Goal: Task Accomplishment & Management: Manage account settings

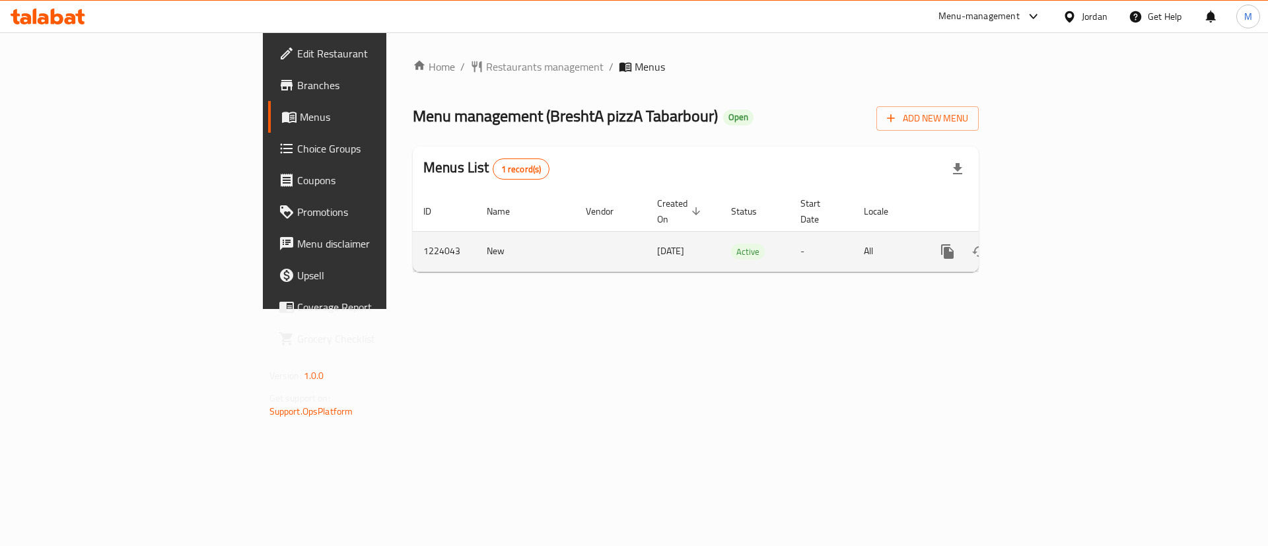
click at [1059, 236] on link "enhanced table" at bounding box center [1043, 252] width 32 height 32
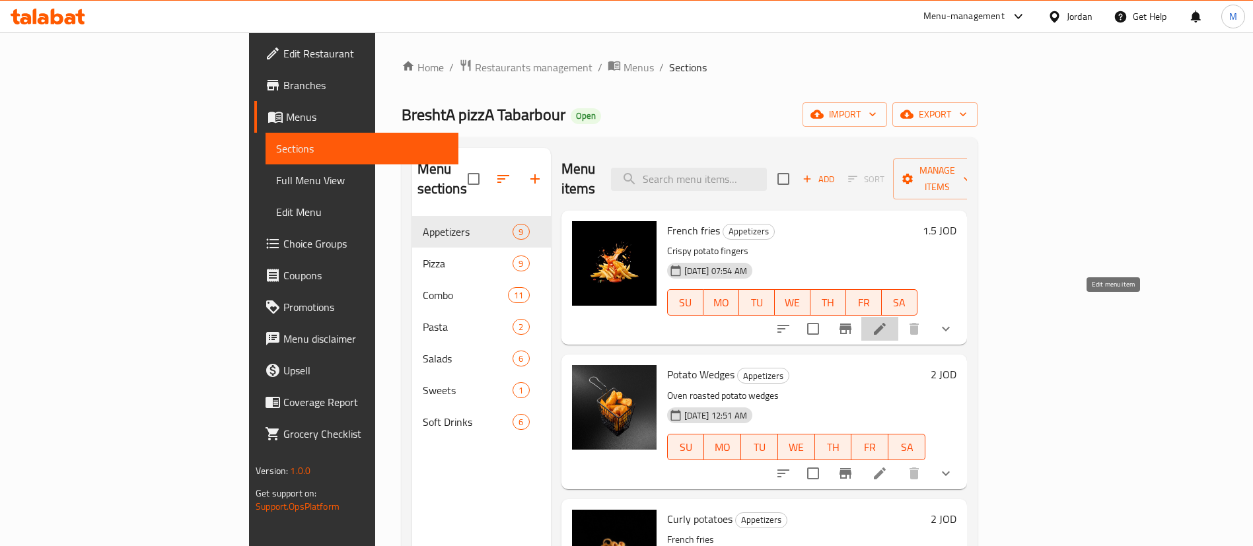
click at [888, 321] on icon at bounding box center [880, 329] width 16 height 16
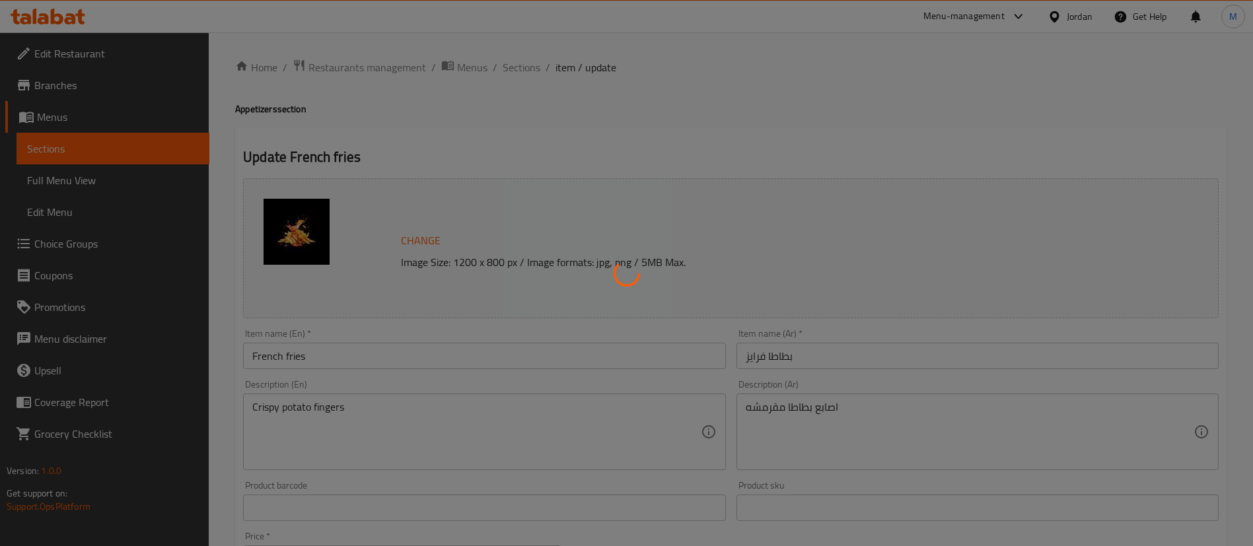
type input "اختيارك من الصلصة الإضافية:"
type input "0"
type input "4"
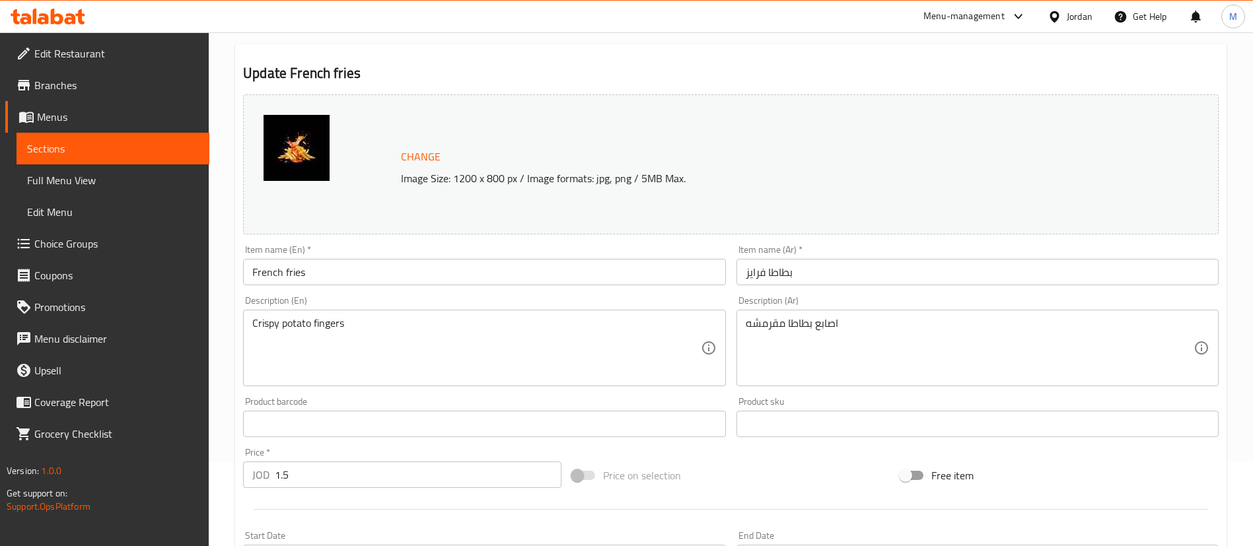
scroll to position [198, 0]
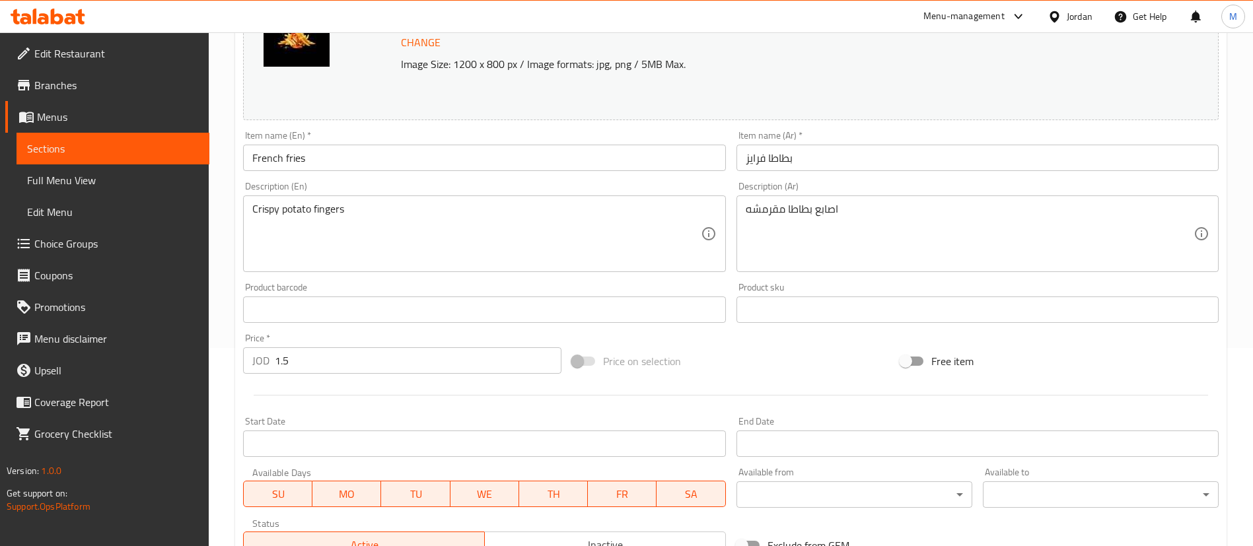
click at [449, 364] on input "1.5" at bounding box center [418, 360] width 287 height 26
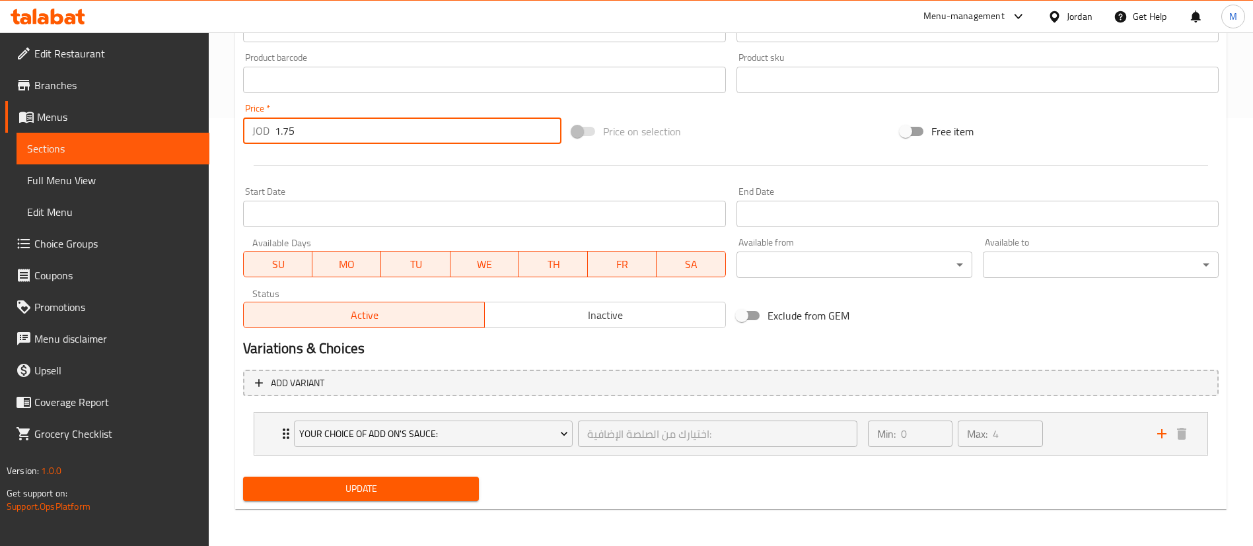
type input "1.75"
click at [410, 494] on span "Update" at bounding box center [361, 489] width 215 height 17
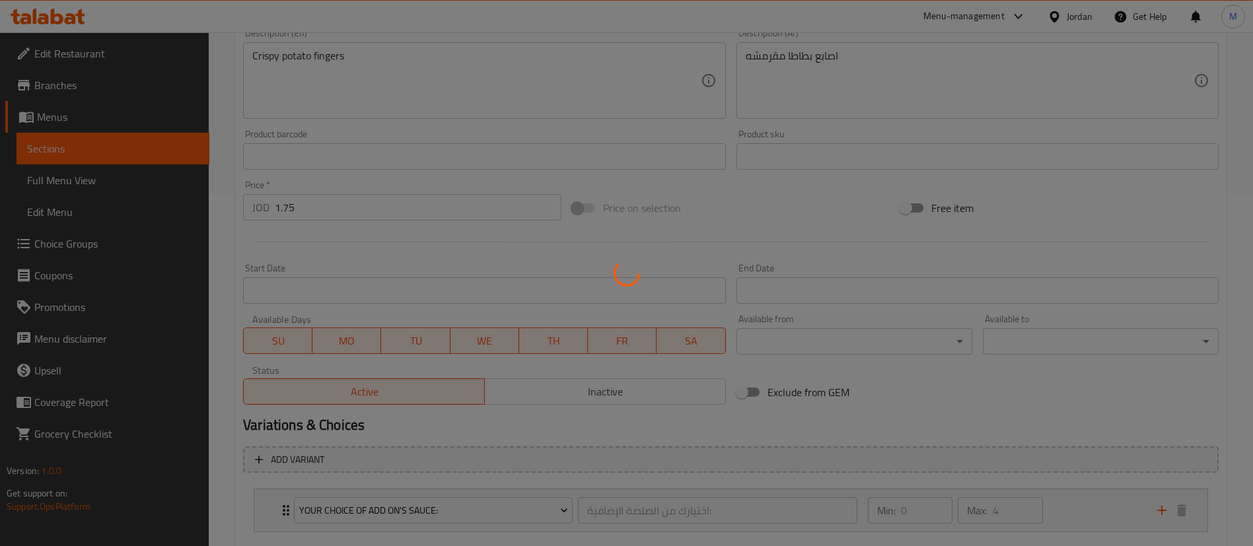
scroll to position [0, 0]
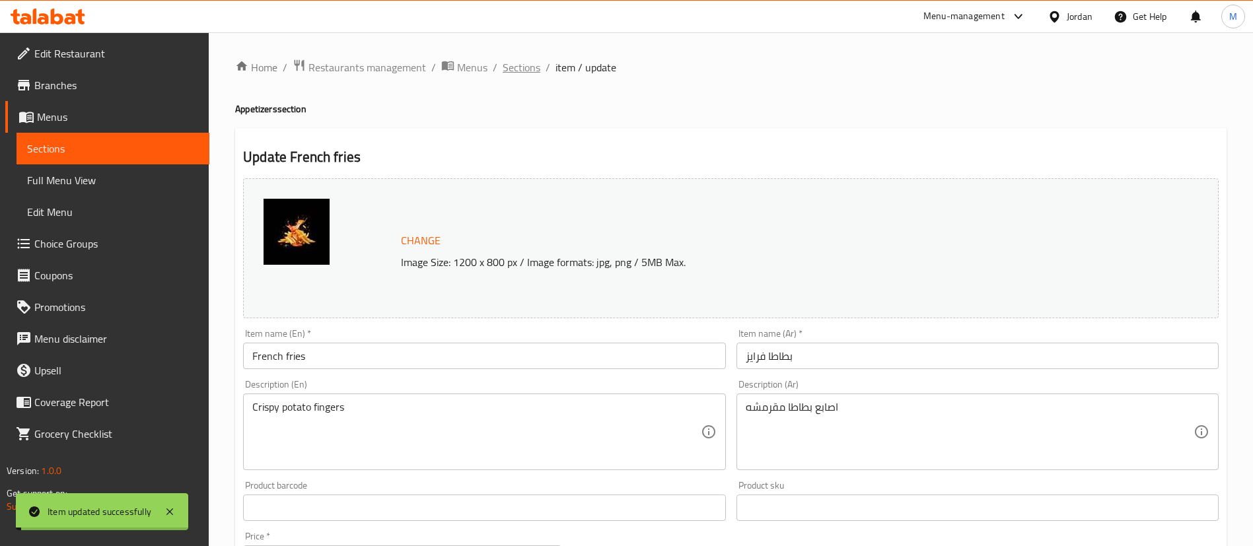
click at [535, 69] on span "Sections" at bounding box center [522, 67] width 38 height 16
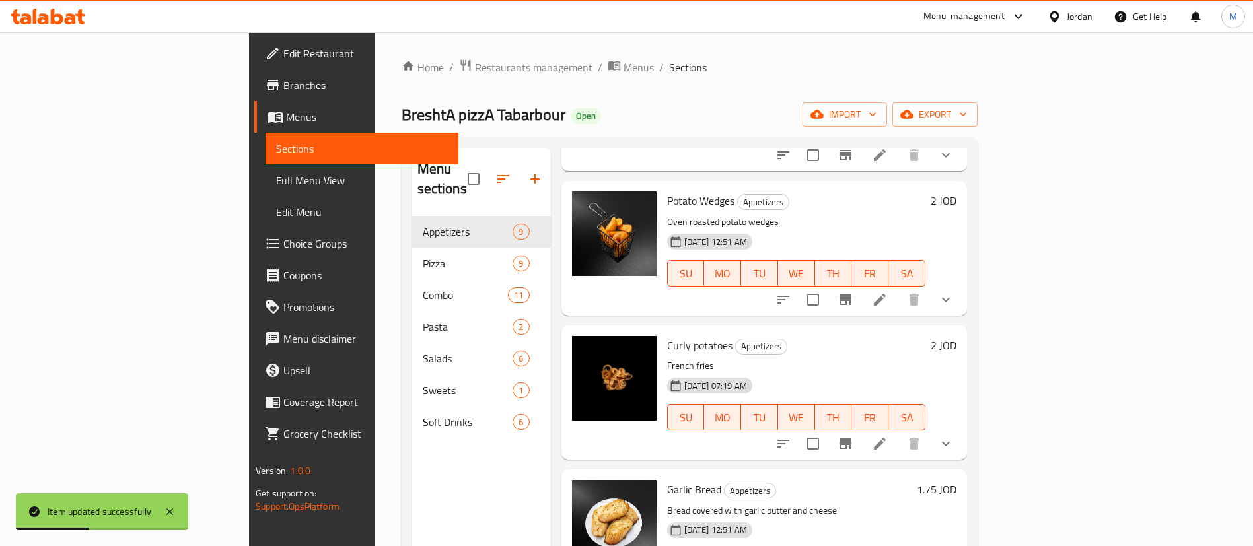
scroll to position [198, 0]
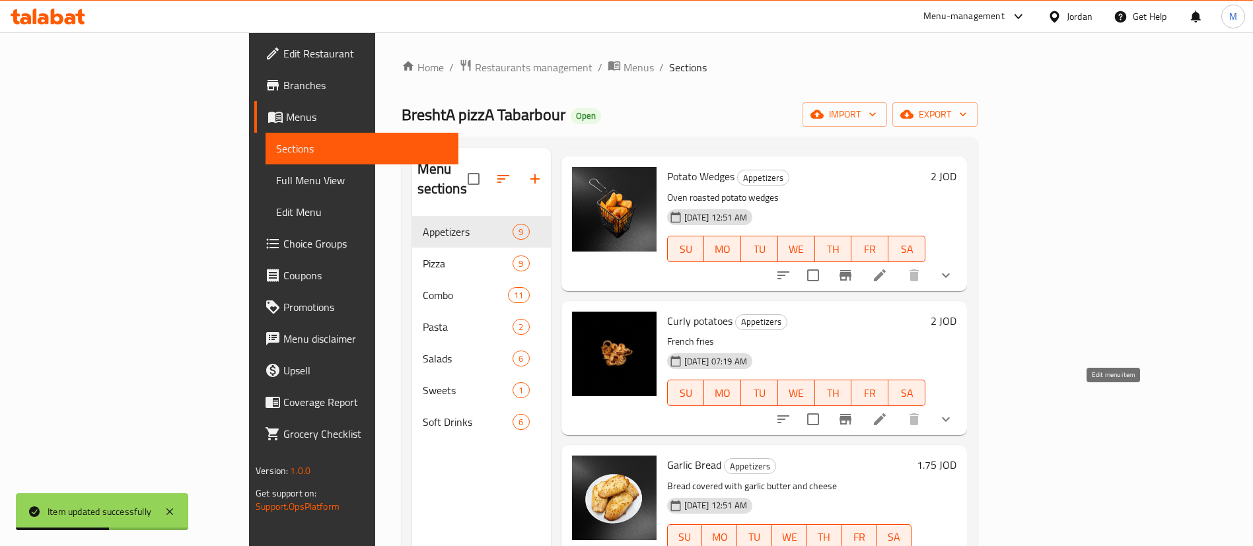
click at [888, 411] on icon at bounding box center [880, 419] width 16 height 16
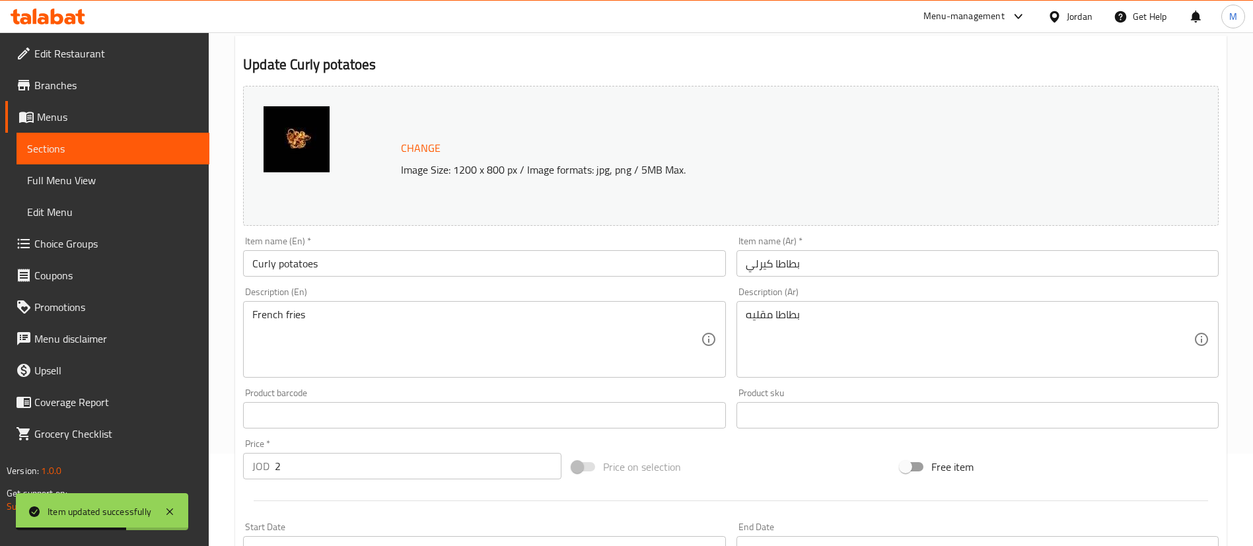
scroll to position [99, 0]
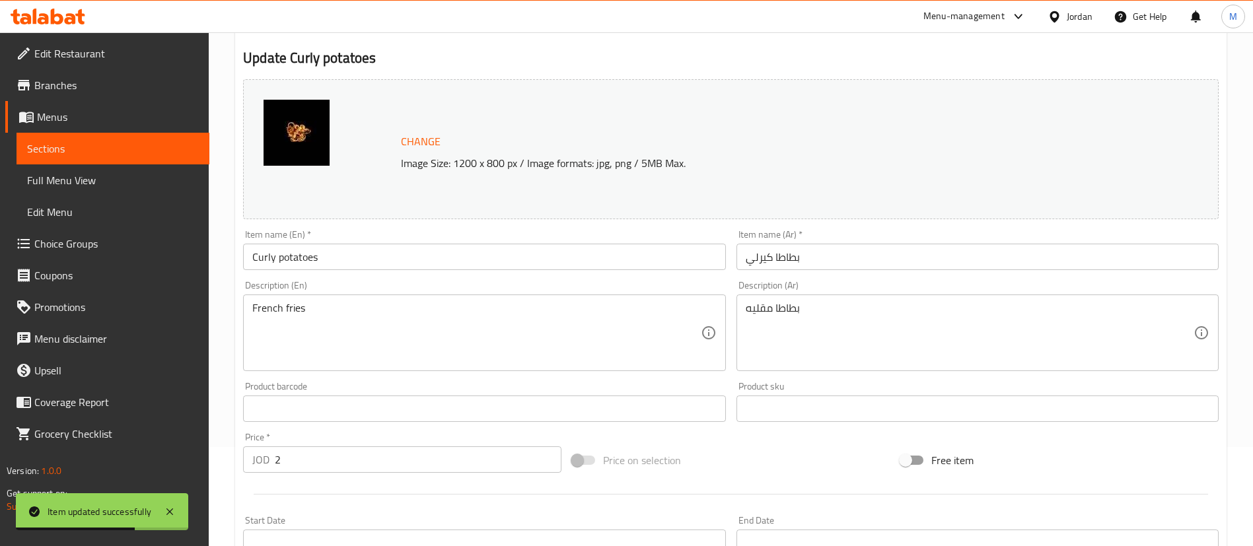
click at [395, 453] on input "2" at bounding box center [418, 459] width 287 height 26
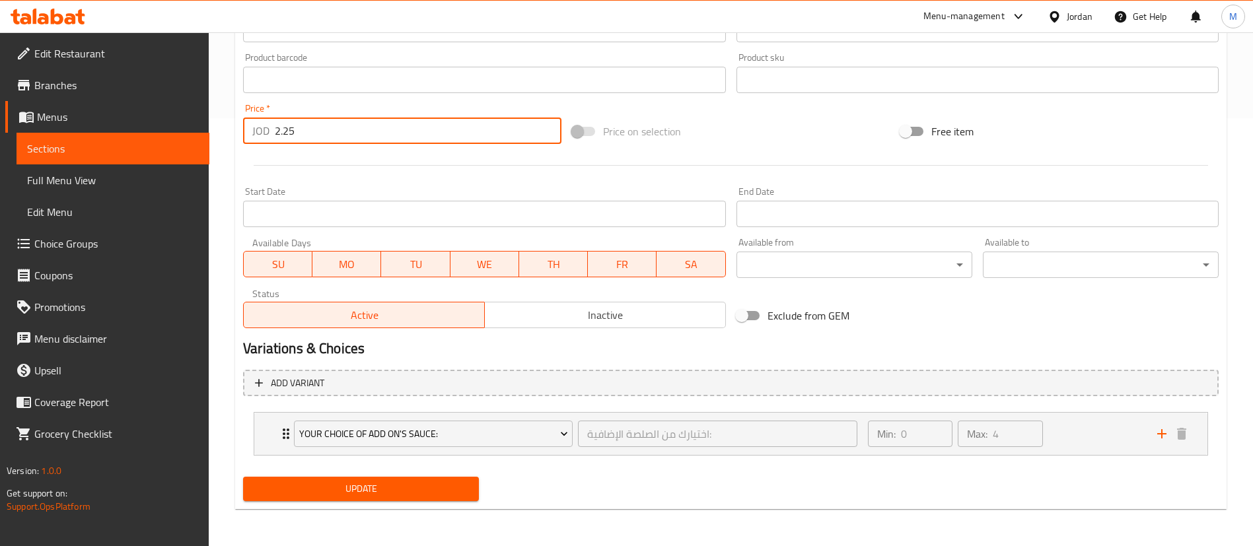
type input "2.25"
click at [408, 495] on span "Update" at bounding box center [361, 489] width 215 height 17
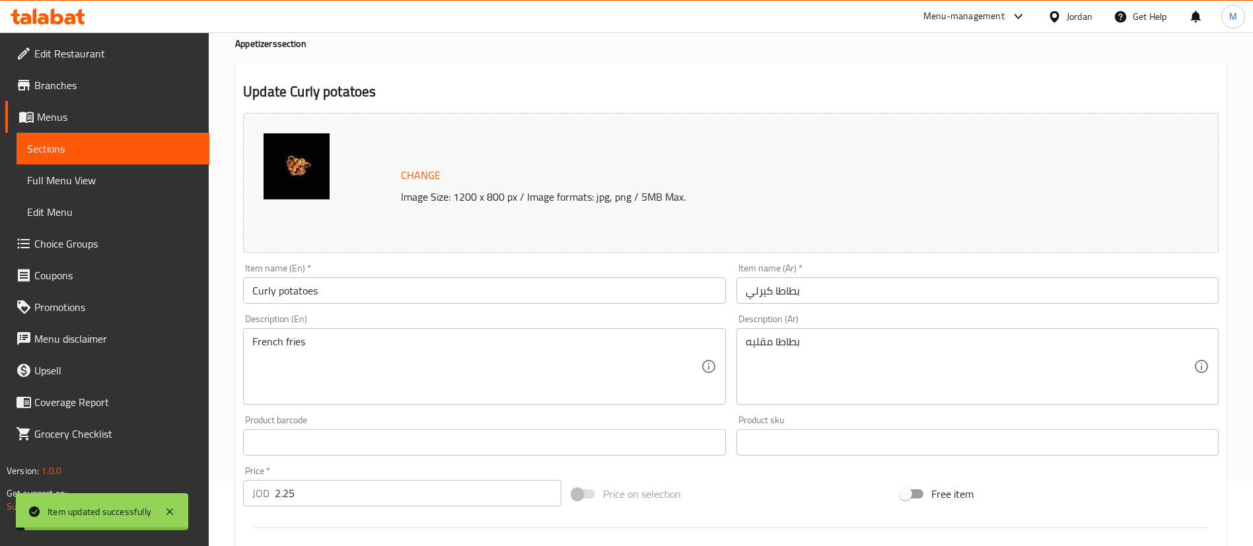
scroll to position [0, 0]
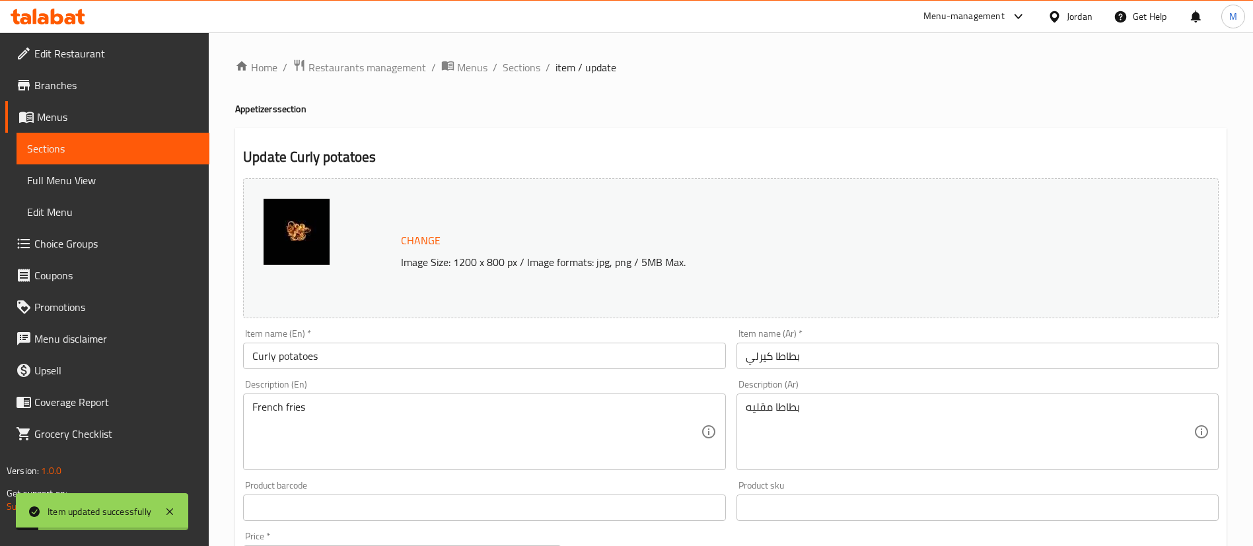
click at [511, 73] on span "Sections" at bounding box center [522, 67] width 38 height 16
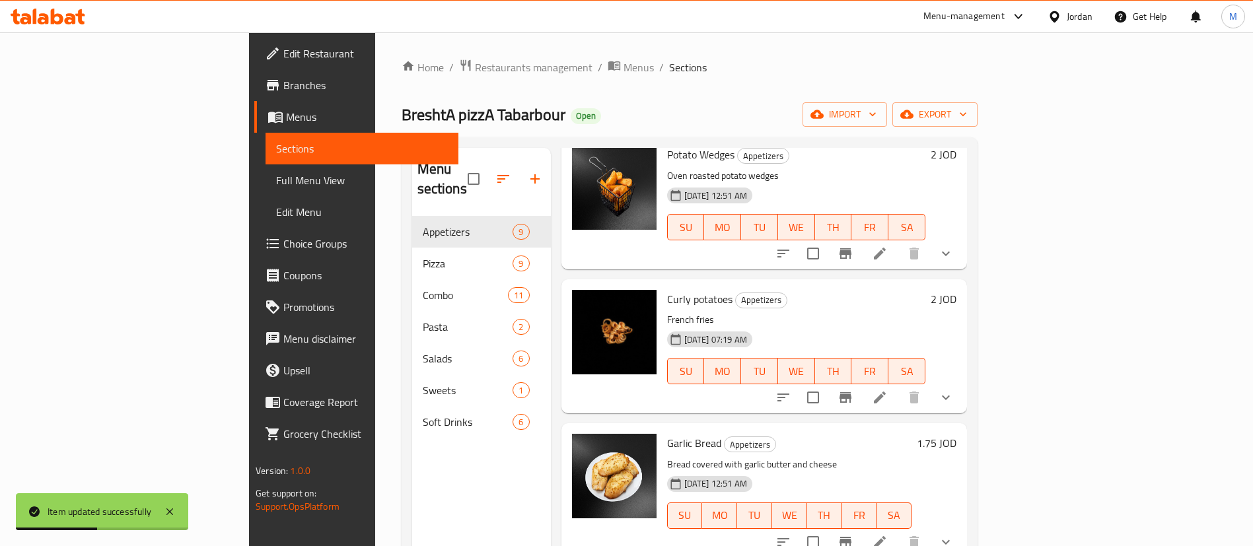
scroll to position [396, 0]
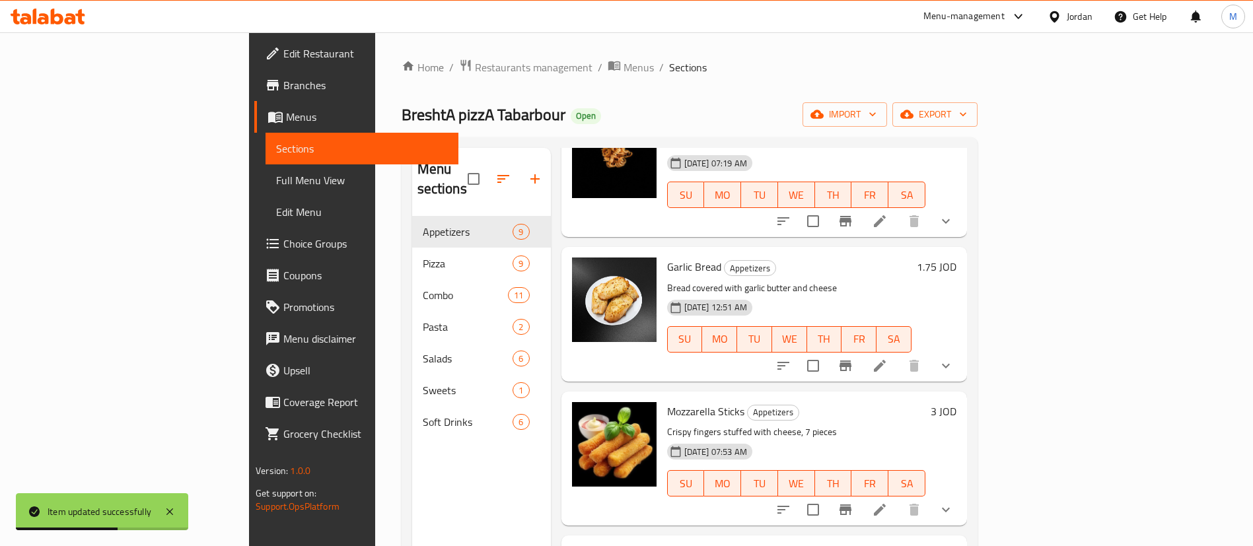
click at [886, 360] on icon at bounding box center [880, 366] width 12 height 12
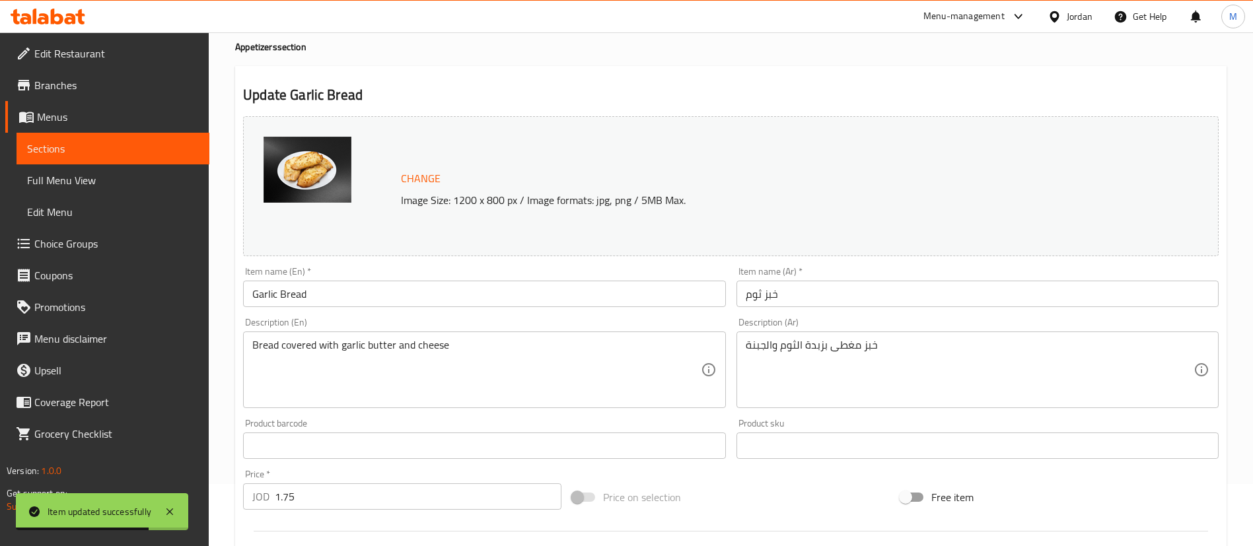
scroll to position [99, 0]
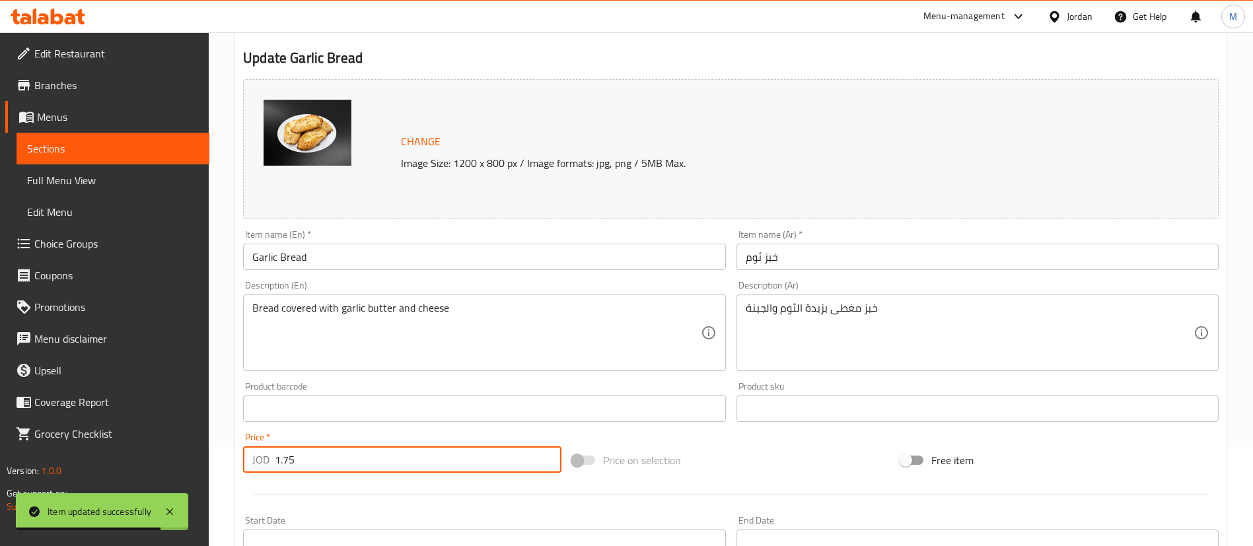
click at [353, 457] on input "1.75" at bounding box center [418, 459] width 287 height 26
type input "2"
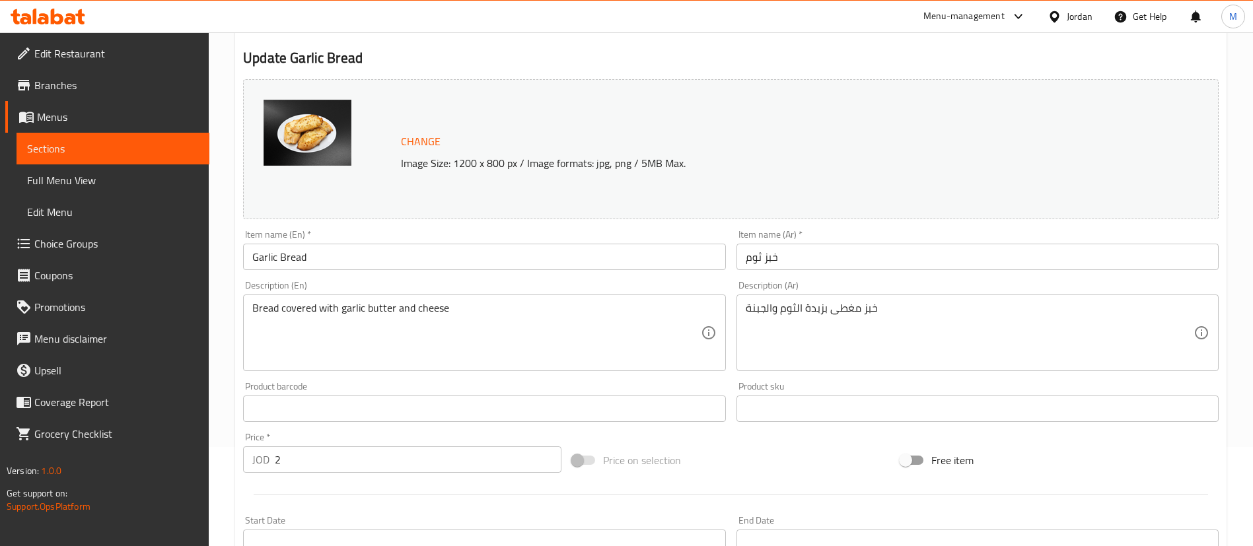
click at [367, 503] on div at bounding box center [731, 494] width 986 height 32
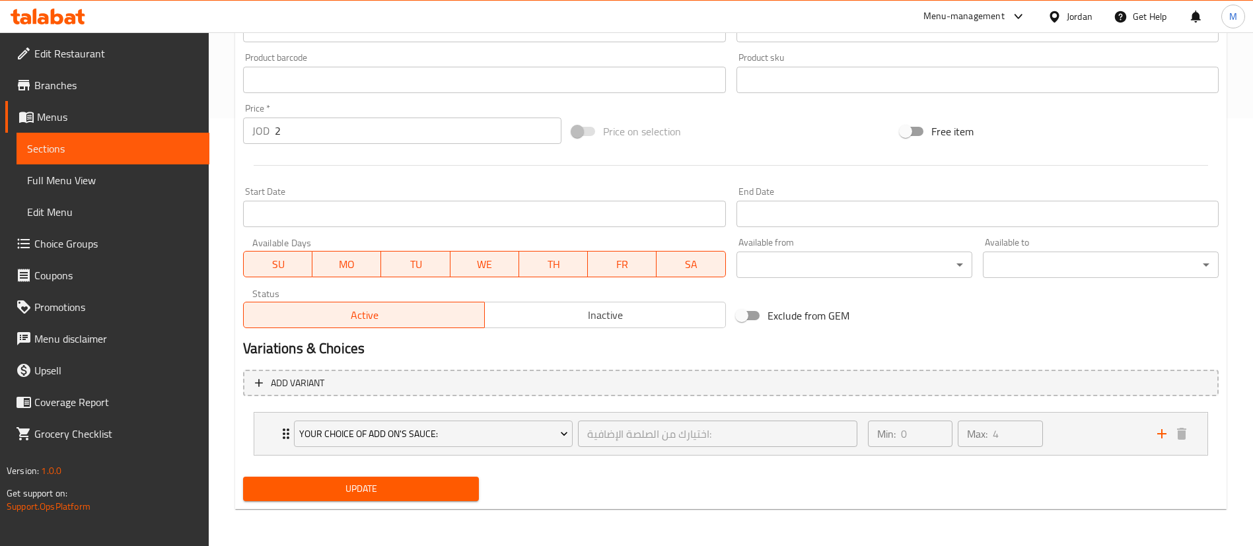
click at [381, 494] on span "Update" at bounding box center [361, 489] width 215 height 17
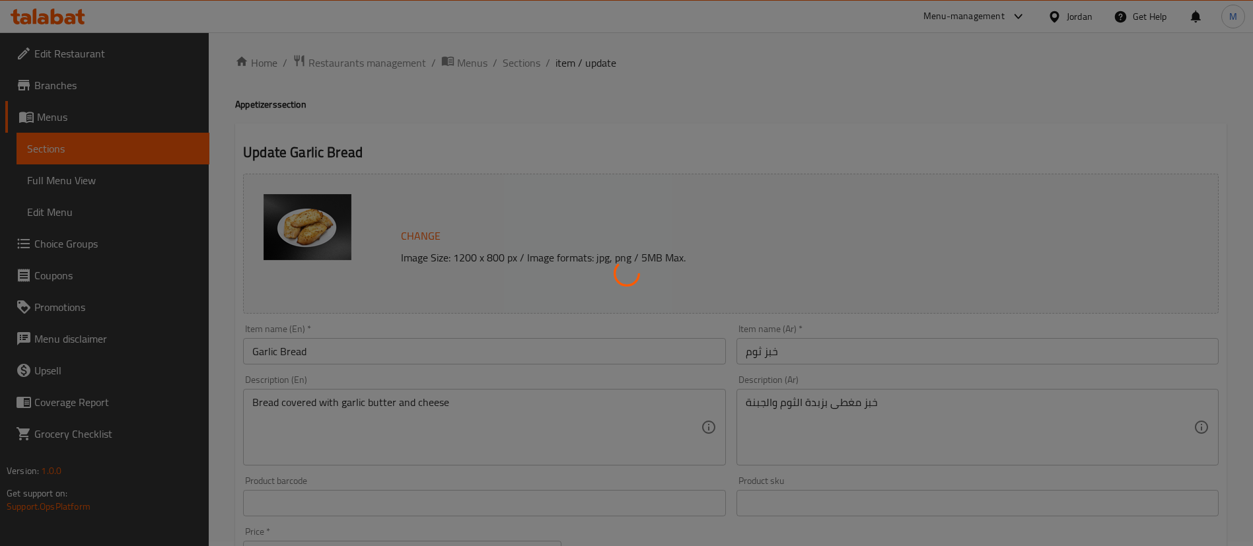
scroll to position [0, 0]
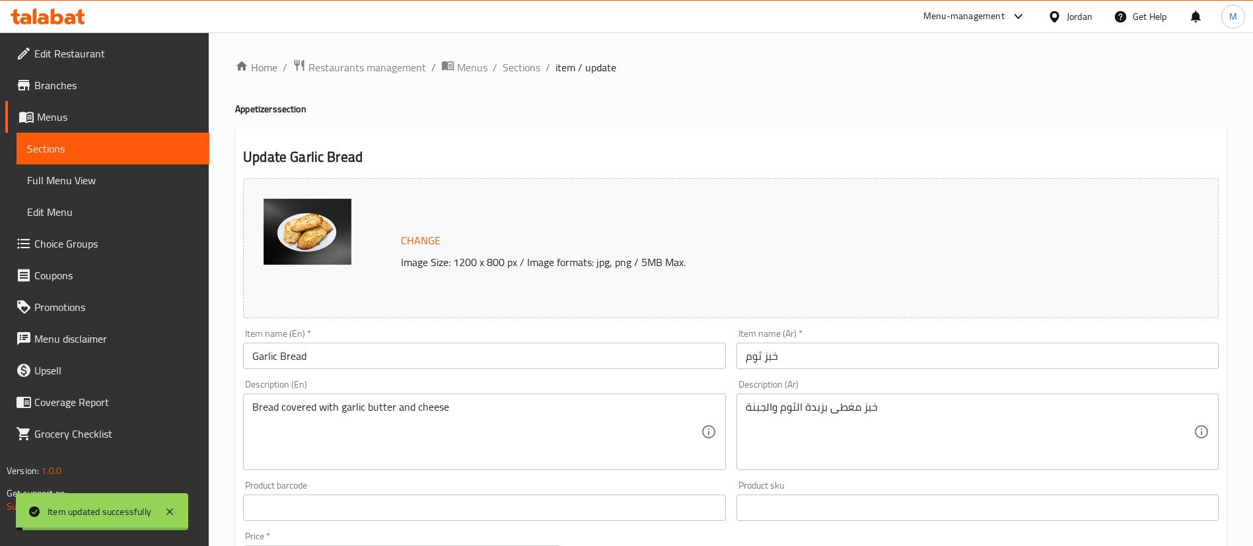
click at [525, 68] on span "Sections" at bounding box center [522, 67] width 38 height 16
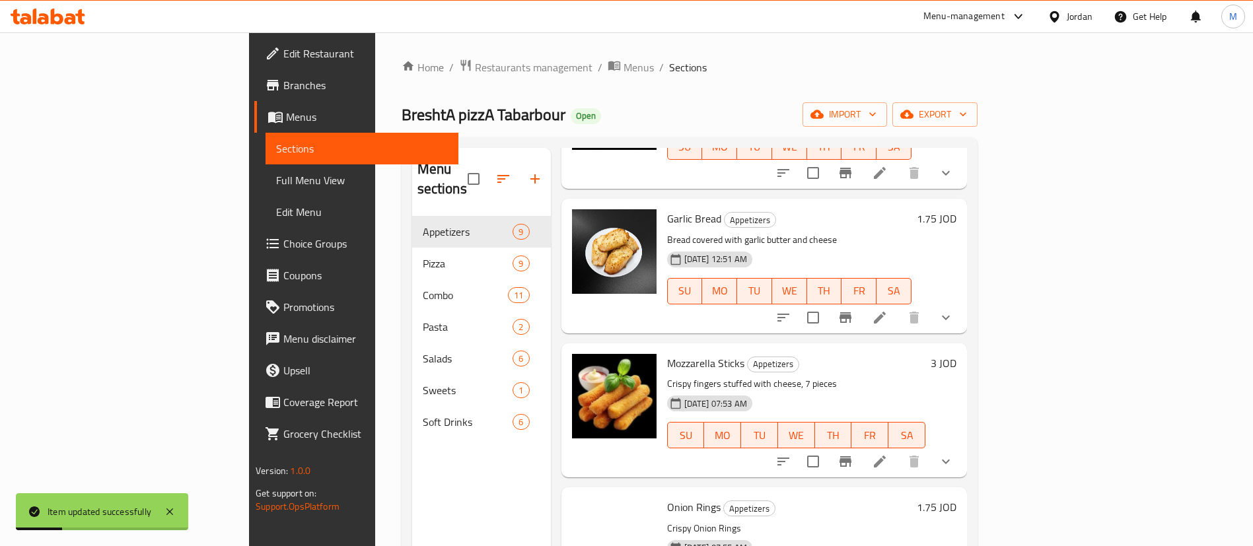
scroll to position [495, 0]
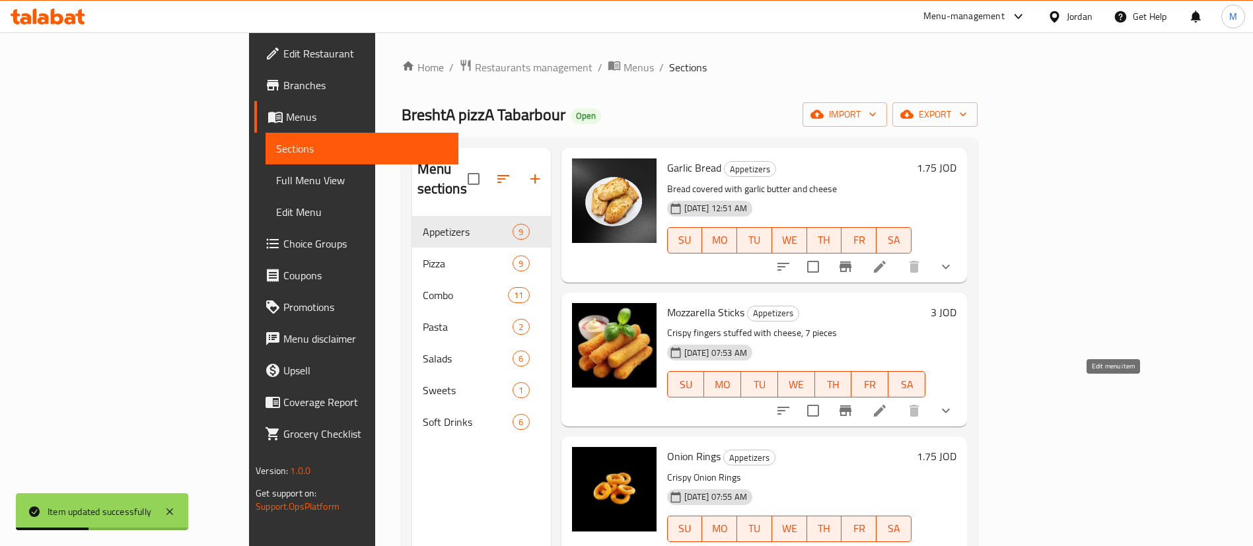
click at [888, 403] on icon at bounding box center [880, 411] width 16 height 16
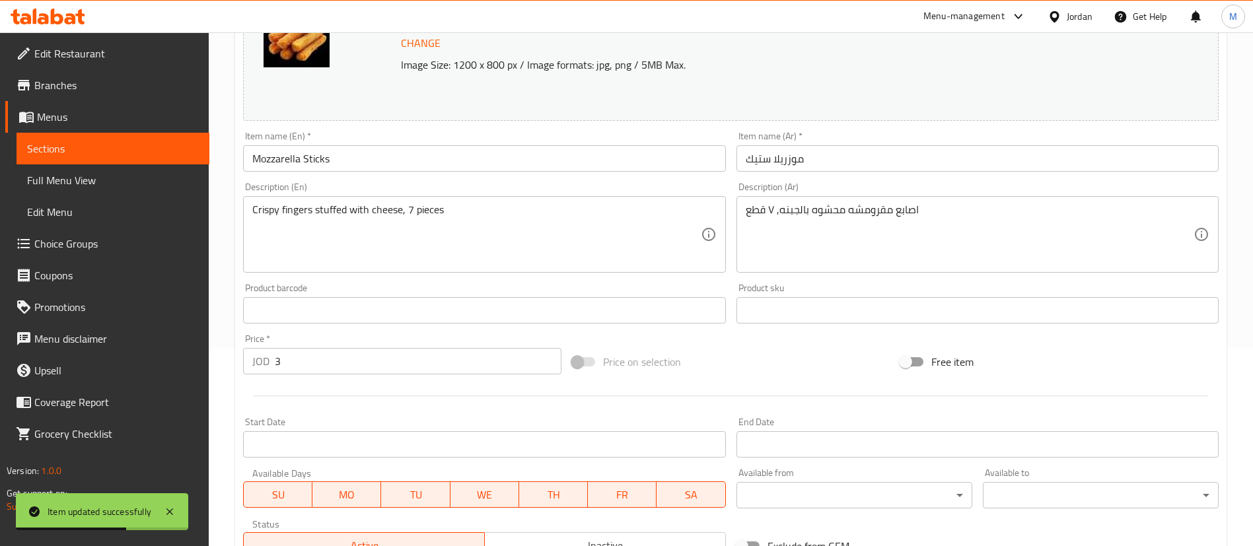
scroll to position [198, 0]
click at [406, 368] on input "3" at bounding box center [418, 360] width 287 height 26
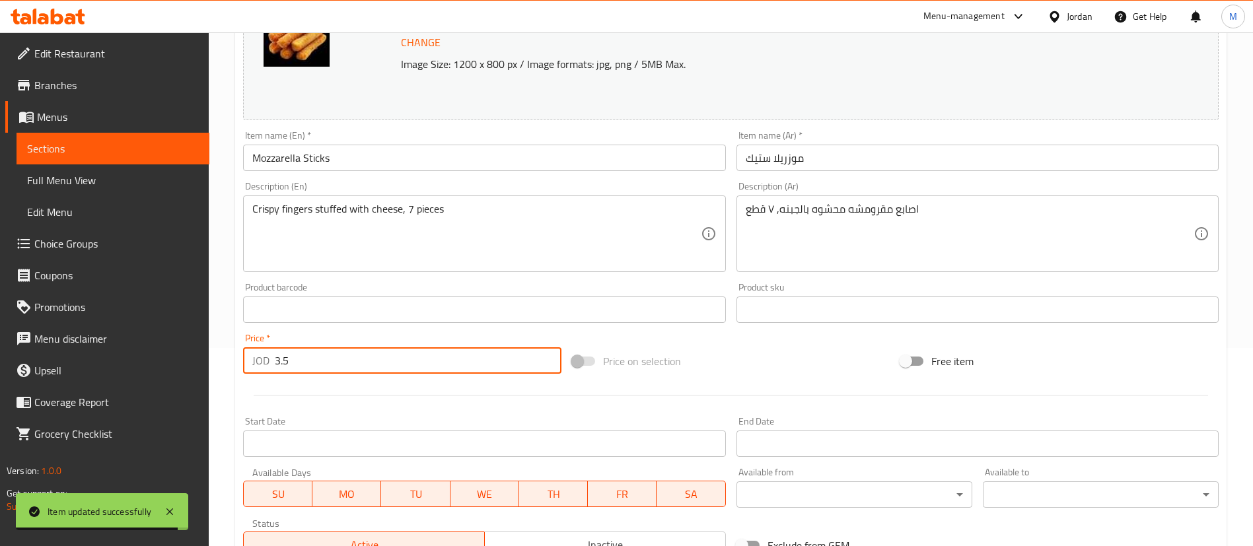
type input "3.5"
click at [414, 412] on div "Start Date Start Date" at bounding box center [484, 436] width 493 height 51
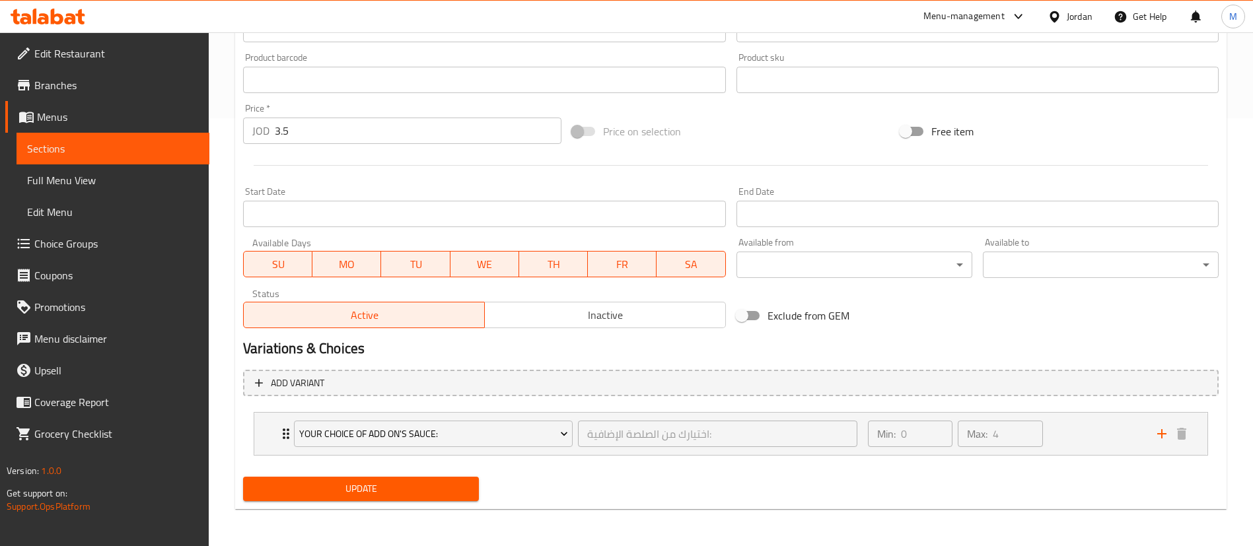
click at [417, 493] on span "Update" at bounding box center [361, 489] width 215 height 17
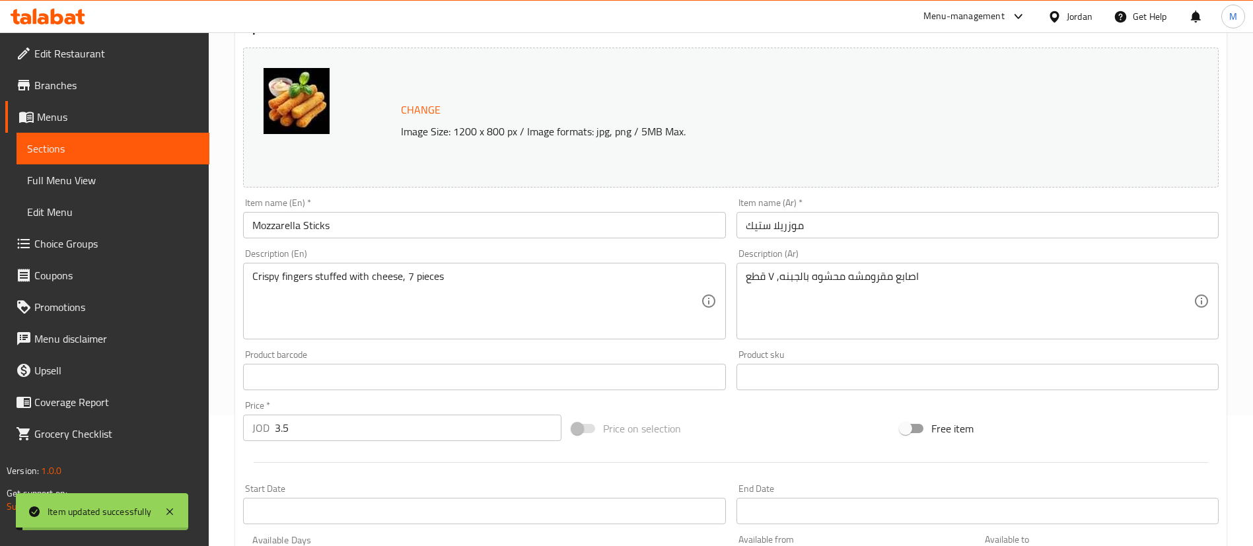
scroll to position [0, 0]
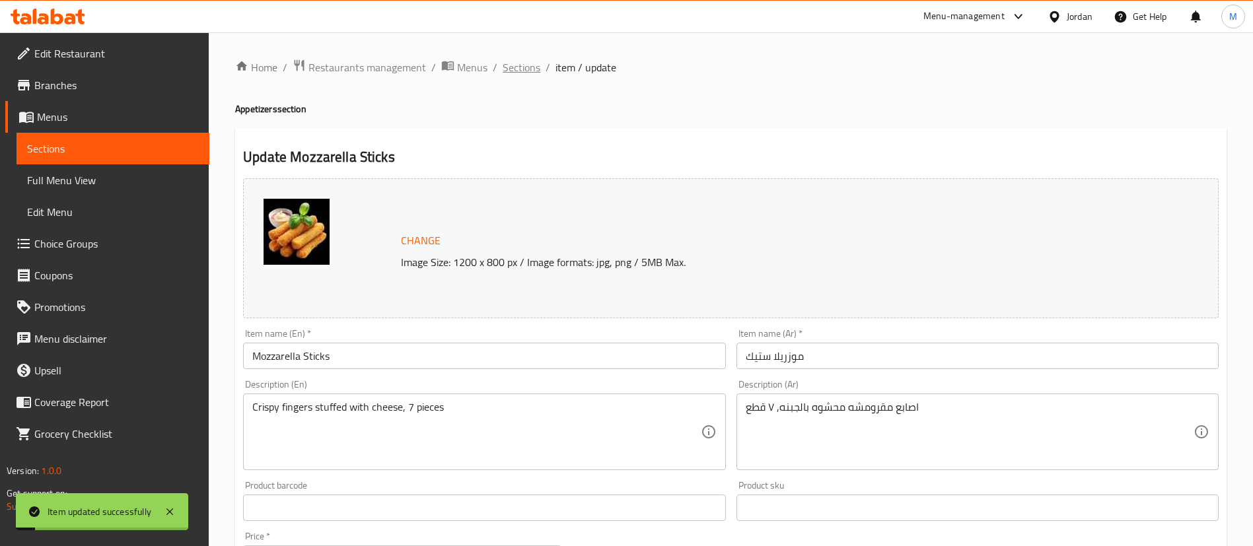
click at [520, 72] on span "Sections" at bounding box center [522, 67] width 38 height 16
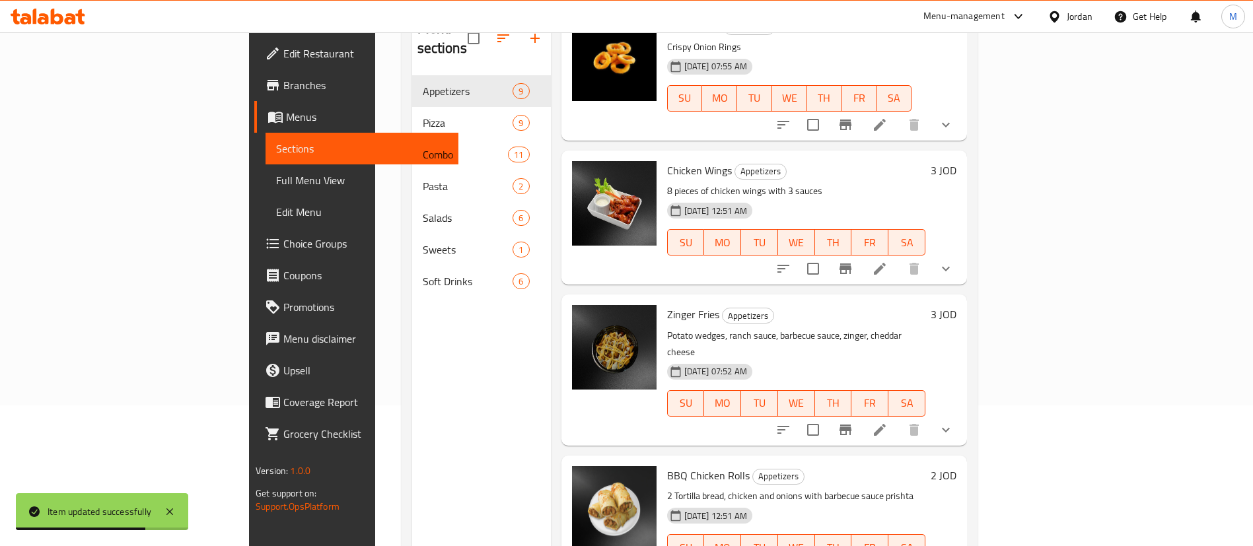
scroll to position [185, 0]
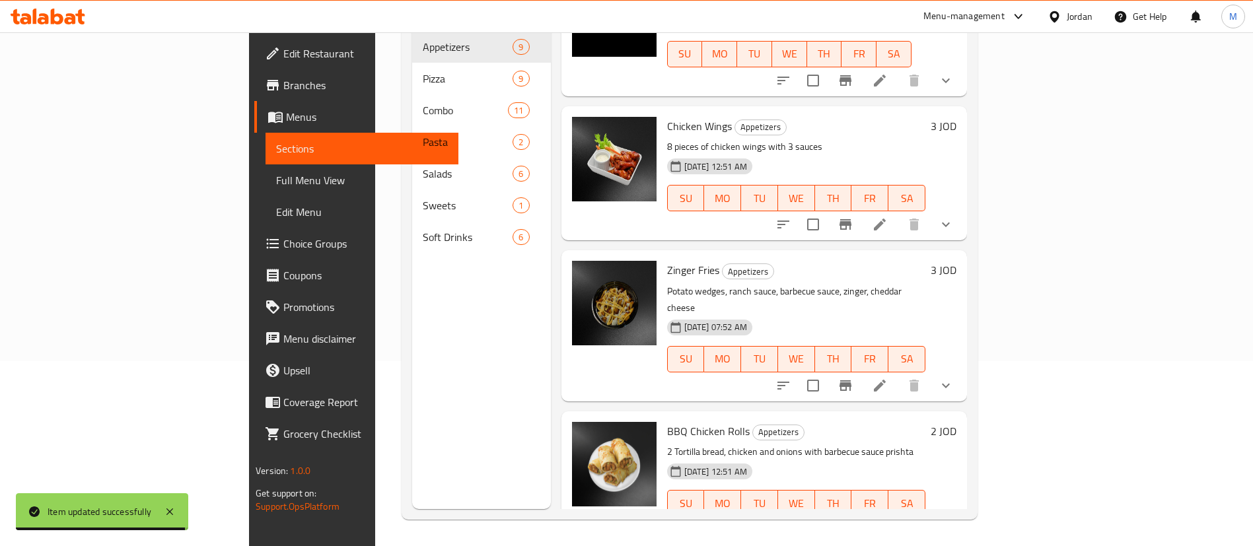
click at [888, 522] on icon at bounding box center [880, 530] width 16 height 16
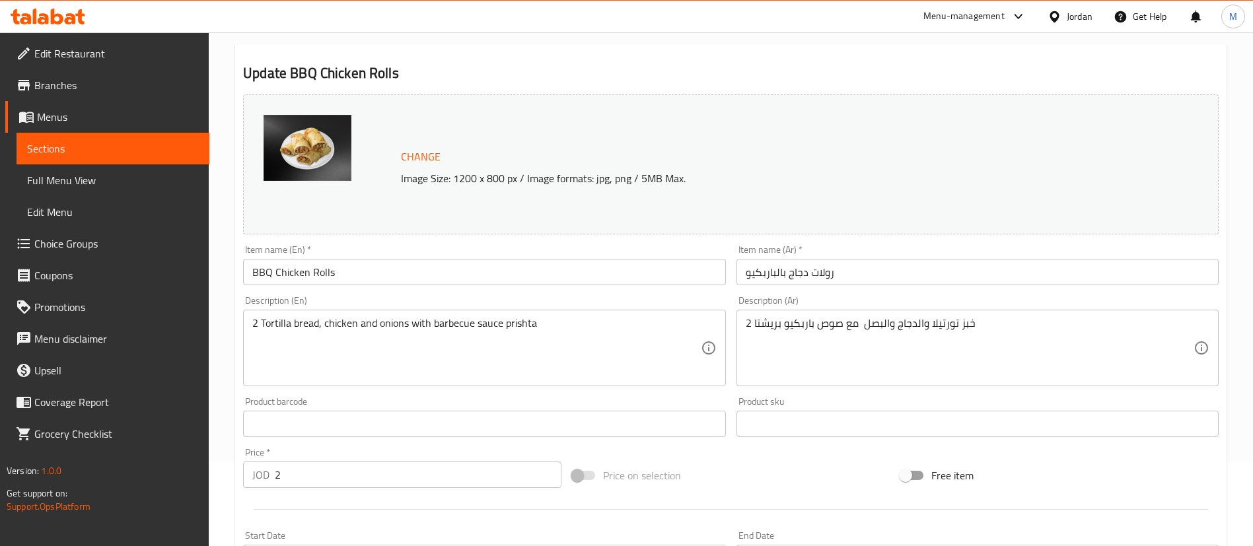
scroll to position [198, 0]
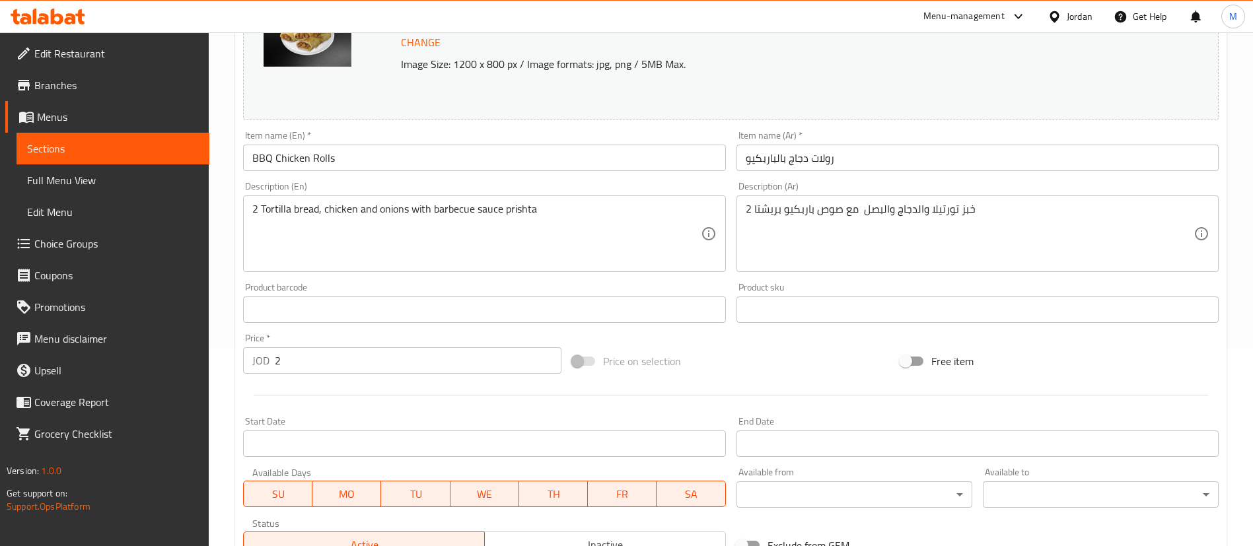
click at [386, 365] on input "2" at bounding box center [418, 360] width 287 height 26
type input "2.25"
click at [390, 401] on div at bounding box center [731, 395] width 986 height 32
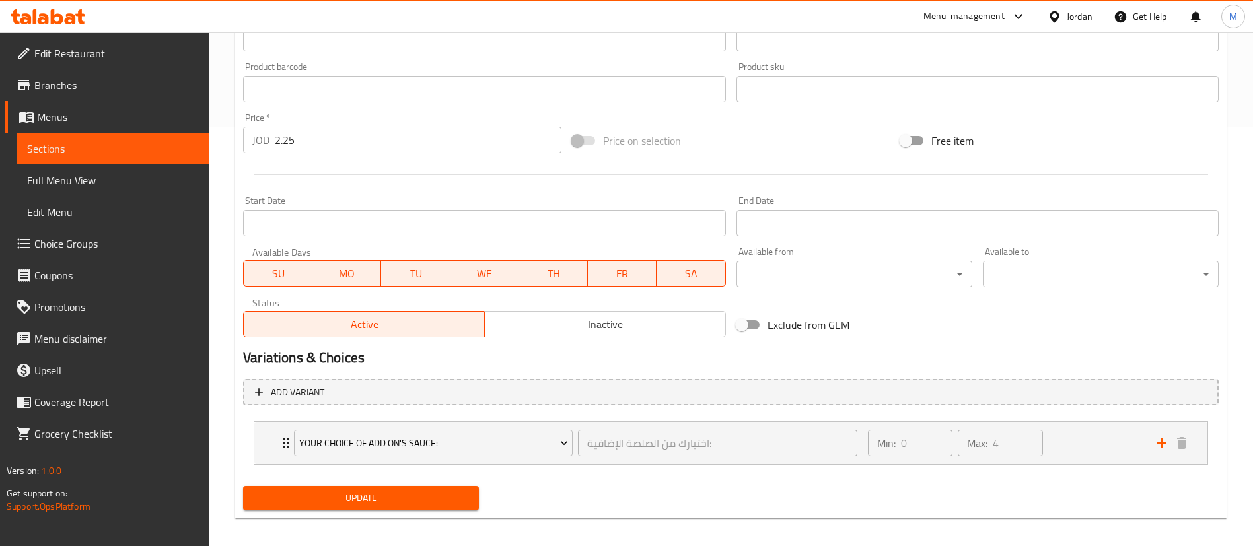
scroll to position [428, 0]
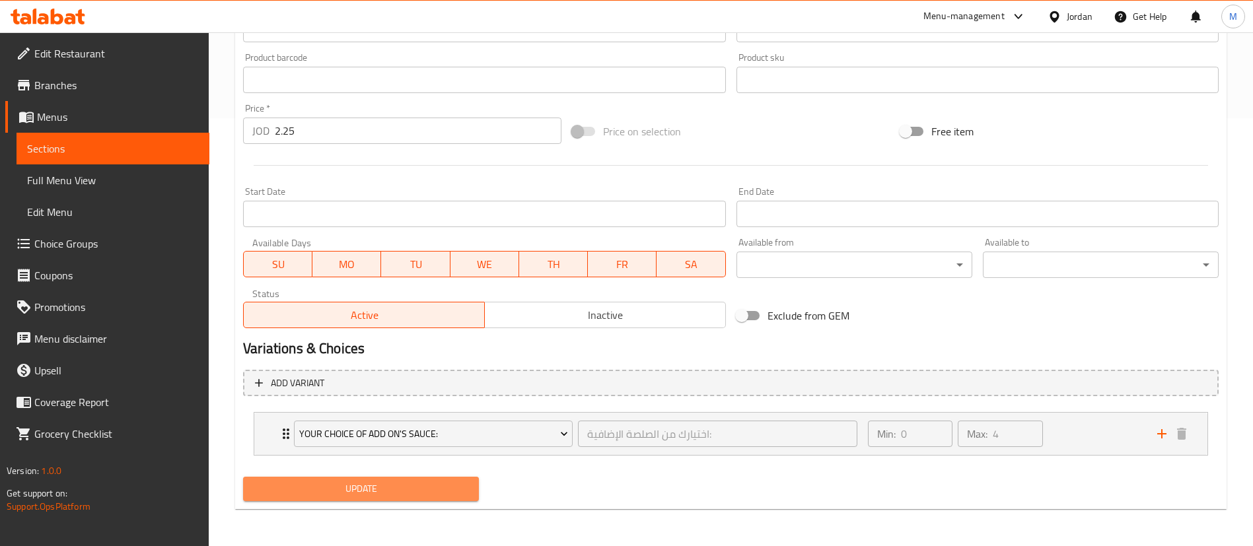
click at [413, 488] on span "Update" at bounding box center [361, 489] width 215 height 17
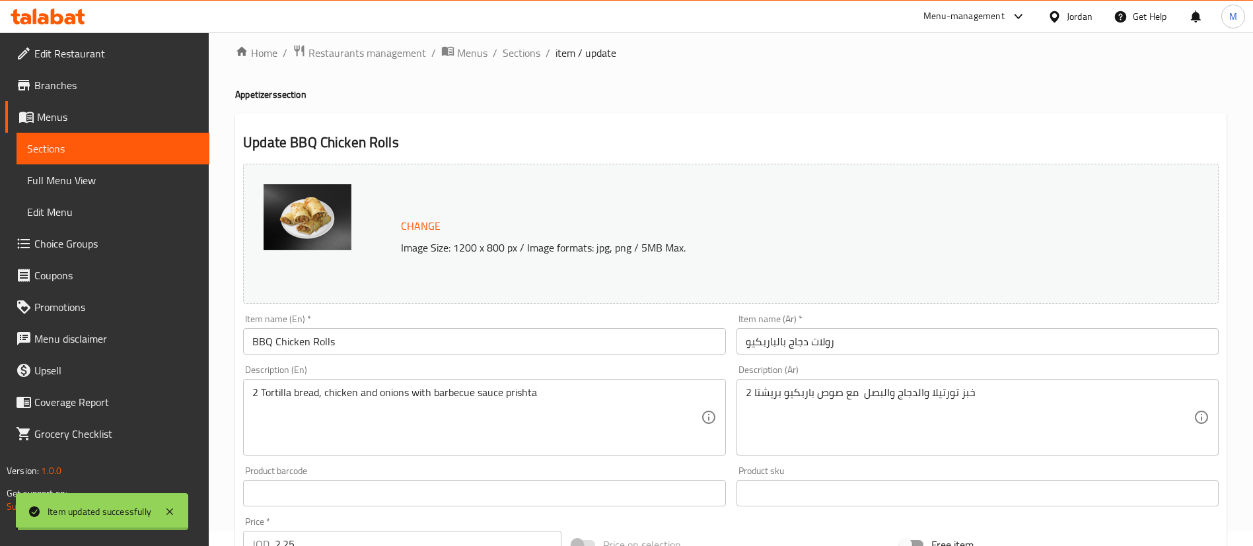
scroll to position [0, 0]
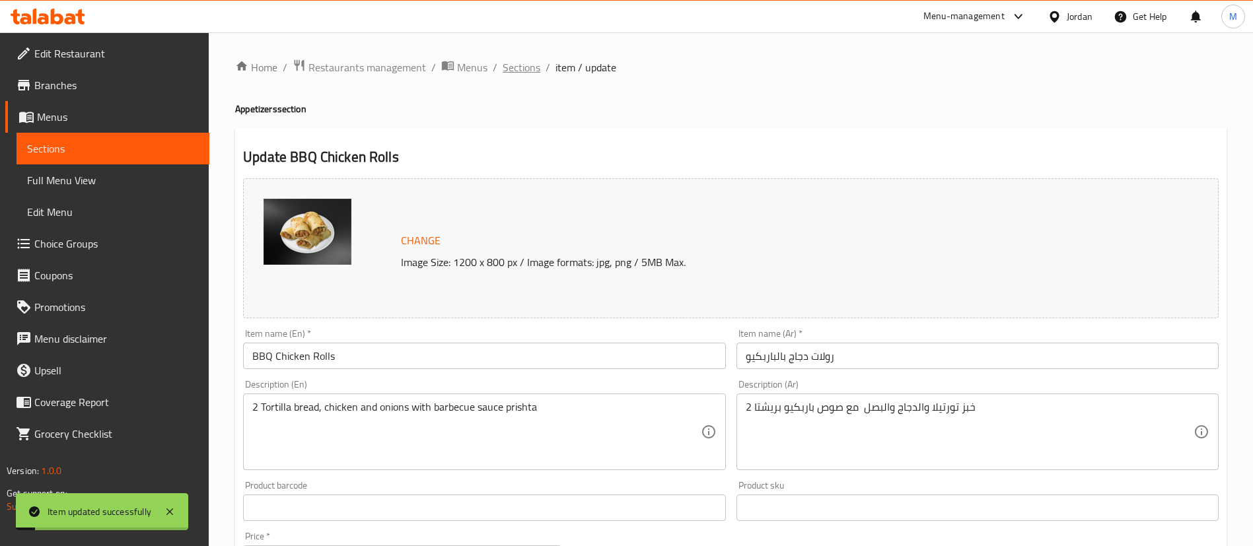
click at [516, 73] on span "Sections" at bounding box center [522, 67] width 38 height 16
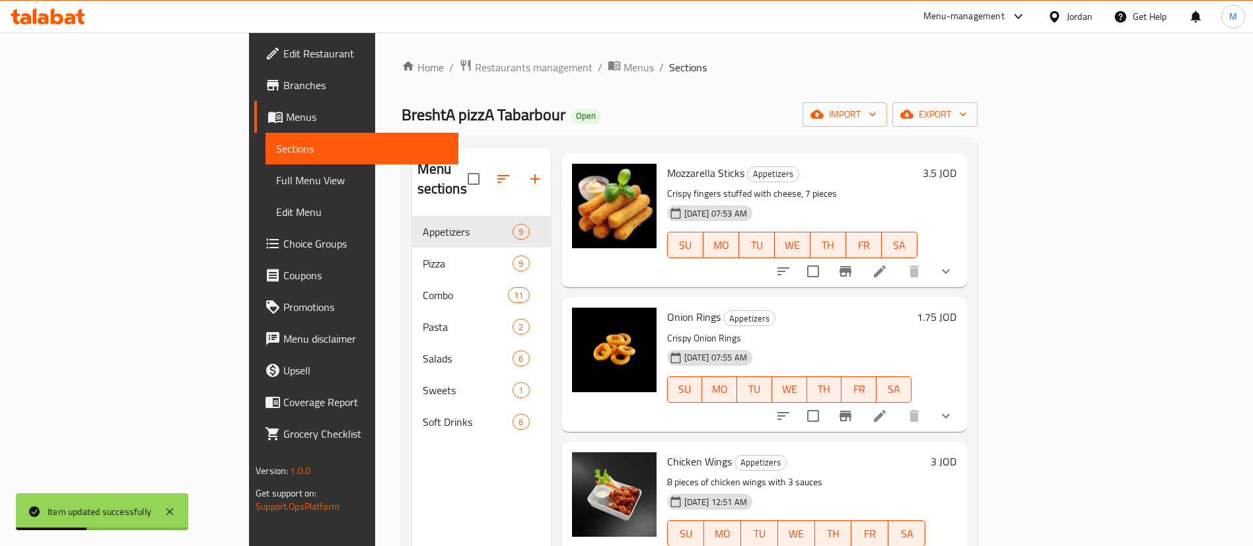
scroll to position [693, 0]
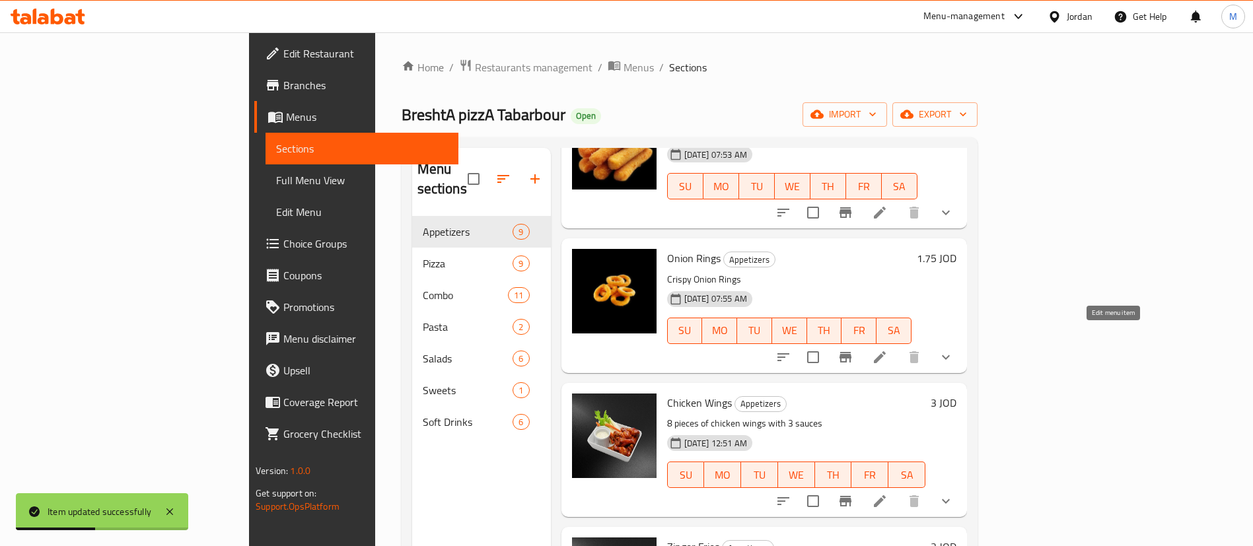
click at [888, 349] on icon at bounding box center [880, 357] width 16 height 16
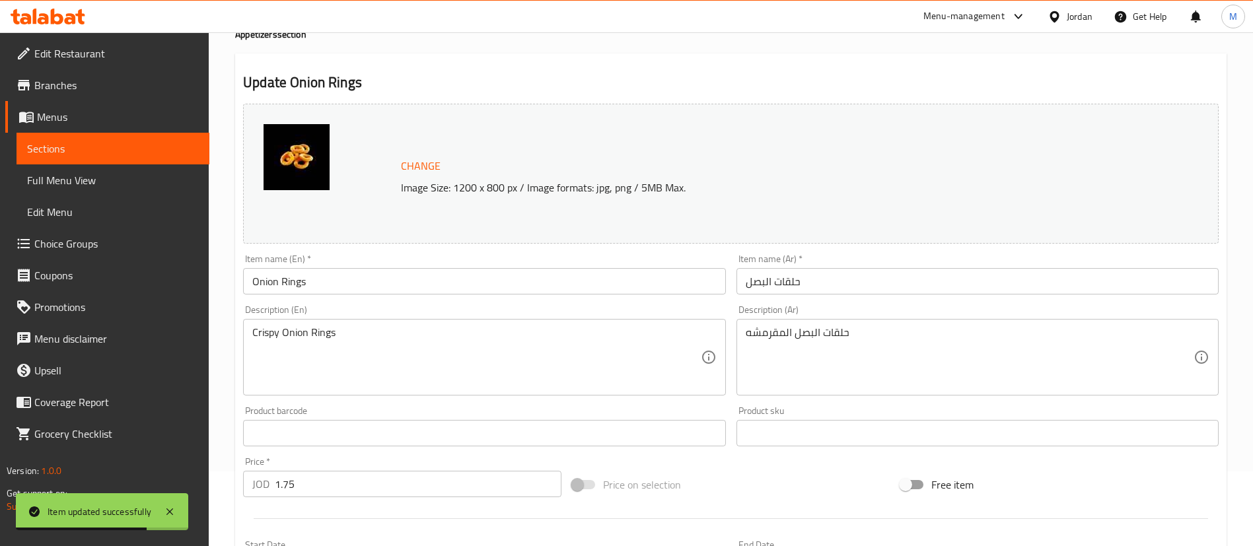
scroll to position [198, 0]
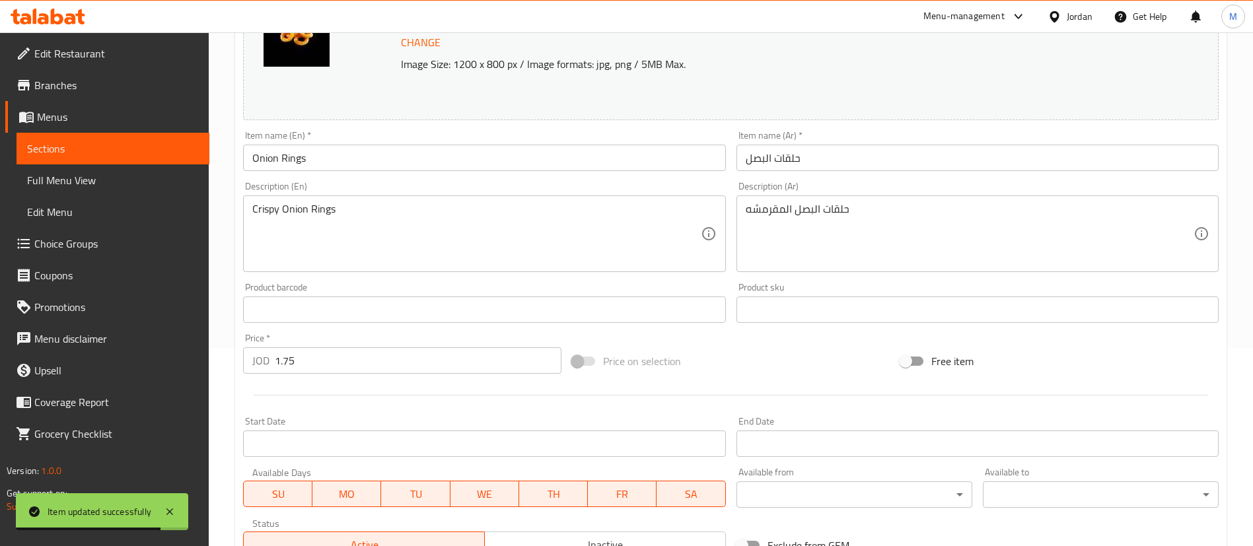
click at [362, 368] on input "1.75" at bounding box center [418, 360] width 287 height 26
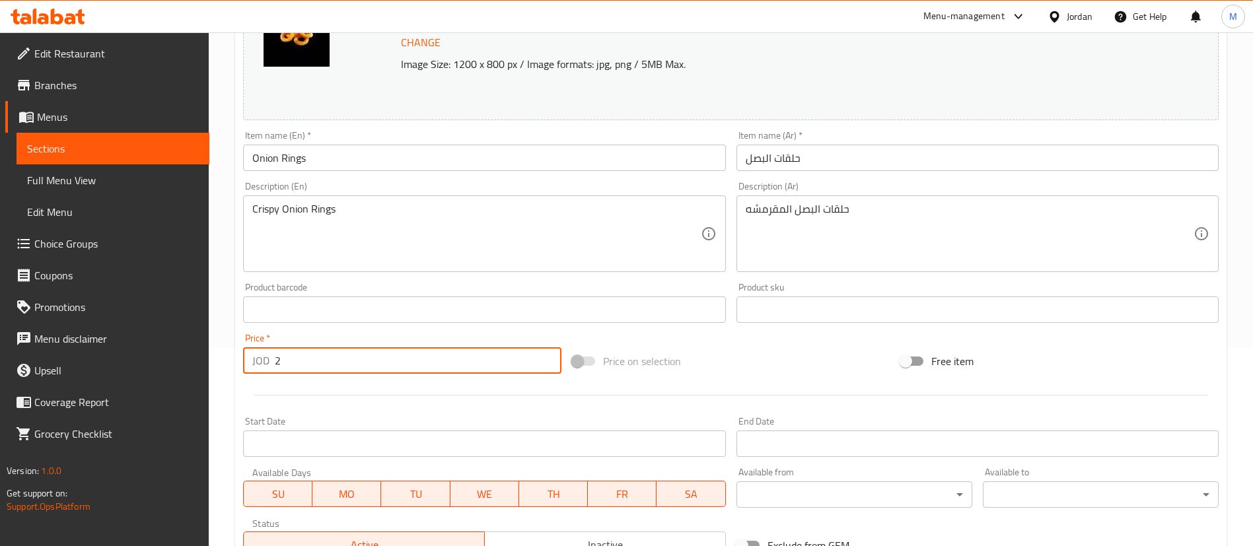
type input "2"
click at [382, 406] on div at bounding box center [731, 395] width 986 height 32
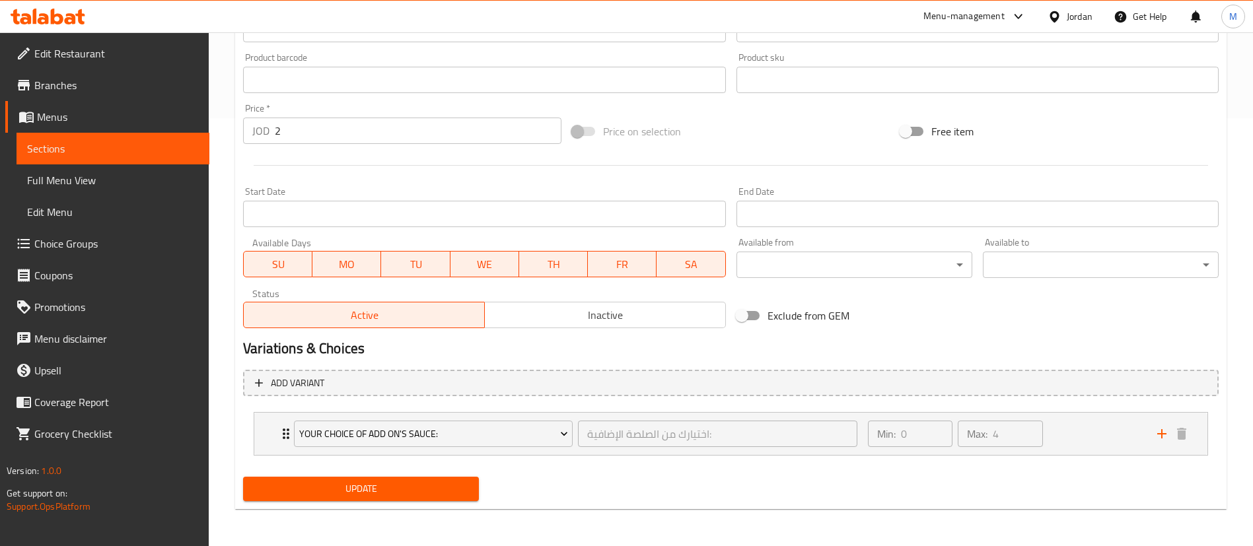
click at [427, 497] on span "Update" at bounding box center [361, 489] width 215 height 17
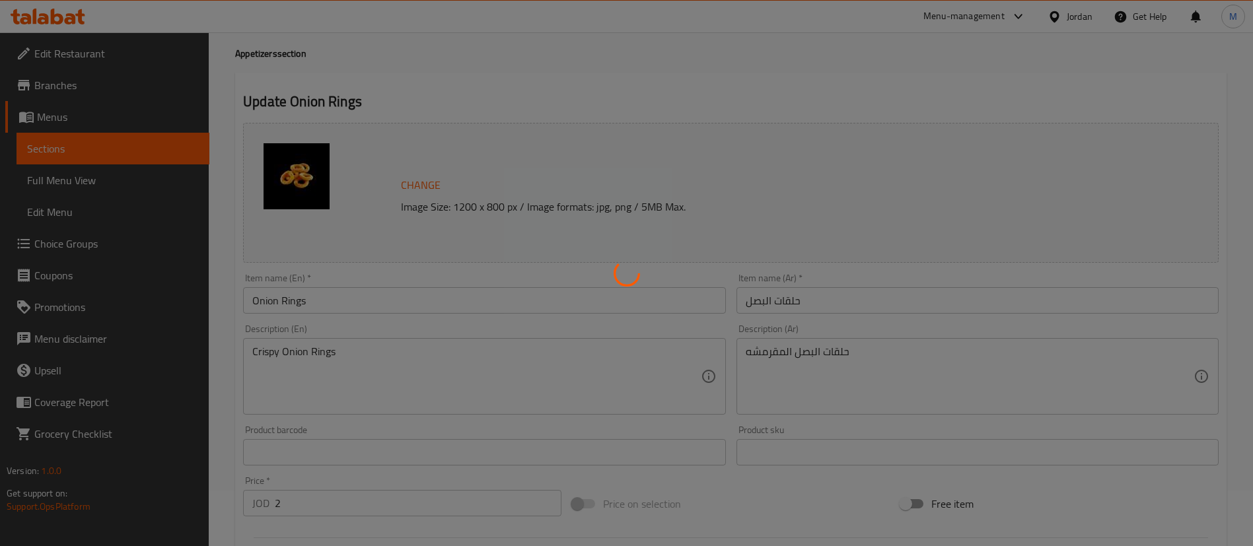
scroll to position [0, 0]
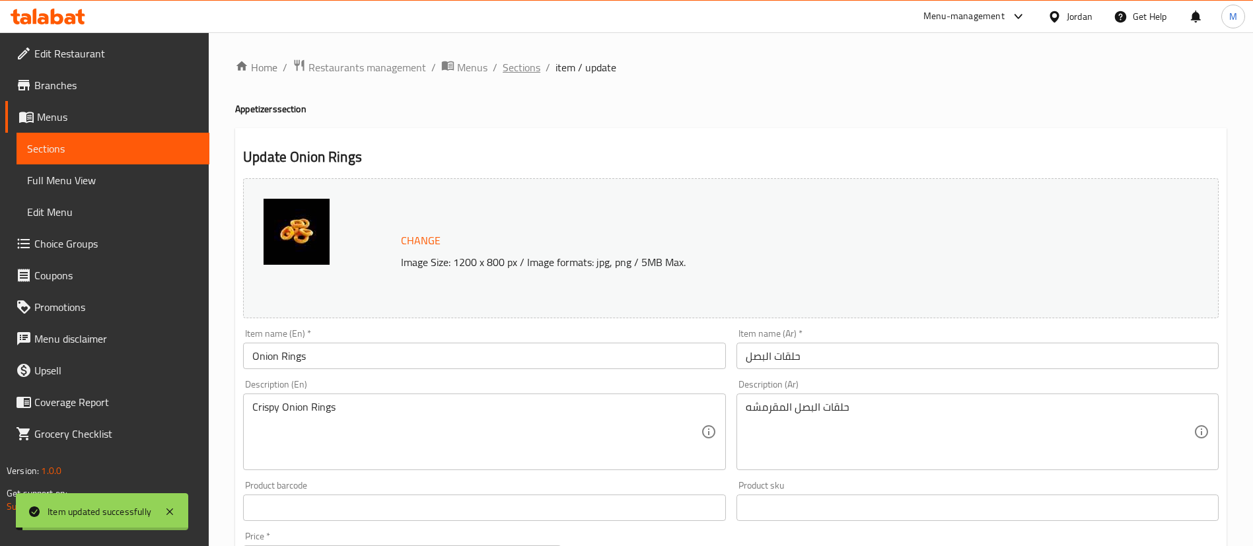
click at [520, 69] on span "Sections" at bounding box center [522, 67] width 38 height 16
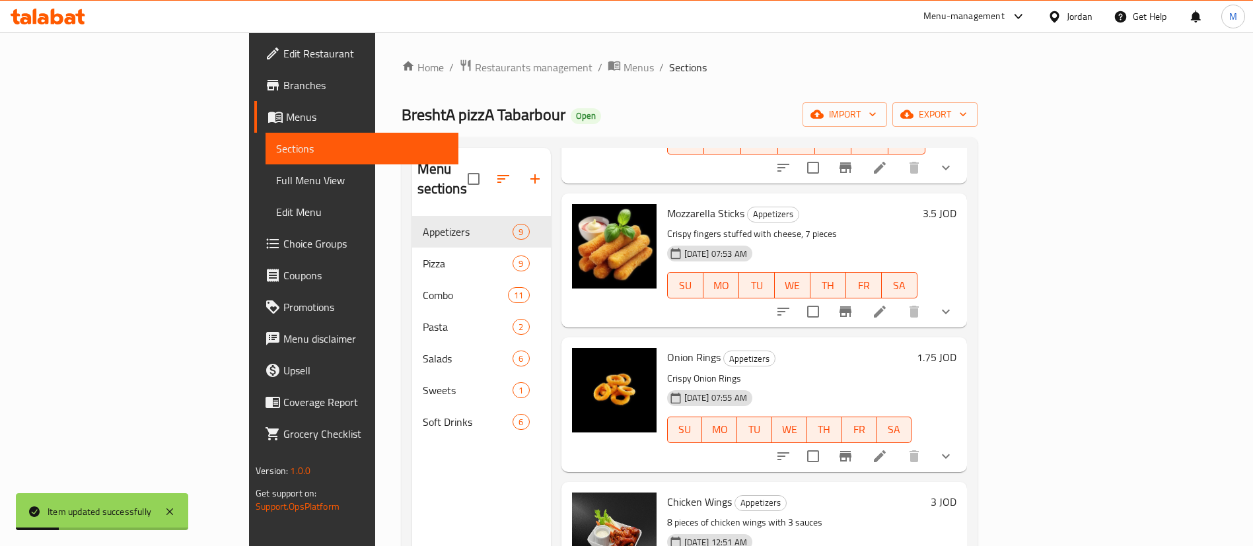
scroll to position [785, 0]
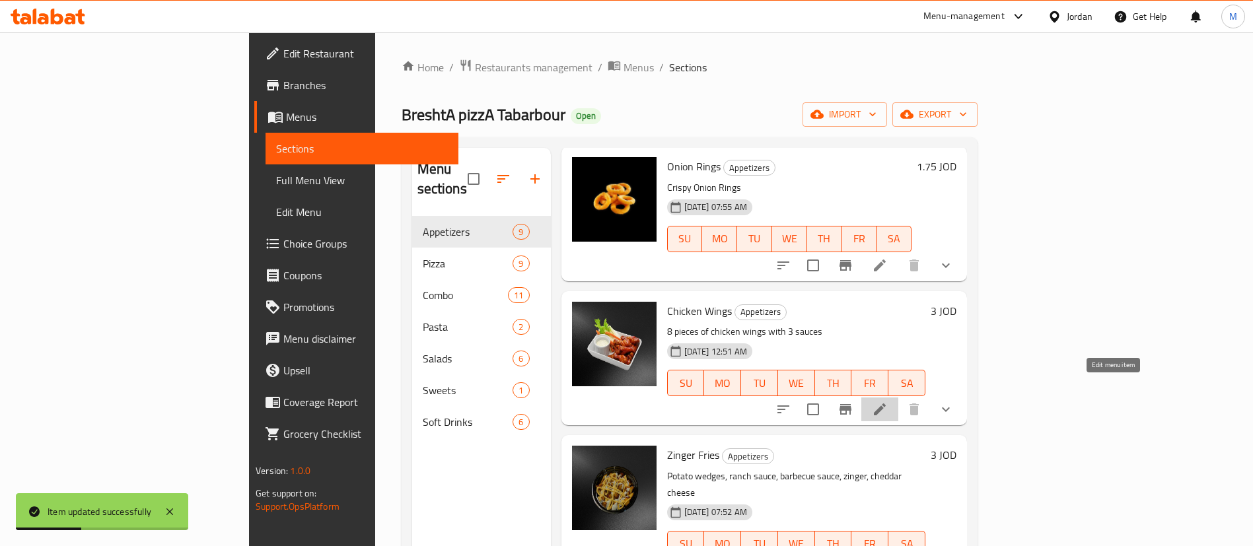
click at [888, 402] on icon at bounding box center [880, 410] width 16 height 16
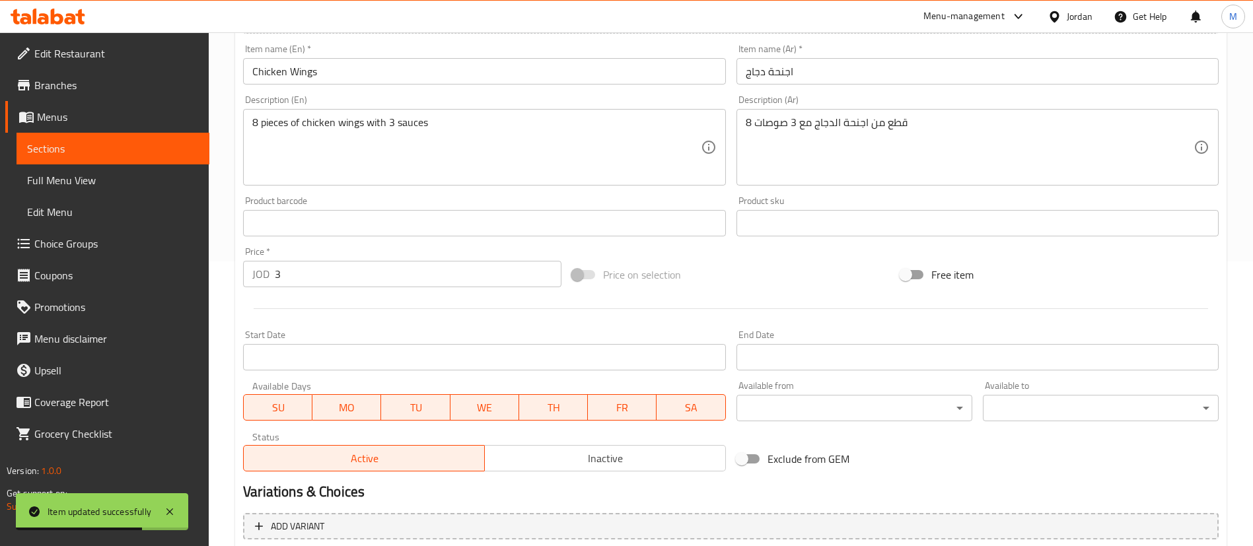
scroll to position [297, 0]
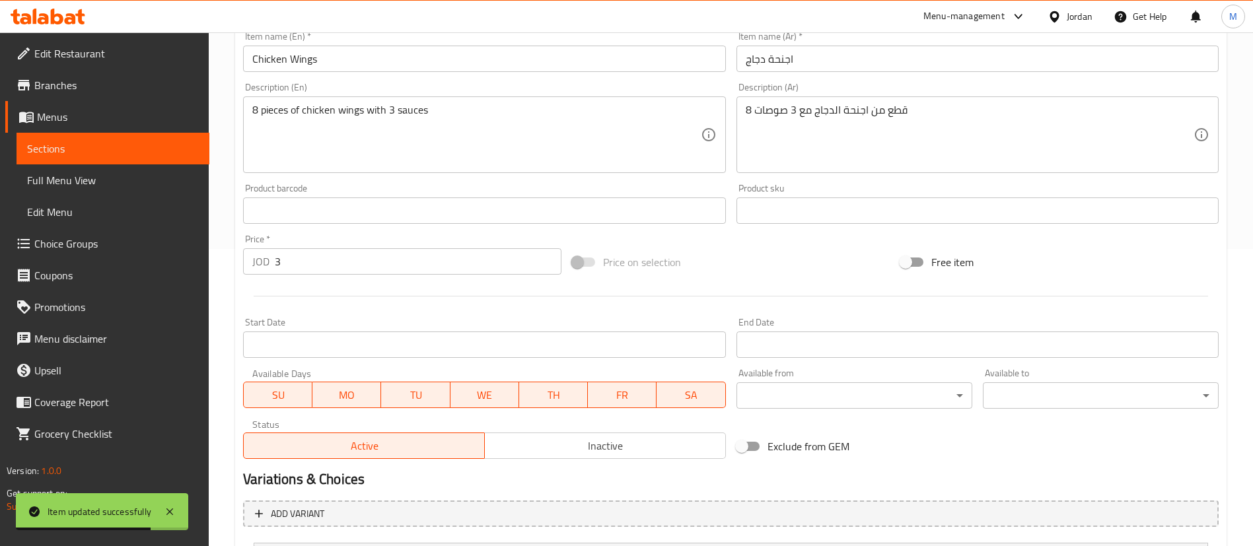
click at [380, 267] on input "3" at bounding box center [418, 261] width 287 height 26
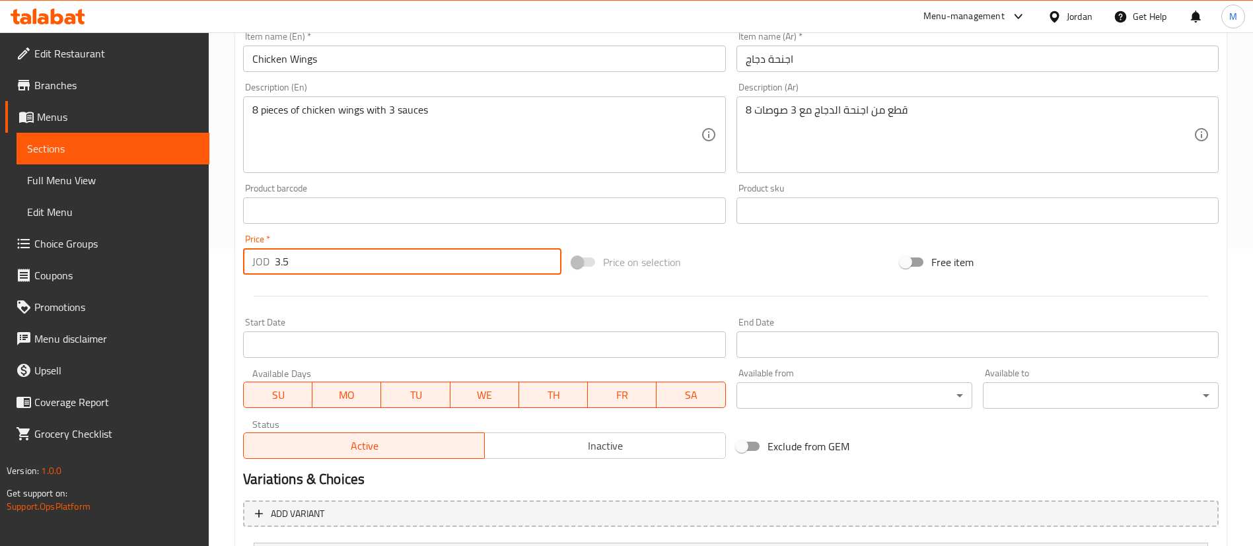
type input "3.5"
click at [396, 296] on hr at bounding box center [731, 296] width 954 height 1
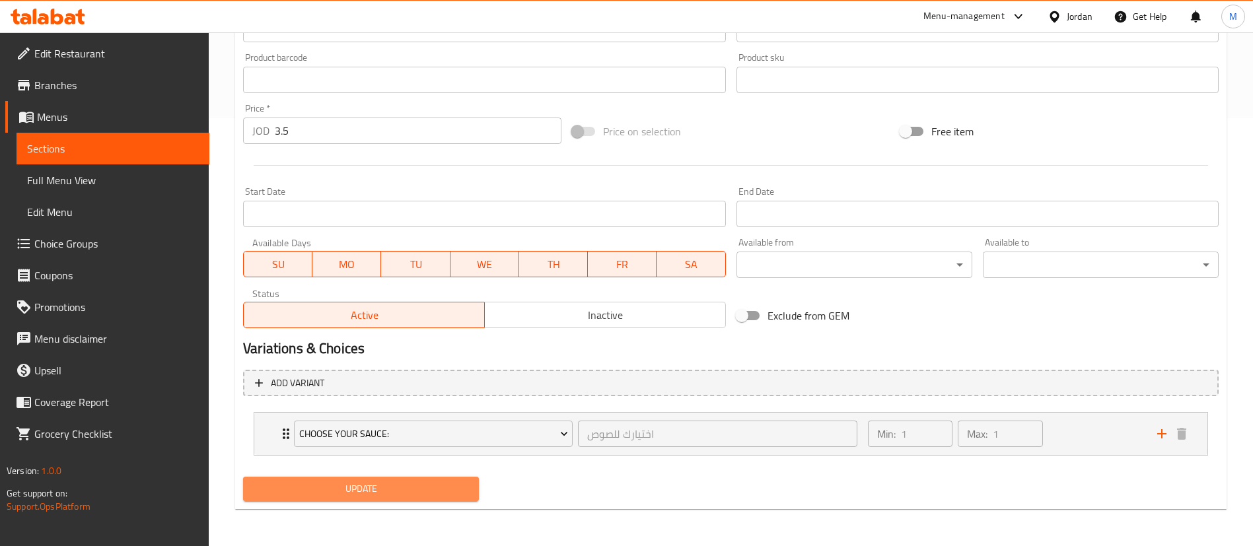
click at [399, 491] on span "Update" at bounding box center [361, 489] width 215 height 17
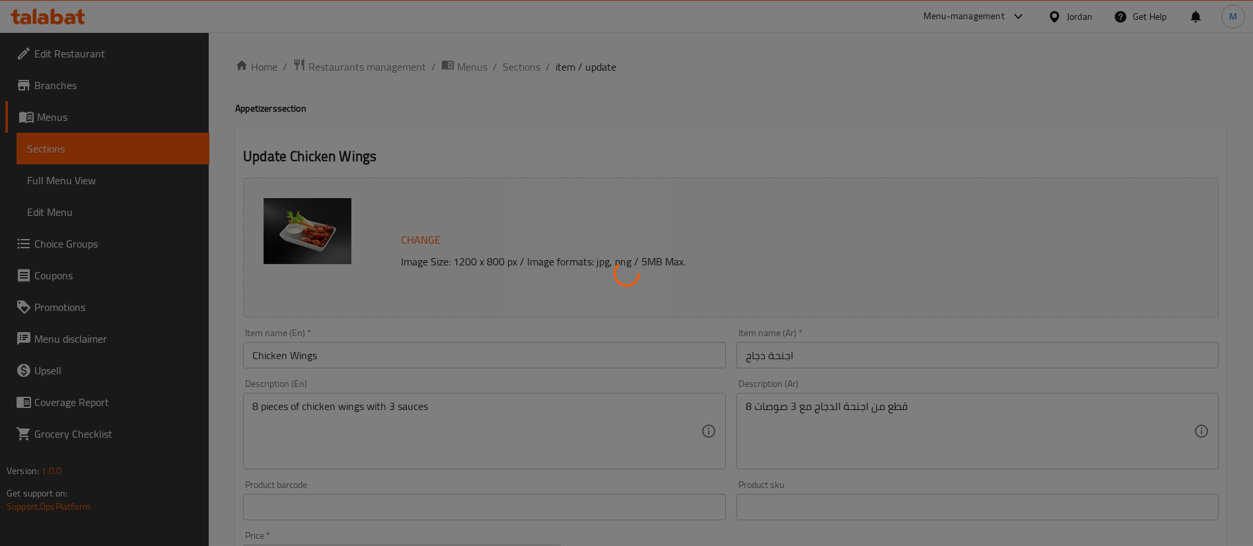
scroll to position [0, 0]
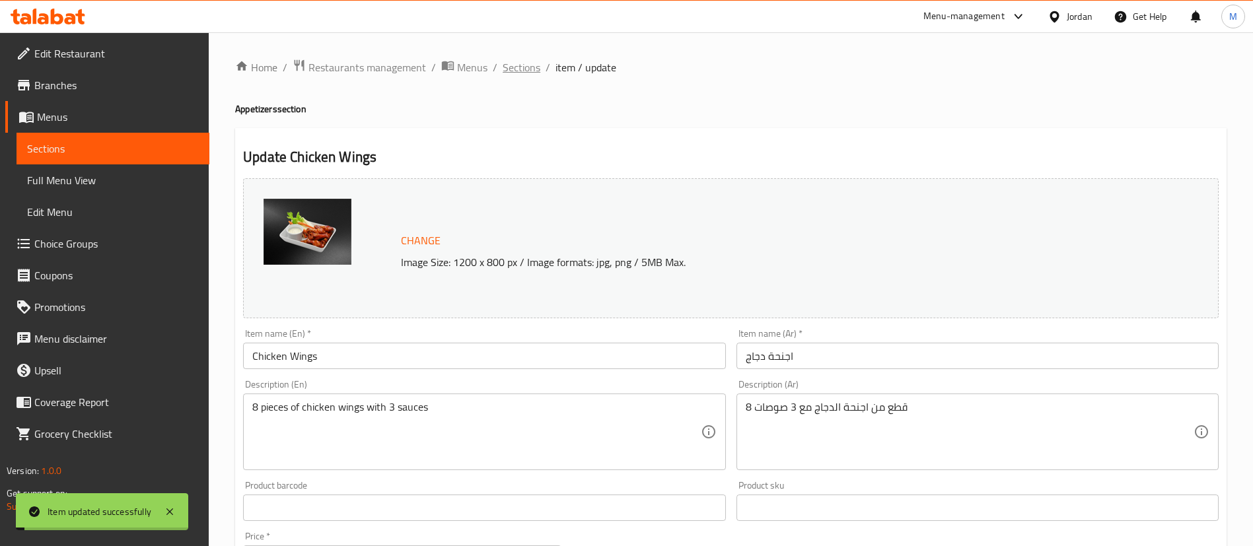
click at [524, 74] on span "Sections" at bounding box center [522, 67] width 38 height 16
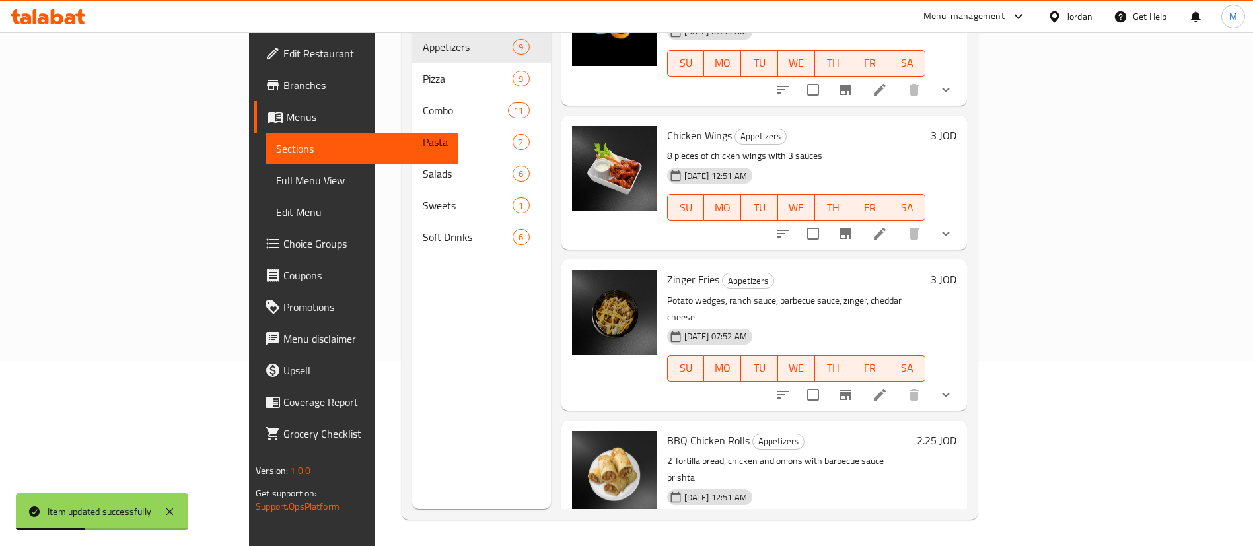
scroll to position [785, 0]
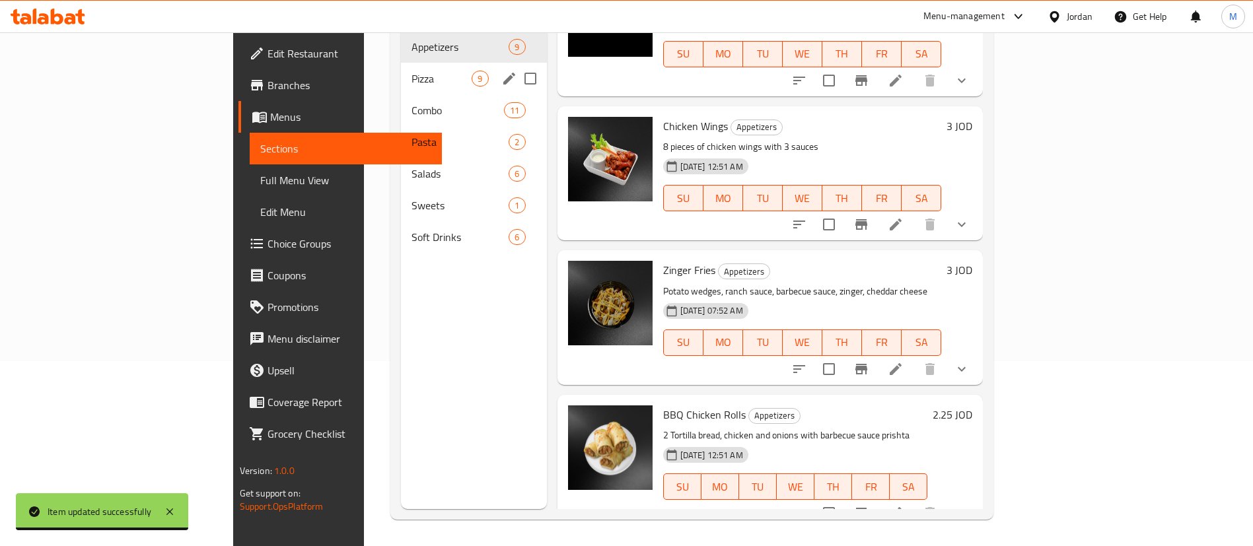
click at [401, 69] on div "Pizza 9" at bounding box center [473, 79] width 145 height 32
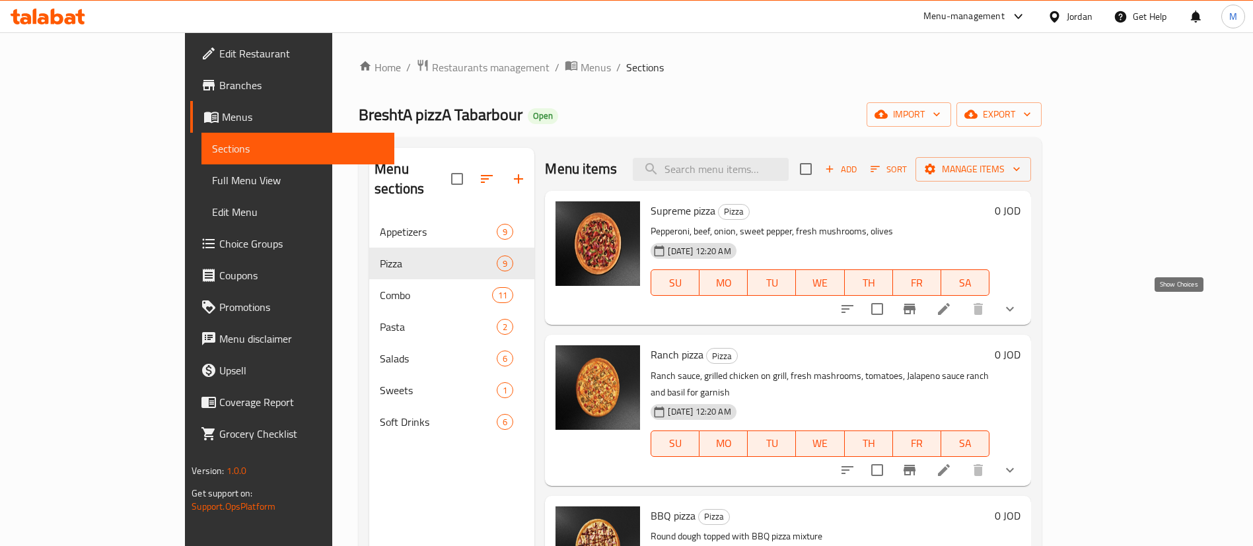
click at [1014, 309] on icon "show more" at bounding box center [1010, 309] width 8 height 5
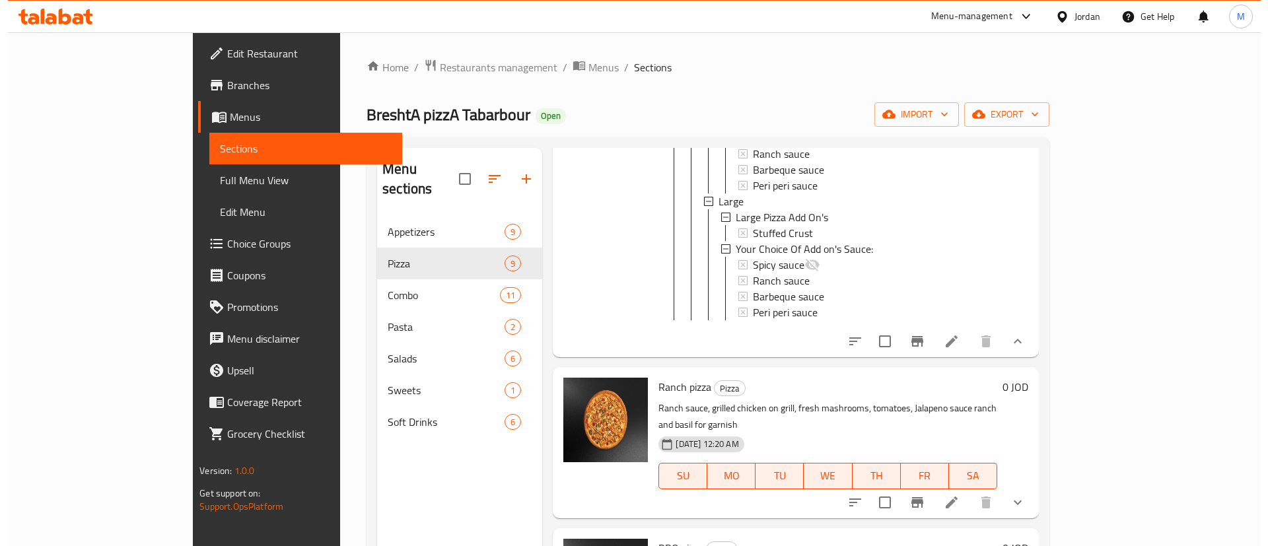
scroll to position [396, 0]
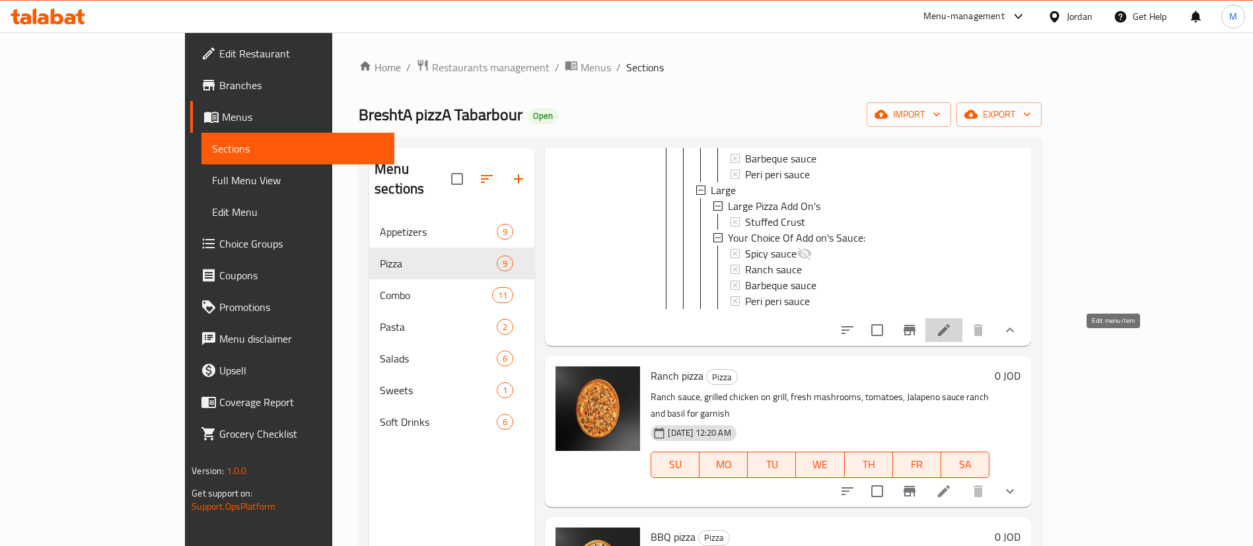
click at [952, 338] on icon at bounding box center [944, 330] width 16 height 16
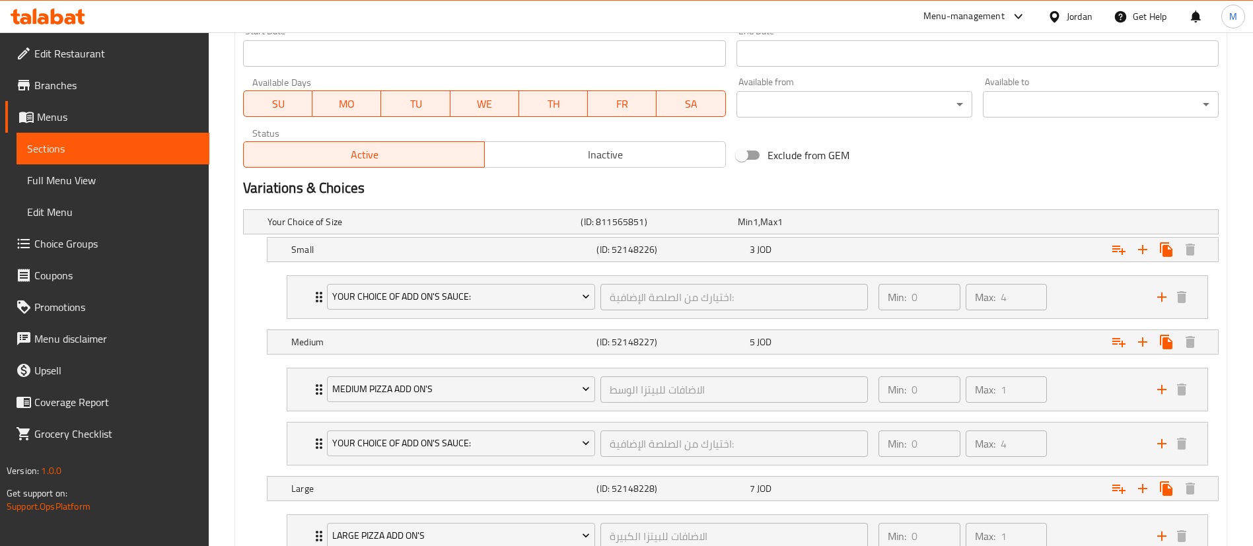
scroll to position [594, 0]
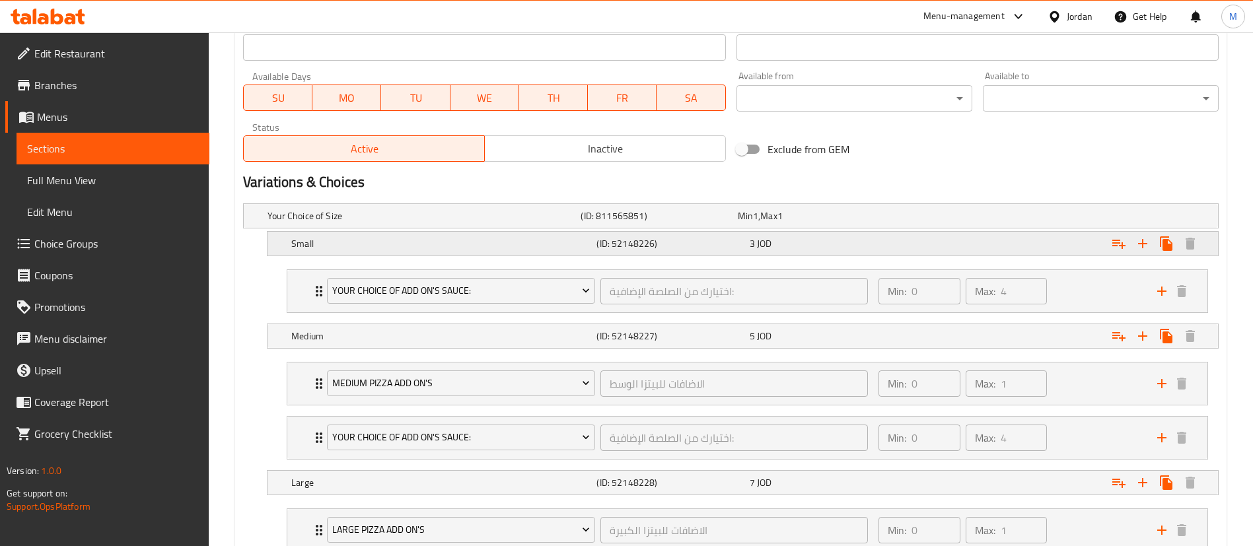
click at [786, 247] on div "3 JOD" at bounding box center [823, 243] width 147 height 13
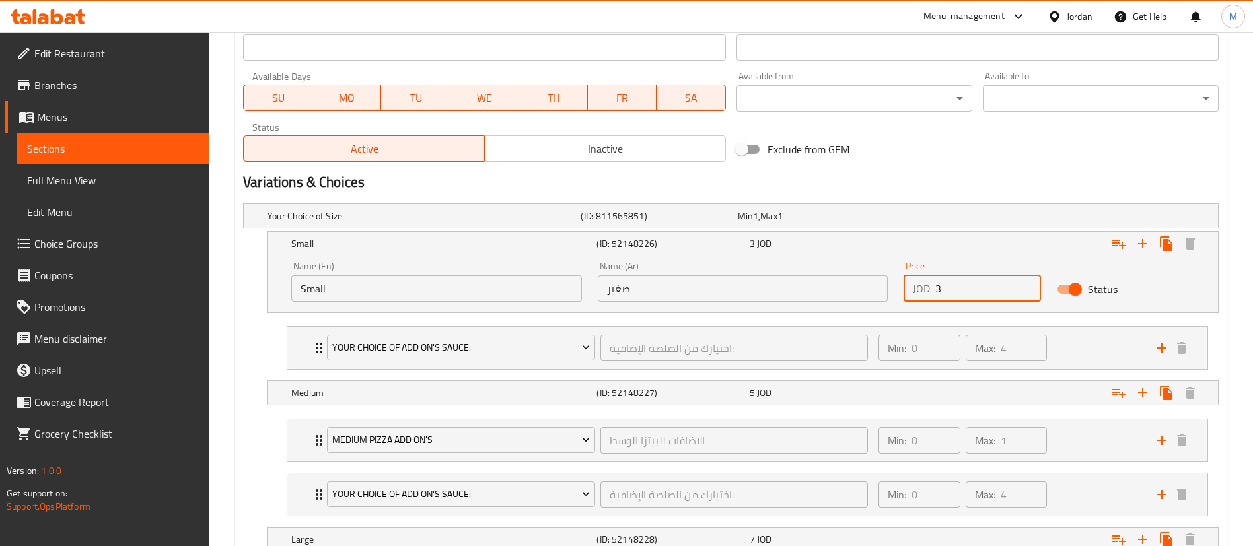
click at [999, 291] on input "3" at bounding box center [988, 288] width 106 height 26
click at [987, 295] on input "3" at bounding box center [988, 288] width 106 height 26
type input "3.5"
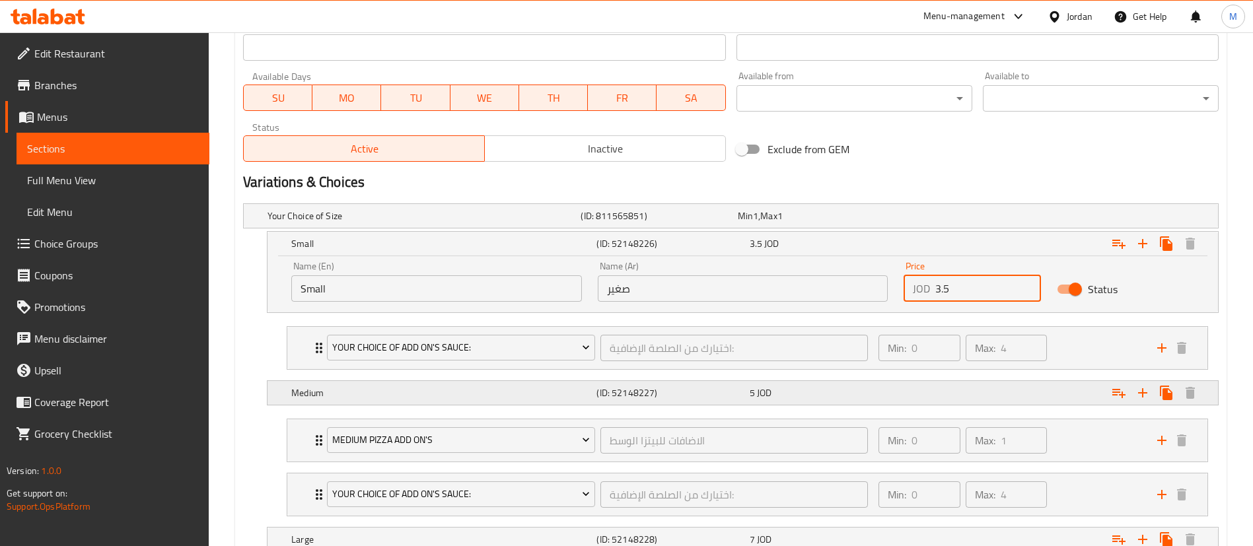
click at [981, 387] on div "Expand" at bounding box center [1051, 392] width 305 height 29
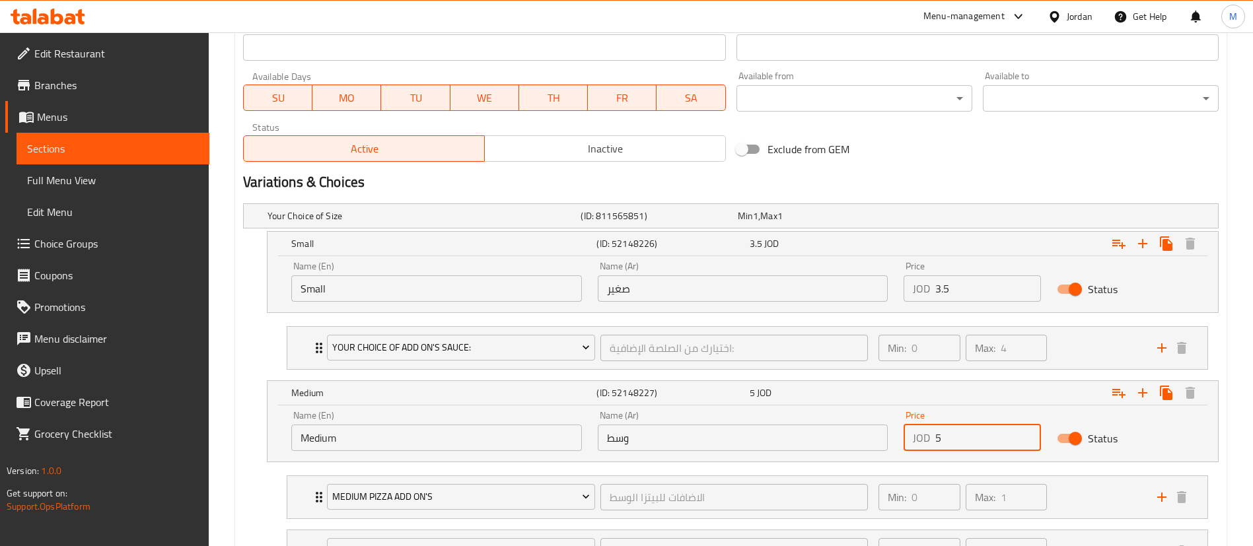
click at [983, 430] on input "5" at bounding box center [988, 438] width 106 height 26
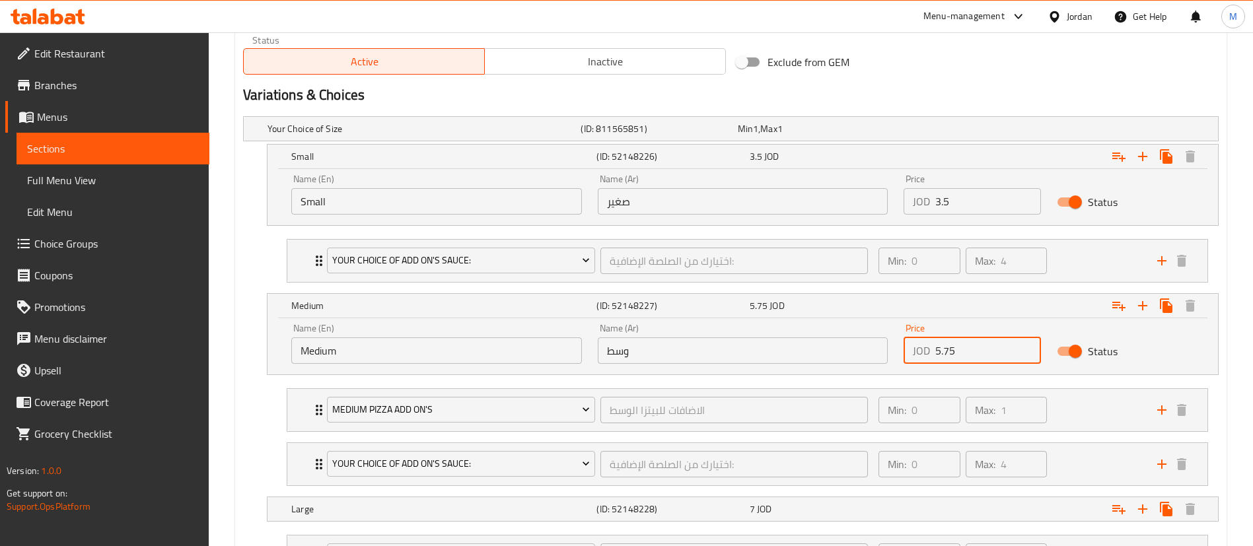
scroll to position [793, 0]
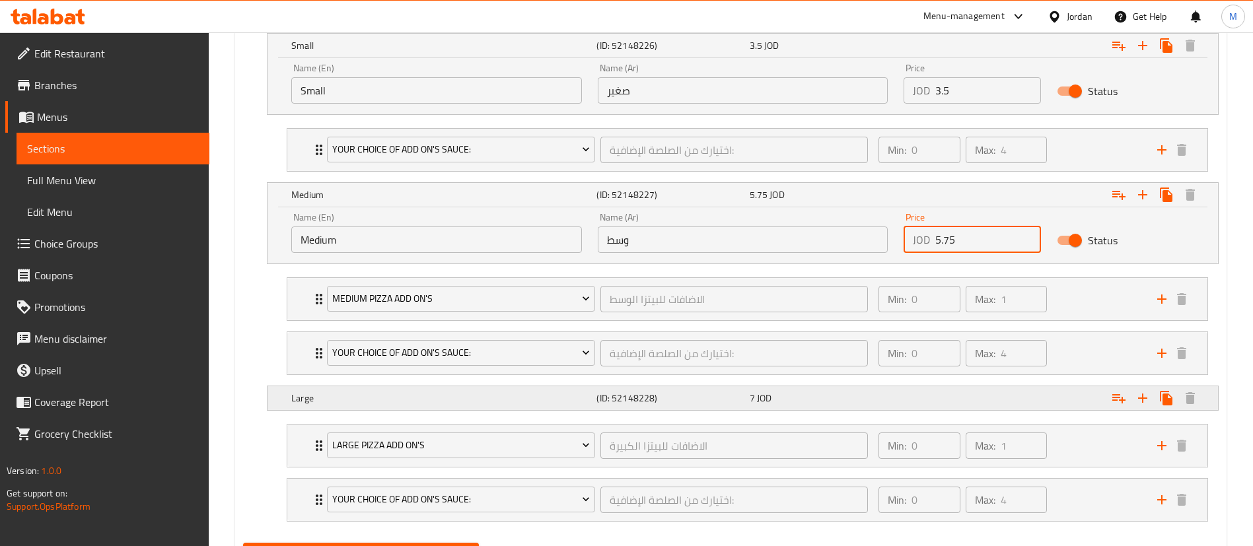
type input "5.75"
click at [985, 405] on div "Expand" at bounding box center [1051, 398] width 305 height 29
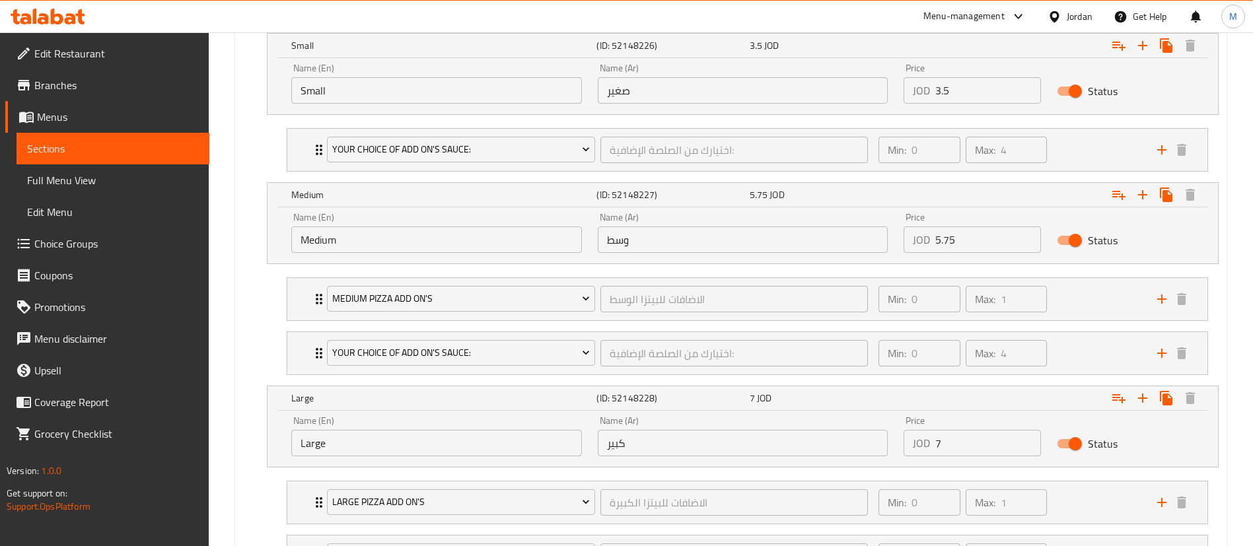
click at [967, 451] on input "7" at bounding box center [988, 443] width 106 height 26
type input "8"
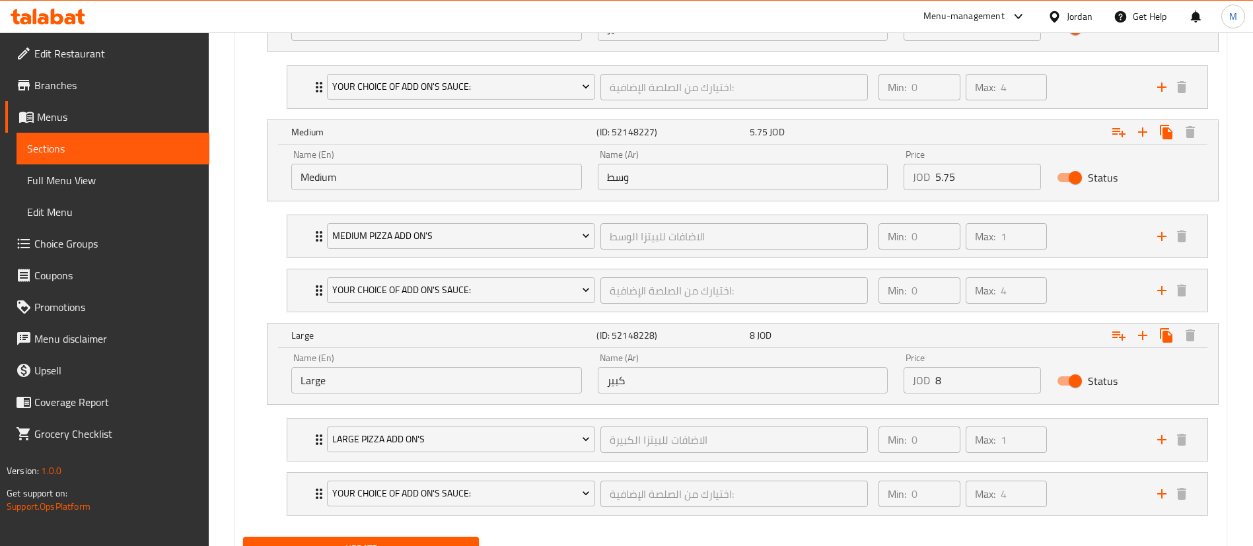
scroll to position [915, 0]
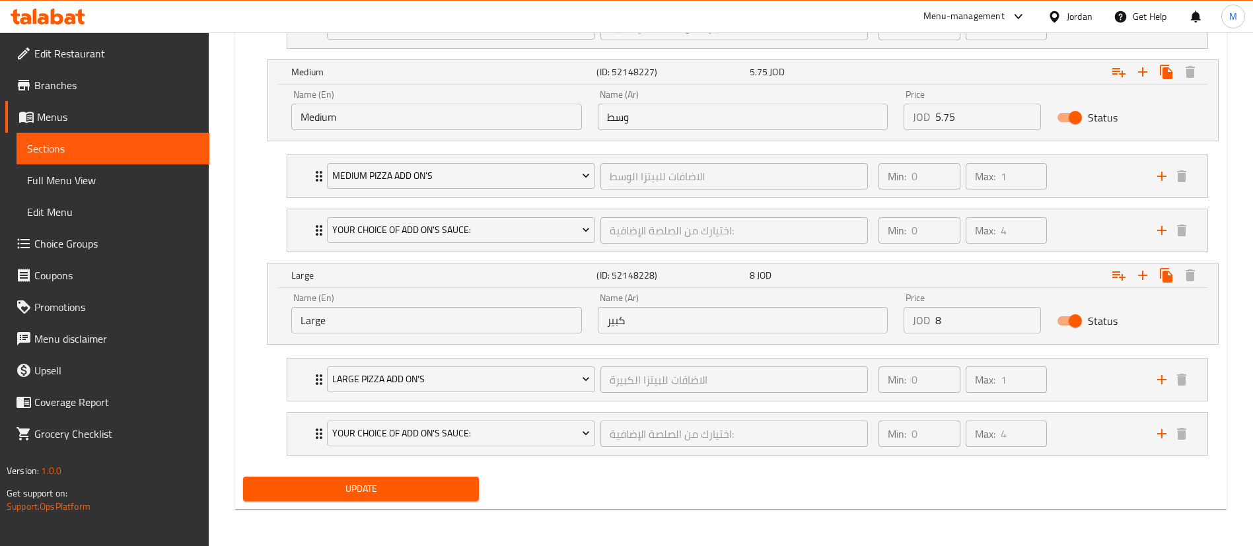
click at [398, 499] on button "Update" at bounding box center [361, 489] width 236 height 24
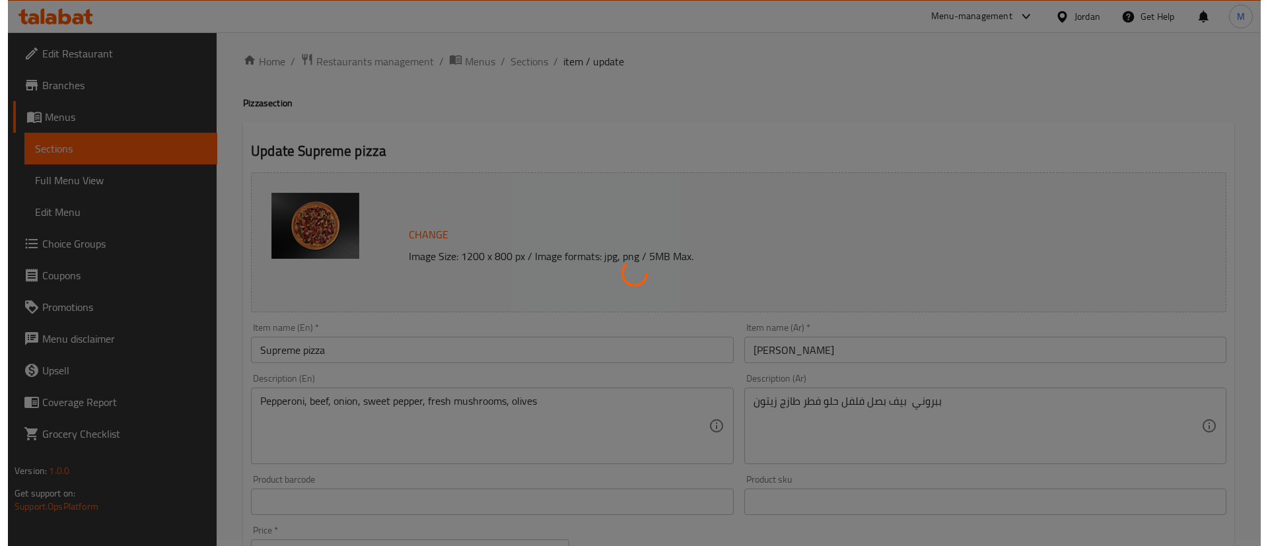
scroll to position [0, 0]
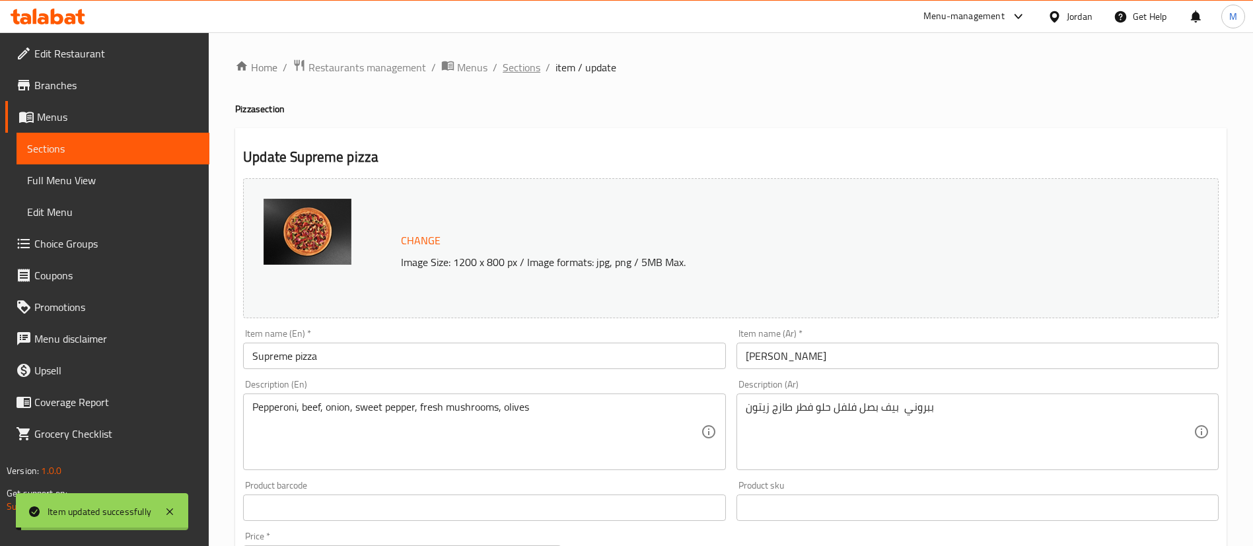
click at [530, 69] on span "Sections" at bounding box center [522, 67] width 38 height 16
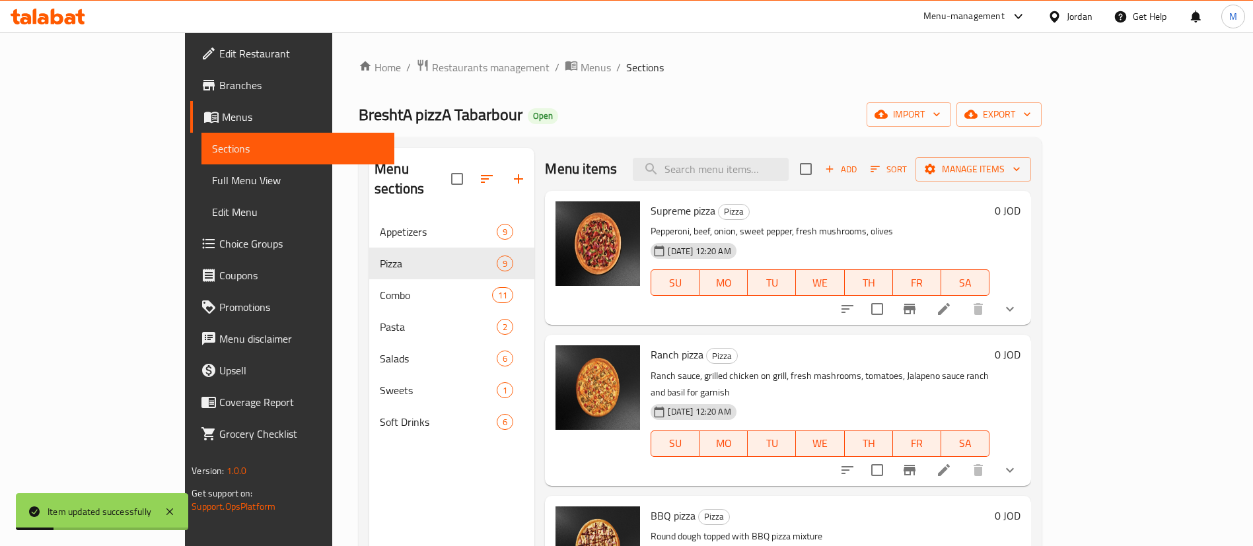
click at [962, 458] on li at bounding box center [943, 470] width 37 height 24
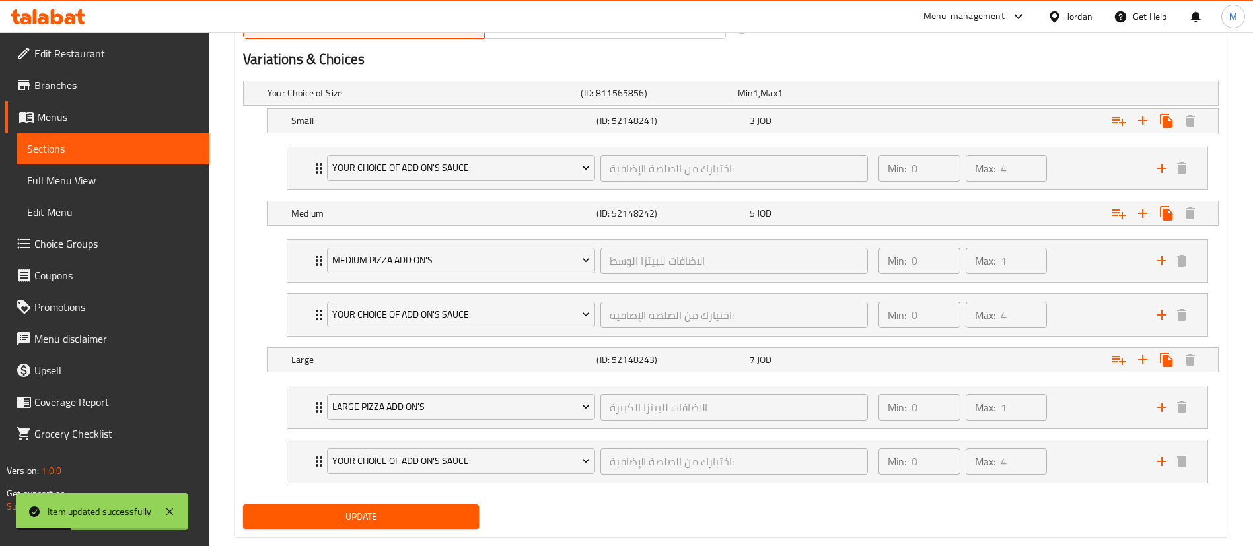
scroll to position [745, 0]
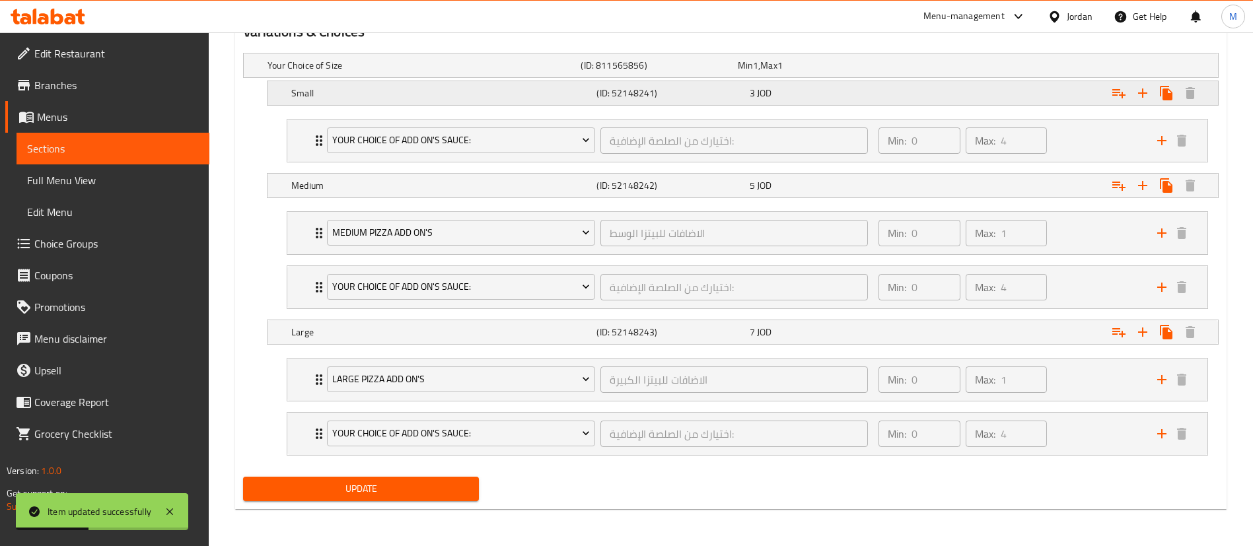
click at [876, 102] on div "Small (ID: 52148241) 3 JOD" at bounding box center [747, 93] width 916 height 29
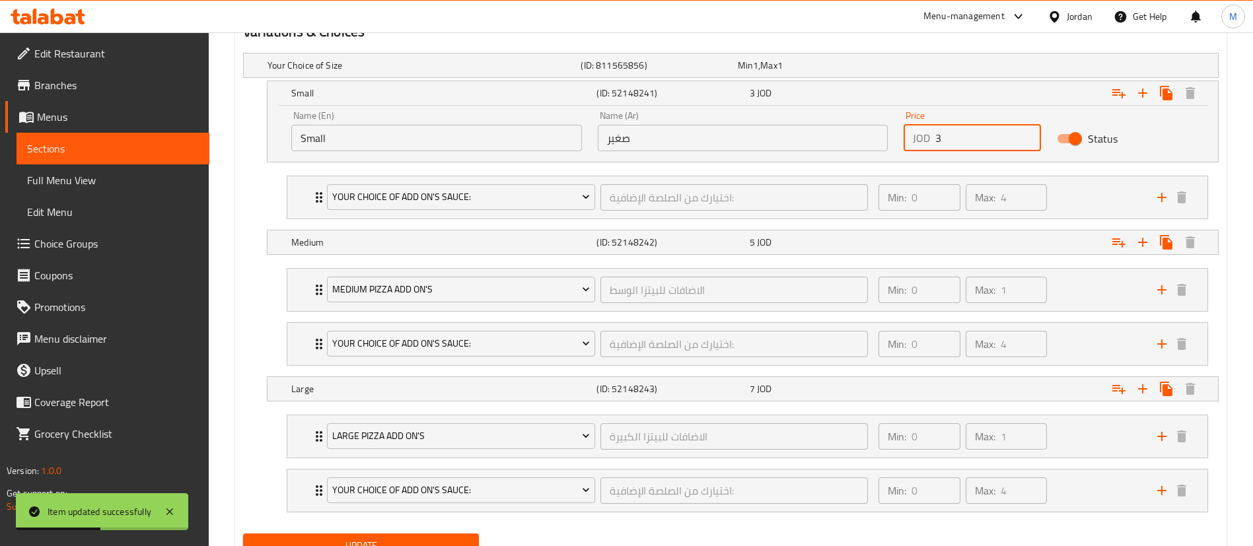
click at [964, 142] on input "3" at bounding box center [988, 138] width 106 height 26
type input "3.5"
click at [983, 240] on div "Expand" at bounding box center [1051, 242] width 305 height 29
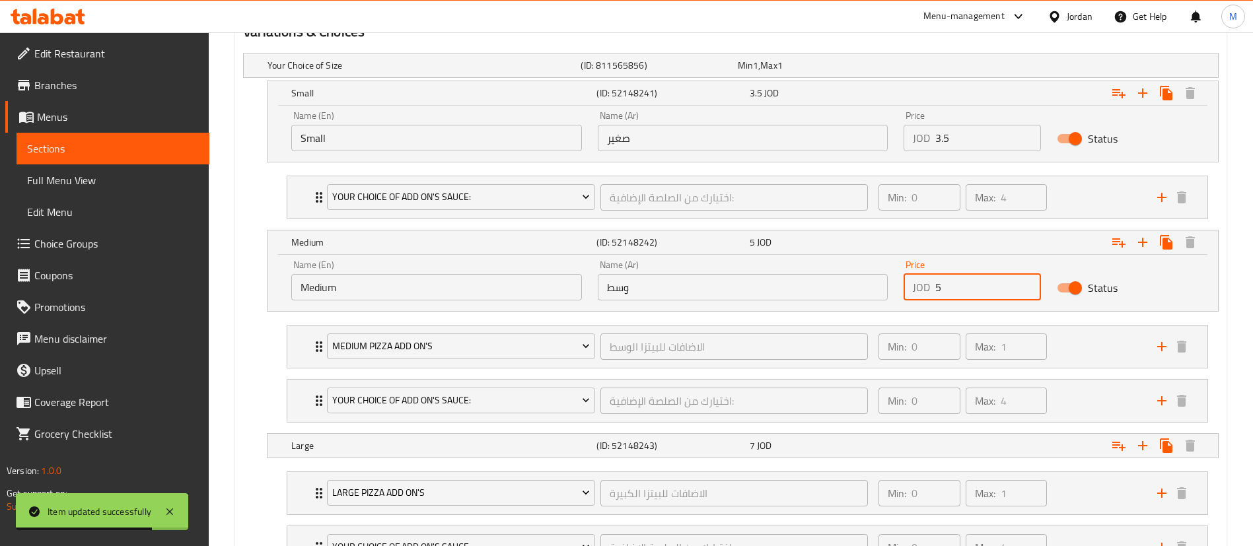
click at [971, 291] on input "5" at bounding box center [988, 287] width 106 height 26
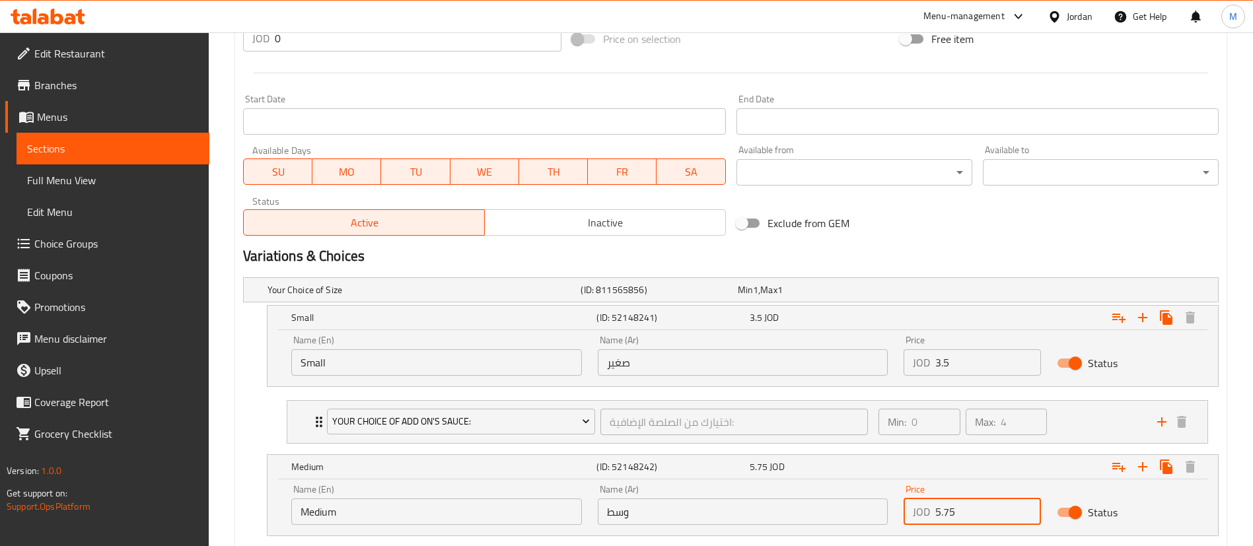
scroll to position [519, 0]
type input "5.75"
click at [1018, 236] on div "Exclude from GEM" at bounding box center [895, 225] width 329 height 36
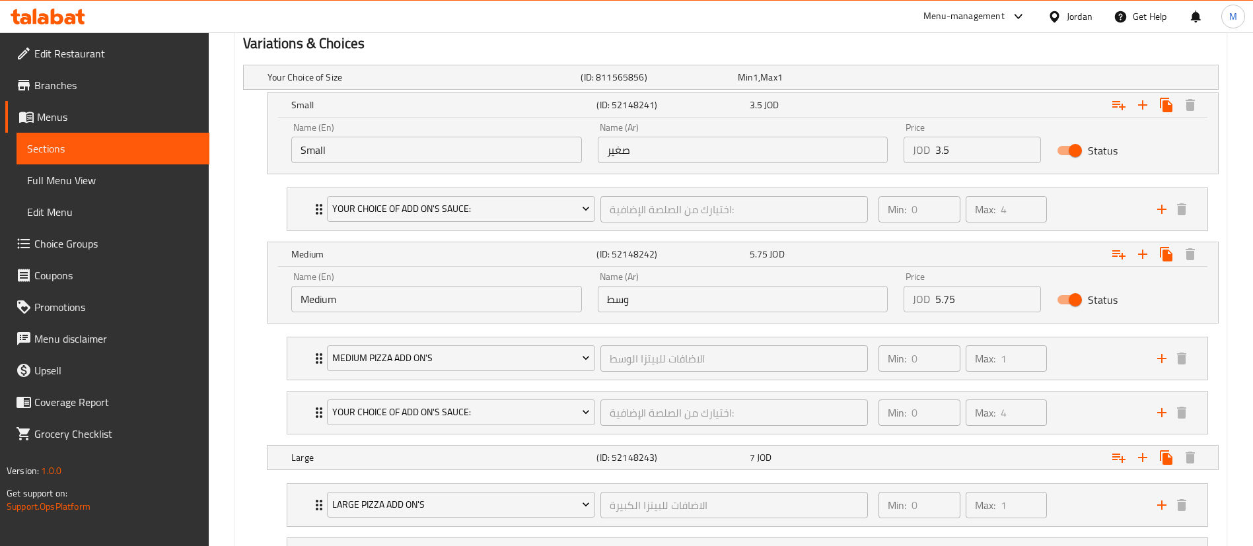
scroll to position [816, 0]
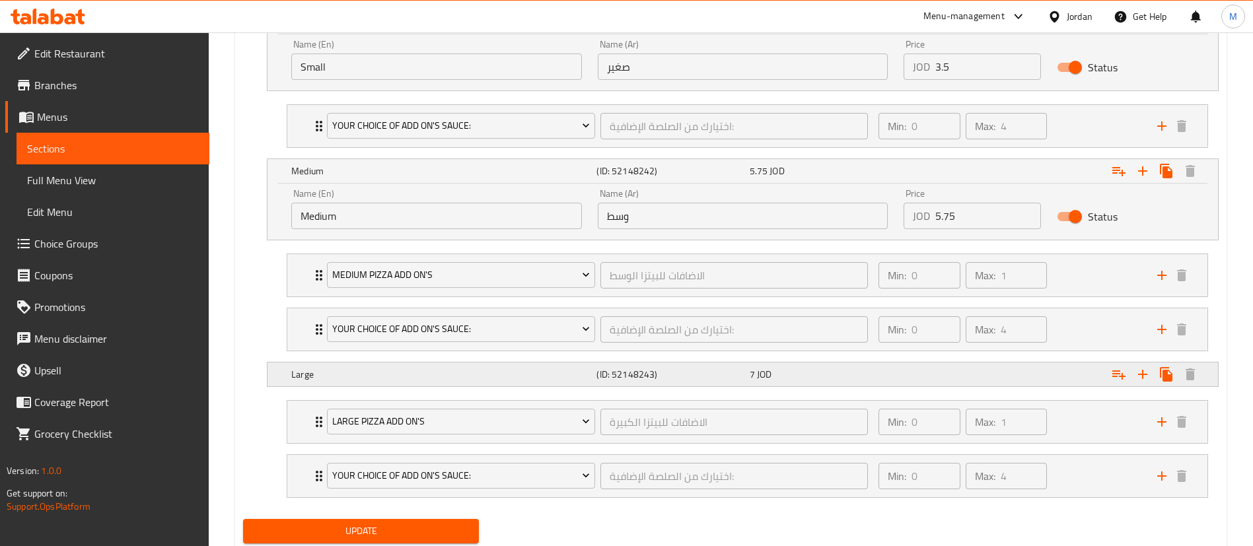
click at [999, 380] on div "Expand" at bounding box center [1051, 374] width 305 height 29
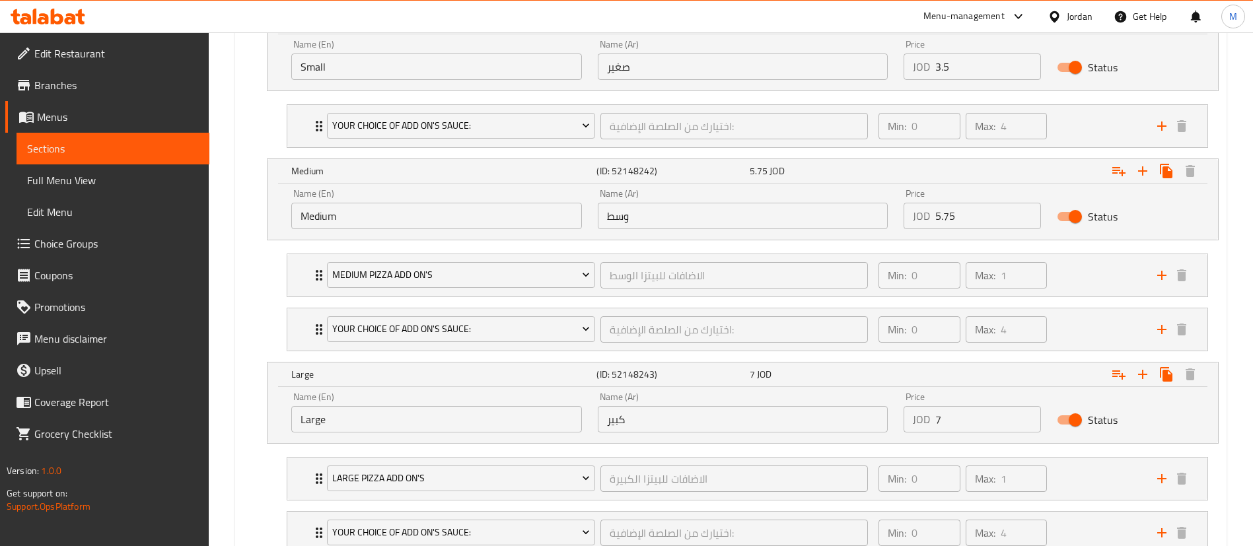
click at [968, 415] on input "7" at bounding box center [988, 419] width 106 height 26
click at [968, 414] on input "7" at bounding box center [988, 419] width 106 height 26
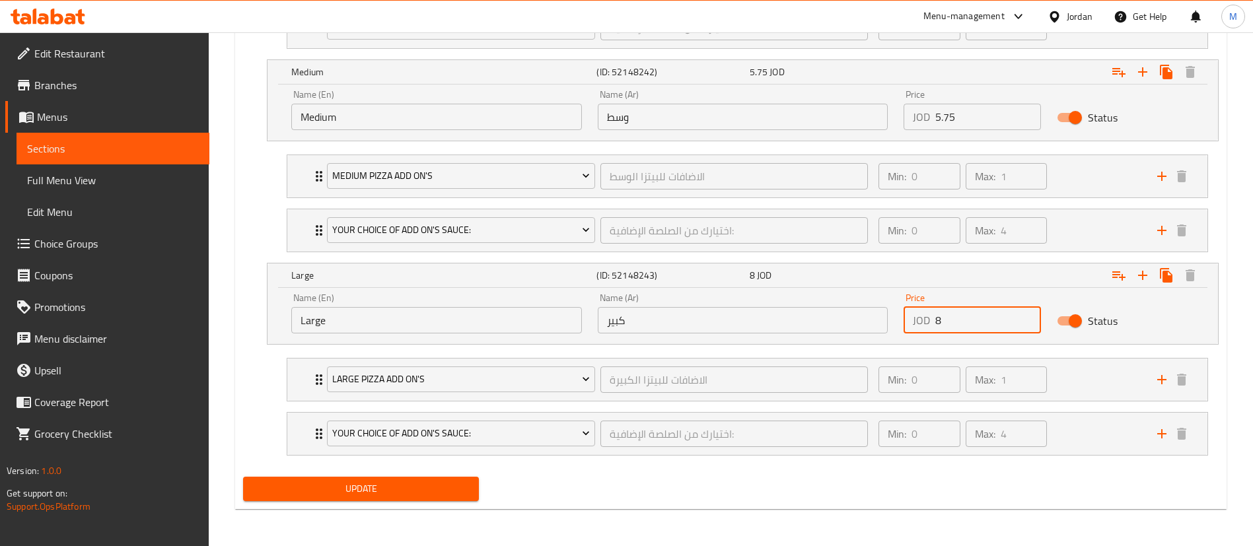
type input "8"
click at [460, 488] on span "Update" at bounding box center [361, 489] width 215 height 17
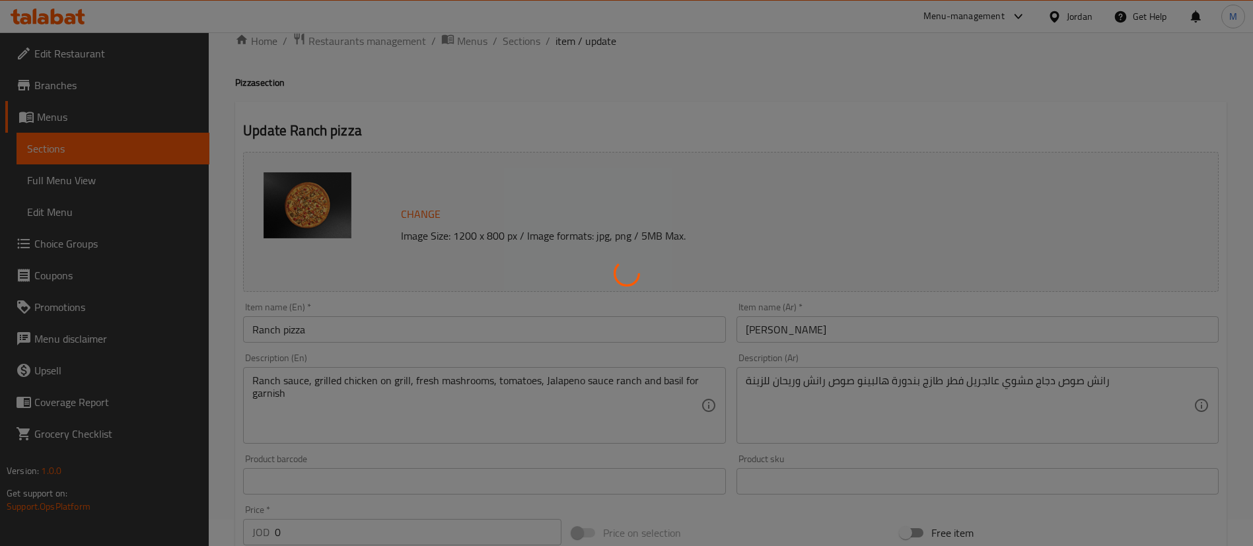
scroll to position [24, 0]
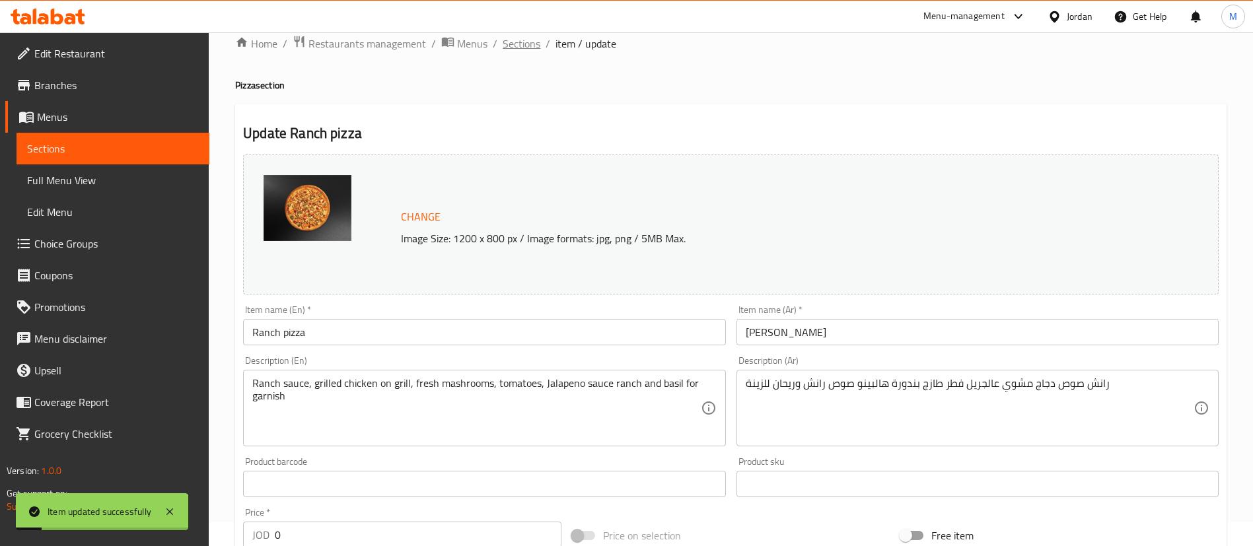
click at [528, 44] on span "Sections" at bounding box center [522, 44] width 38 height 16
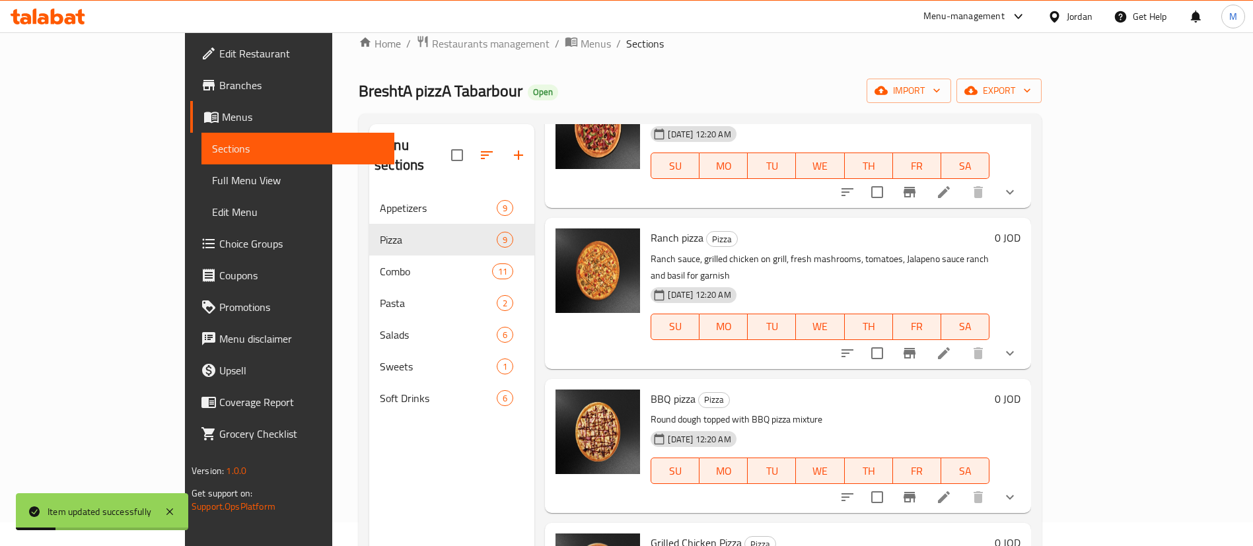
scroll to position [198, 0]
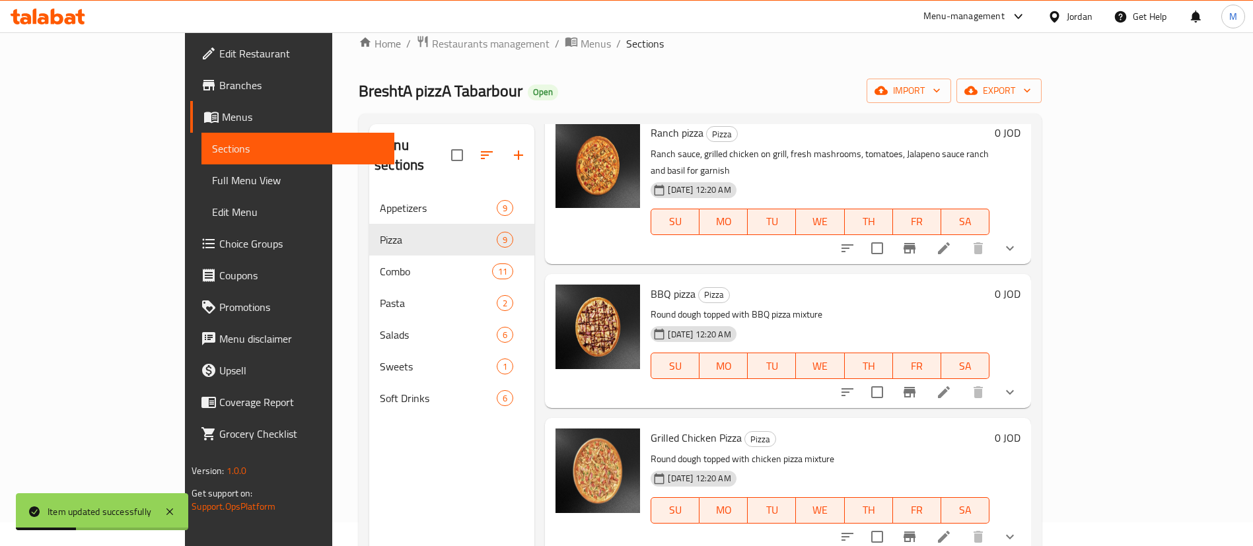
click at [952, 384] on icon at bounding box center [944, 392] width 16 height 16
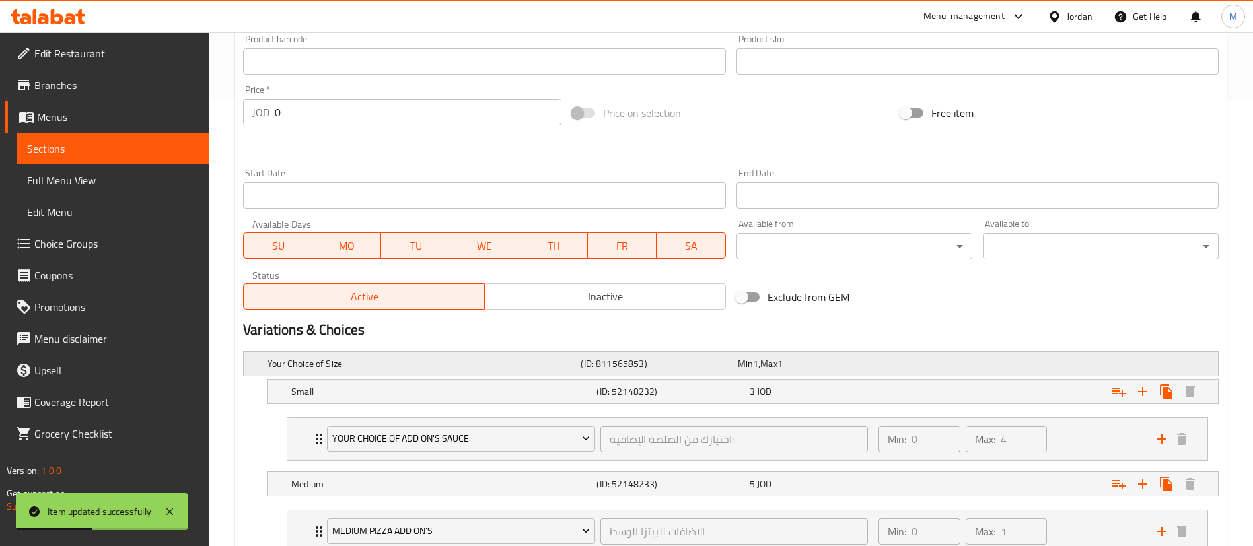
scroll to position [495, 0]
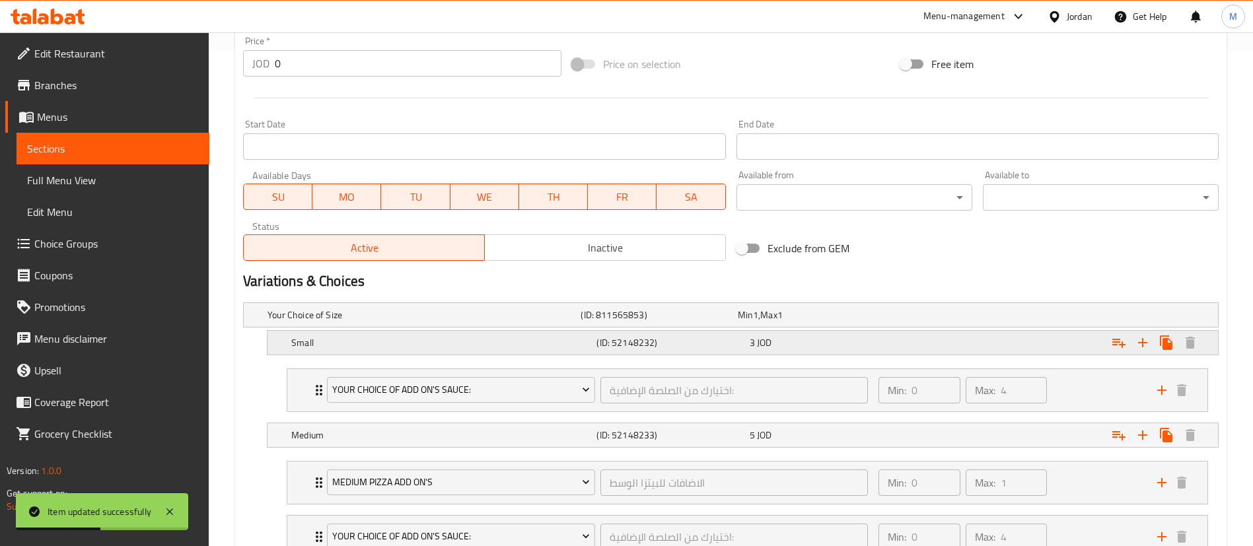
click at [843, 334] on div "3 JOD" at bounding box center [823, 343] width 153 height 18
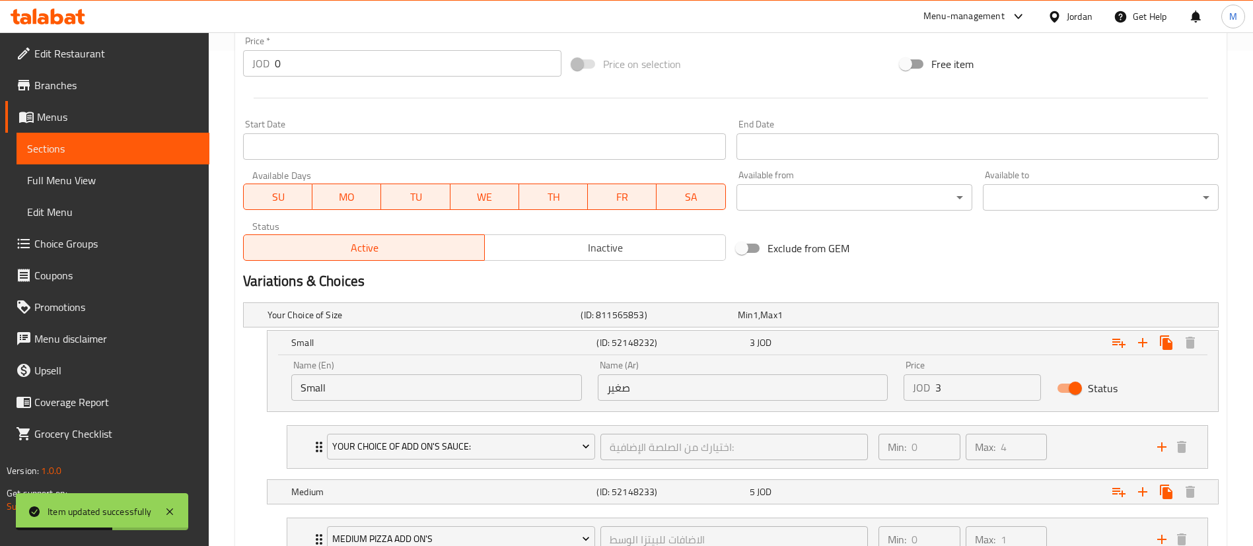
click at [956, 392] on input "3" at bounding box center [988, 387] width 106 height 26
type input "3.5"
click at [925, 488] on div "Expand" at bounding box center [1051, 491] width 305 height 29
click at [966, 529] on input "5" at bounding box center [988, 537] width 106 height 26
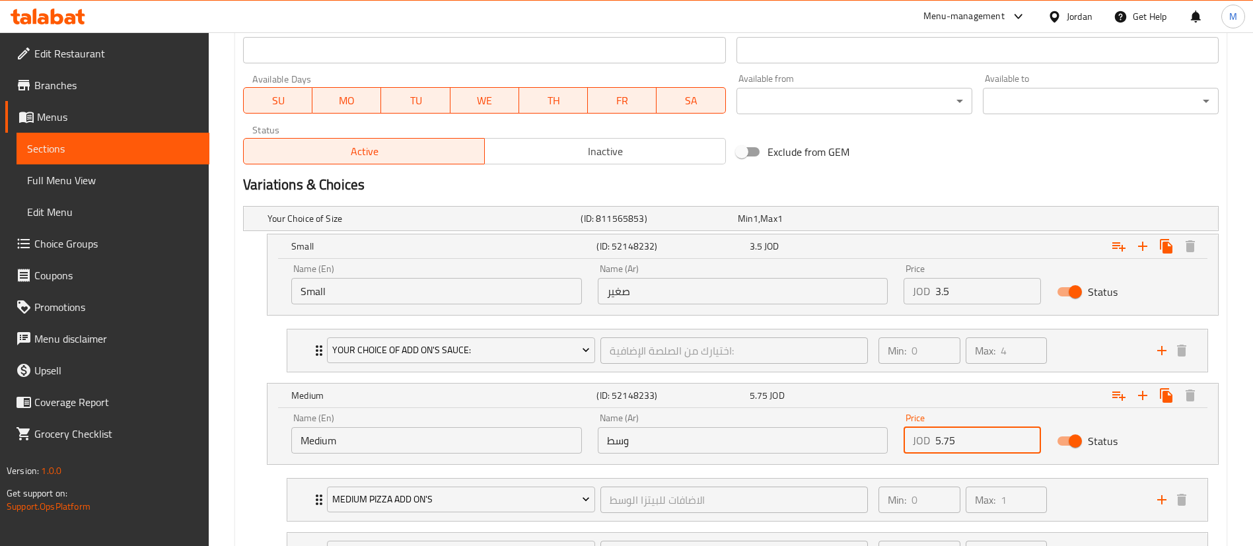
scroll to position [694, 0]
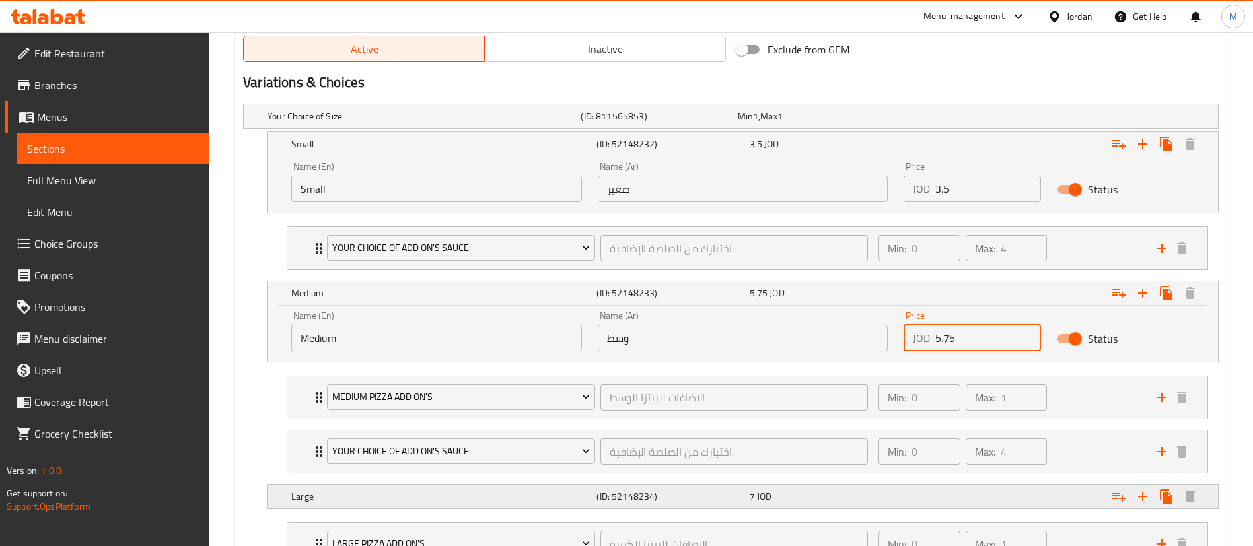
type input "5.75"
click at [969, 496] on div "Expand" at bounding box center [1051, 496] width 305 height 29
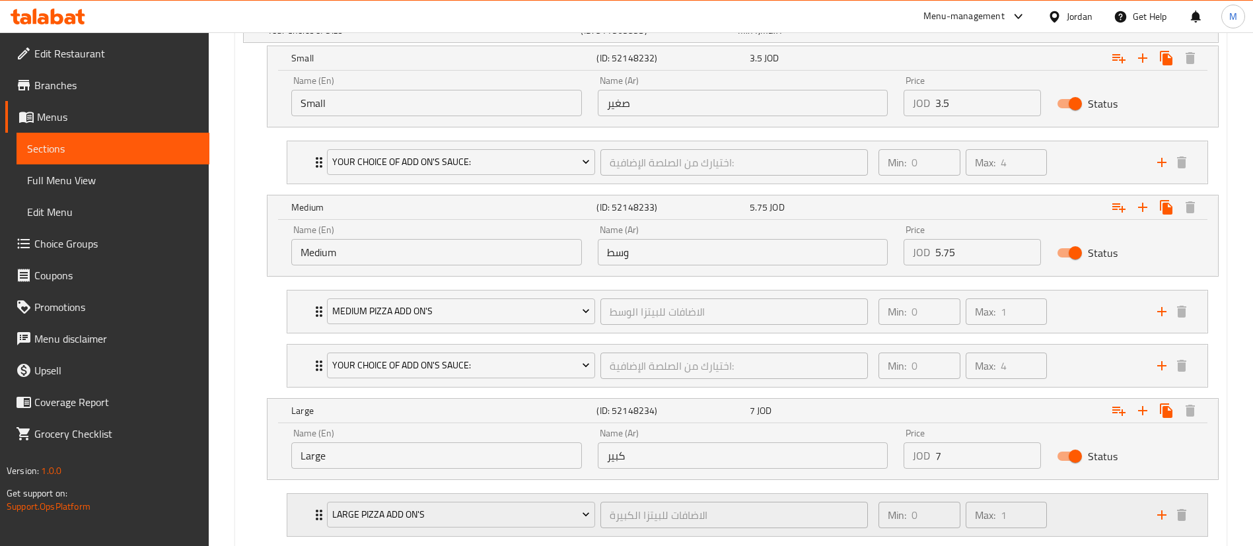
scroll to position [816, 0]
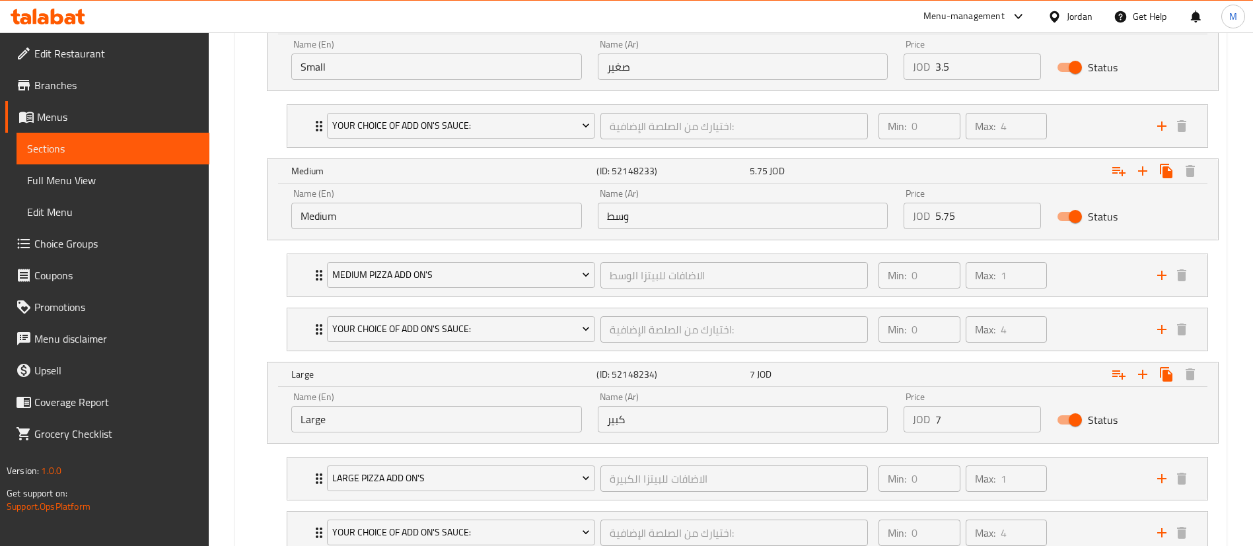
click at [973, 425] on input "7" at bounding box center [988, 419] width 106 height 26
click at [973, 424] on input "7" at bounding box center [988, 419] width 106 height 26
type input "8"
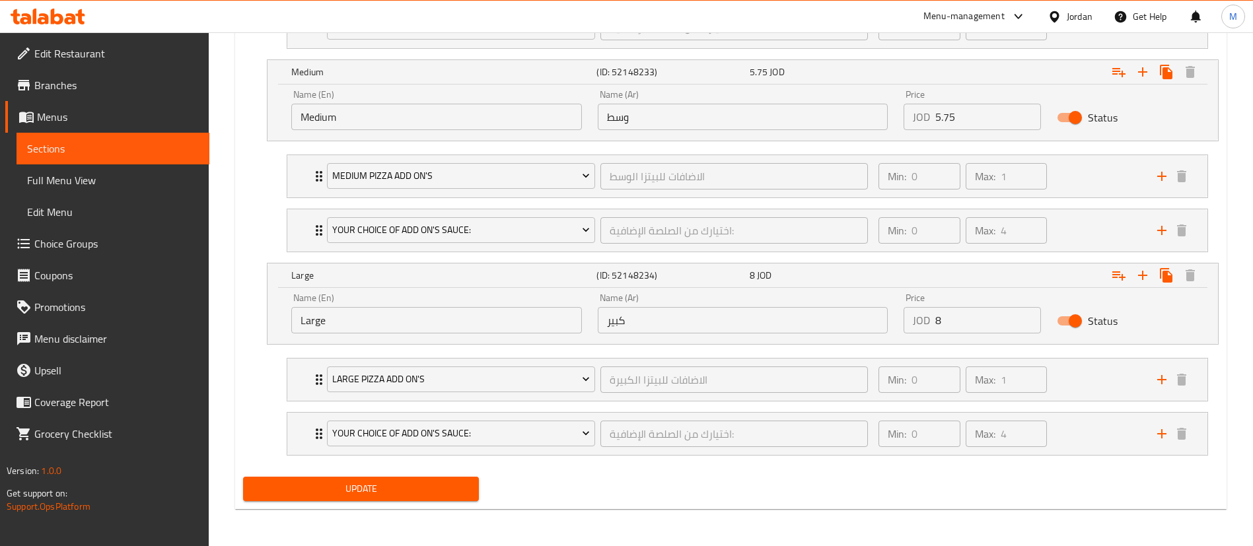
click at [370, 486] on span "Update" at bounding box center [361, 489] width 215 height 17
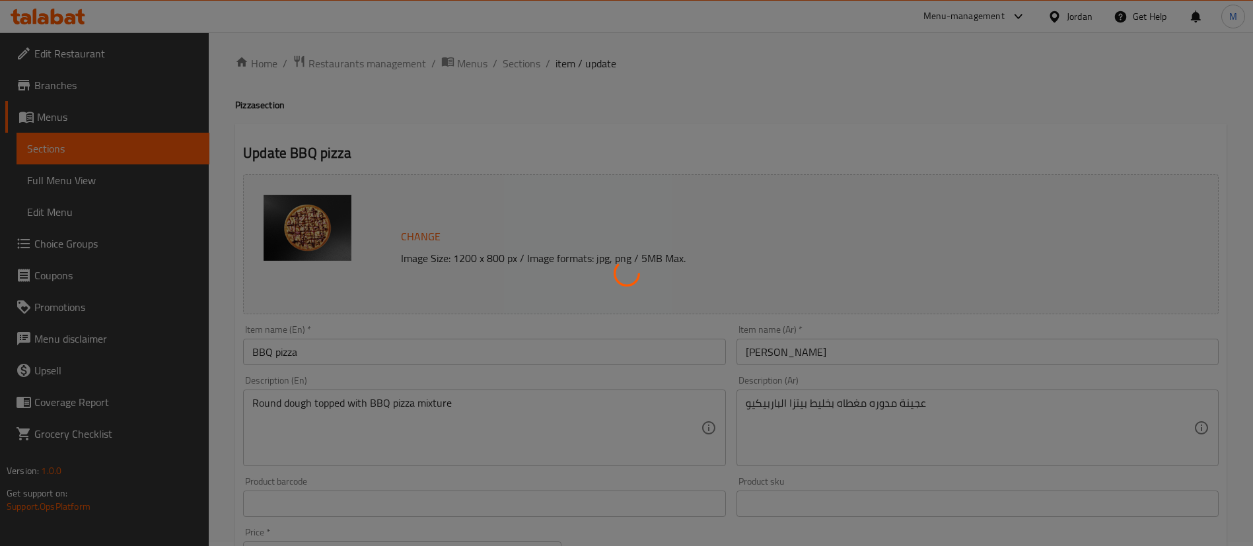
scroll to position [0, 0]
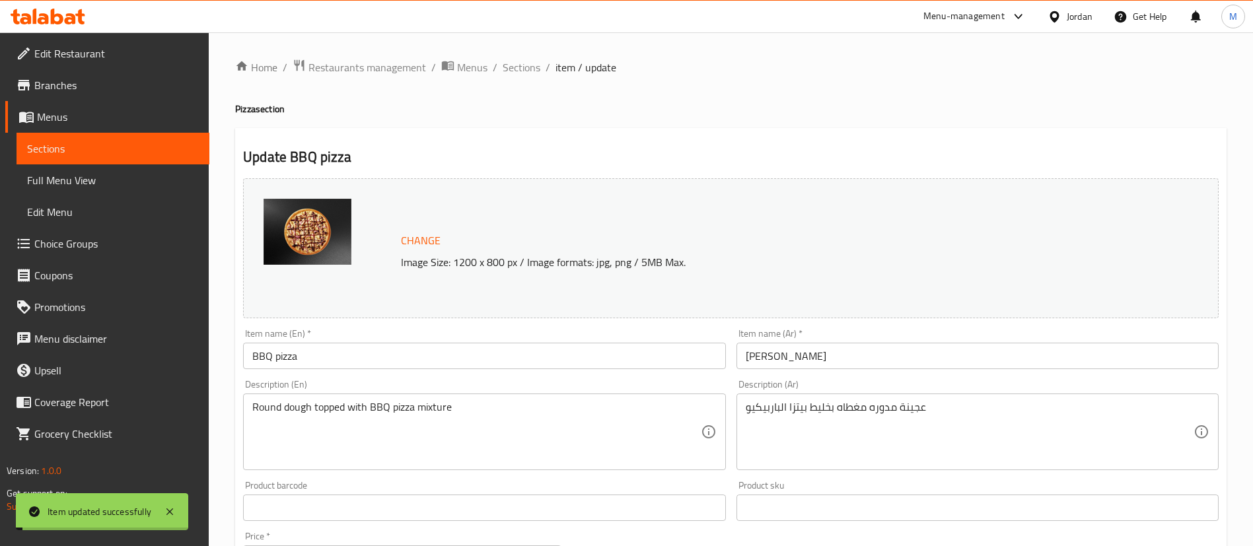
drag, startPoint x: 524, startPoint y: 71, endPoint x: 558, endPoint y: 94, distance: 41.4
click at [524, 71] on span "Sections" at bounding box center [522, 67] width 38 height 16
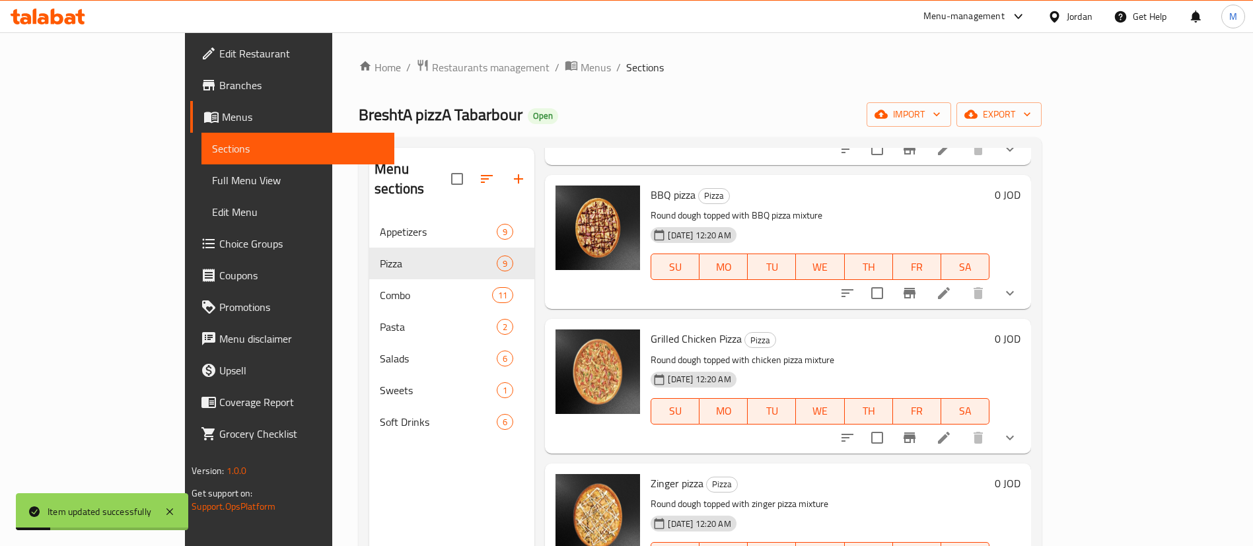
scroll to position [396, 0]
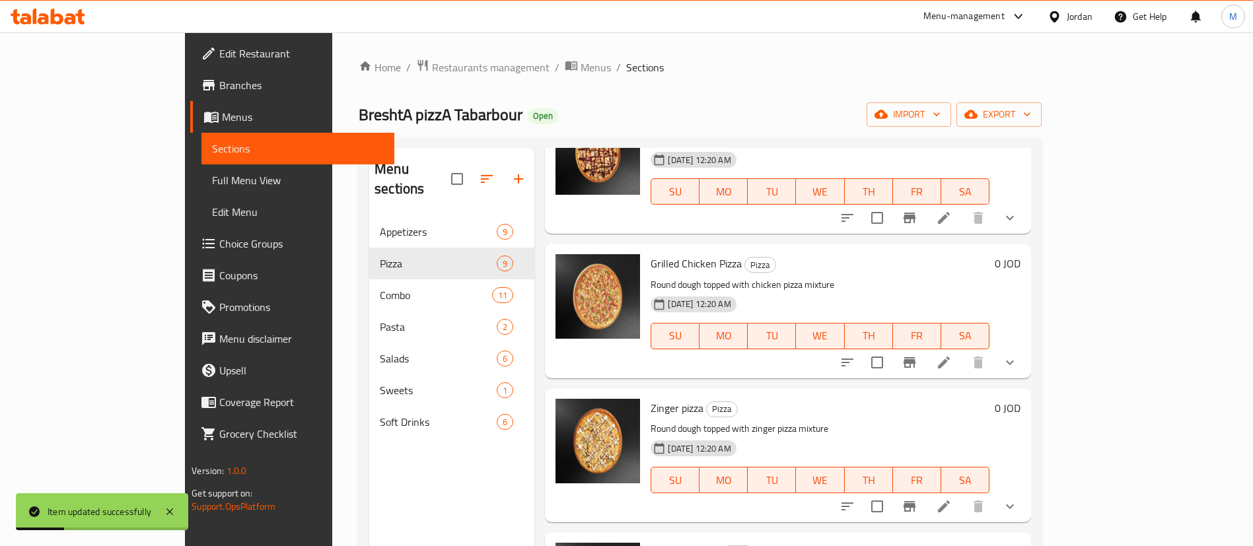
click at [950, 357] on icon at bounding box center [944, 363] width 12 height 12
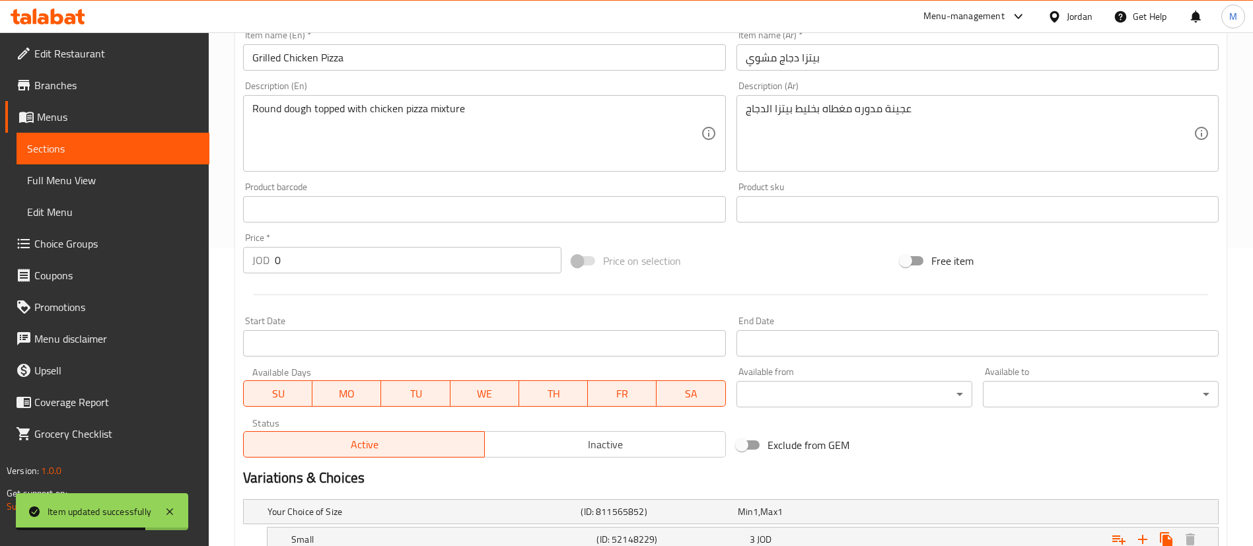
scroll to position [495, 0]
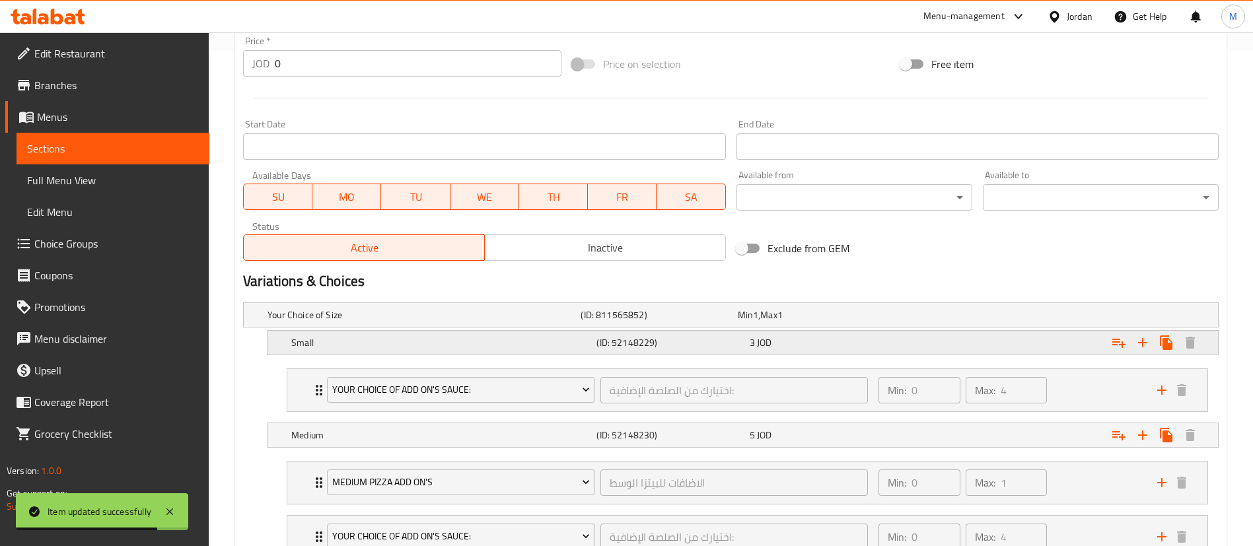
click at [761, 348] on span "JOD" at bounding box center [764, 342] width 15 height 17
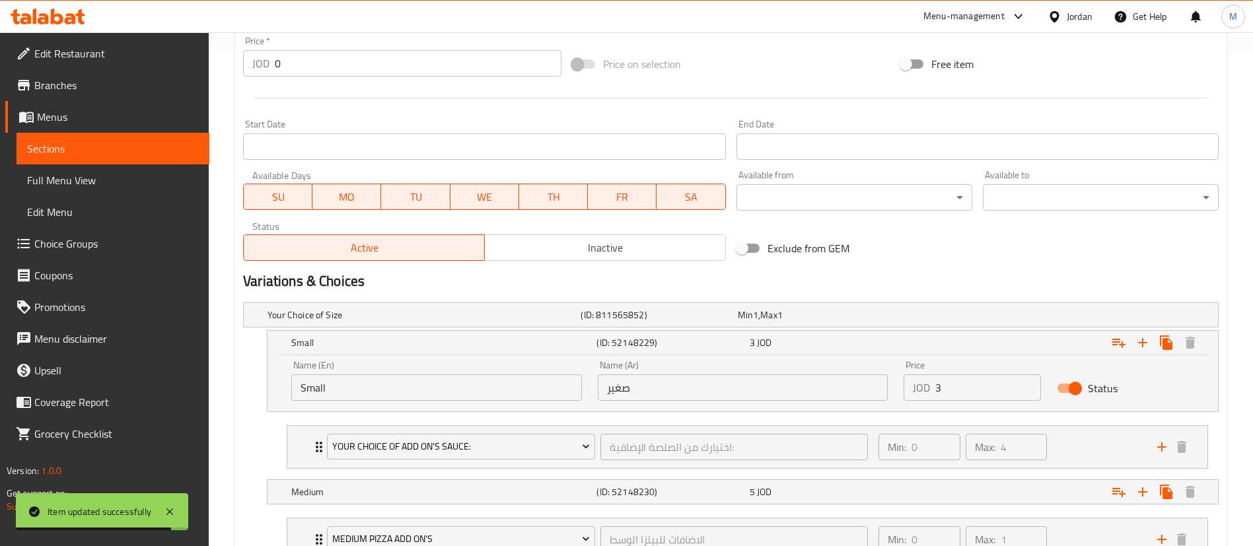
click at [949, 388] on input "3" at bounding box center [988, 387] width 106 height 26
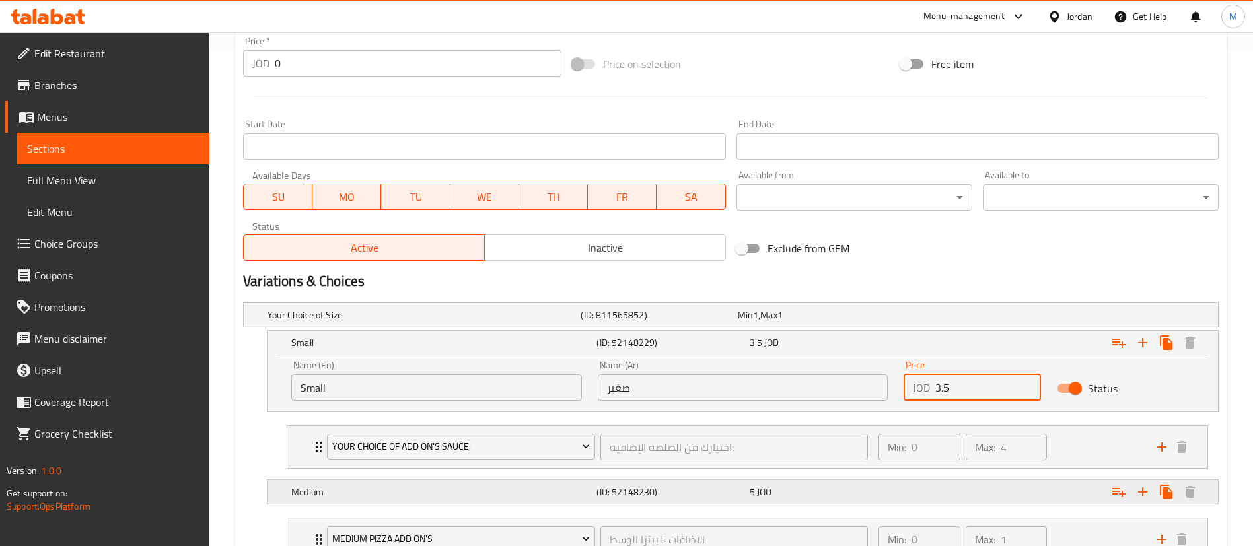
type input "3.5"
click at [923, 486] on div "Expand" at bounding box center [1051, 491] width 305 height 29
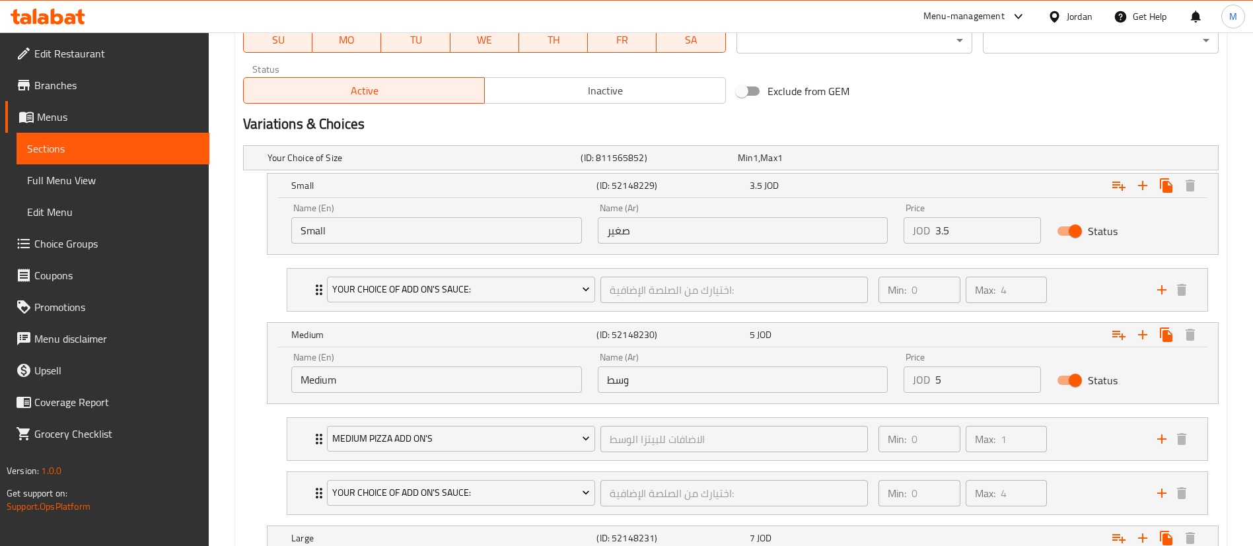
scroll to position [793, 0]
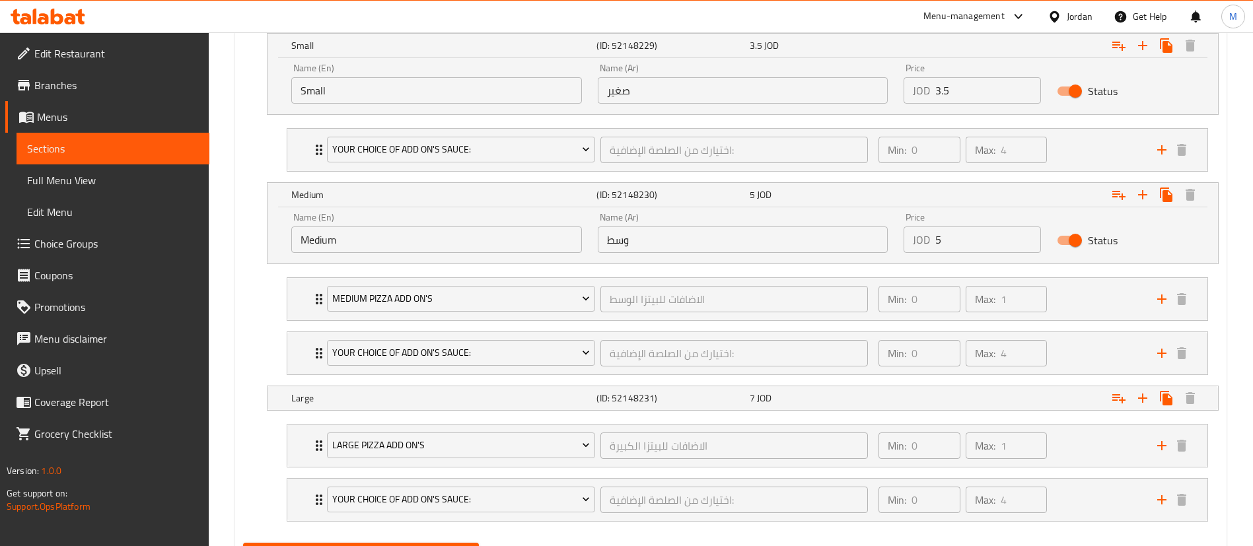
click at [953, 240] on input "5" at bounding box center [988, 240] width 106 height 26
type input "5.75"
click at [953, 406] on div "Expand" at bounding box center [1051, 398] width 305 height 29
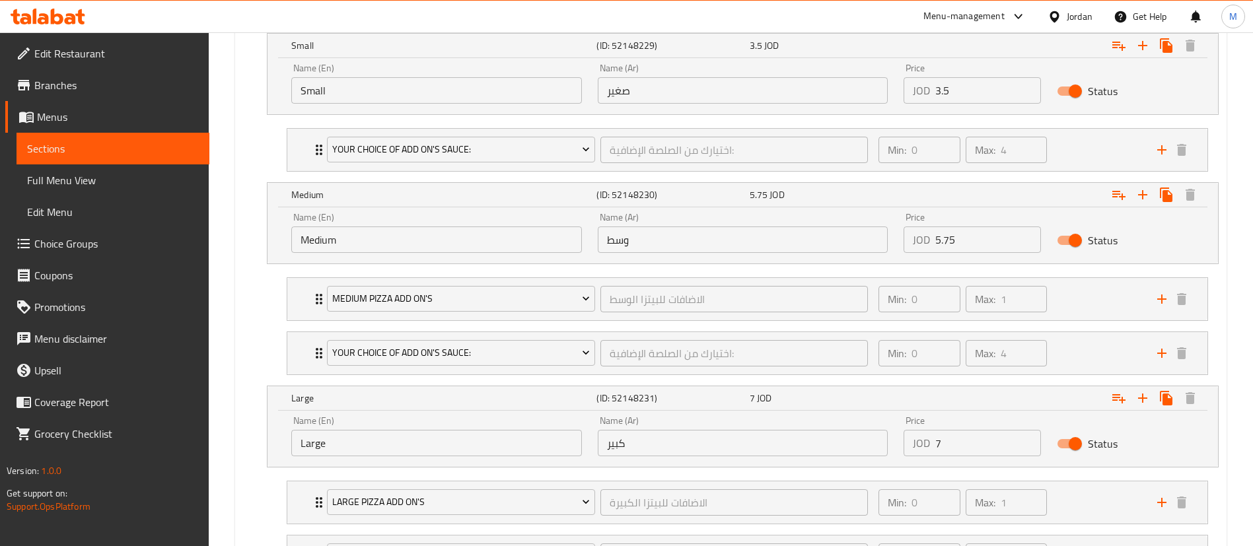
click at [952, 442] on input "7" at bounding box center [988, 443] width 106 height 26
type input "8"
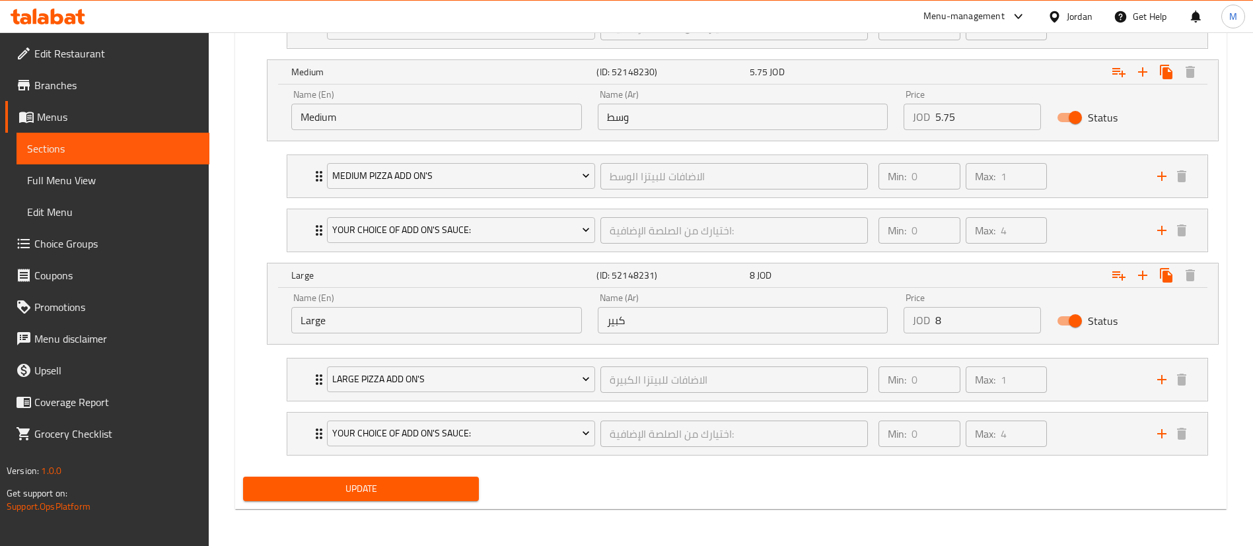
click at [349, 487] on span "Update" at bounding box center [361, 489] width 215 height 17
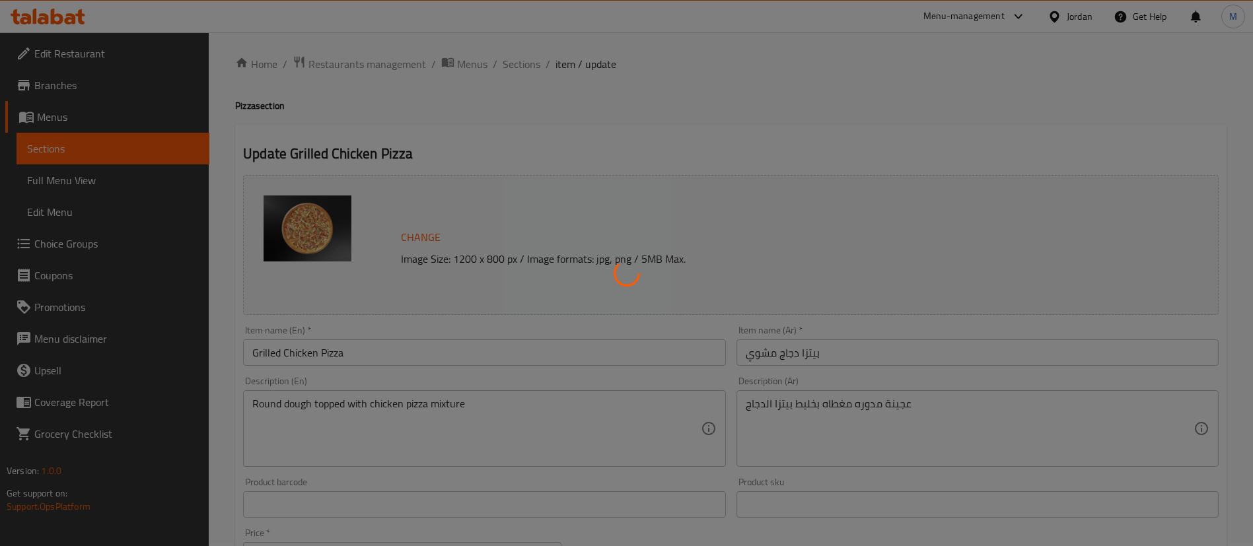
scroll to position [0, 0]
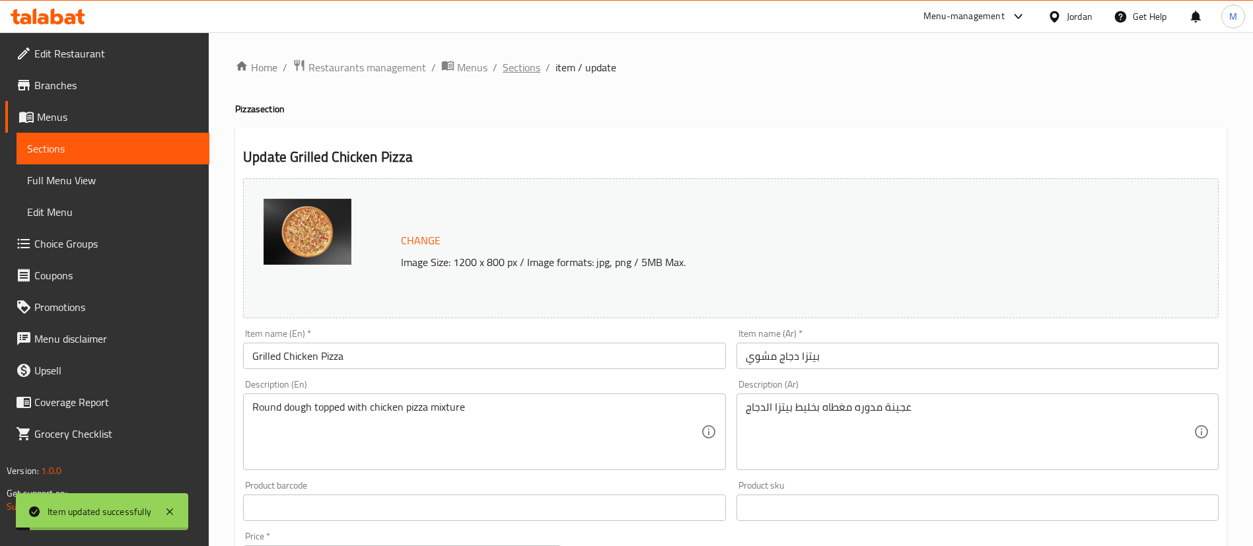
click at [522, 68] on span "Sections" at bounding box center [522, 67] width 38 height 16
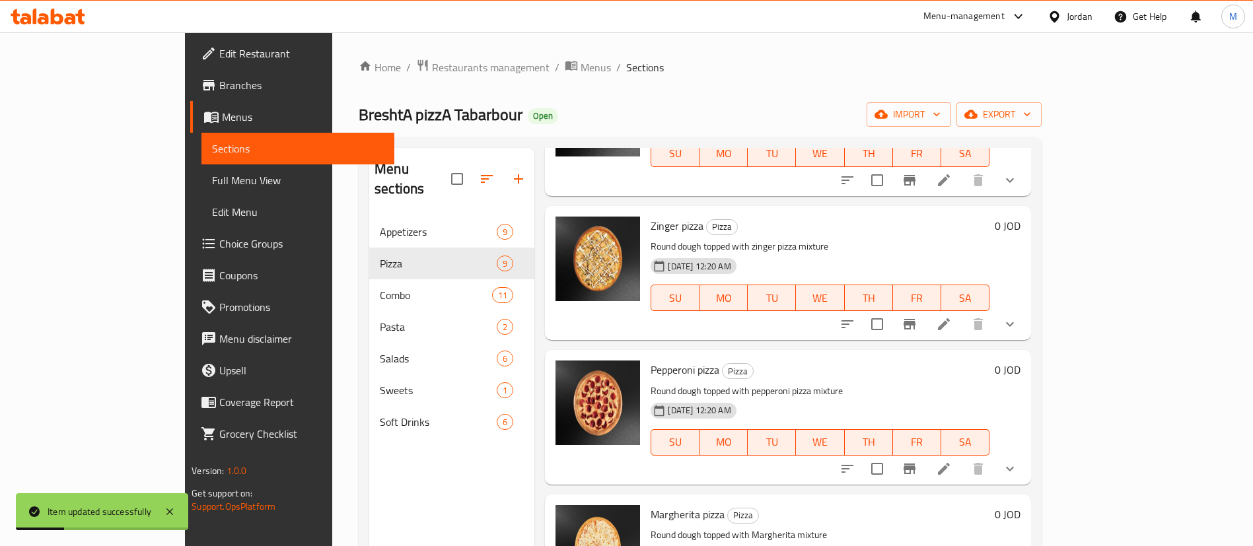
scroll to position [594, 0]
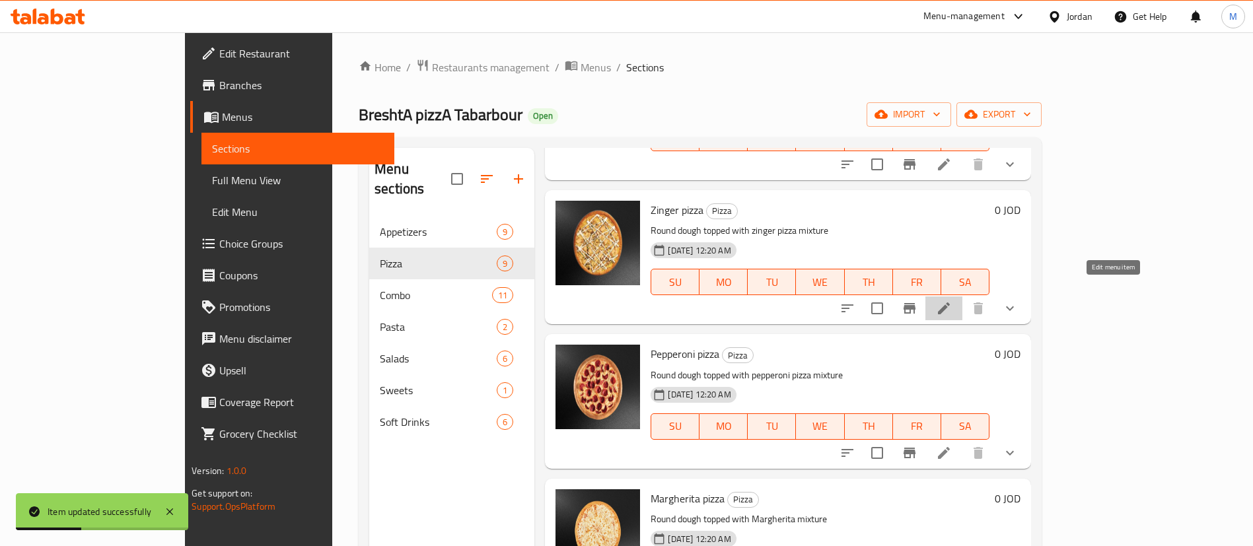
click at [950, 302] on icon at bounding box center [944, 308] width 12 height 12
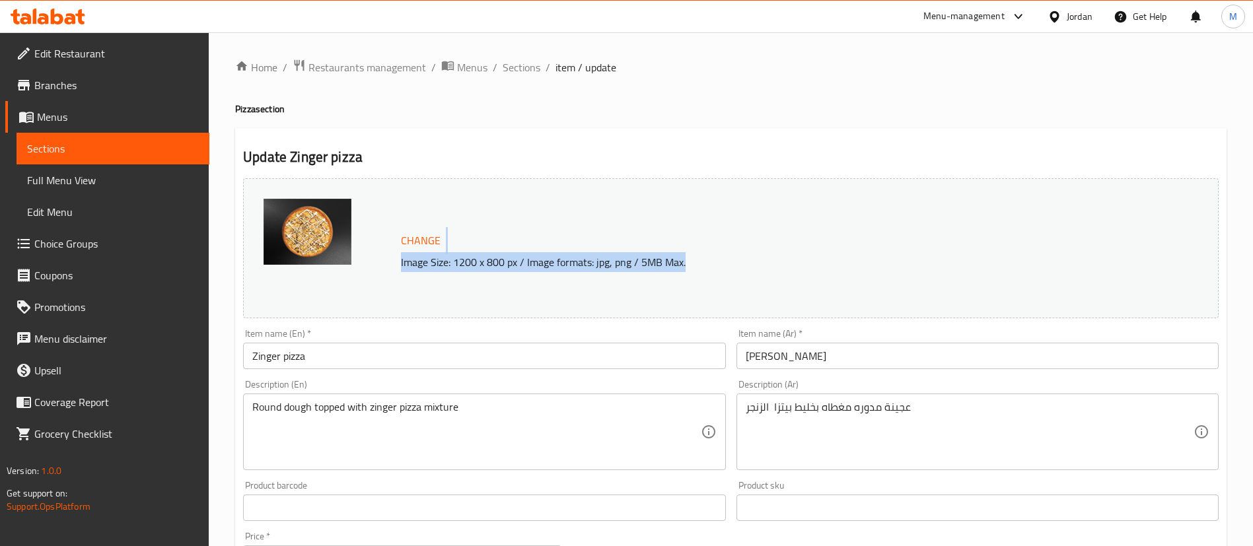
drag, startPoint x: 843, startPoint y: 251, endPoint x: 877, endPoint y: 279, distance: 44.6
click at [876, 279] on div "Change Image Size: 1200 x 800 px / Image formats: jpg, png / 5MB Max." at bounding box center [730, 248] width 975 height 140
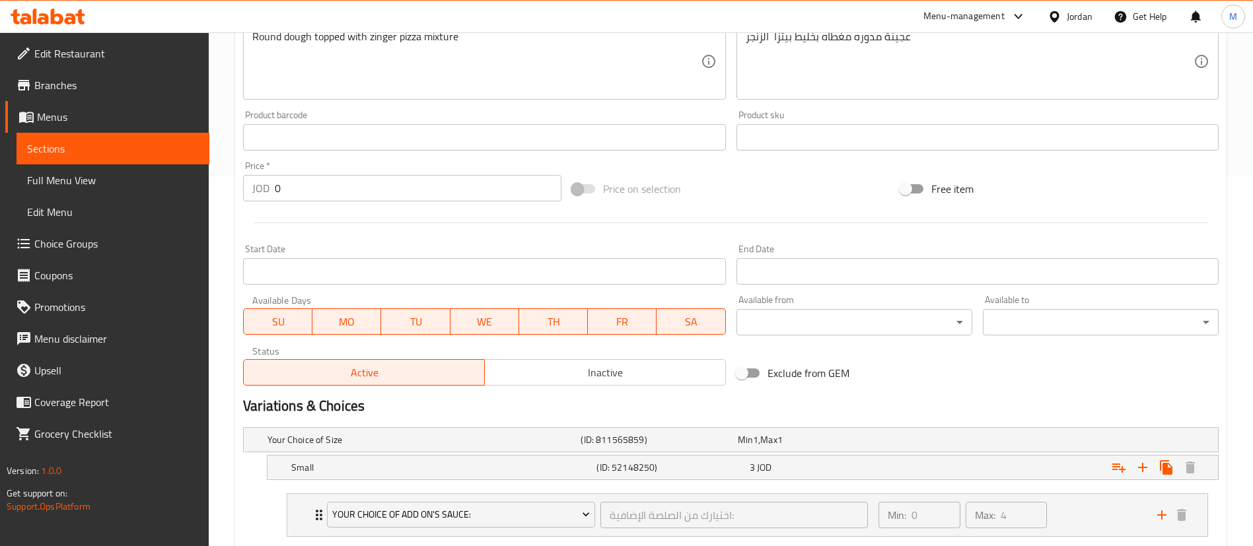
scroll to position [396, 0]
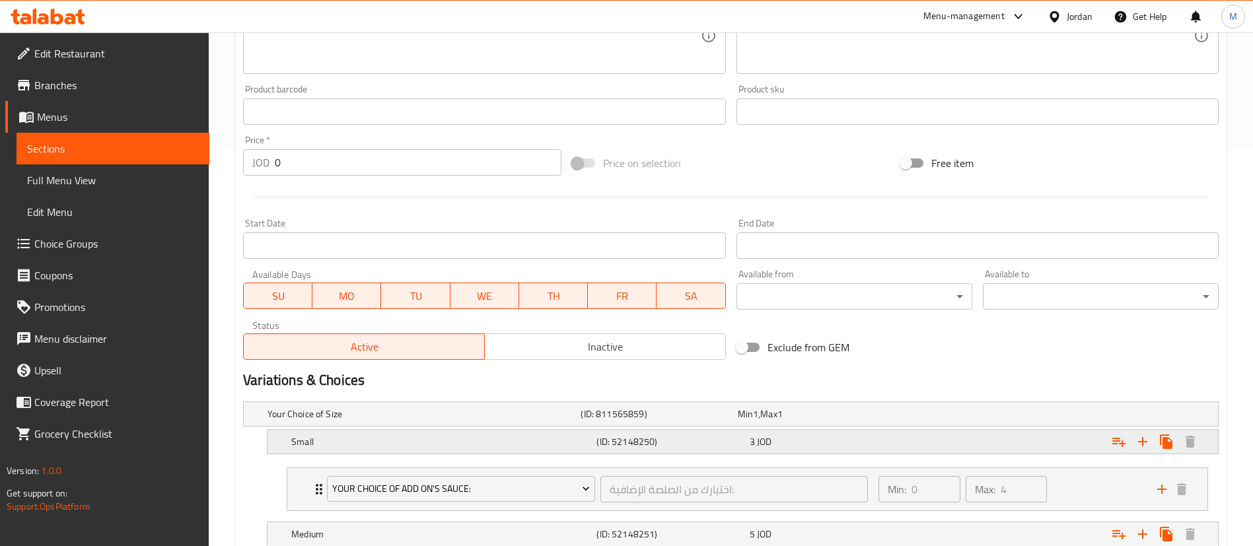
click at [970, 442] on div "Expand" at bounding box center [1051, 441] width 305 height 29
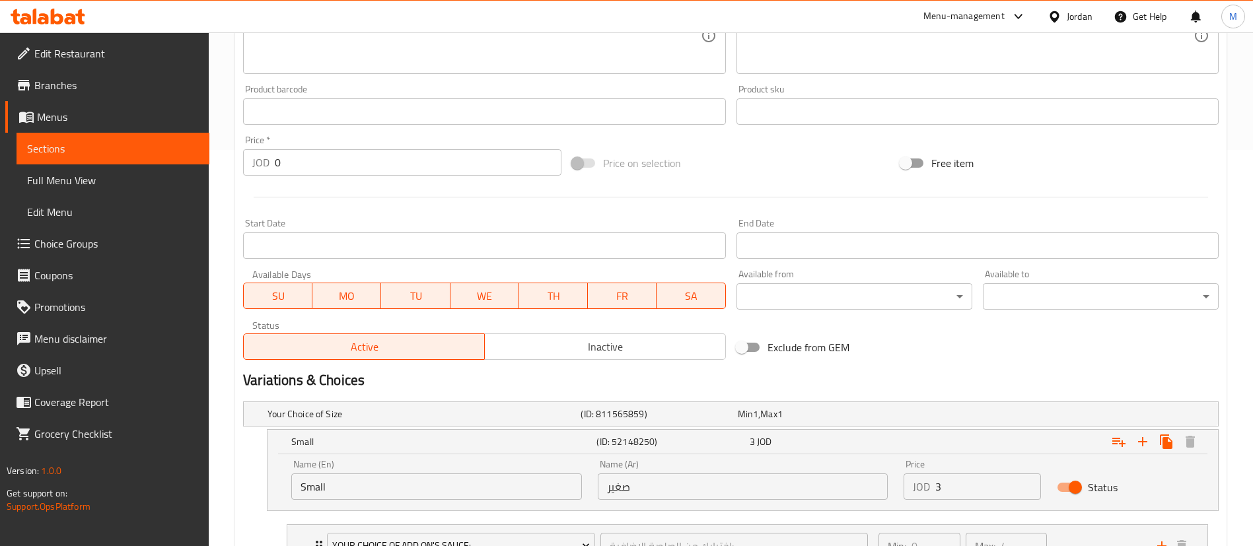
click at [982, 474] on input "3" at bounding box center [988, 487] width 106 height 26
type input "3.5"
click at [987, 353] on div "Exclude from GEM" at bounding box center [895, 348] width 329 height 36
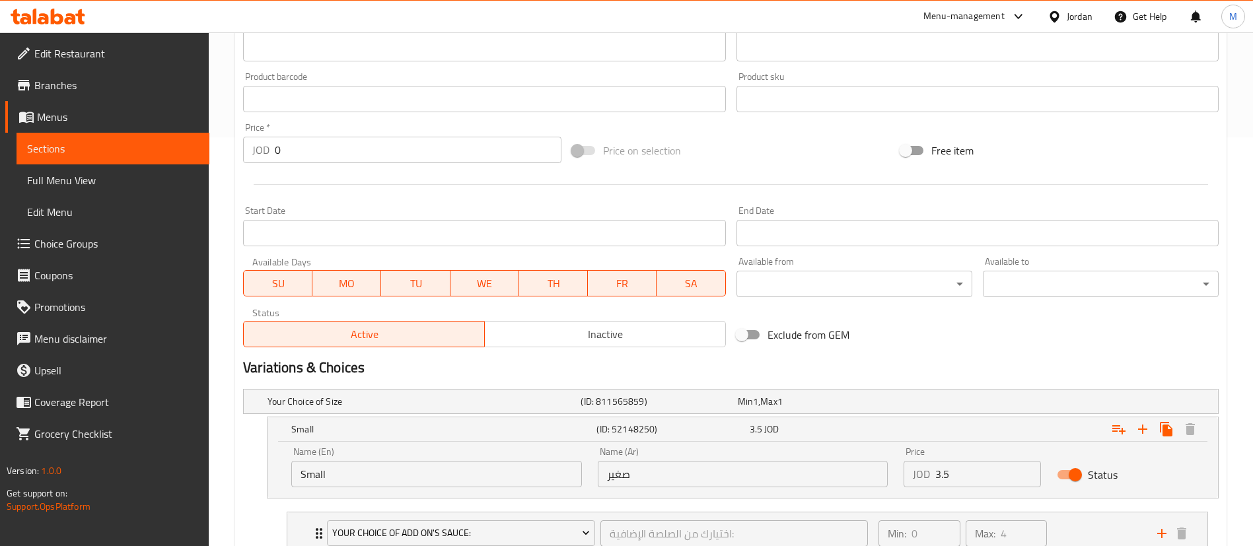
scroll to position [594, 0]
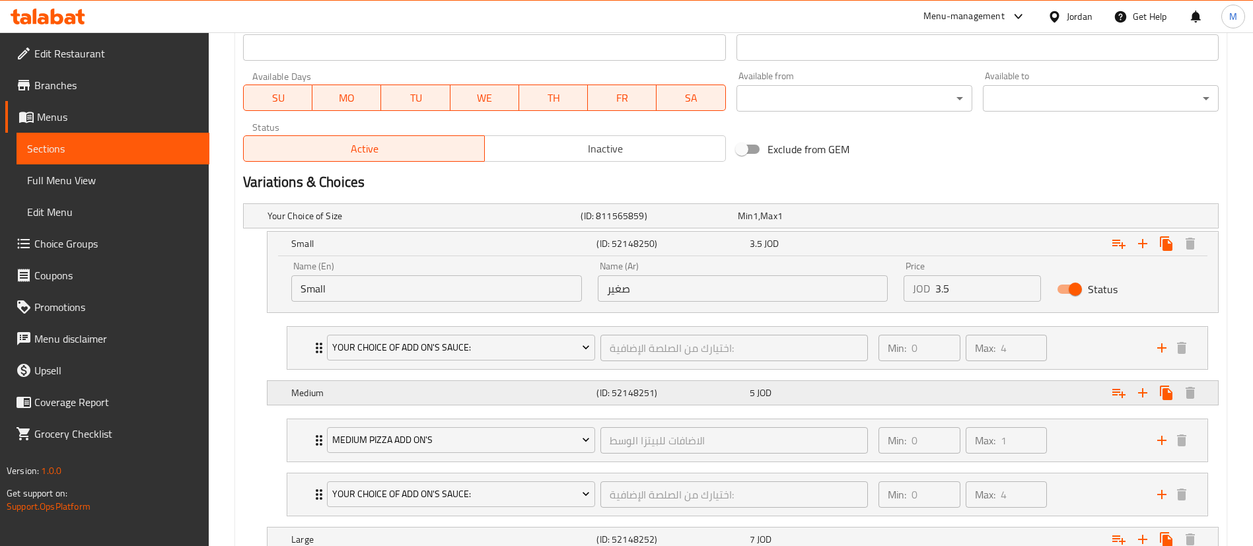
click at [1000, 398] on div "Expand" at bounding box center [1051, 392] width 305 height 29
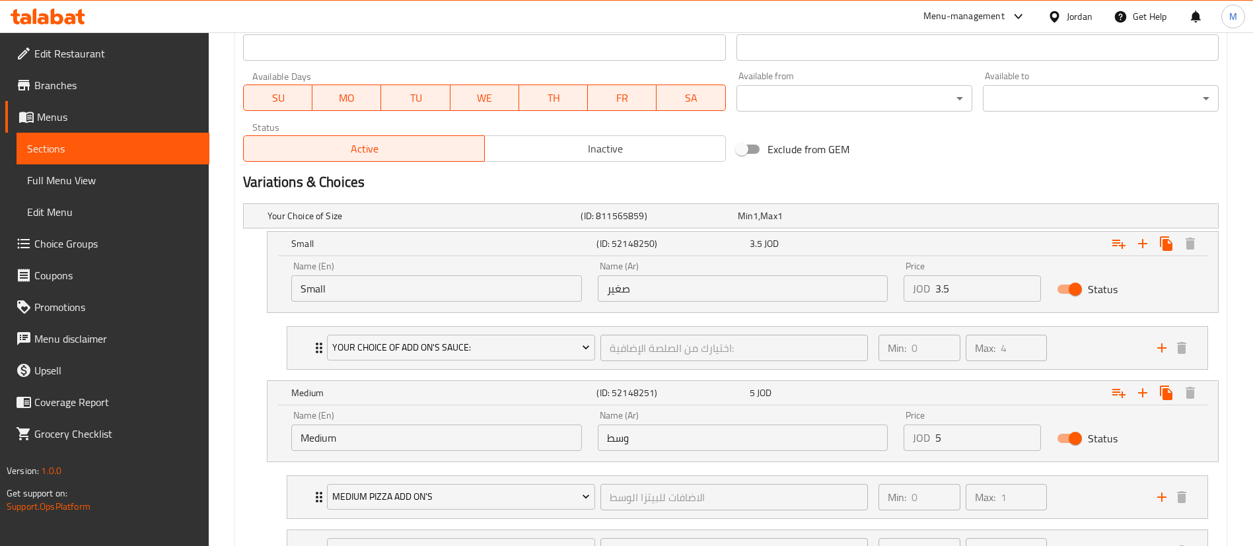
click at [989, 435] on input "5" at bounding box center [988, 438] width 106 height 26
type input "5.75"
click at [917, 154] on div "Exclude from GEM" at bounding box center [895, 149] width 329 height 36
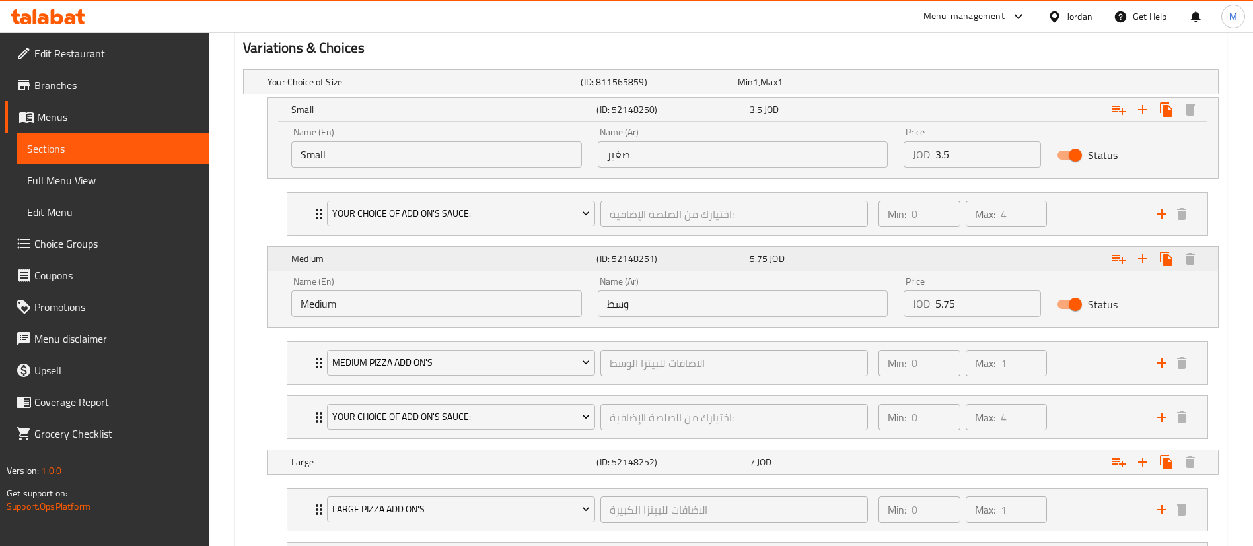
scroll to position [859, 0]
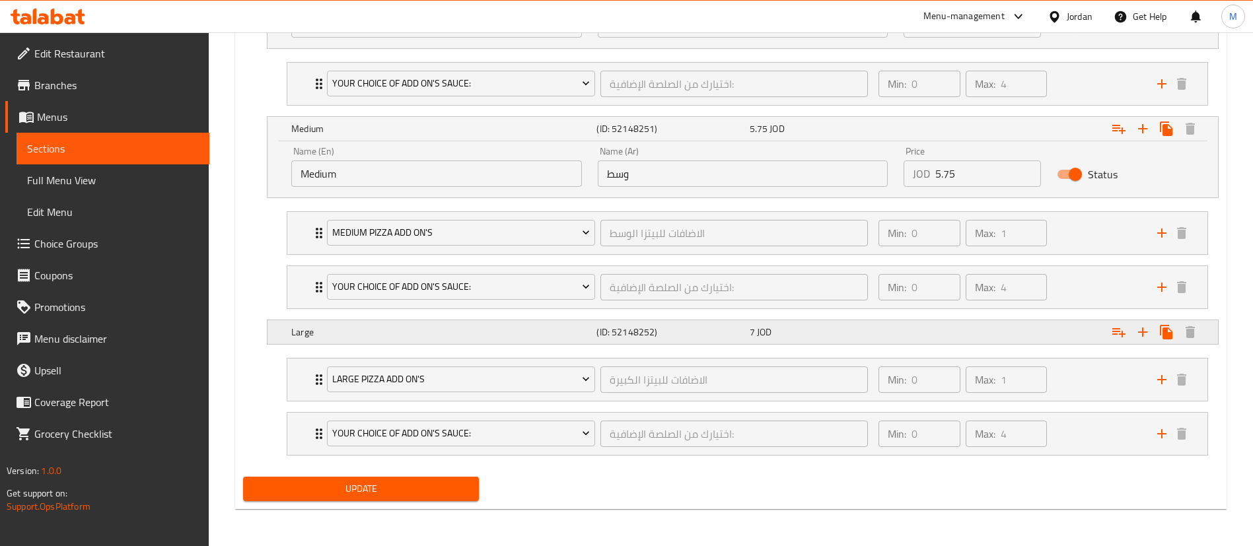
click at [968, 336] on div "Expand" at bounding box center [1051, 332] width 305 height 29
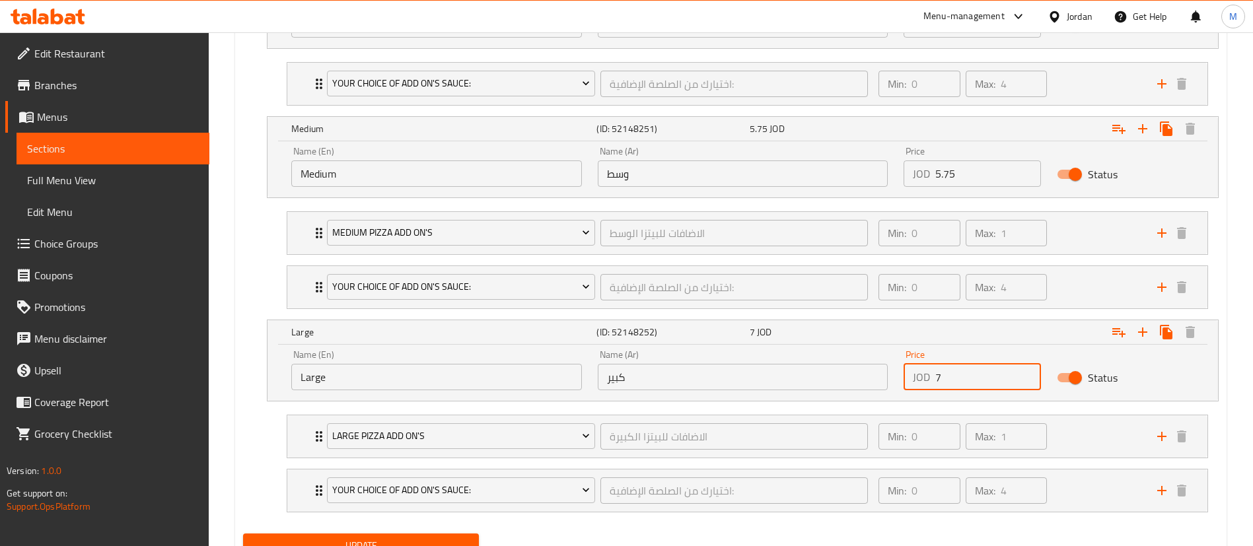
click at [964, 387] on input "7" at bounding box center [988, 377] width 106 height 26
type input "8"
click at [462, 534] on button "Update" at bounding box center [361, 546] width 236 height 24
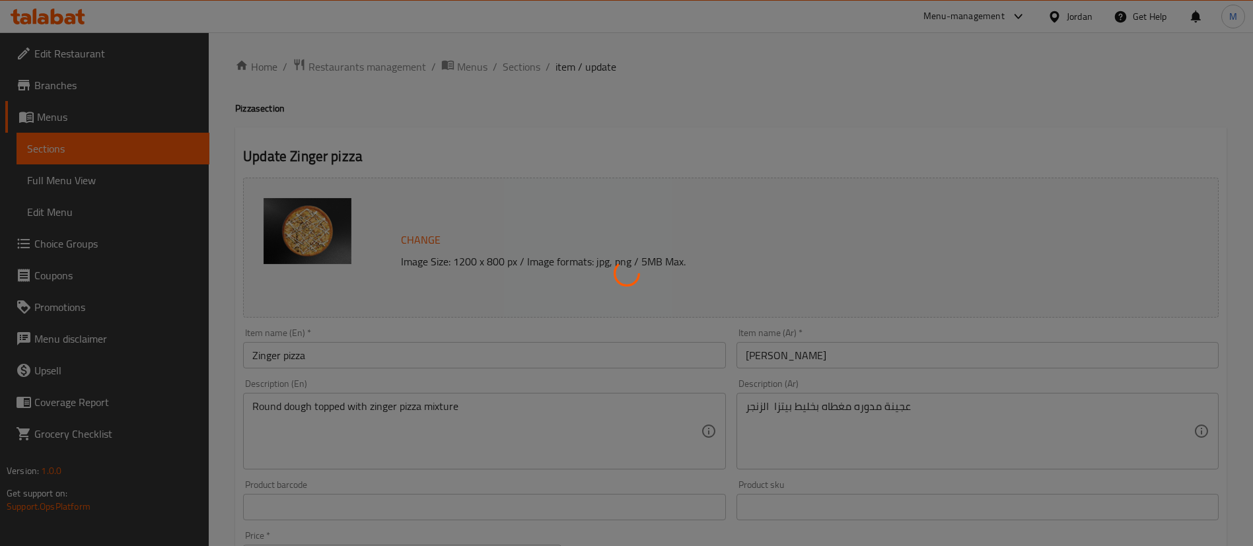
scroll to position [0, 0]
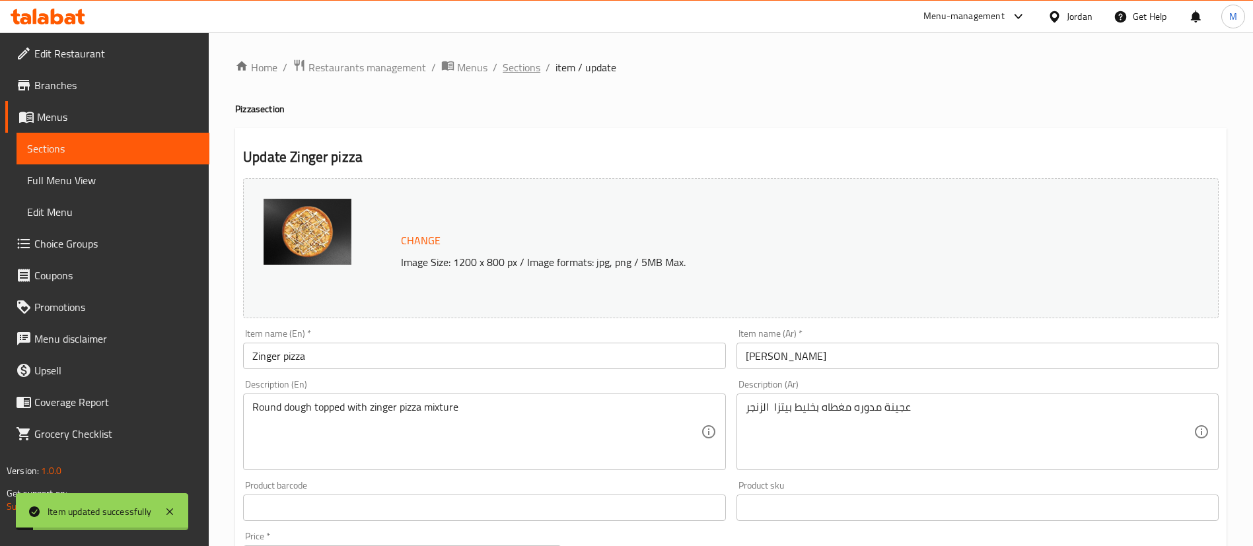
click at [529, 66] on span "Sections" at bounding box center [522, 67] width 38 height 16
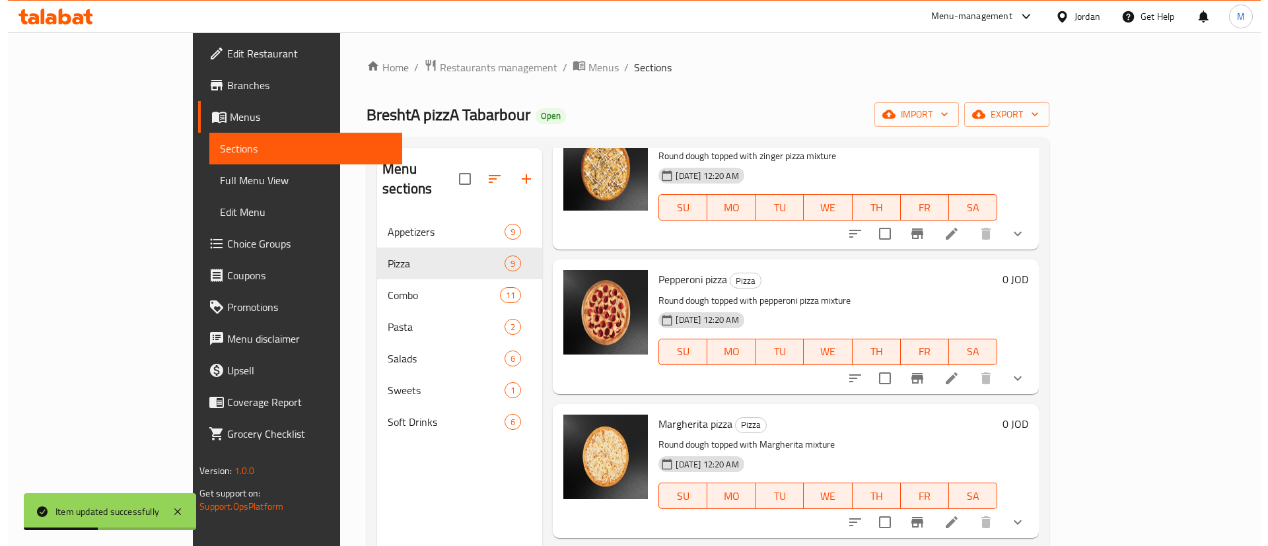
scroll to position [693, 0]
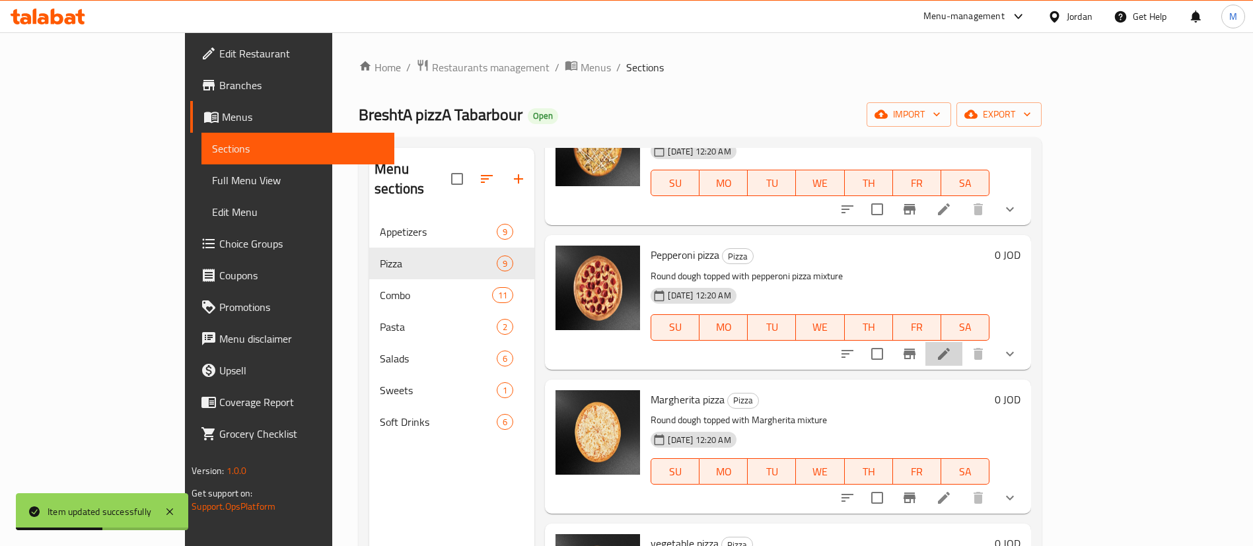
click at [952, 346] on icon at bounding box center [944, 354] width 16 height 16
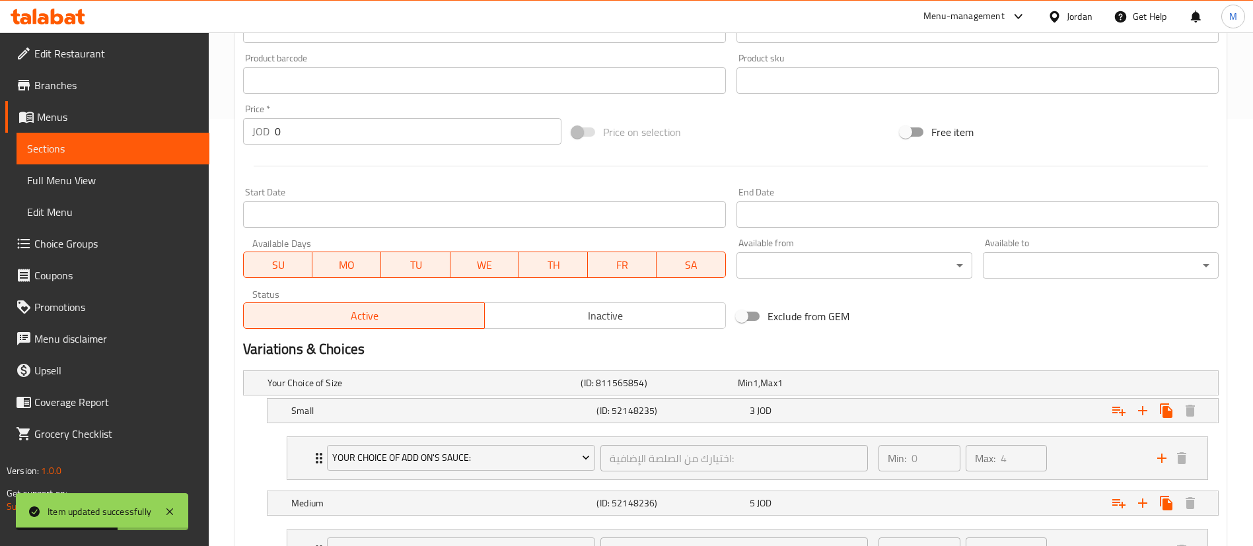
scroll to position [693, 0]
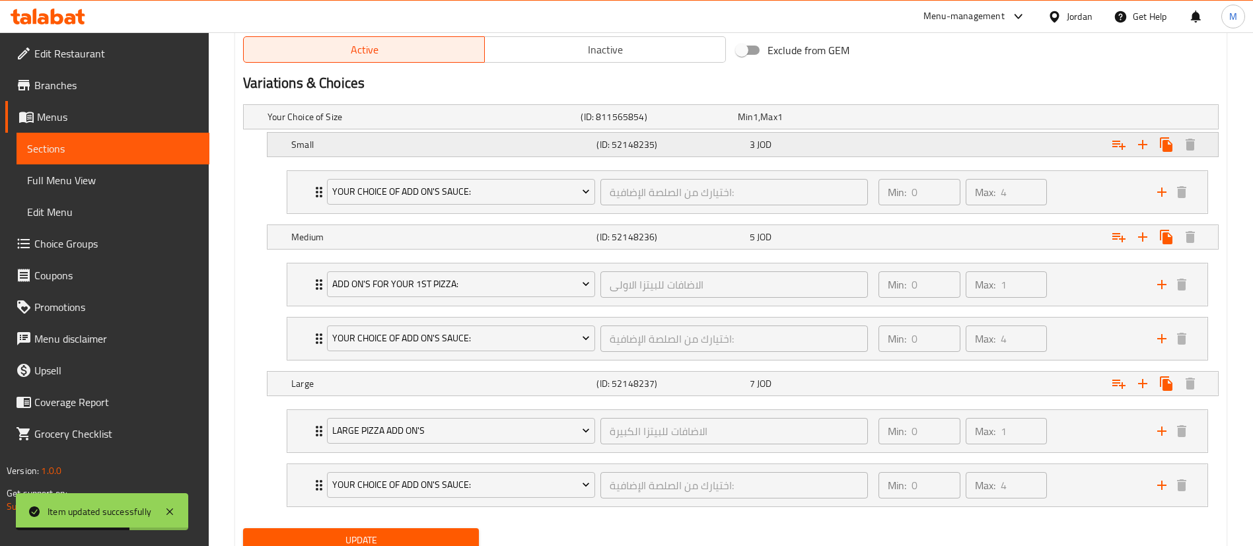
click at [881, 143] on div "3 JOD" at bounding box center [823, 144] width 147 height 13
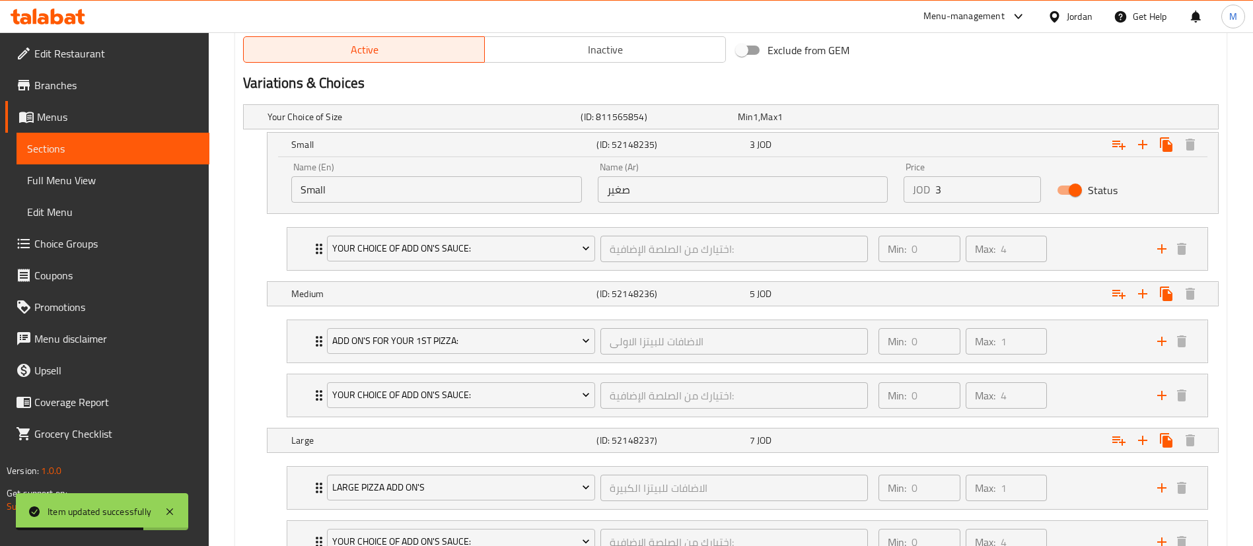
click at [973, 189] on input "3" at bounding box center [988, 189] width 106 height 26
type input "3.5"
click at [931, 306] on div "Expand" at bounding box center [1051, 293] width 305 height 29
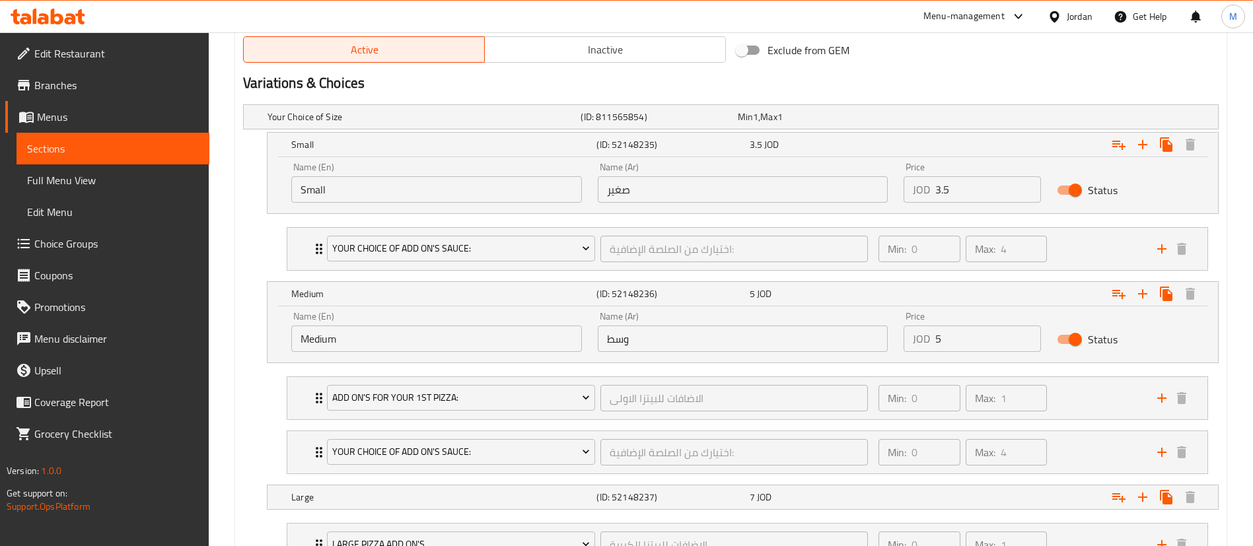
click at [955, 345] on input "5" at bounding box center [988, 339] width 106 height 26
type input "5.75"
click at [950, 505] on div "Expand" at bounding box center [1051, 497] width 305 height 29
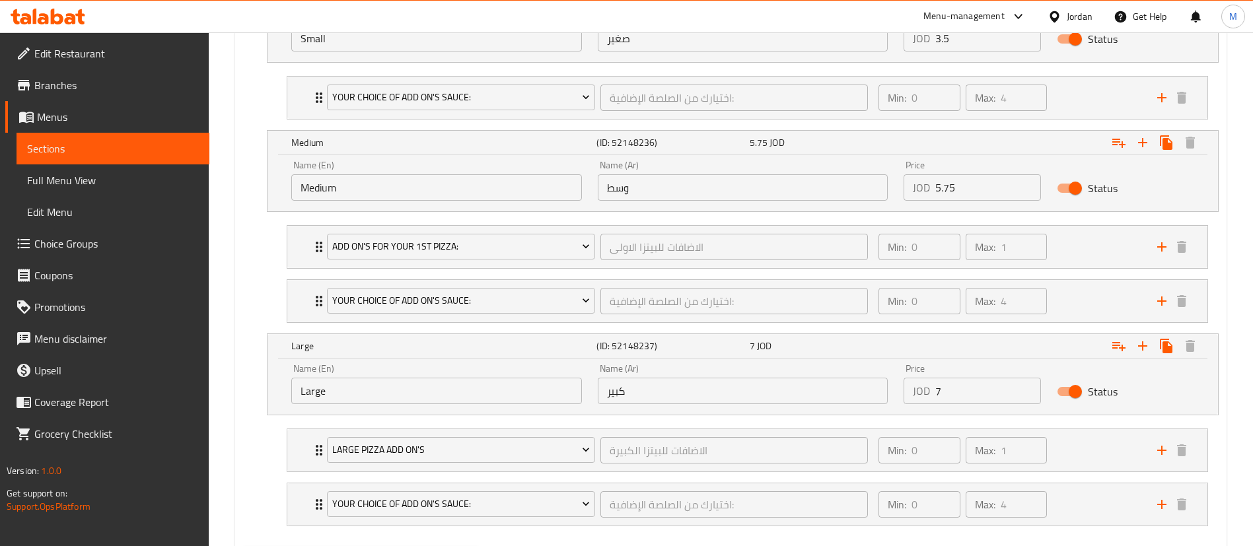
scroll to position [915, 0]
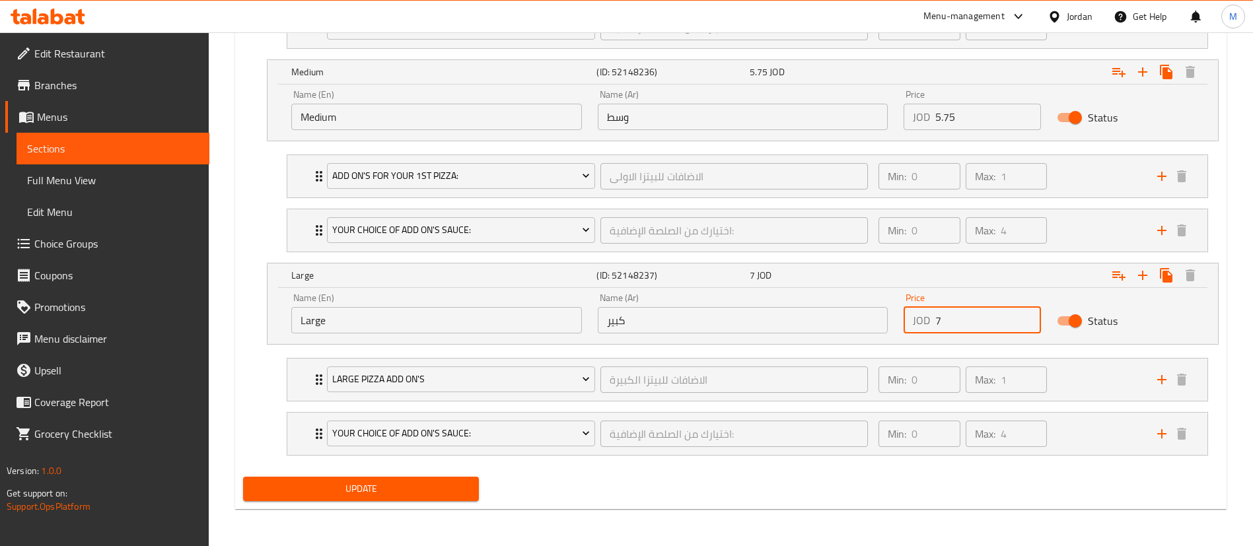
click at [962, 322] on input "7" at bounding box center [988, 320] width 106 height 26
type input "8"
click at [959, 491] on div "Update" at bounding box center [731, 489] width 986 height 35
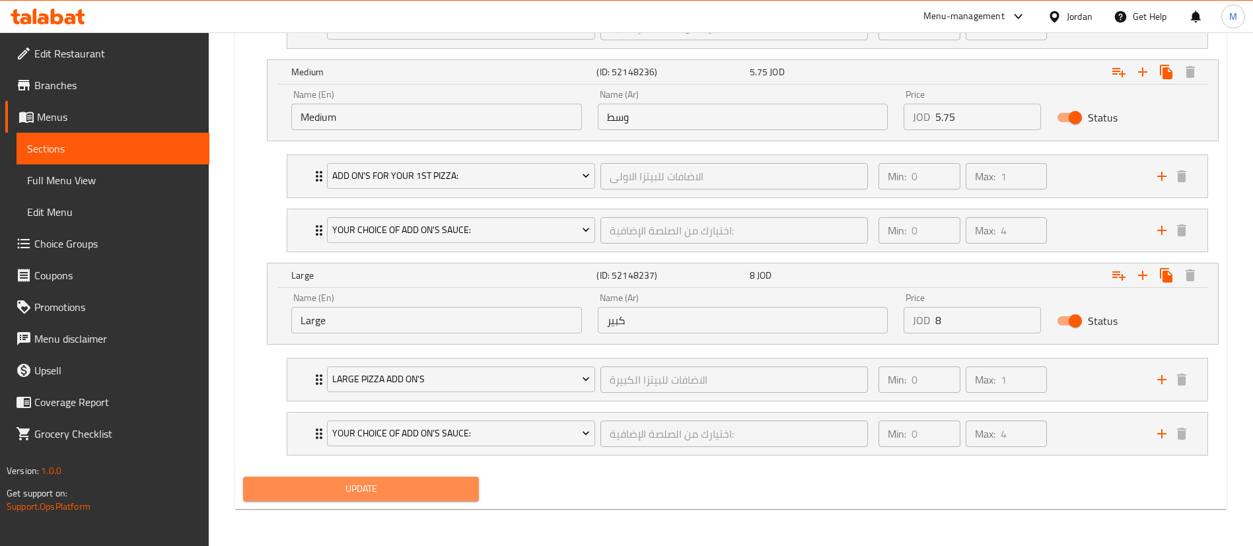
click at [459, 489] on span "Update" at bounding box center [361, 489] width 215 height 17
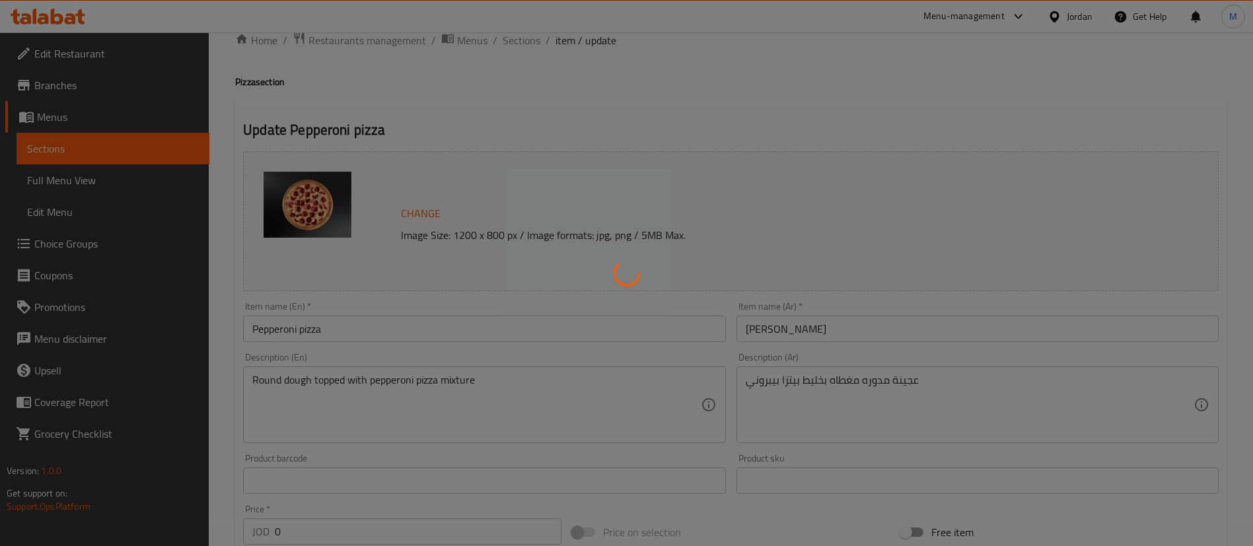
scroll to position [0, 0]
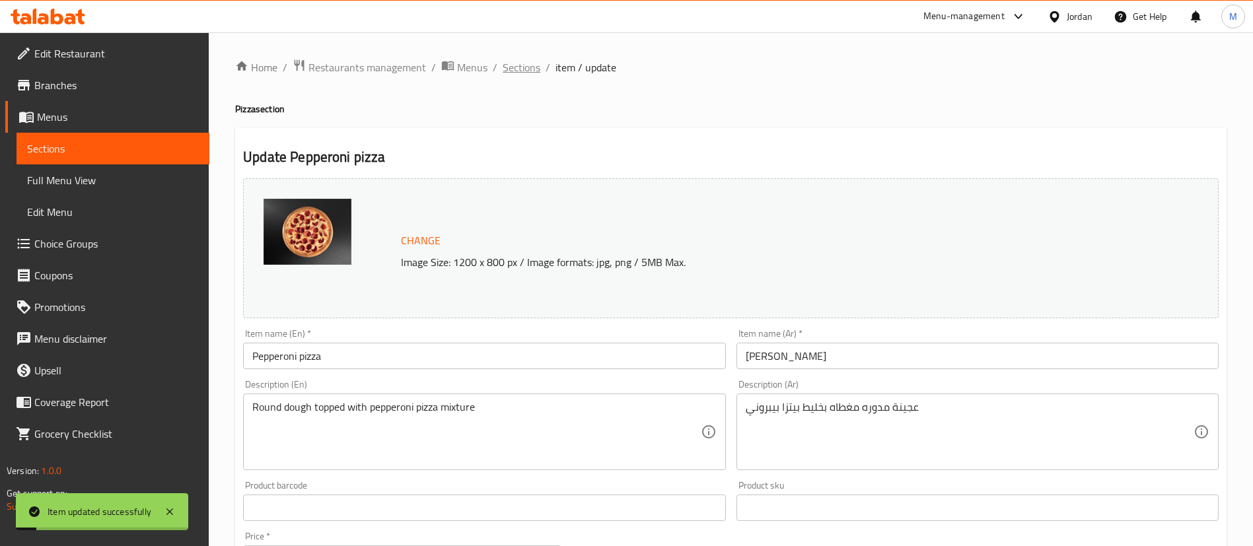
click at [520, 73] on span "Sections" at bounding box center [522, 67] width 38 height 16
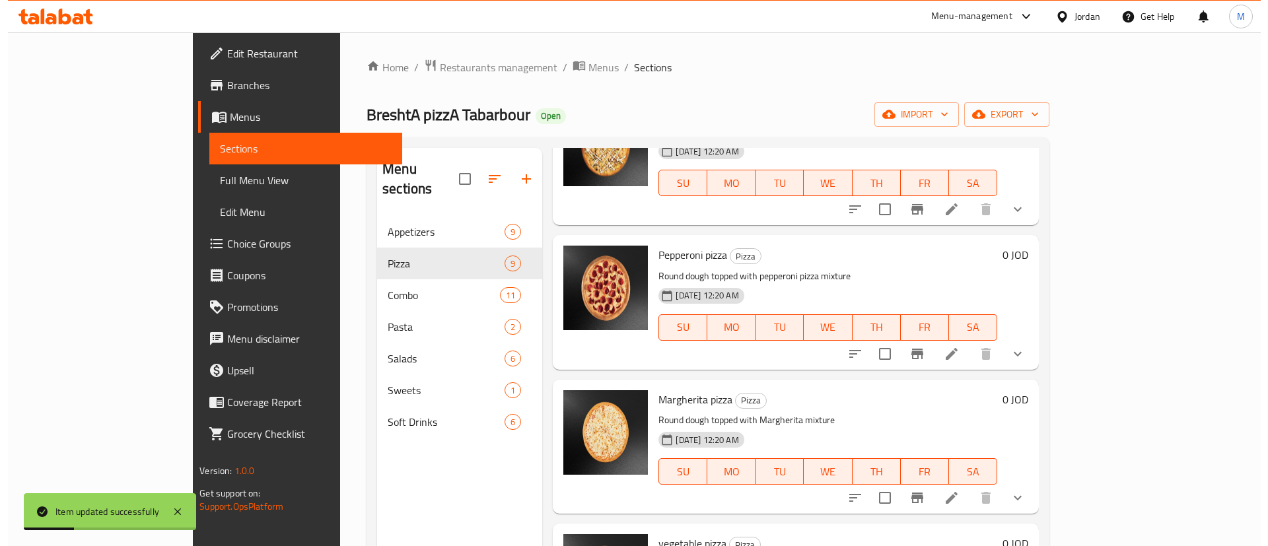
scroll to position [785, 0]
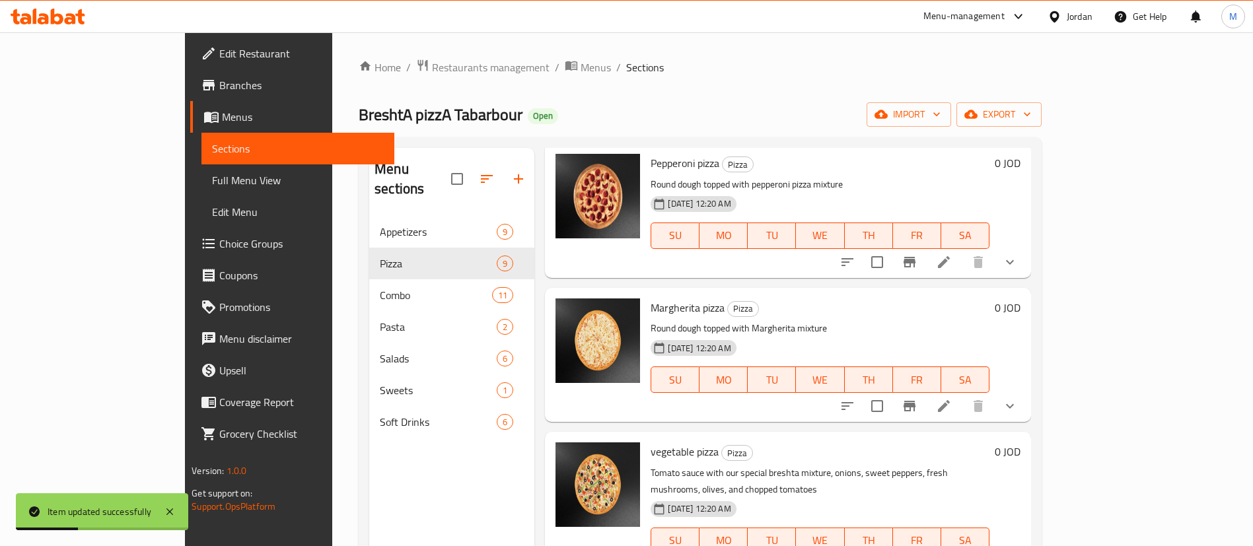
click at [952, 398] on icon at bounding box center [944, 406] width 16 height 16
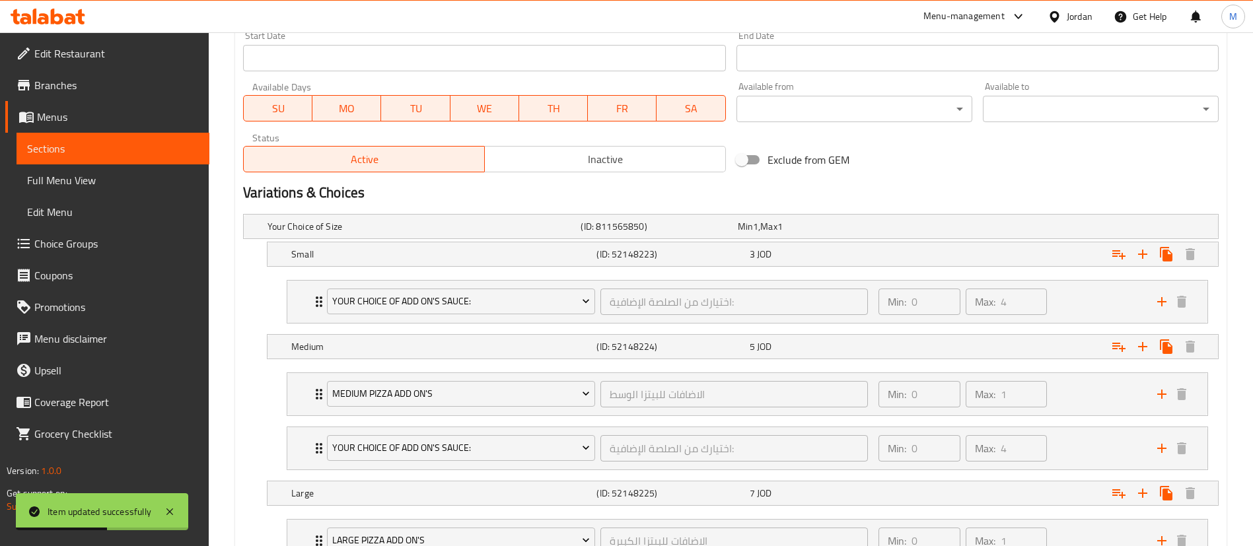
scroll to position [594, 0]
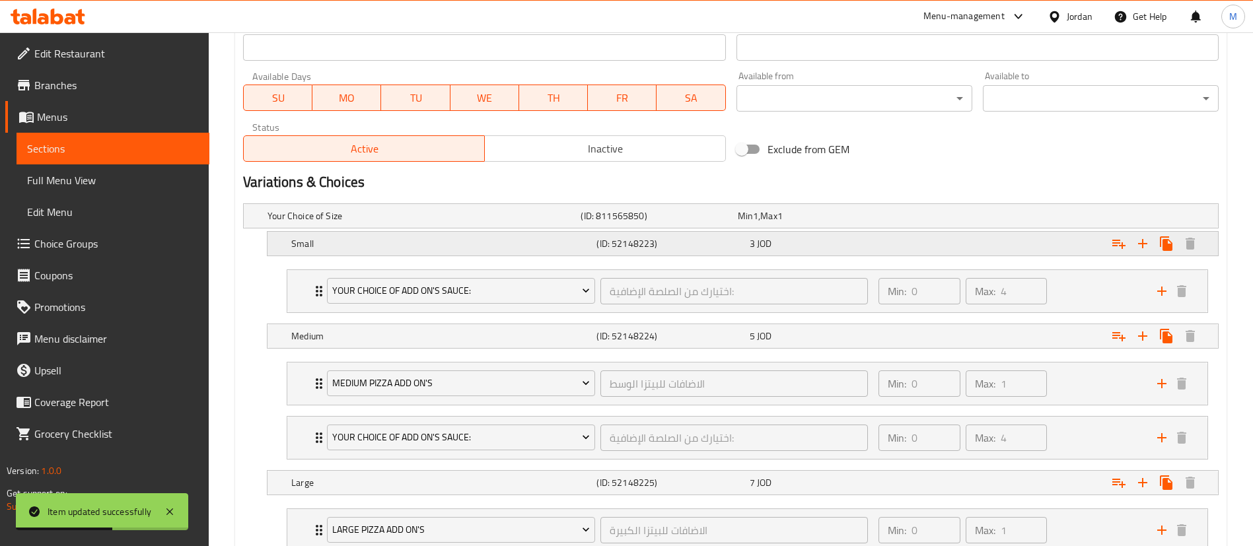
click at [878, 232] on div "Small (ID: 52148223) 3 JOD" at bounding box center [747, 243] width 916 height 29
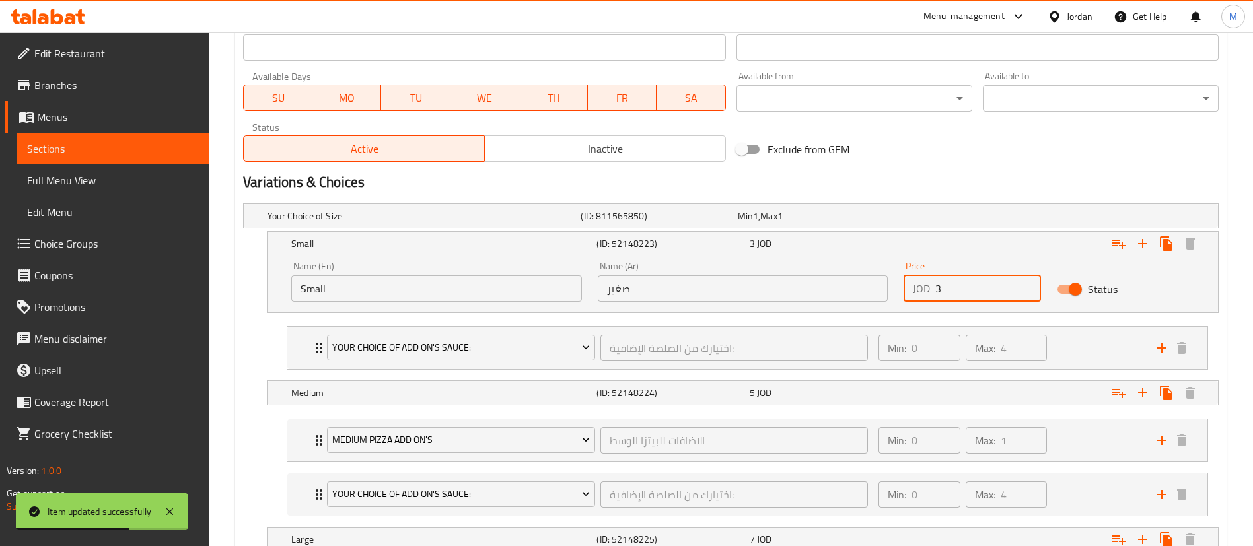
click at [981, 287] on input "3" at bounding box center [988, 288] width 106 height 26
type input "3.5"
click at [970, 381] on div "Expand" at bounding box center [1051, 392] width 305 height 29
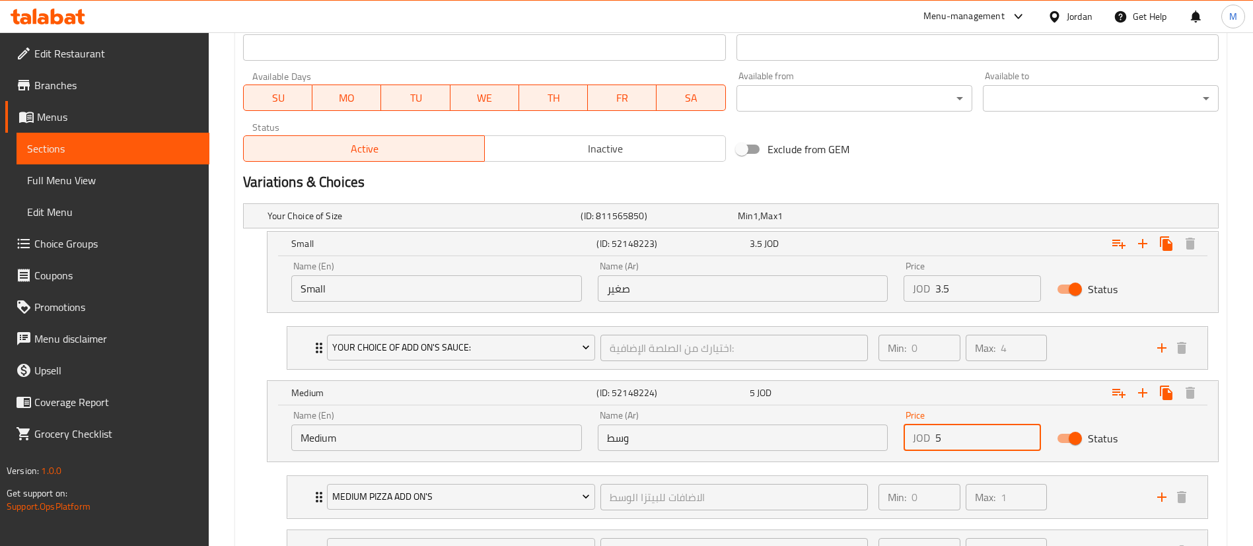
click at [988, 431] on input "5" at bounding box center [988, 438] width 106 height 26
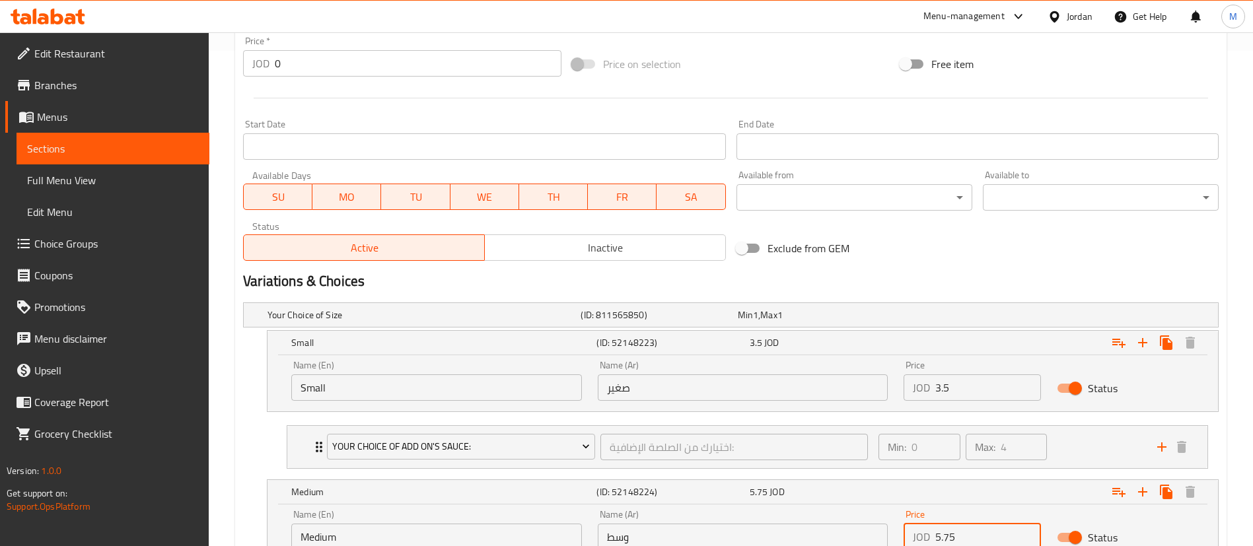
type input "5.75"
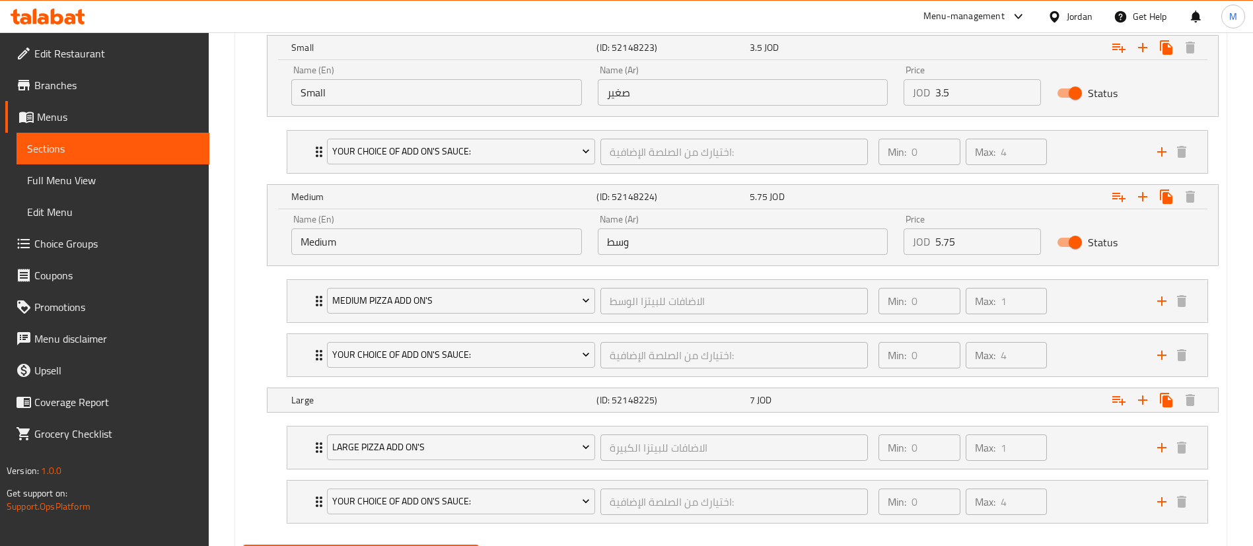
scroll to position [793, 0]
click at [968, 388] on div "Expand" at bounding box center [1051, 398] width 305 height 29
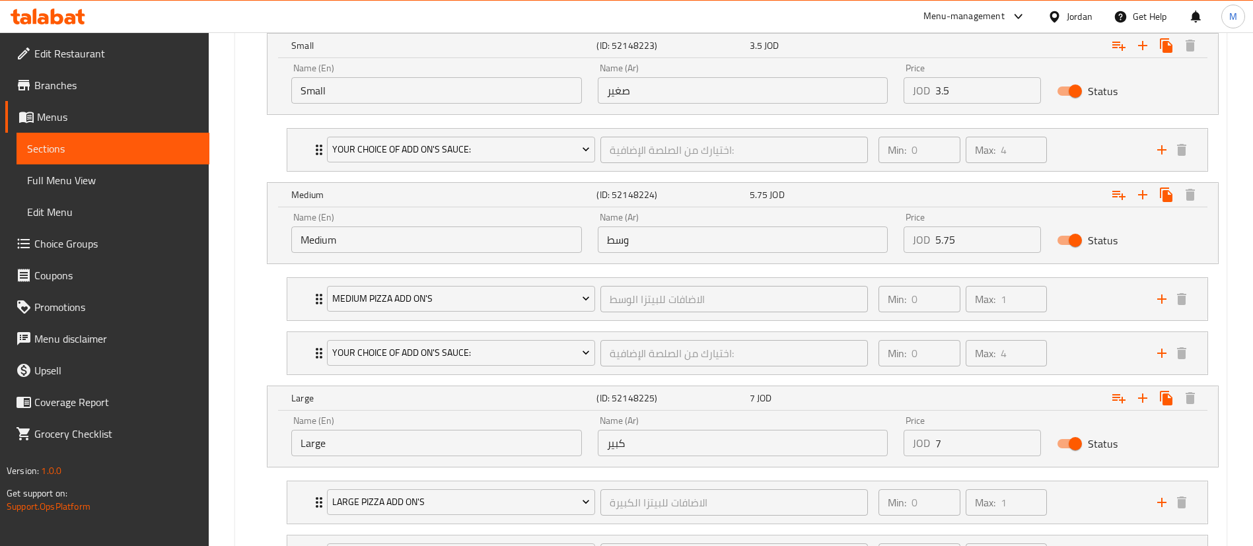
click at [978, 430] on input "7" at bounding box center [988, 443] width 106 height 26
click at [979, 431] on input "7" at bounding box center [988, 443] width 106 height 26
type input "8"
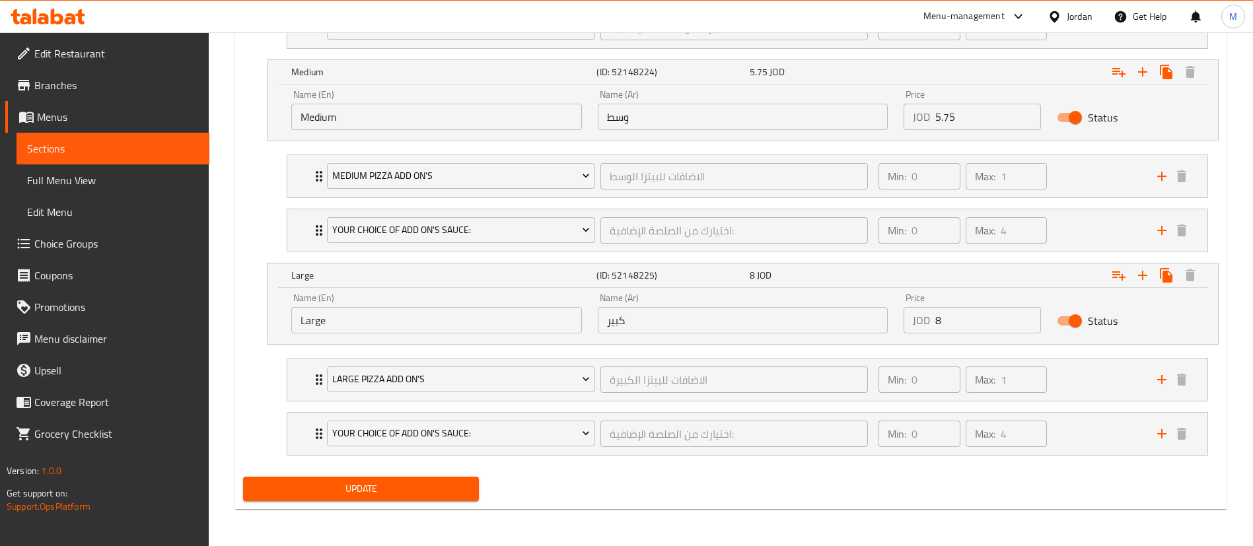
click at [418, 492] on span "Update" at bounding box center [361, 489] width 215 height 17
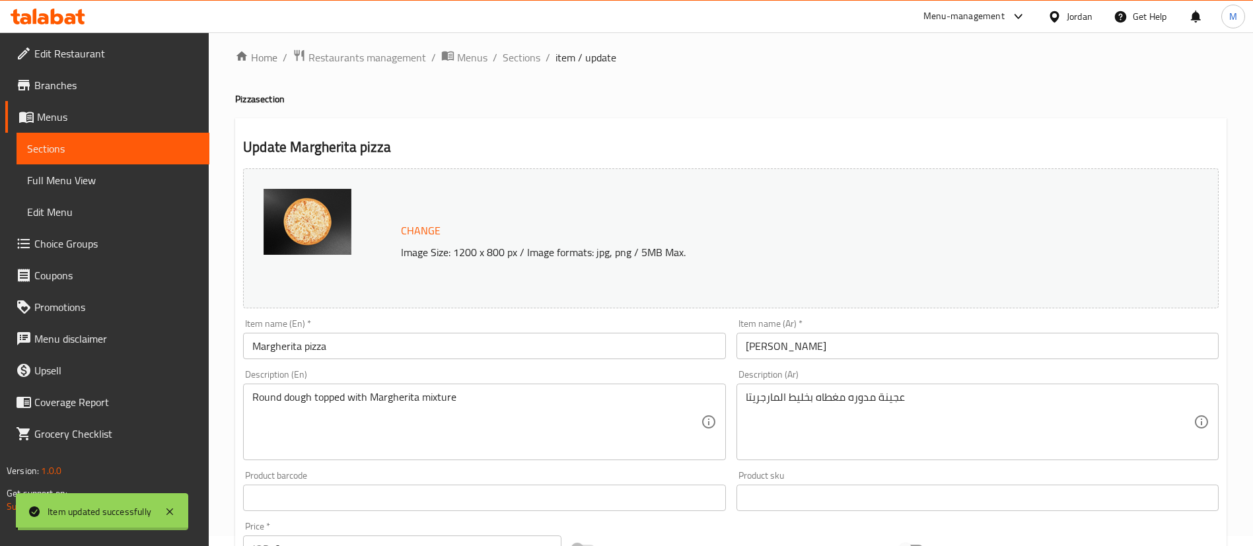
scroll to position [0, 0]
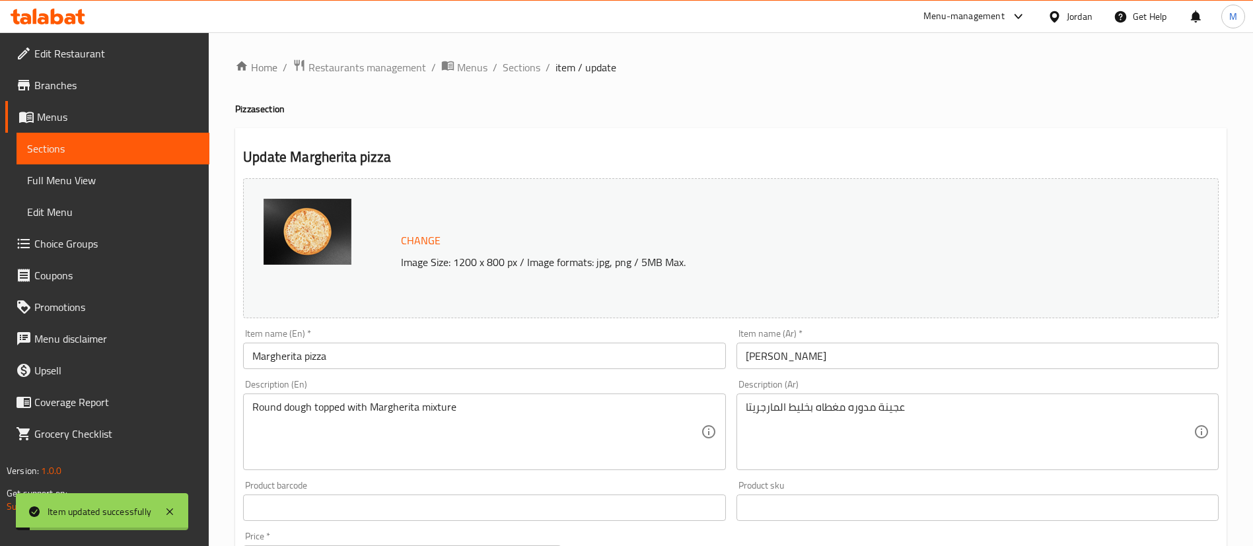
drag, startPoint x: 526, startPoint y: 65, endPoint x: 546, endPoint y: 101, distance: 41.4
click at [526, 65] on span "Sections" at bounding box center [522, 67] width 38 height 16
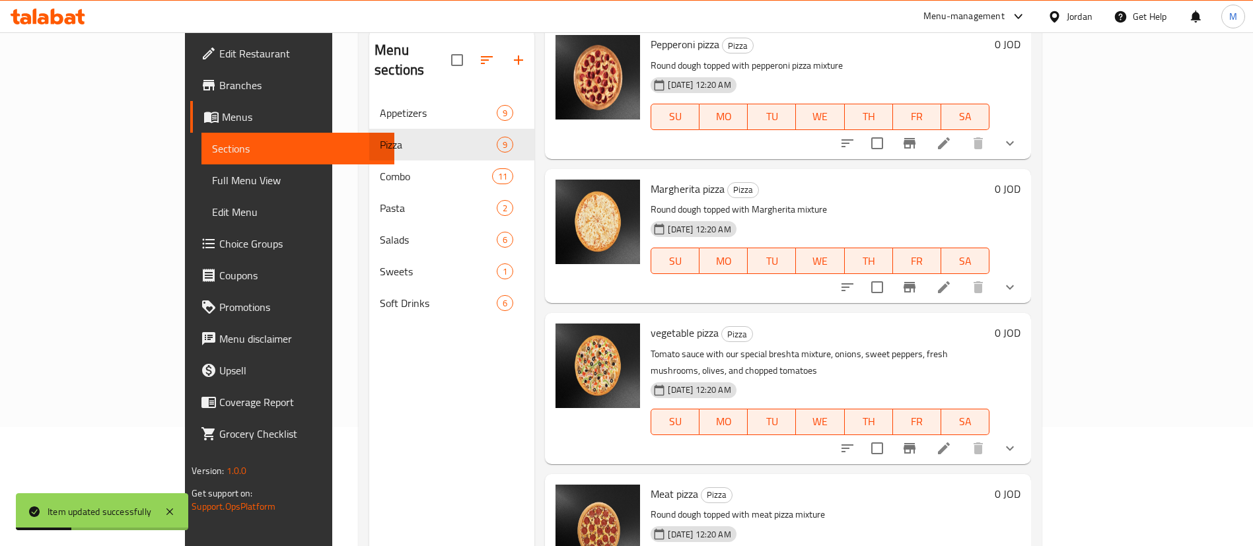
scroll to position [86, 0]
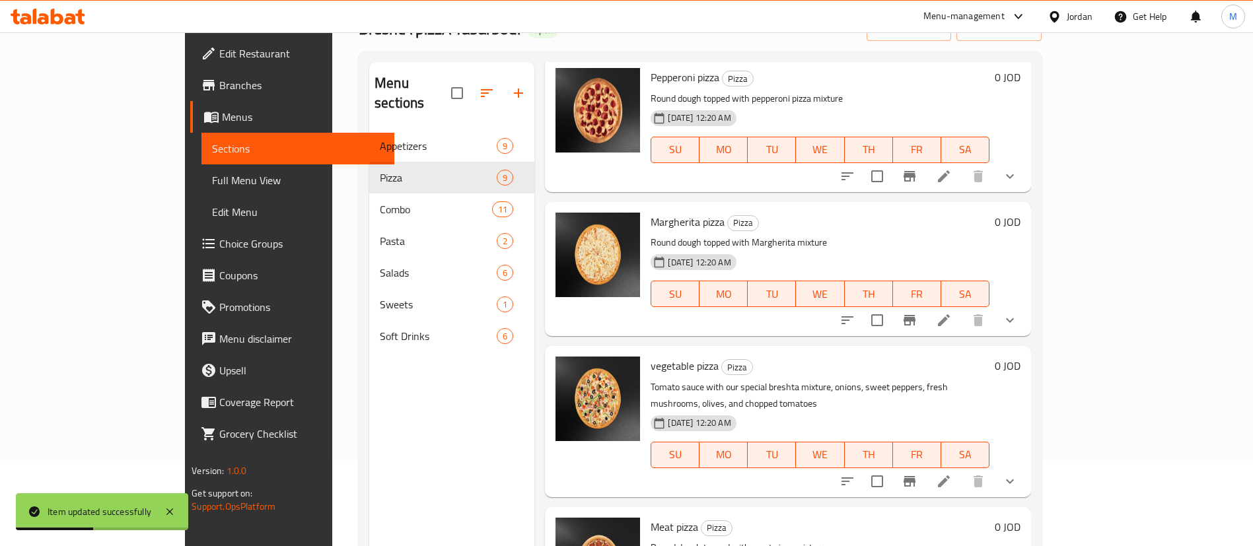
click at [950, 476] on icon at bounding box center [944, 482] width 12 height 12
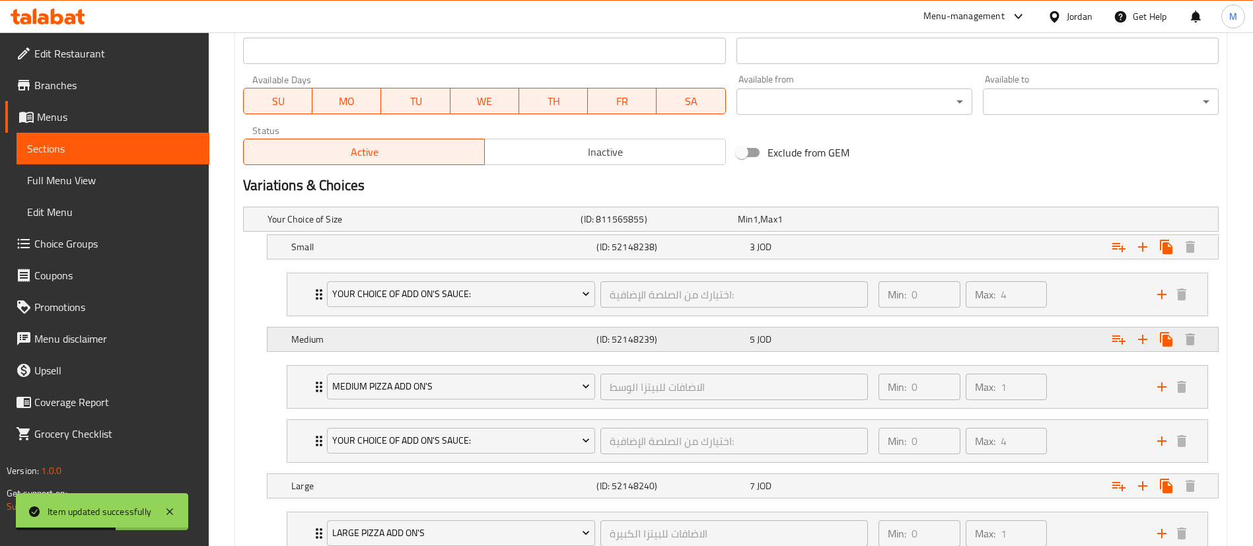
scroll to position [594, 0]
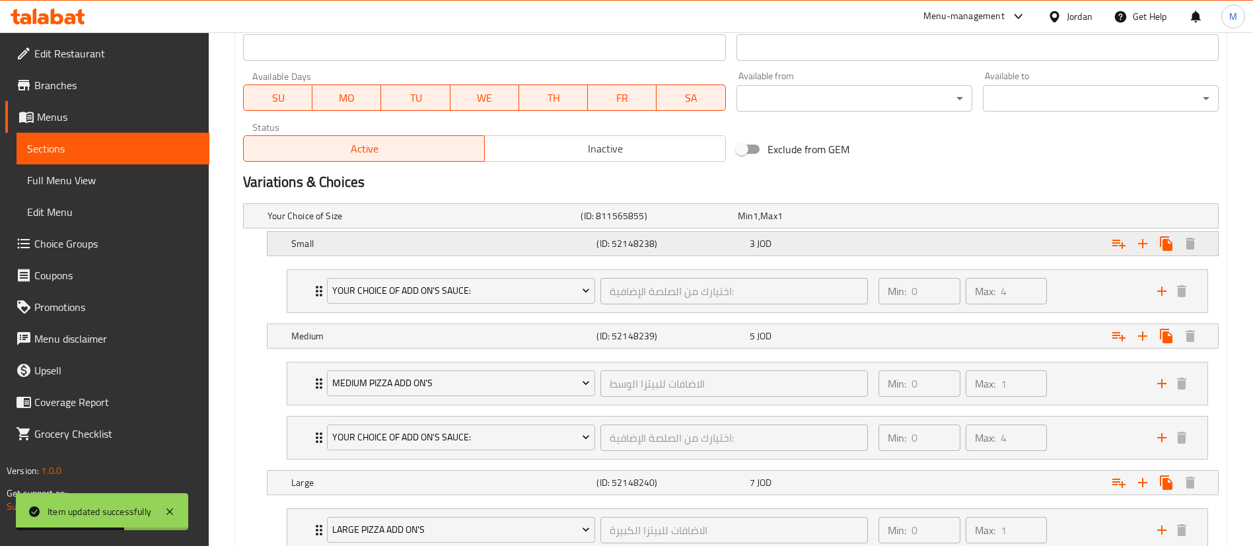
click at [878, 243] on div "3 JOD" at bounding box center [823, 243] width 147 height 13
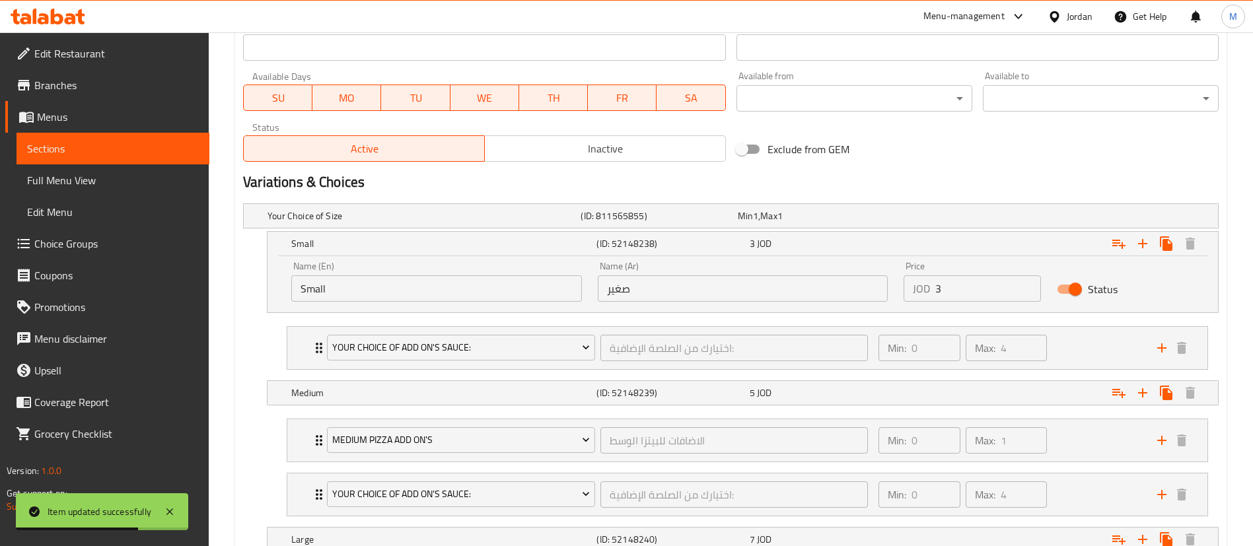
click at [966, 286] on input "3" at bounding box center [988, 288] width 106 height 26
type input "3.5"
click at [898, 390] on div "5 JOD" at bounding box center [823, 393] width 153 height 18
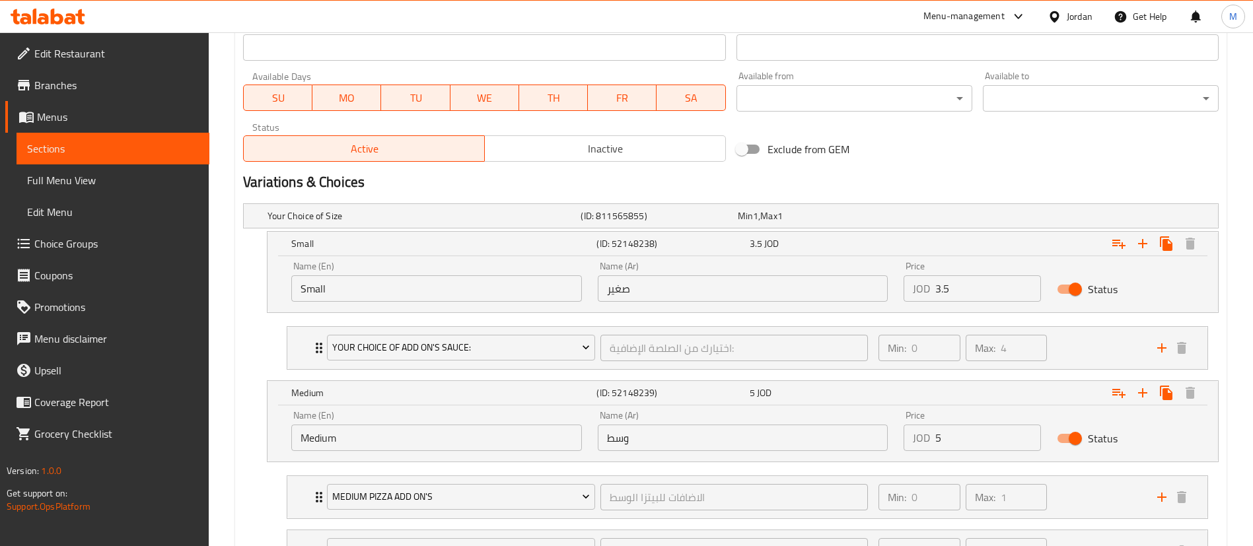
click at [959, 440] on input "5" at bounding box center [988, 438] width 106 height 26
type input "5.75"
click at [1242, 412] on div "Home / Restaurants management / Menus / Sections / item / update Pizza section …" at bounding box center [731, 124] width 1044 height 1372
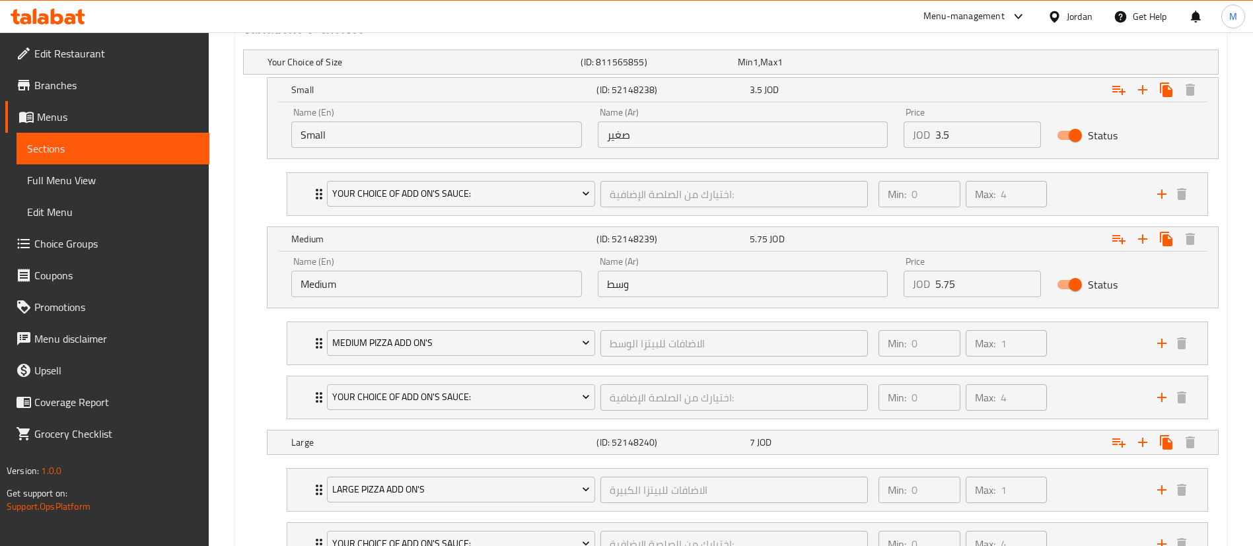
scroll to position [793, 0]
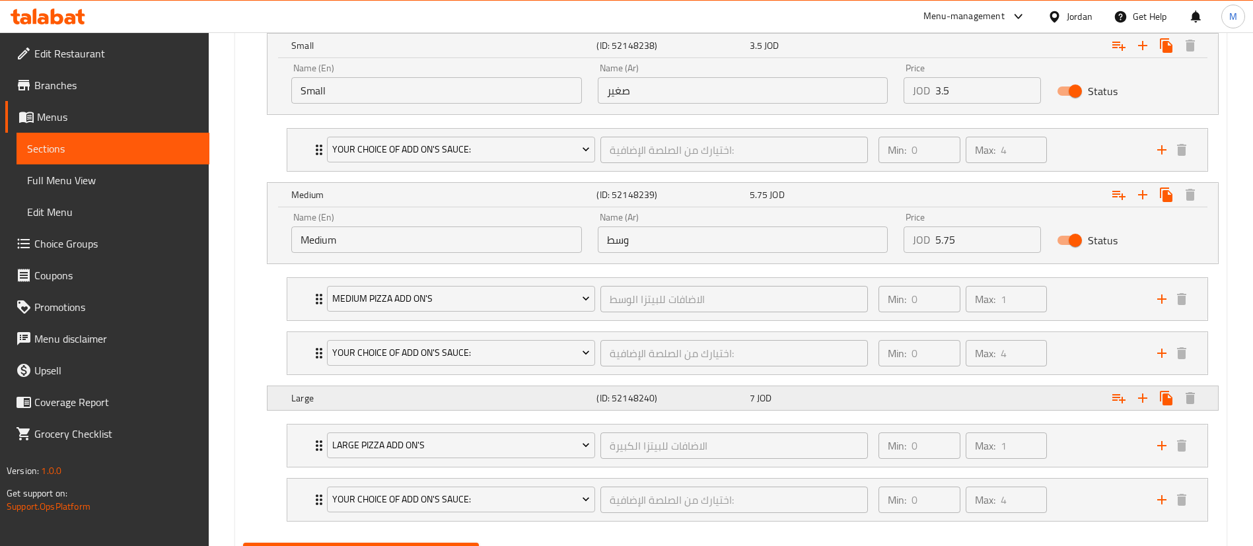
drag, startPoint x: 1028, startPoint y: 402, endPoint x: 1021, endPoint y: 403, distance: 6.6
click at [1027, 402] on div "Expand" at bounding box center [1051, 398] width 305 height 29
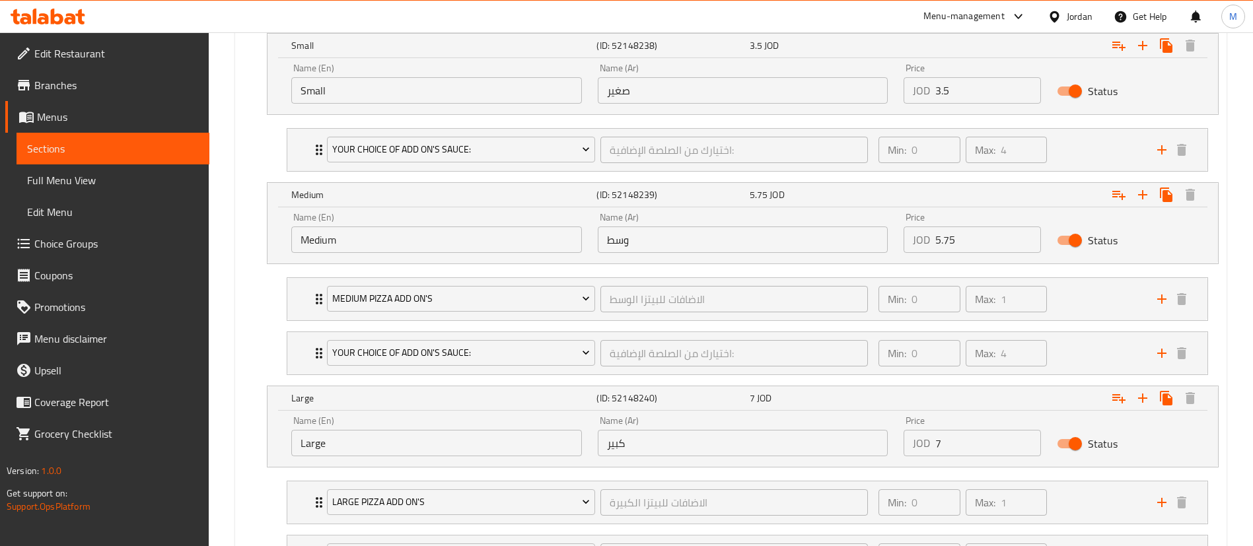
click at [984, 444] on input "7" at bounding box center [988, 443] width 106 height 26
type input "8"
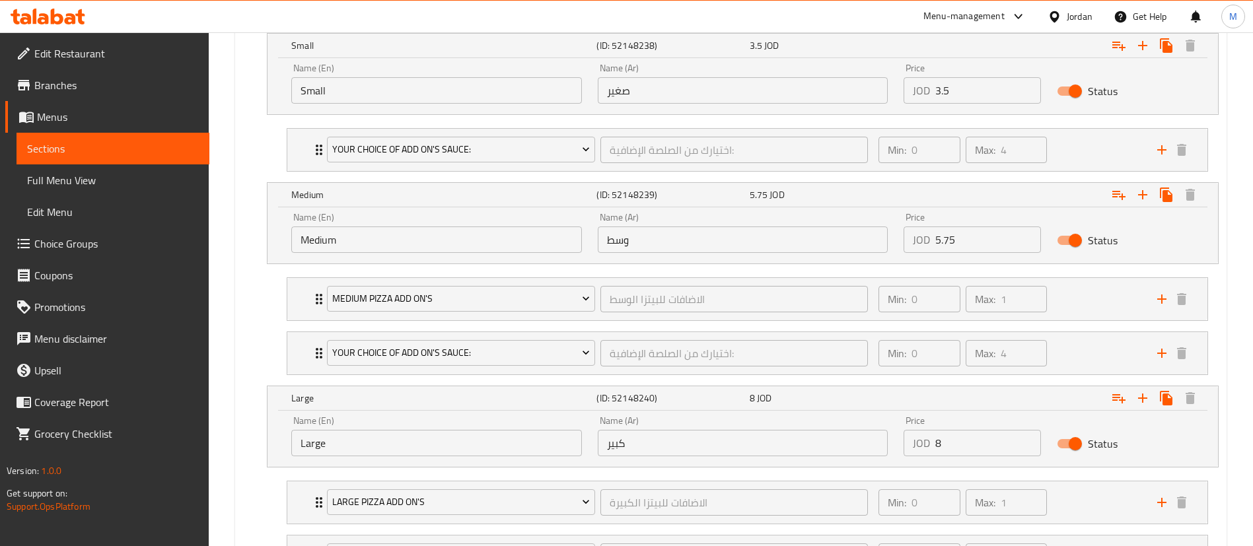
scroll to position [915, 0]
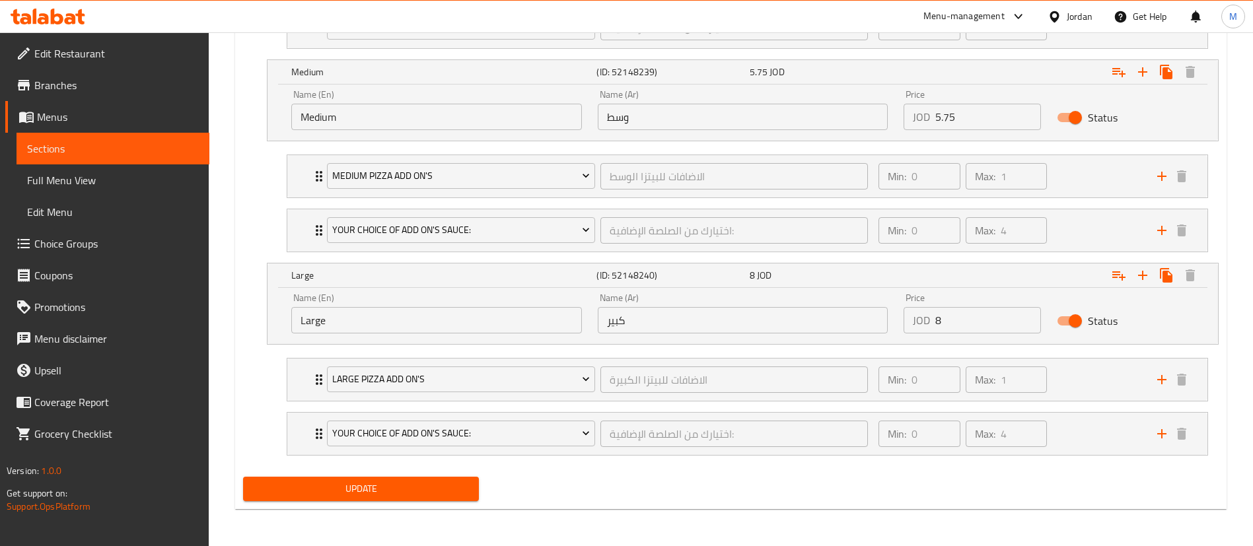
click at [470, 495] on button "Update" at bounding box center [361, 489] width 236 height 24
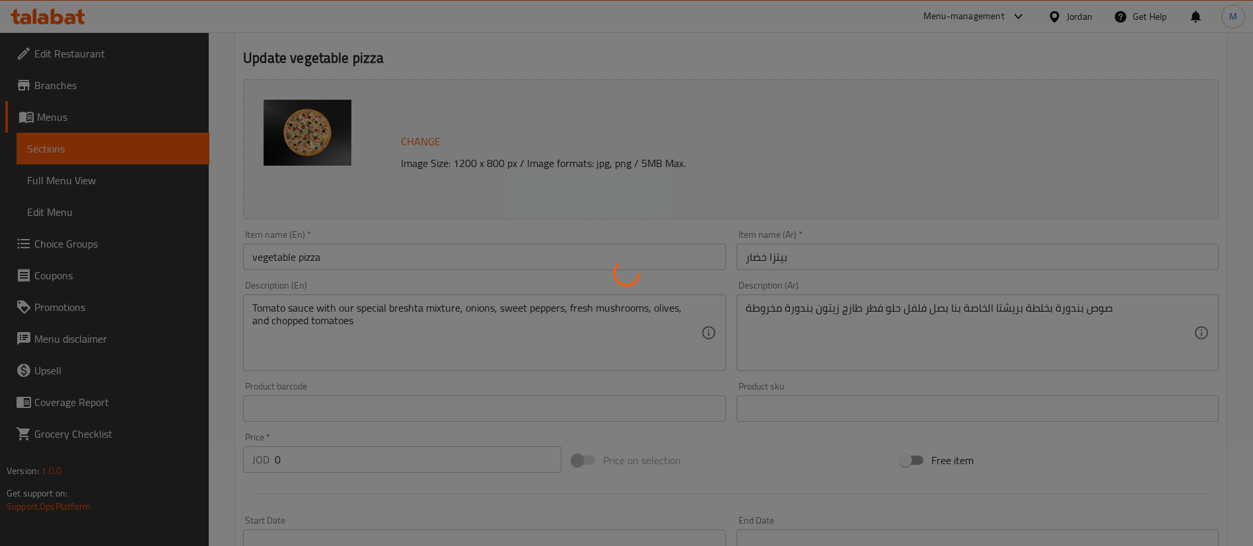
scroll to position [0, 0]
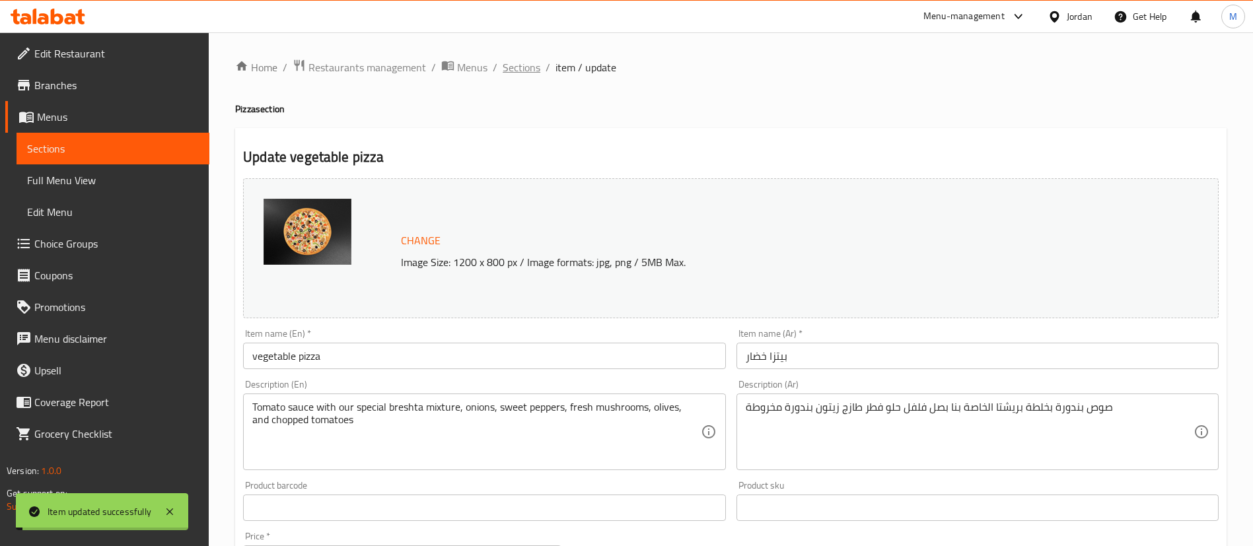
click at [520, 71] on span "Sections" at bounding box center [522, 67] width 38 height 16
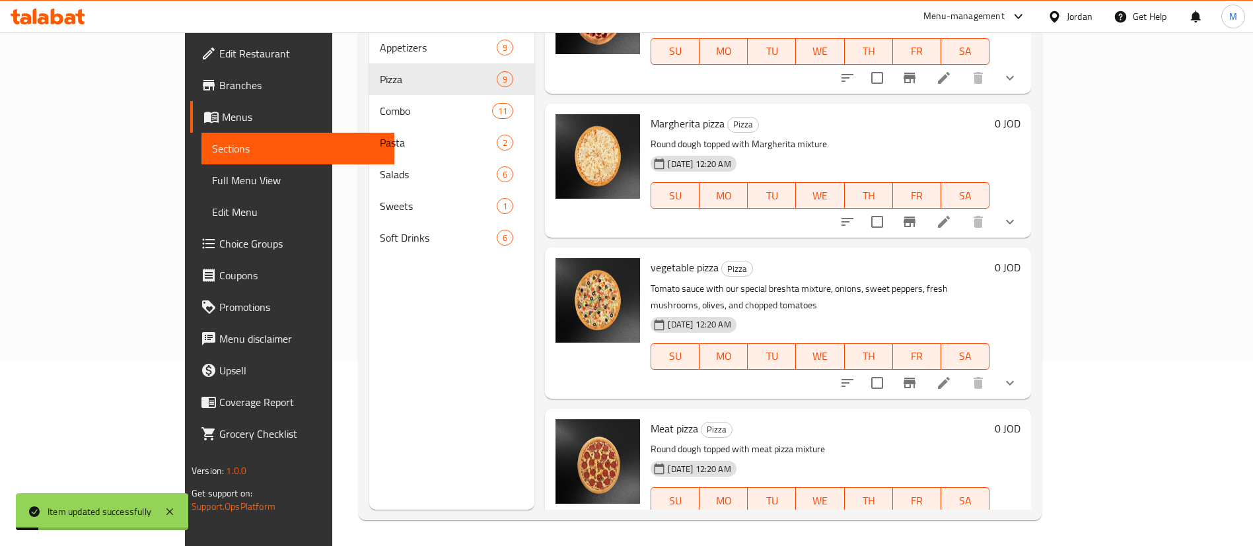
scroll to position [185, 0]
click at [950, 520] on icon at bounding box center [944, 526] width 12 height 12
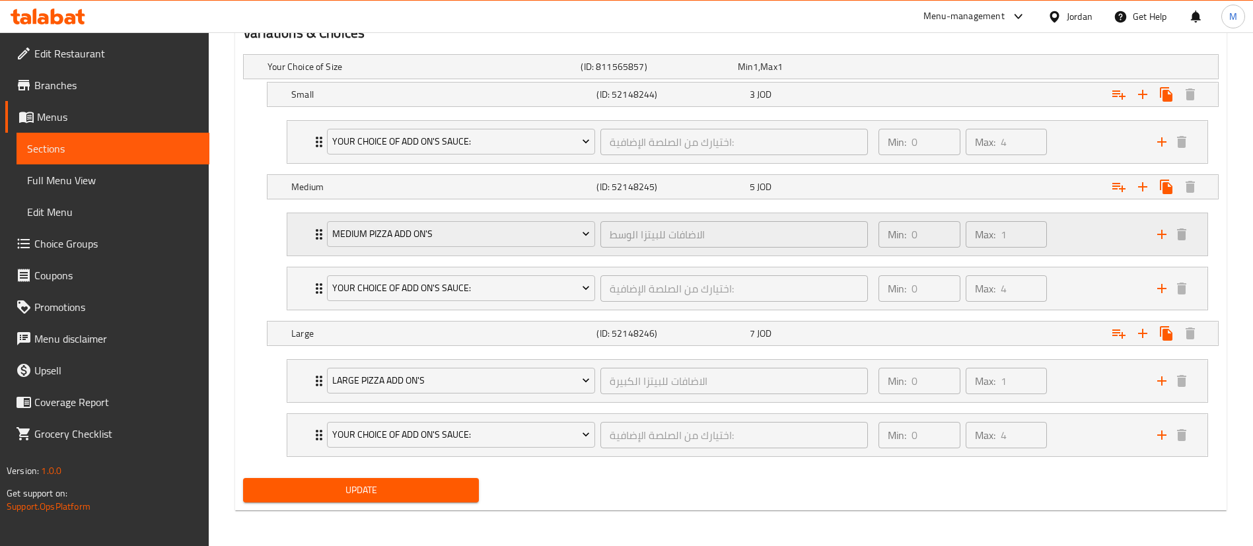
scroll to position [745, 0]
click at [932, 95] on div "Expand" at bounding box center [1051, 93] width 305 height 29
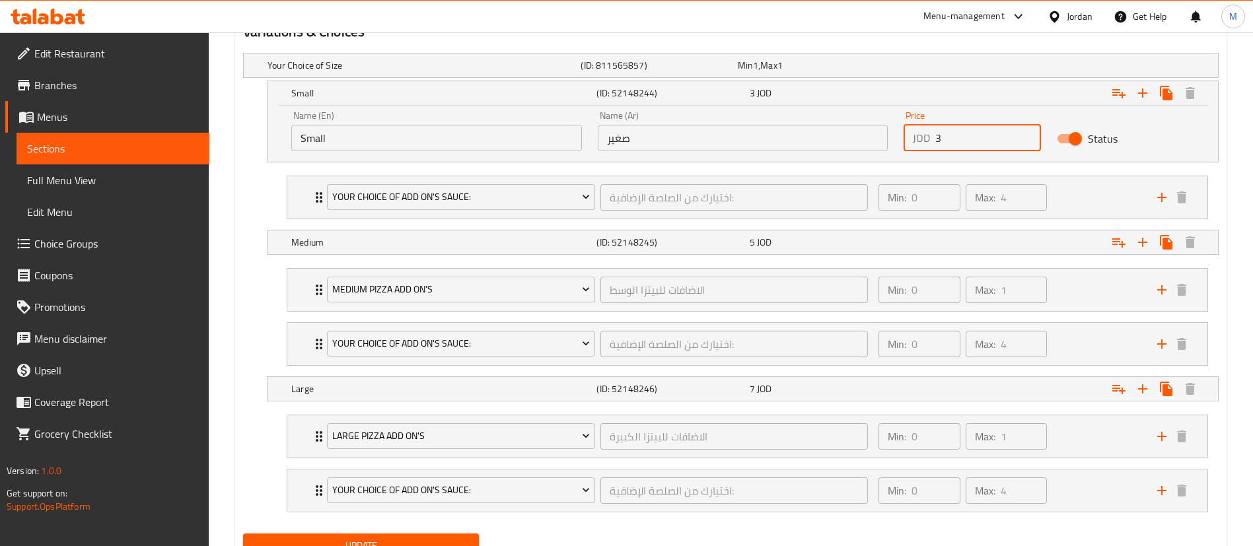
click at [950, 145] on input "3" at bounding box center [988, 138] width 106 height 26
type input "3.5"
click at [983, 238] on div "Expand" at bounding box center [1051, 242] width 305 height 29
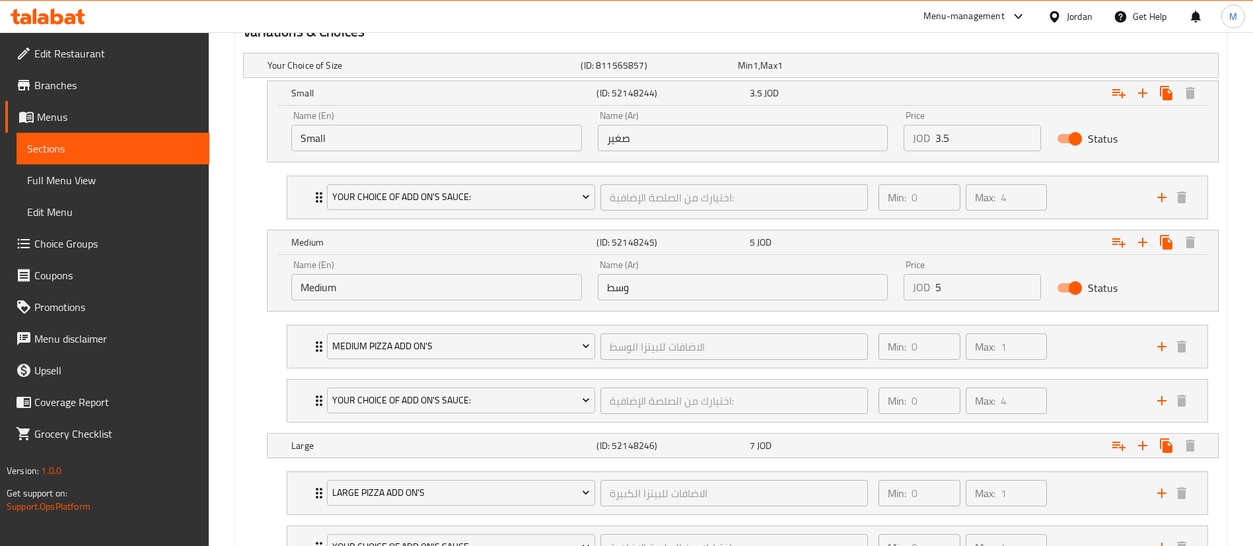
click at [987, 295] on input "5" at bounding box center [988, 287] width 106 height 26
type input "5.75"
click at [918, 437] on div "Expand" at bounding box center [1051, 445] width 305 height 29
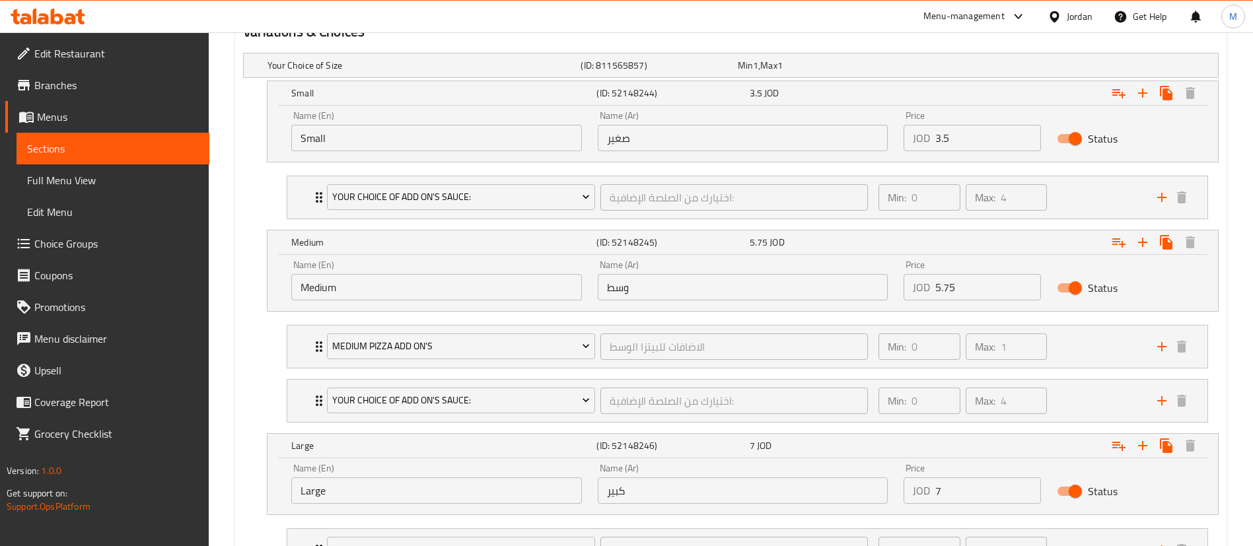
click at [958, 479] on input "7" at bounding box center [988, 490] width 106 height 26
type input "8"
click at [1232, 477] on div "Home / Restaurants management / Menus / Sections / item / update Pizza section …" at bounding box center [731, 1] width 1044 height 1429
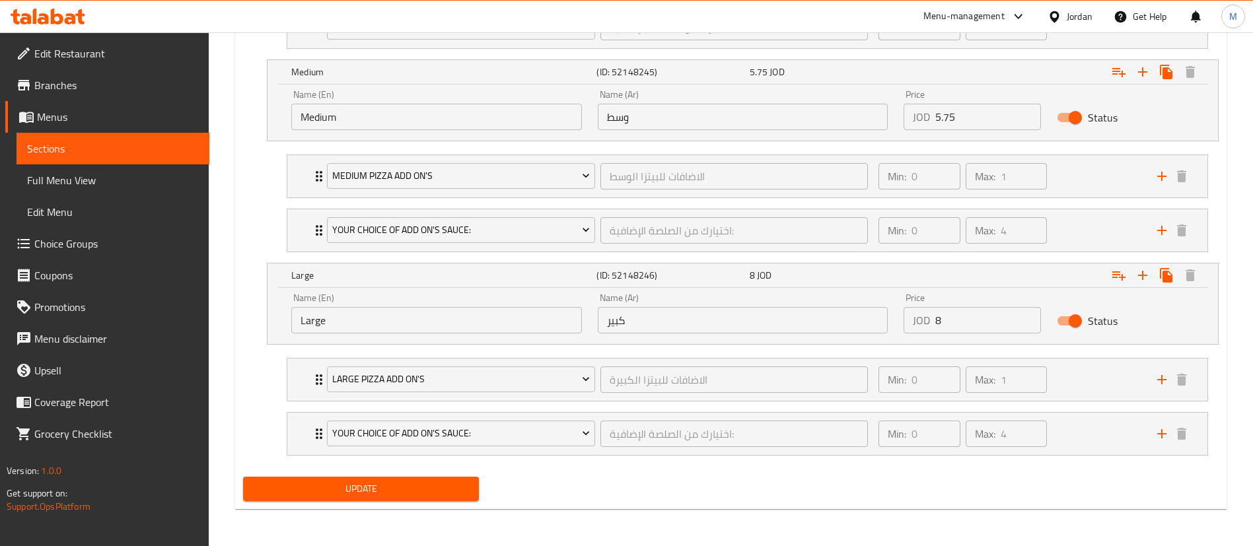
click at [462, 491] on span "Update" at bounding box center [361, 489] width 215 height 17
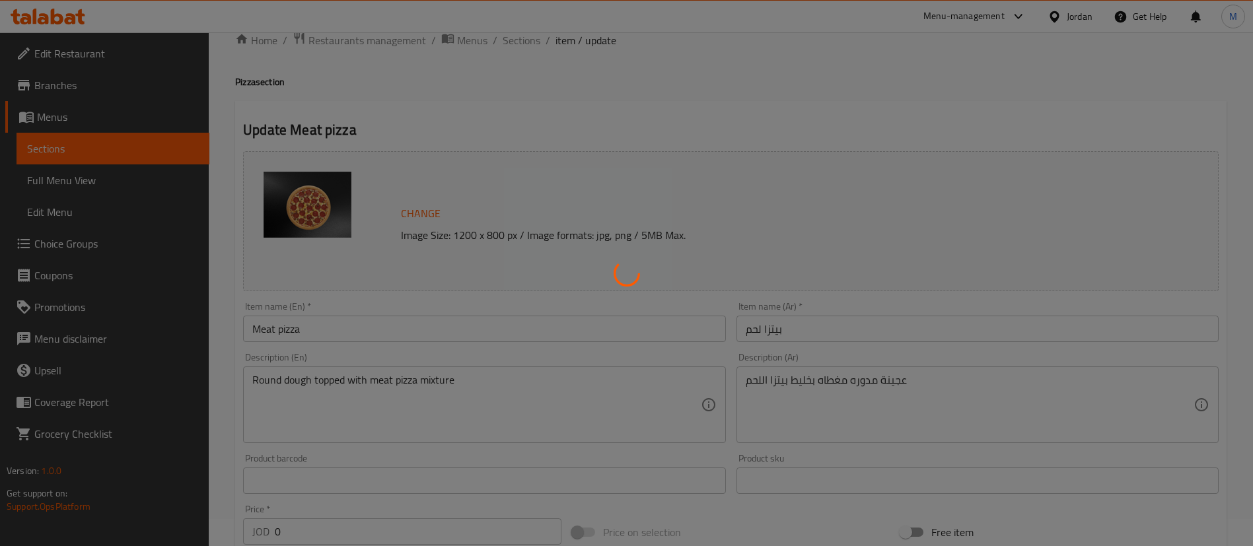
scroll to position [0, 0]
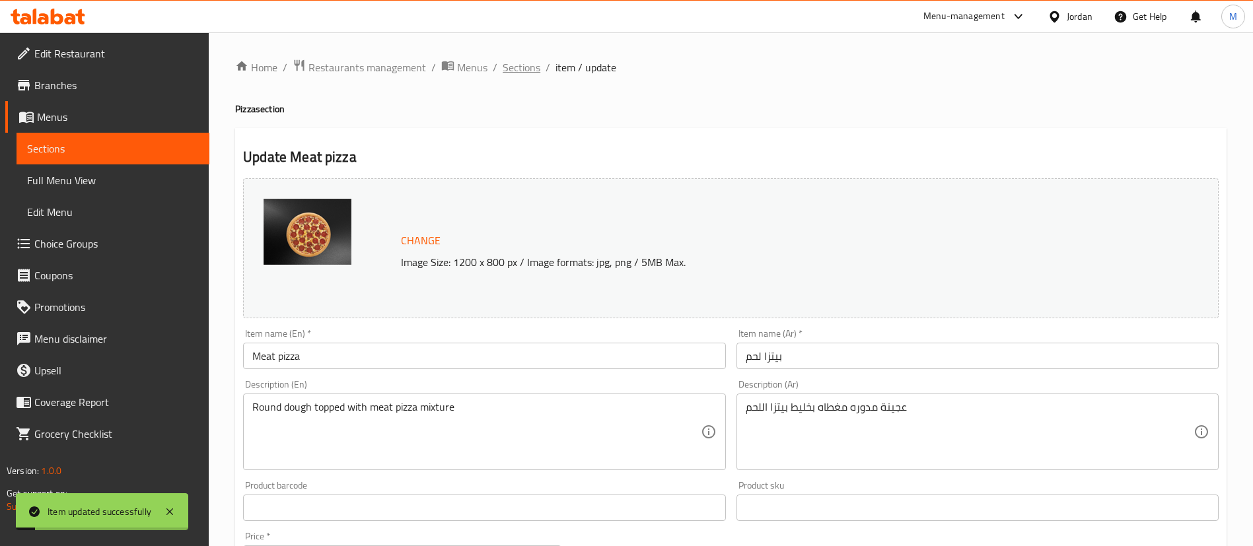
click at [528, 67] on span "Sections" at bounding box center [522, 67] width 38 height 16
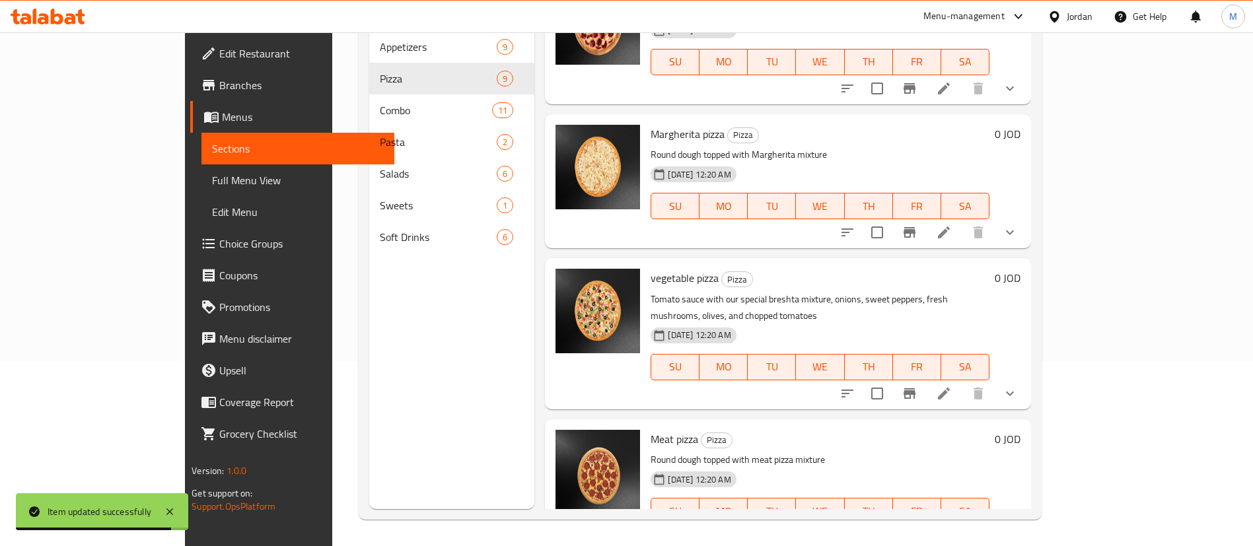
scroll to position [785, 0]
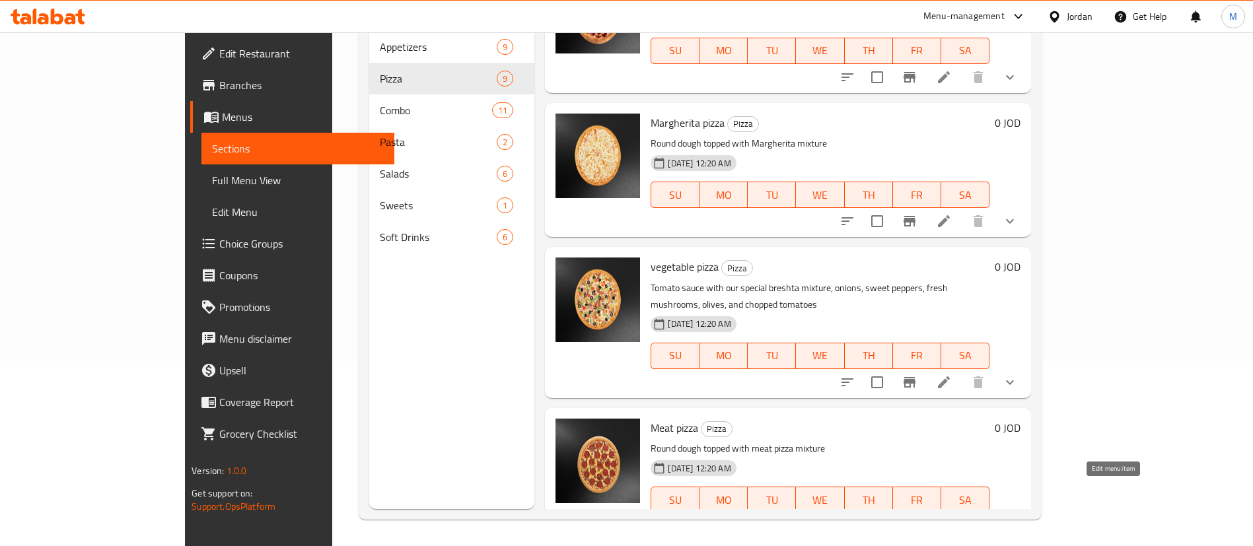
click at [952, 518] on icon at bounding box center [944, 526] width 16 height 16
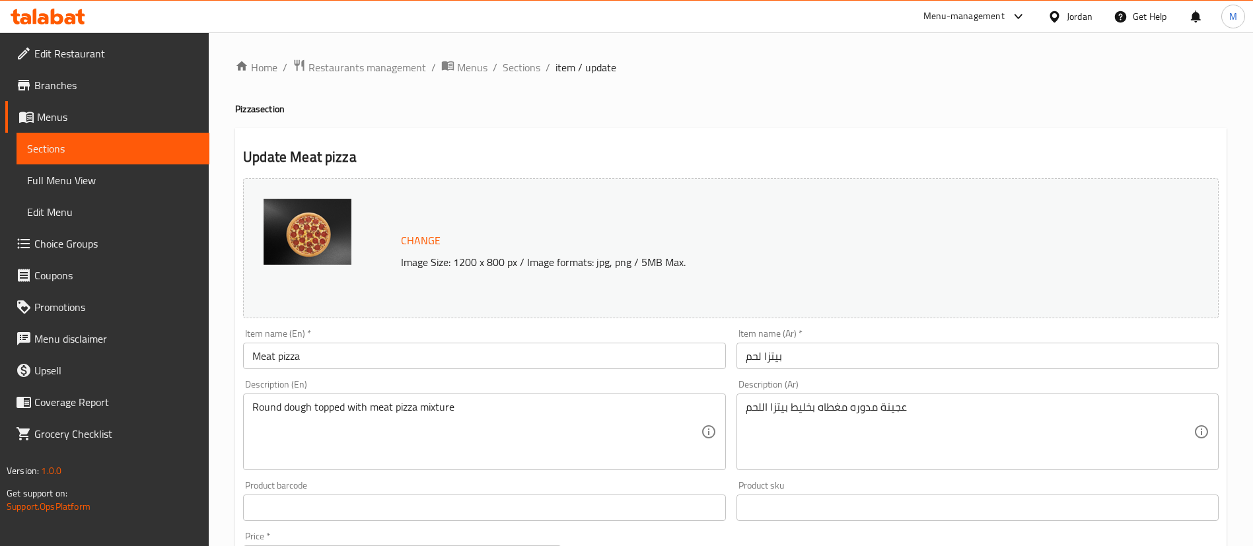
drag, startPoint x: 526, startPoint y: 63, endPoint x: 573, endPoint y: 132, distance: 83.2
click at [525, 63] on span "Sections" at bounding box center [522, 67] width 38 height 16
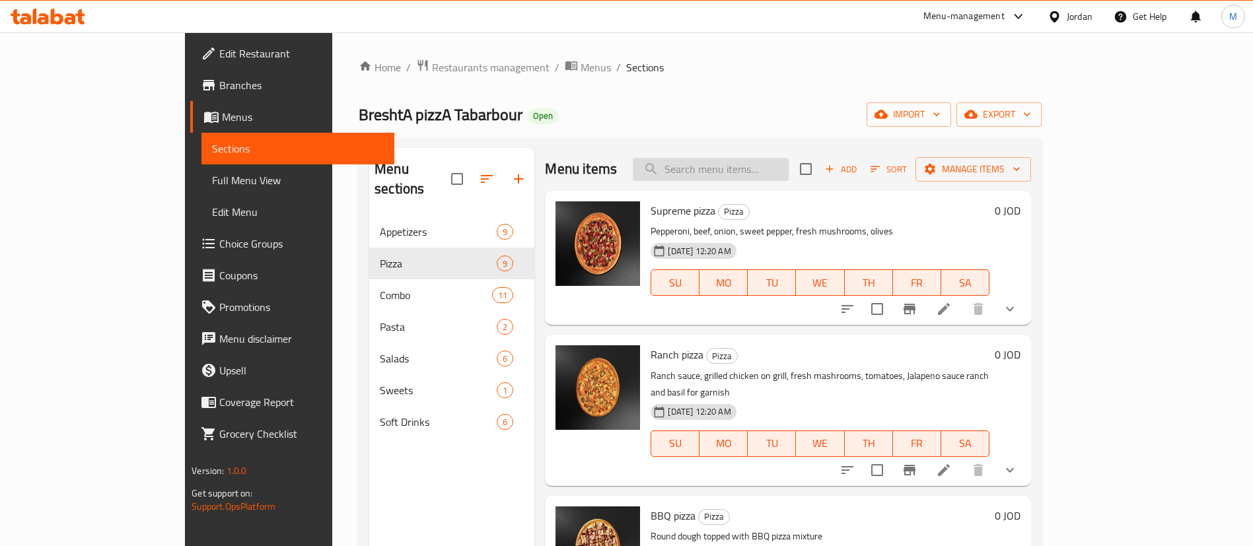
click at [754, 167] on input "search" at bounding box center [711, 169] width 156 height 23
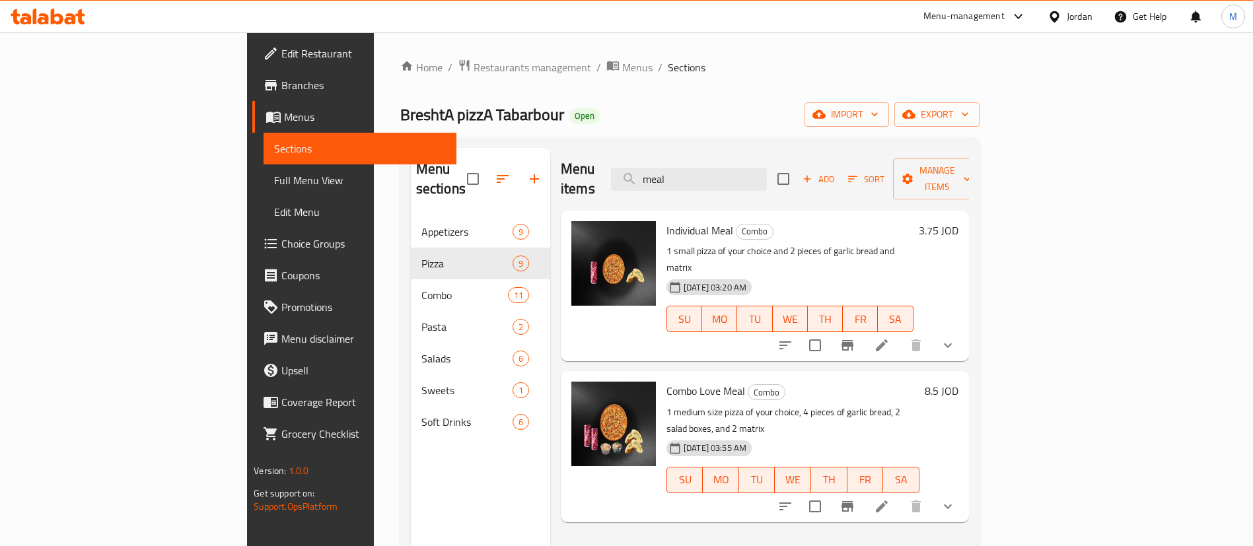
type input "meal"
click at [900, 334] on li at bounding box center [881, 346] width 37 height 24
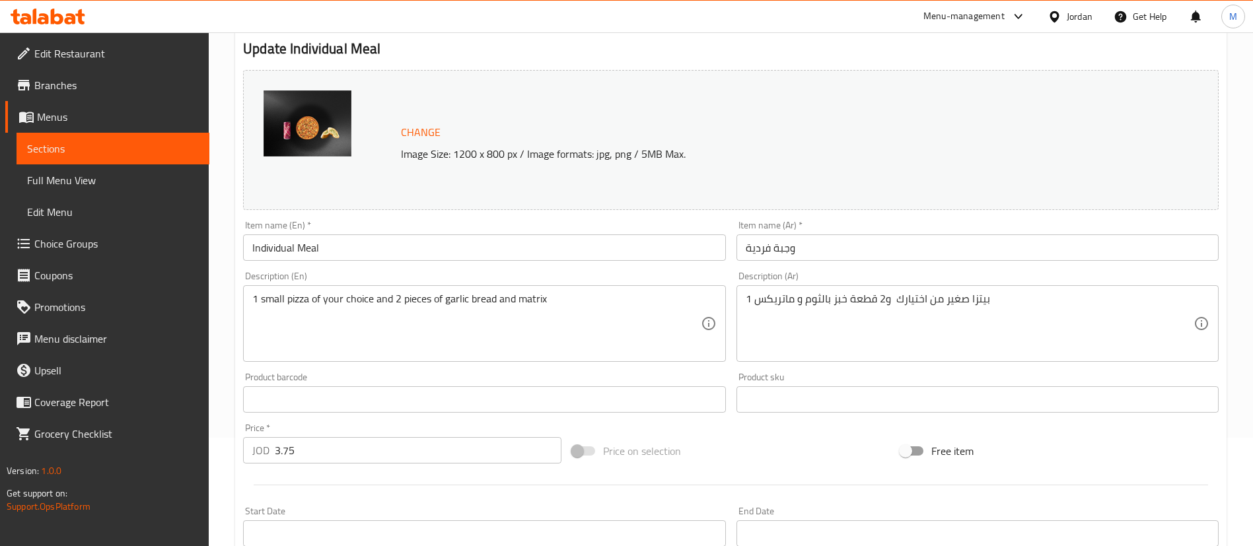
scroll to position [198, 0]
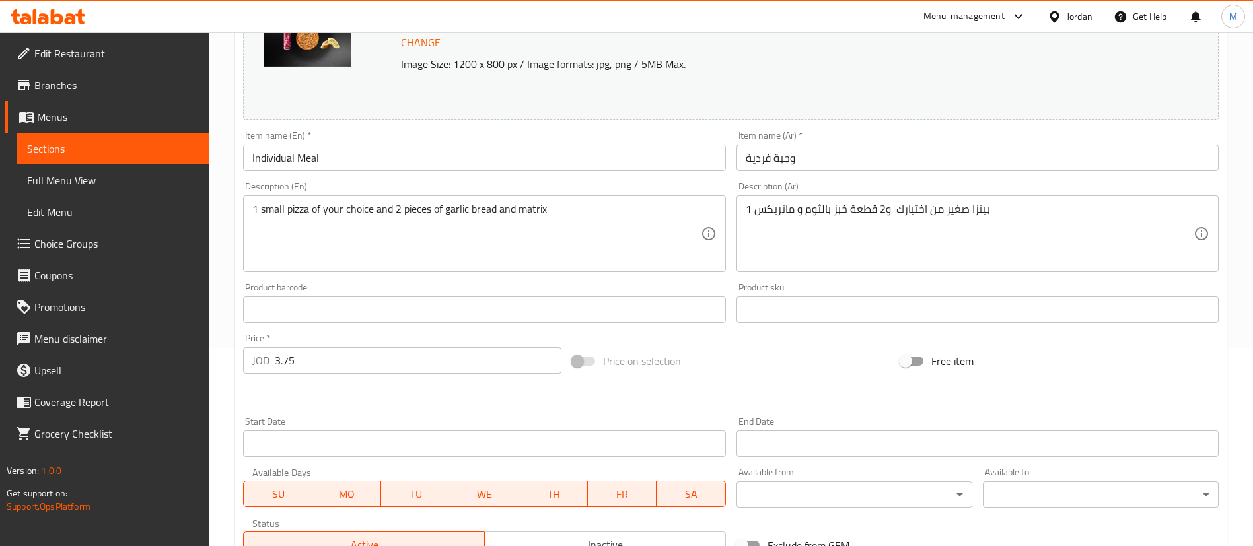
click at [359, 362] on input "3.75" at bounding box center [418, 360] width 287 height 26
click at [359, 361] on input "3.75" at bounding box center [418, 360] width 287 height 26
type input "4"
click at [368, 394] on div at bounding box center [731, 395] width 986 height 32
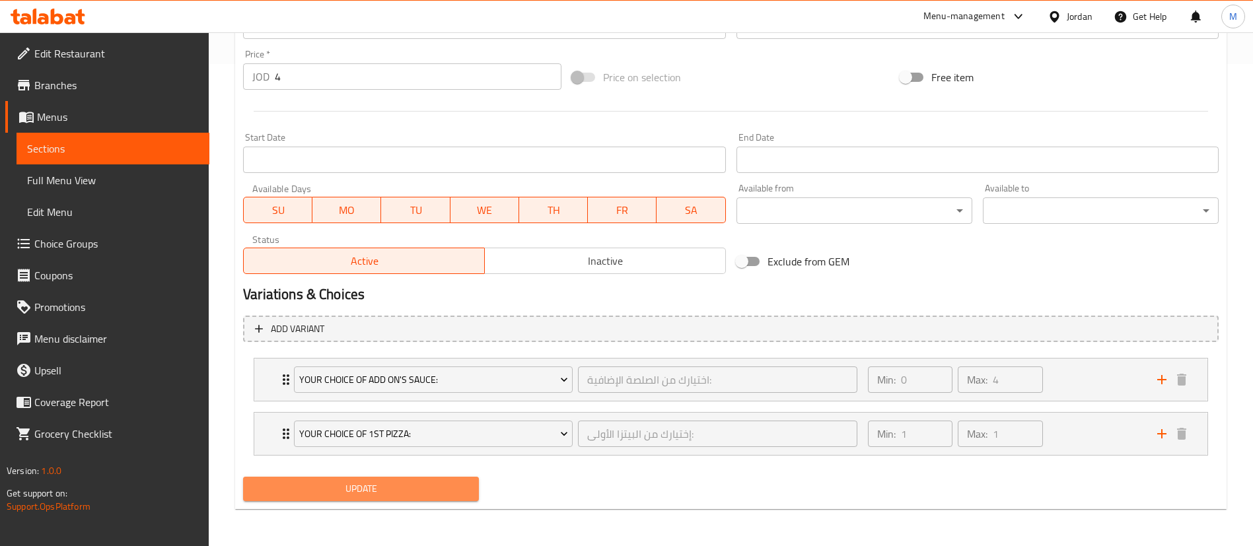
click at [381, 497] on span "Update" at bounding box center [361, 489] width 215 height 17
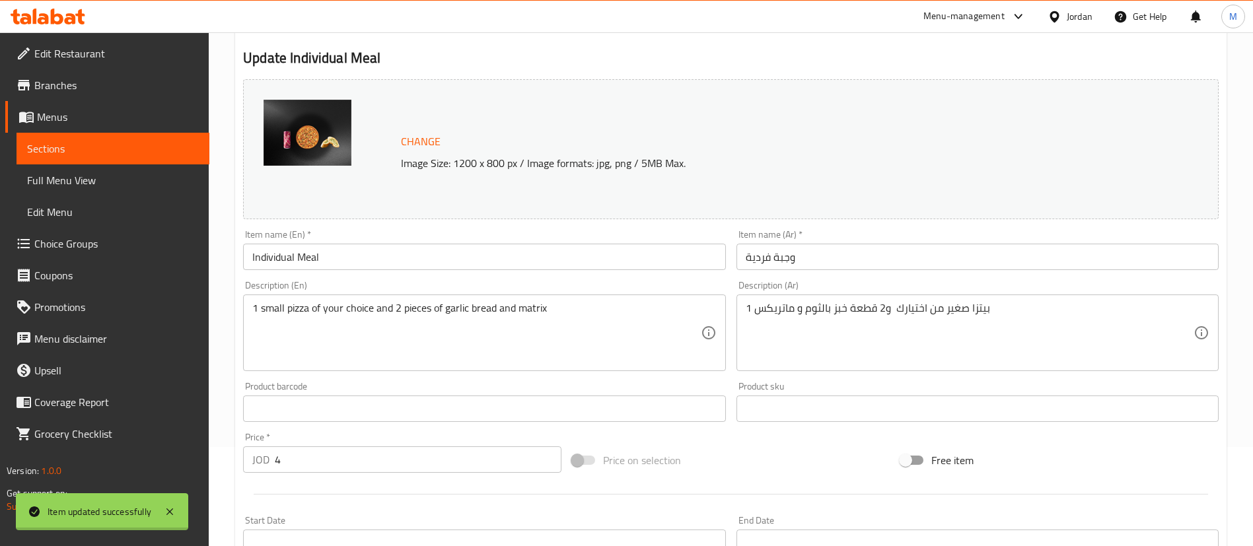
scroll to position [0, 0]
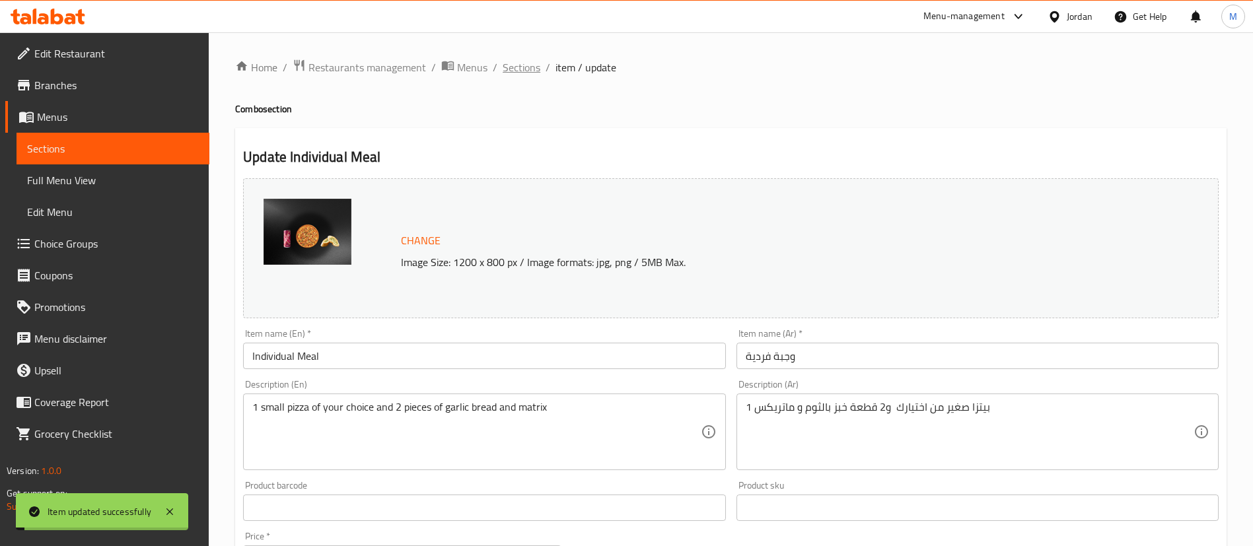
click at [526, 72] on span "Sections" at bounding box center [522, 67] width 38 height 16
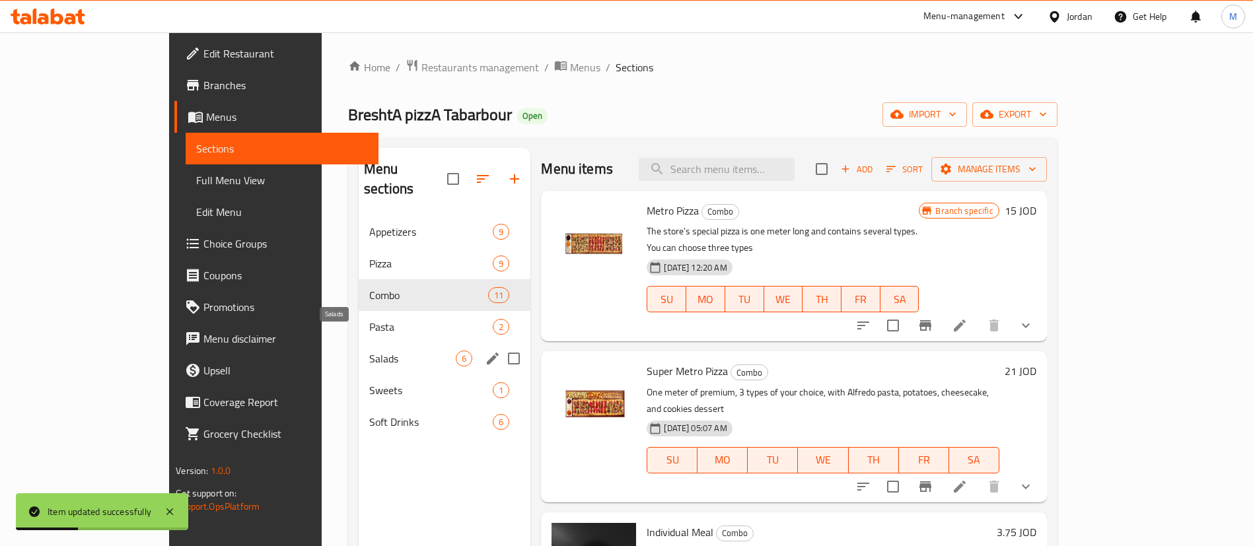
click at [369, 351] on span "Salads" at bounding box center [412, 359] width 87 height 16
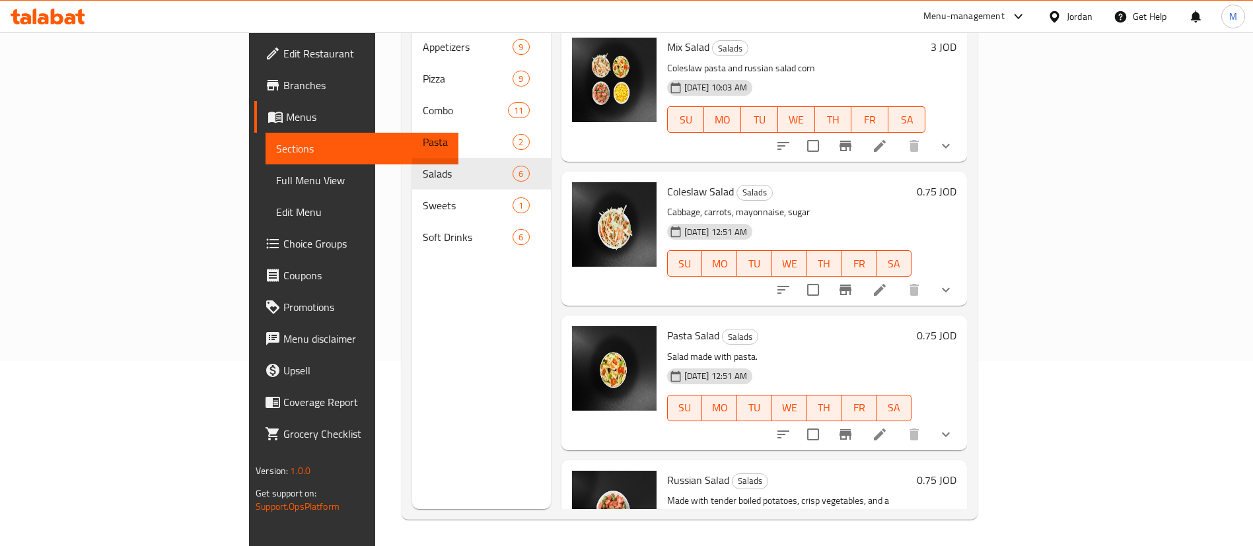
scroll to position [155, 0]
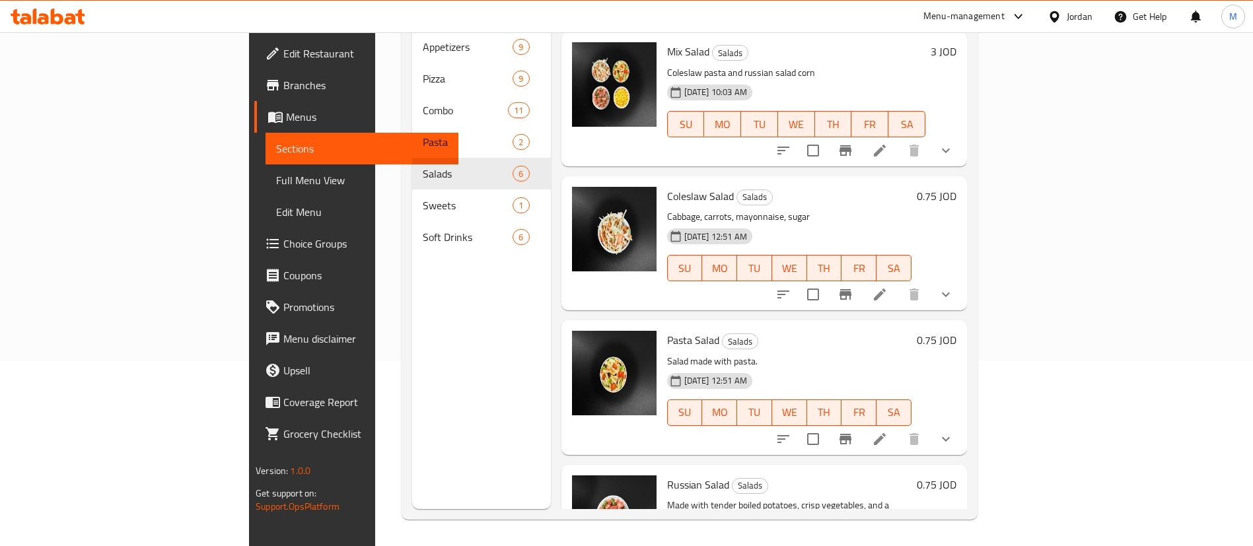
click at [888, 287] on icon at bounding box center [880, 295] width 16 height 16
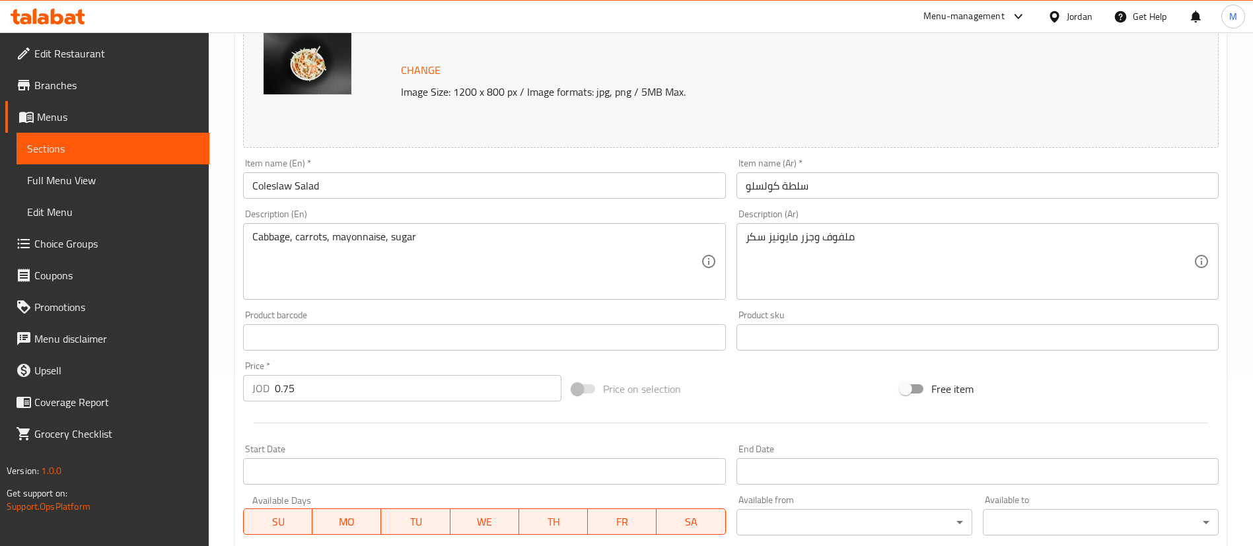
scroll to position [198, 0]
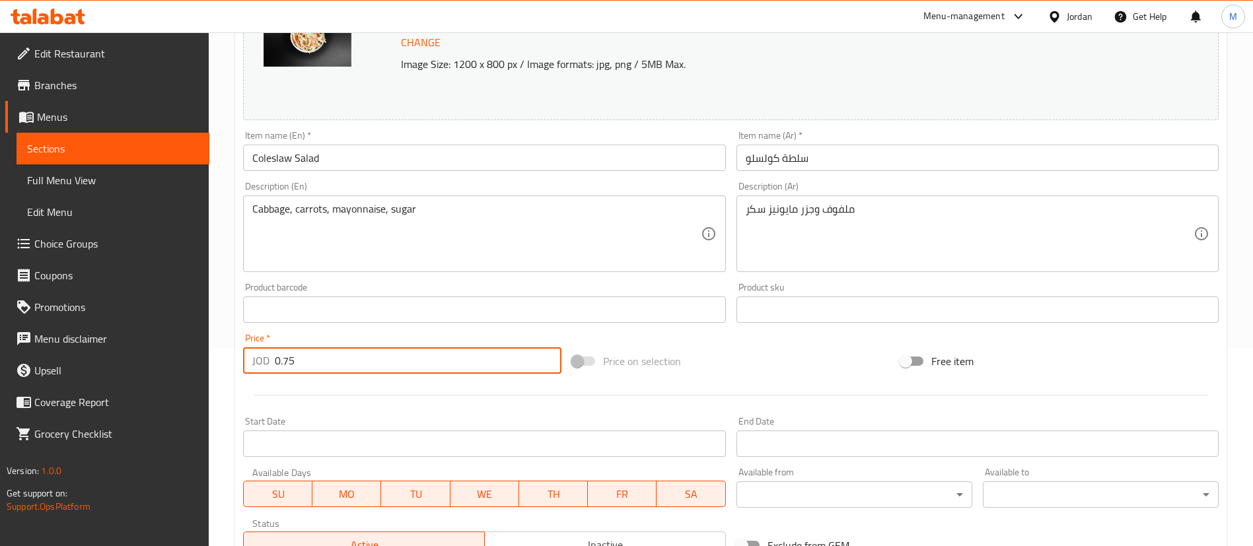
click at [376, 366] on input "0.75" at bounding box center [418, 360] width 287 height 26
click at [376, 366] on input "0.9" at bounding box center [418, 360] width 287 height 26
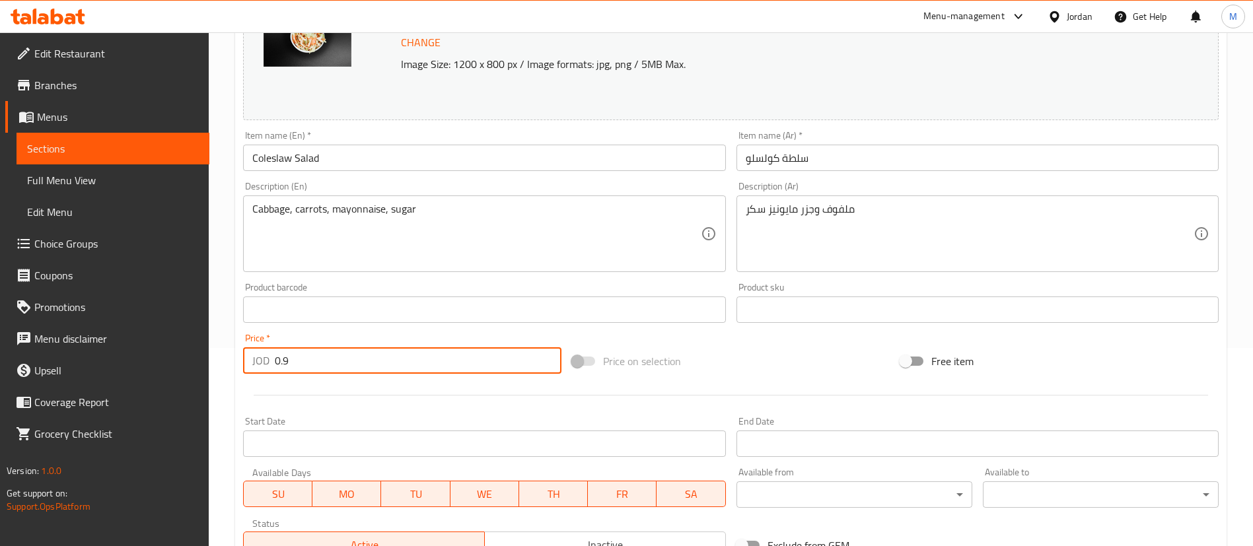
click at [376, 366] on input "0.9" at bounding box center [418, 360] width 287 height 26
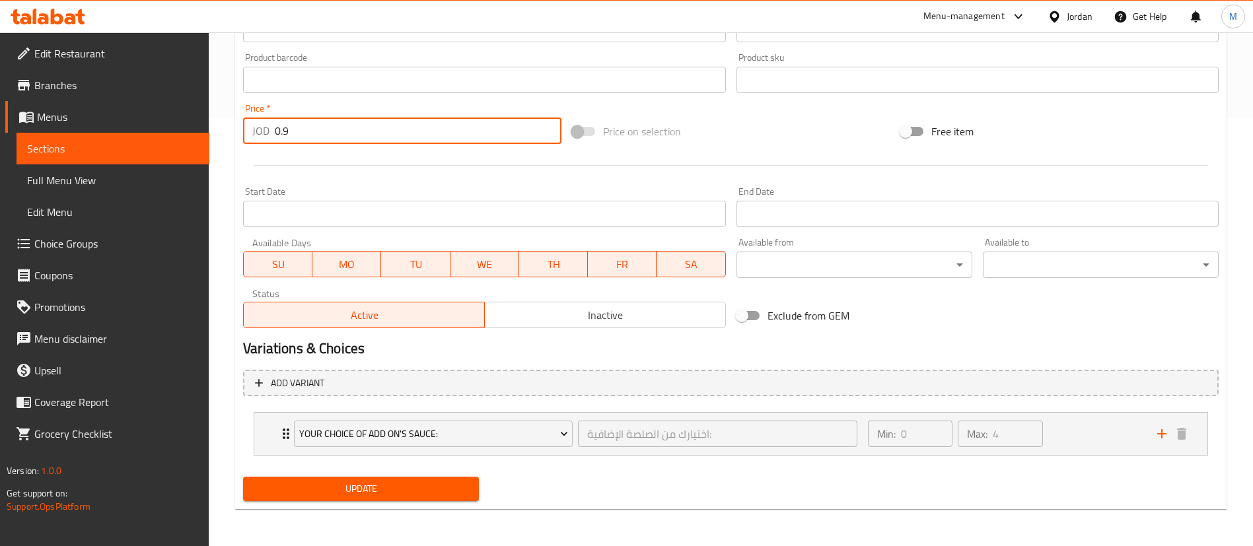
type input "0.9"
click at [390, 483] on span "Update" at bounding box center [361, 489] width 215 height 17
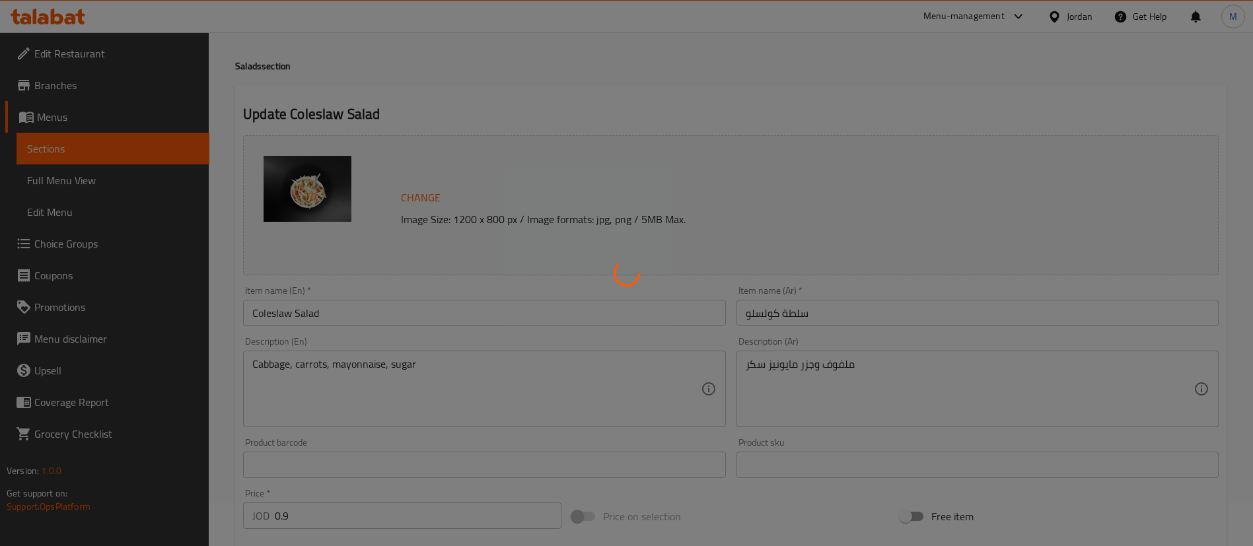
scroll to position [0, 0]
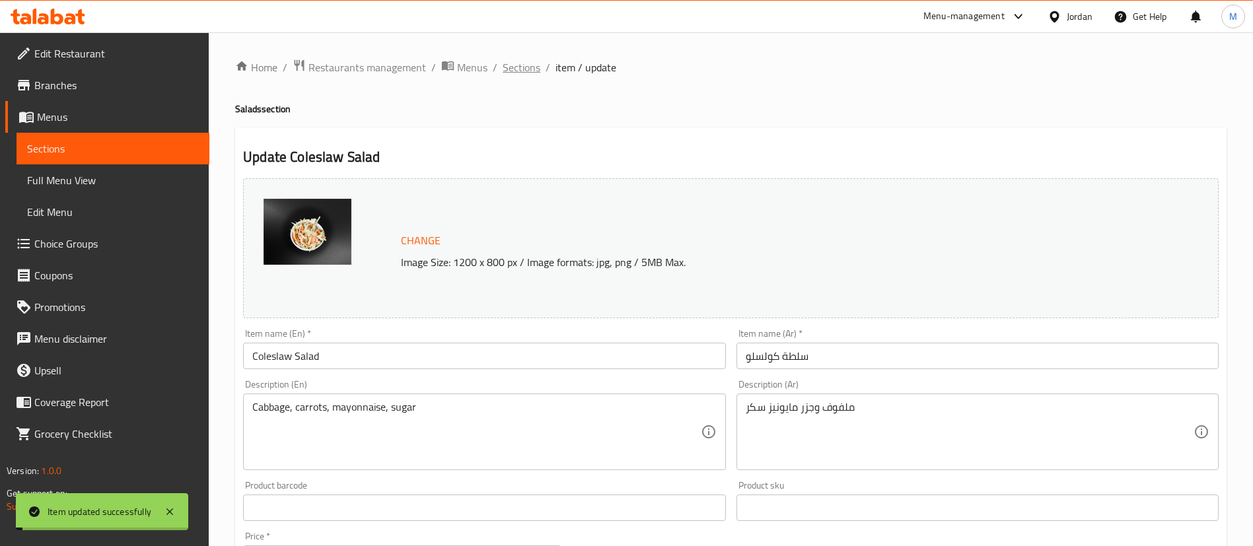
click at [522, 73] on span "Sections" at bounding box center [522, 67] width 38 height 16
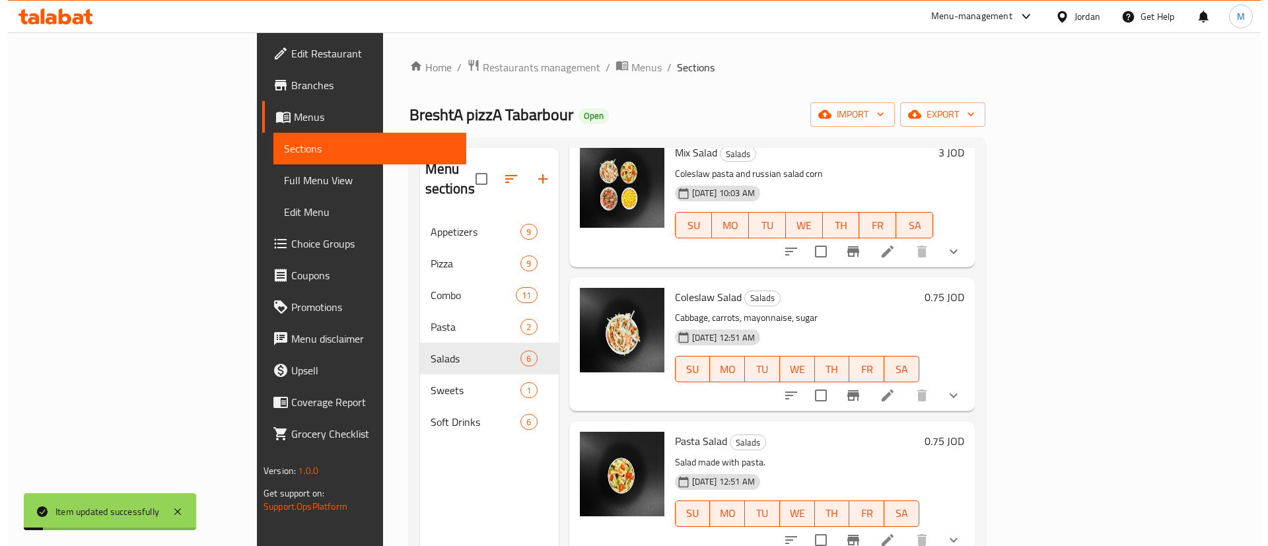
scroll to position [297, 0]
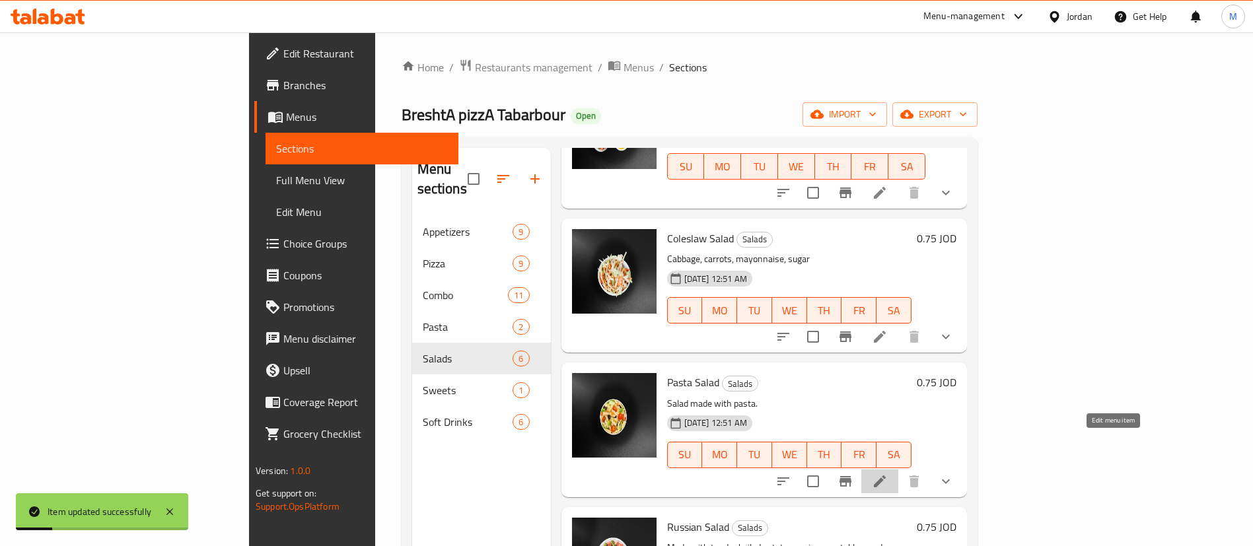
click at [886, 476] on icon at bounding box center [880, 482] width 12 height 12
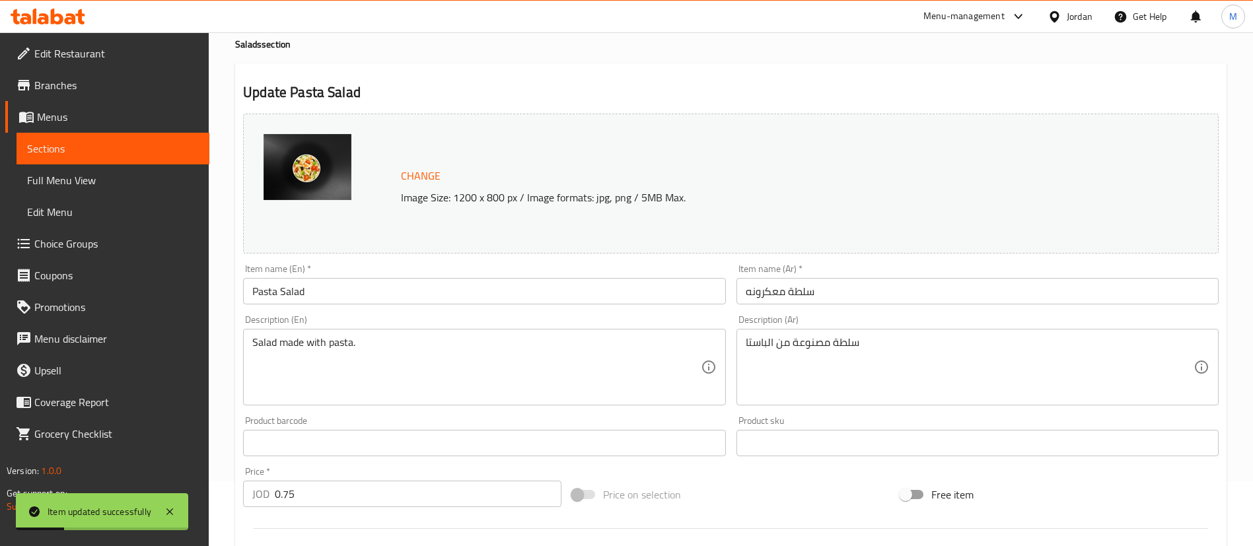
scroll to position [428, 0]
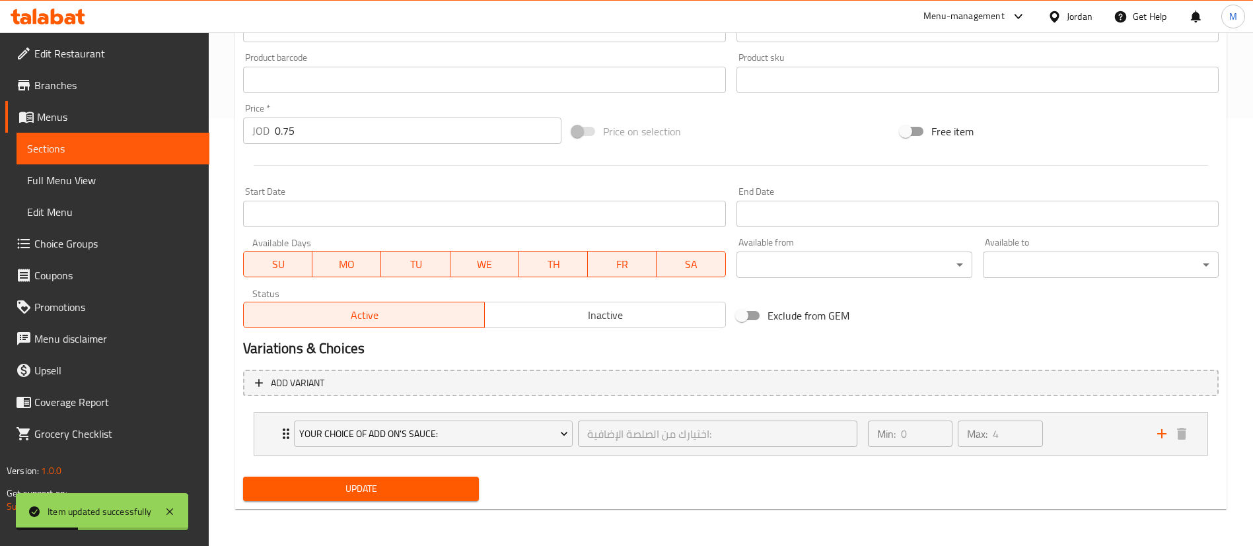
click at [352, 133] on input "0.75" at bounding box center [418, 131] width 287 height 26
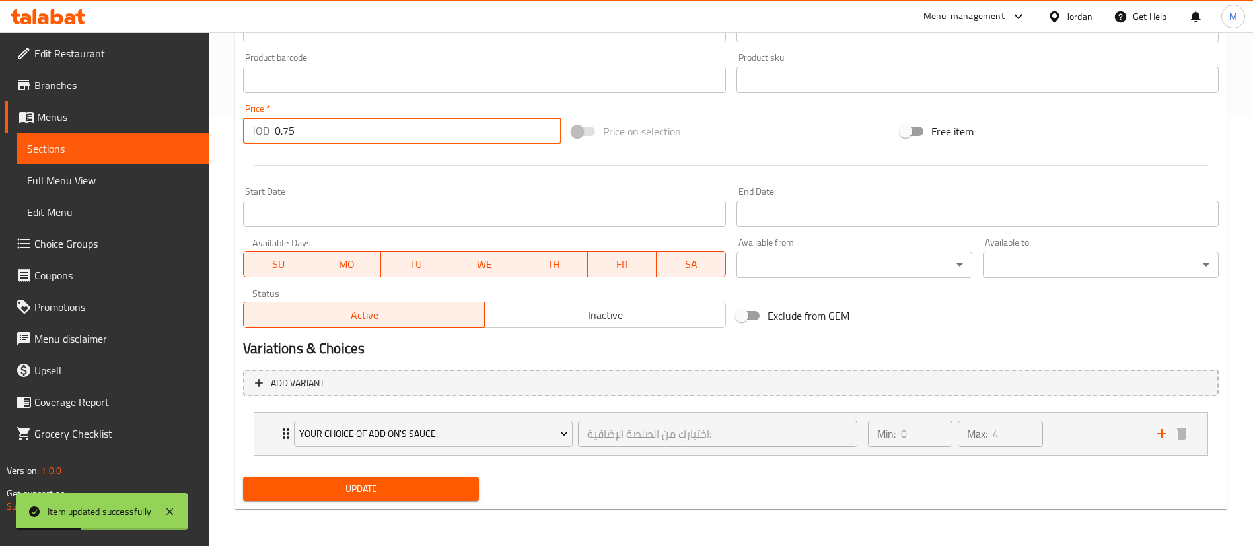
click at [351, 133] on input "0.75" at bounding box center [418, 131] width 287 height 26
paste input "9"
type input "0.9"
click at [352, 176] on div at bounding box center [731, 165] width 986 height 32
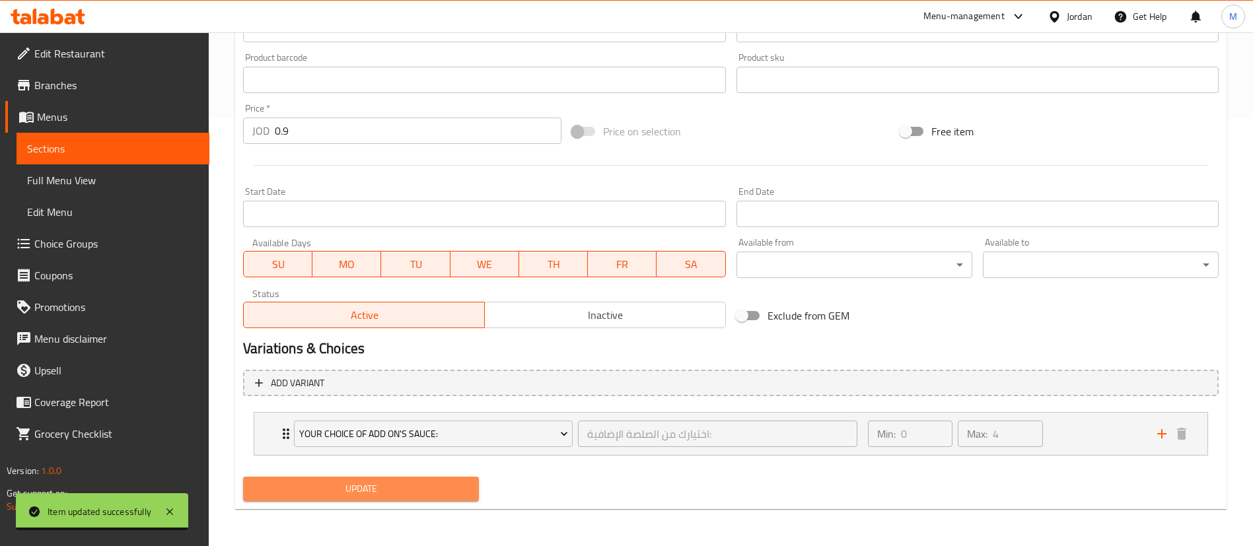
click at [436, 491] on span "Update" at bounding box center [361, 489] width 215 height 17
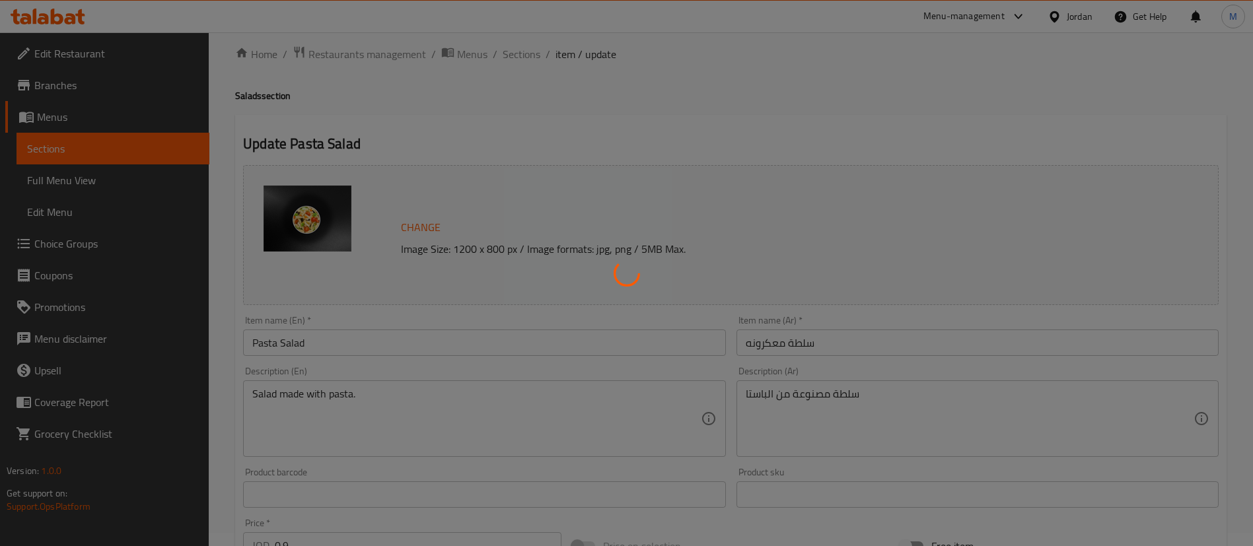
scroll to position [0, 0]
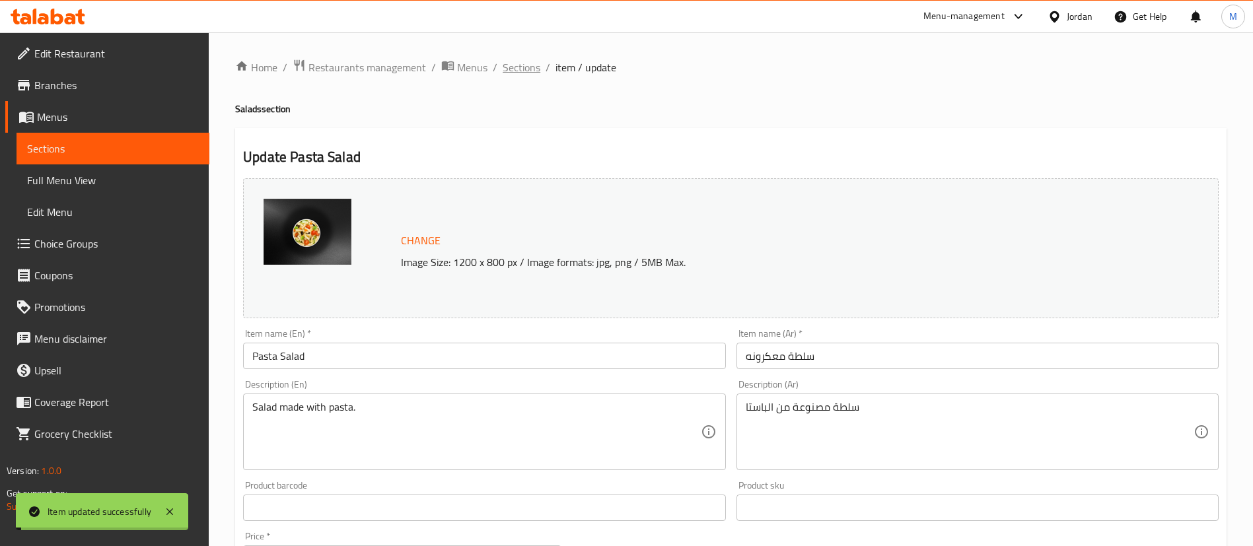
click at [521, 65] on span "Sections" at bounding box center [522, 67] width 38 height 16
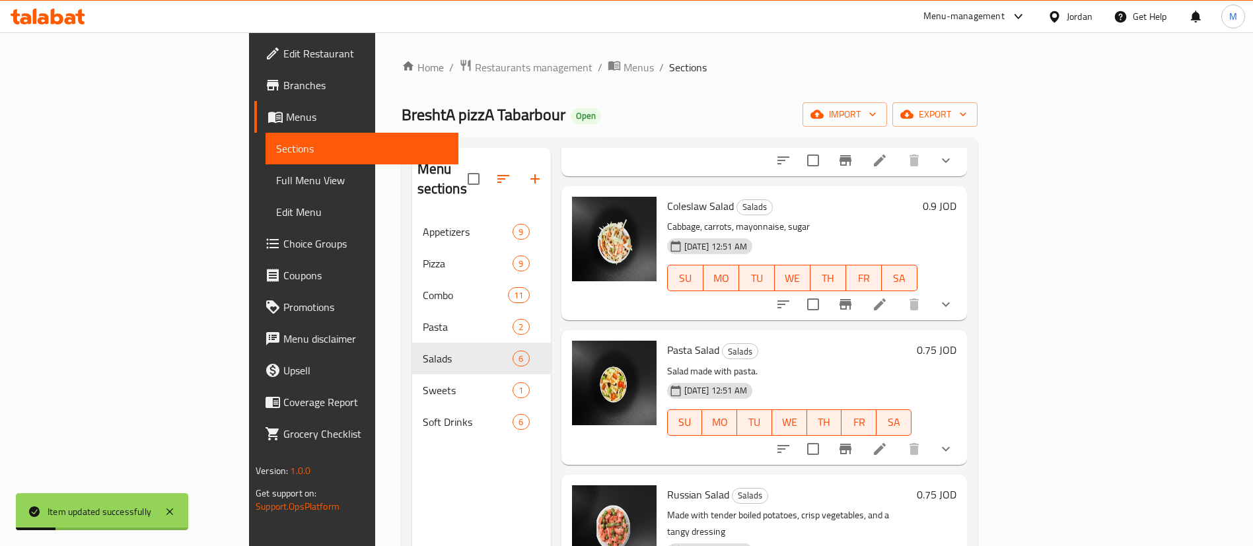
scroll to position [353, 0]
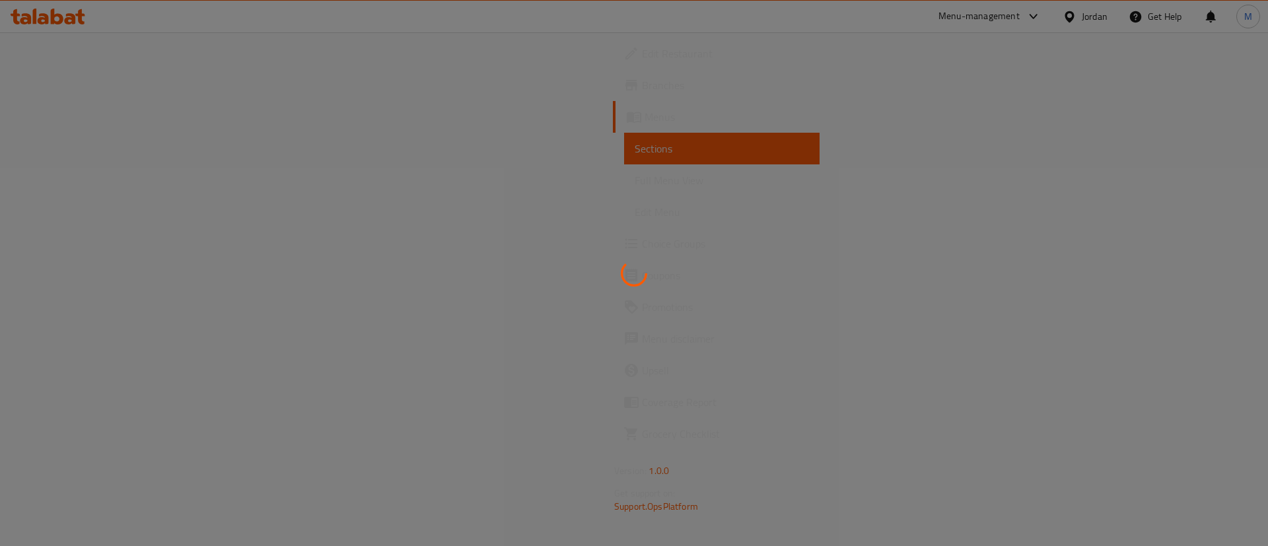
click at [526, 322] on div at bounding box center [634, 273] width 1268 height 546
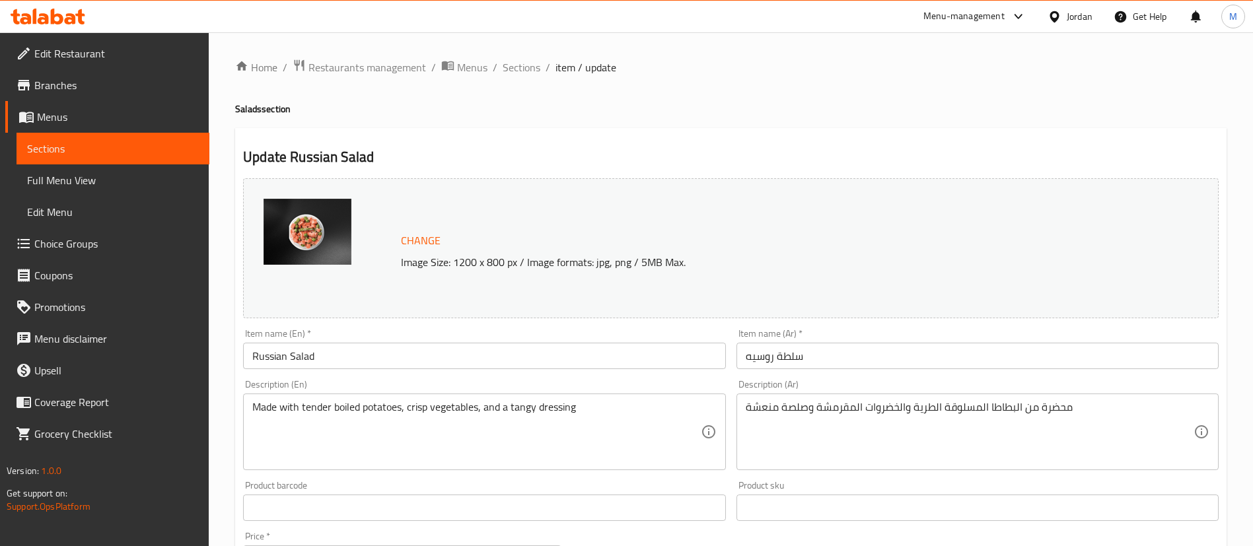
scroll to position [198, 0]
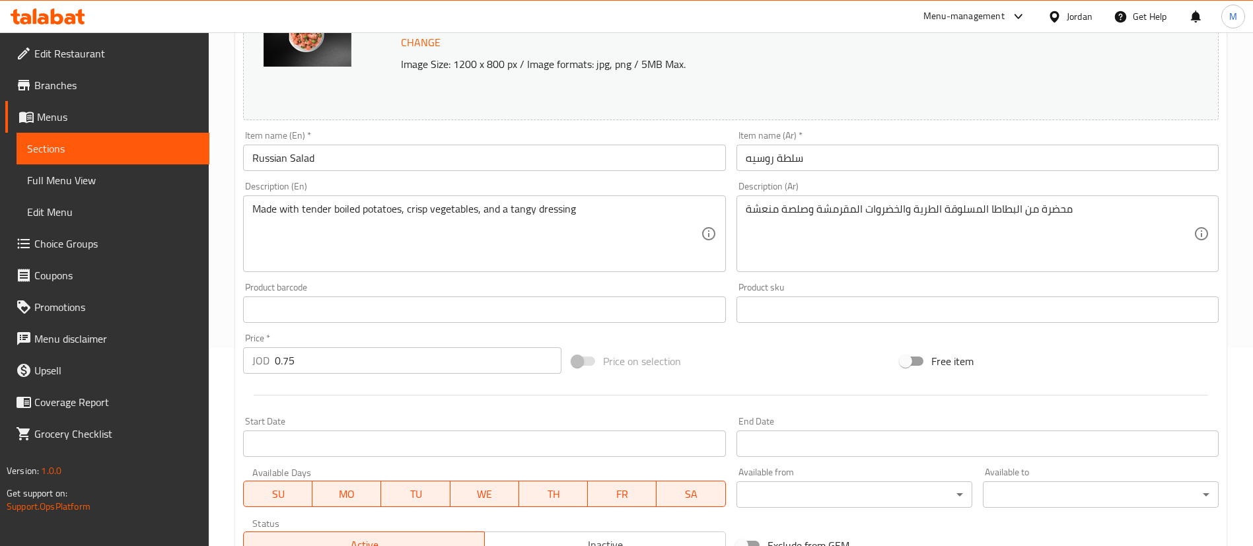
click at [396, 355] on input "0.75" at bounding box center [418, 360] width 287 height 26
click at [394, 355] on input "0.75" at bounding box center [418, 360] width 287 height 26
paste input "9"
type input "0.9"
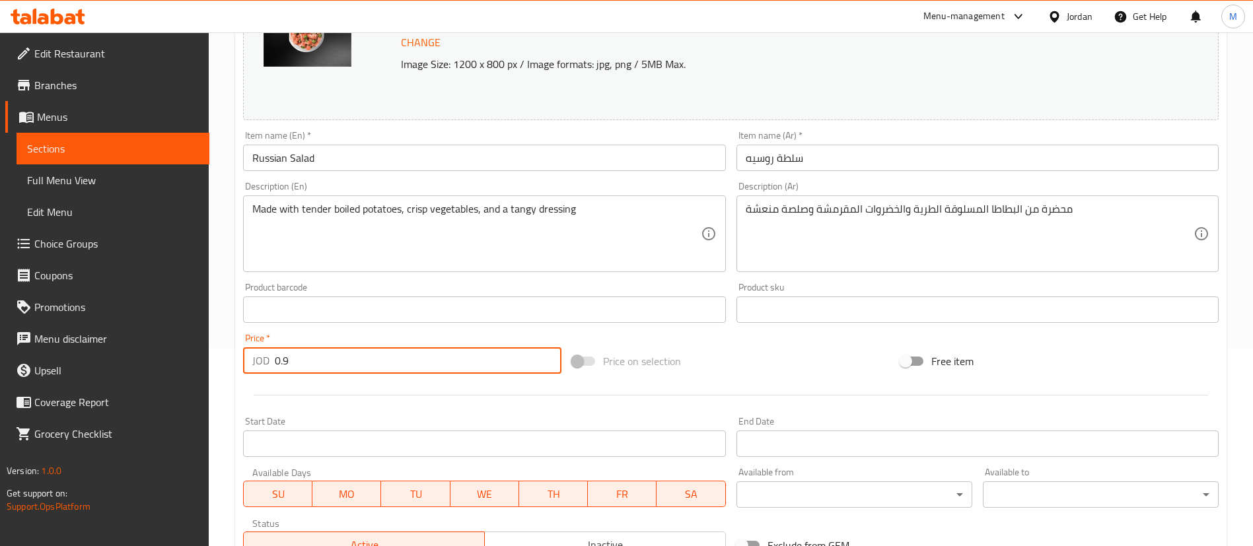
click at [398, 398] on div at bounding box center [731, 395] width 986 height 32
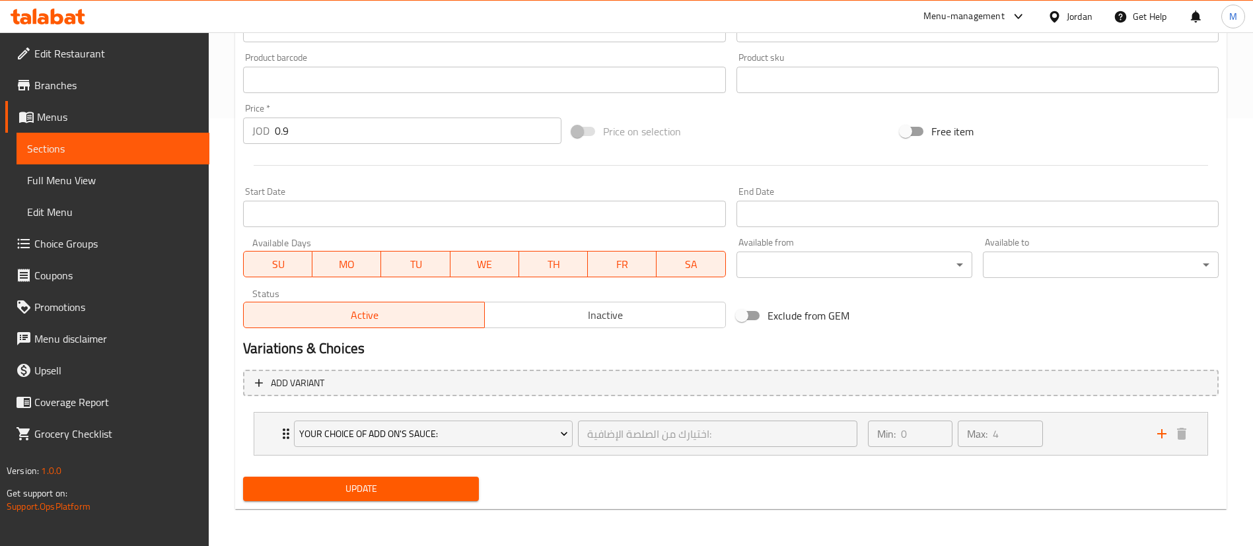
click at [456, 489] on span "Update" at bounding box center [361, 489] width 215 height 17
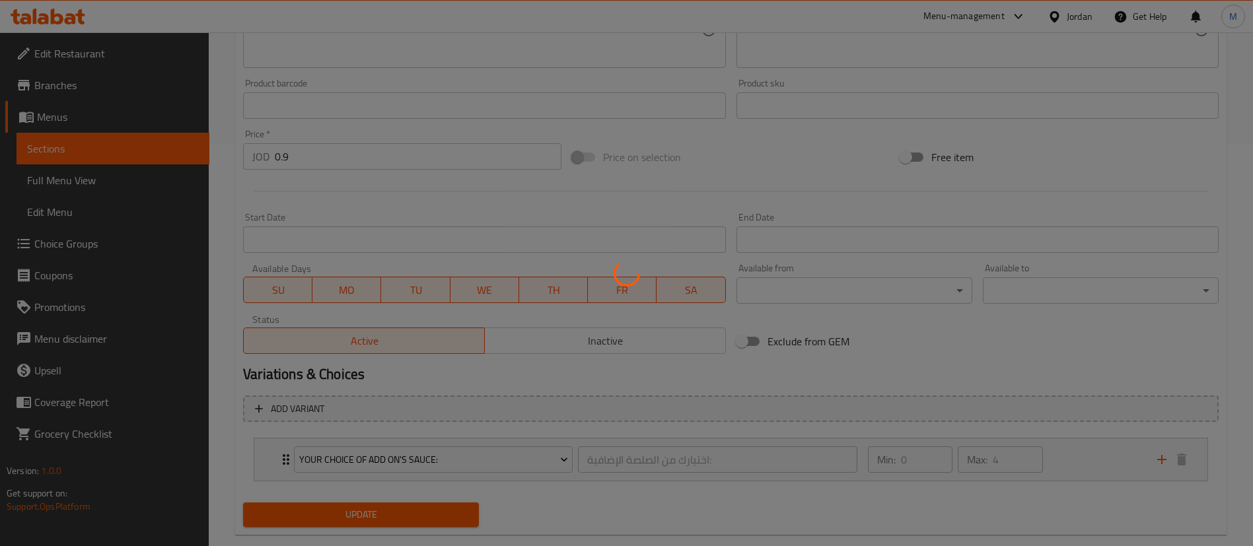
scroll to position [0, 0]
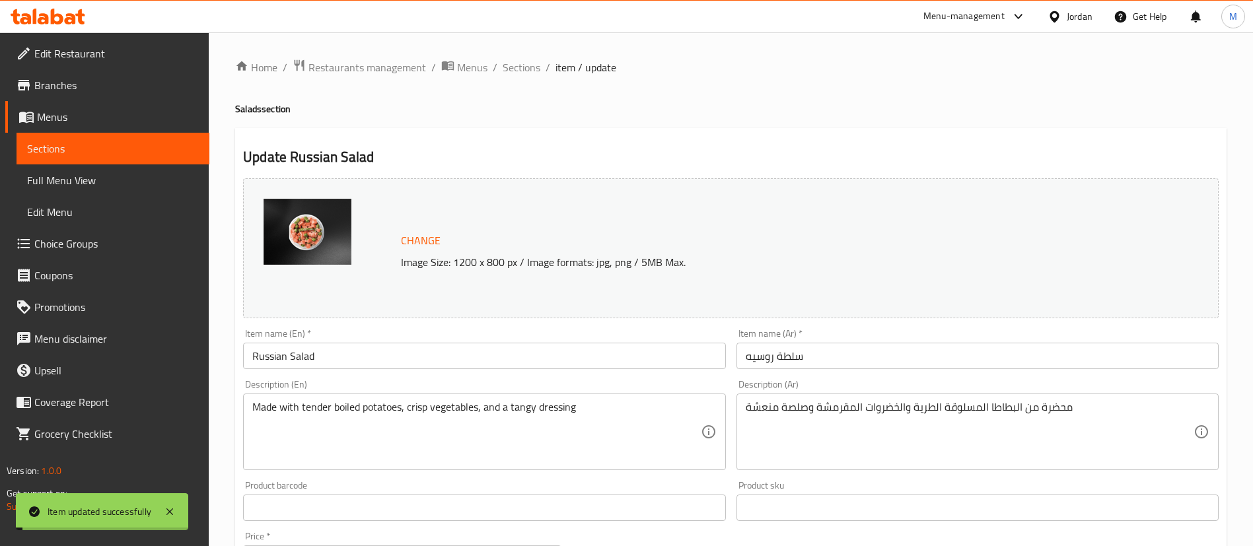
drag, startPoint x: 525, startPoint y: 65, endPoint x: 539, endPoint y: 78, distance: 19.2
click at [525, 65] on span "Sections" at bounding box center [522, 67] width 38 height 16
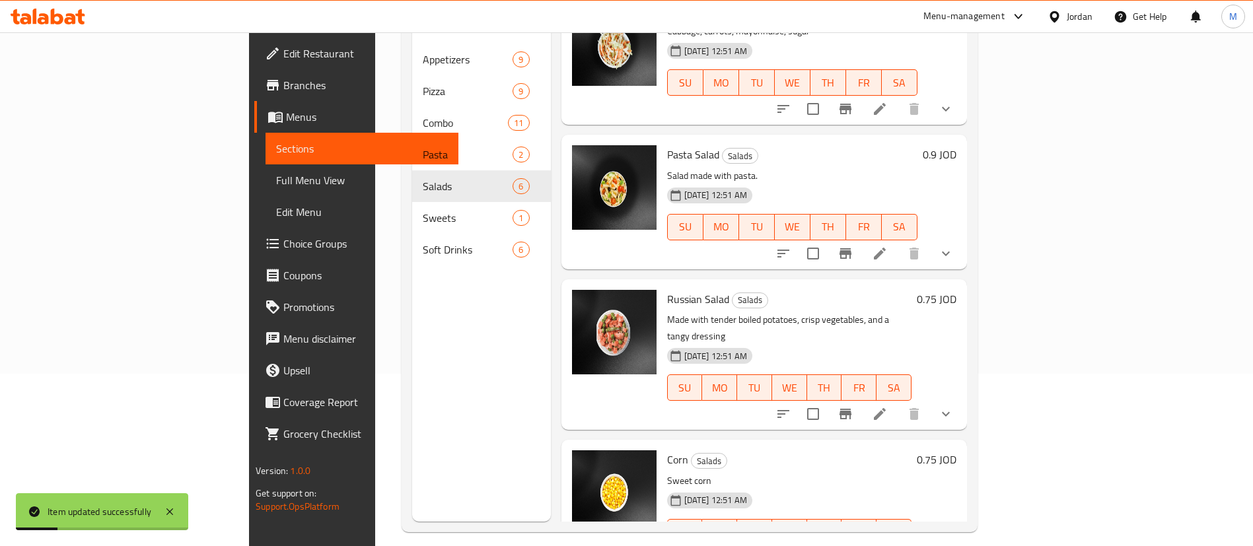
scroll to position [185, 0]
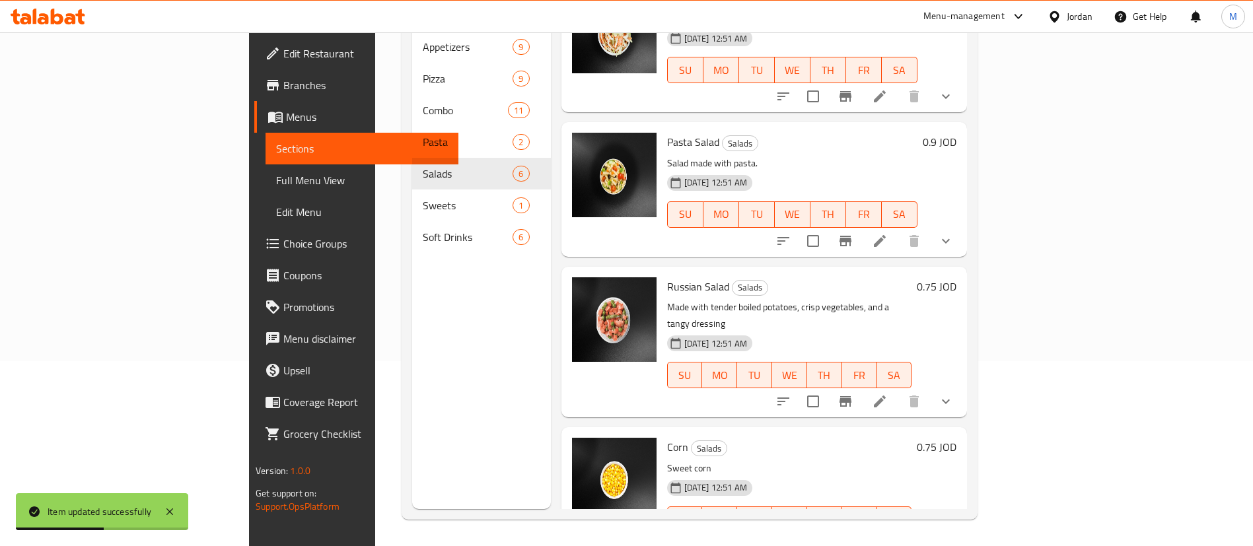
click at [886, 540] on icon at bounding box center [880, 546] width 12 height 12
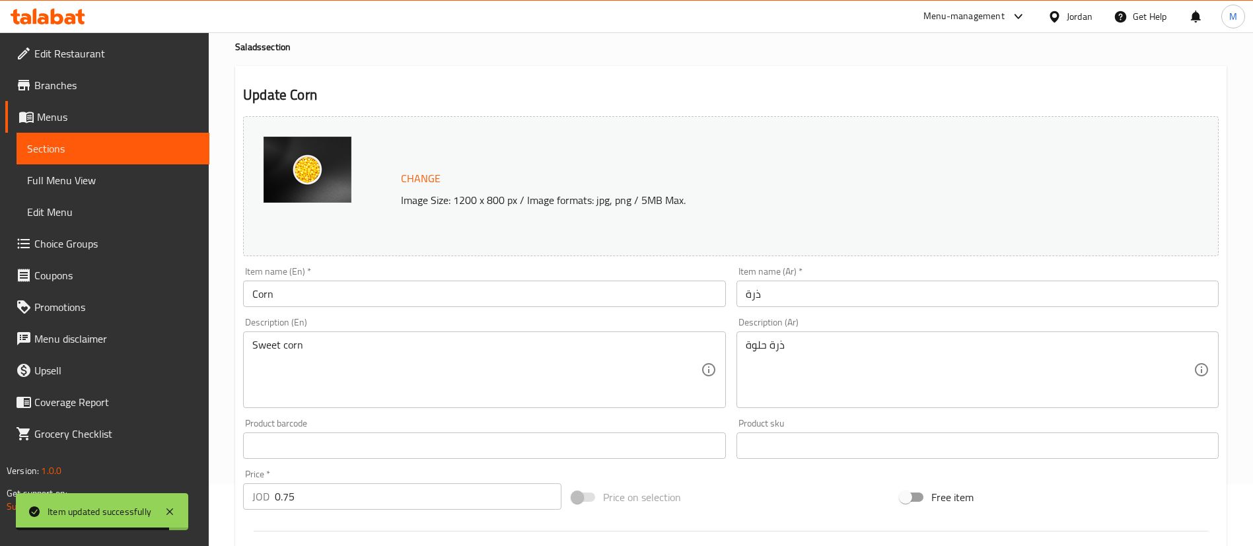
scroll to position [99, 0]
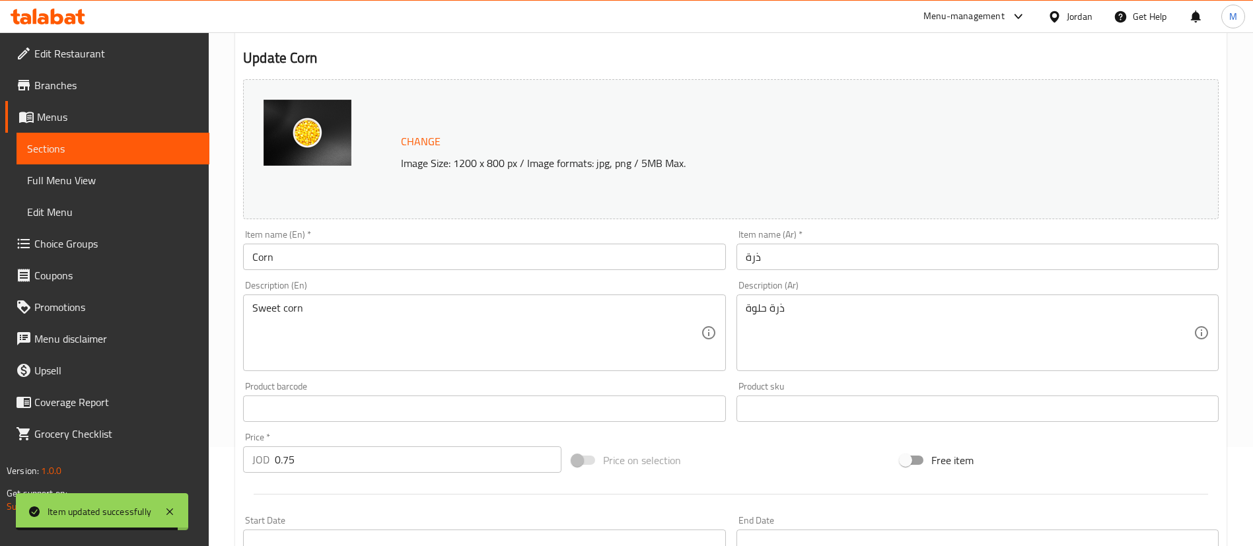
click at [363, 450] on input "0.75" at bounding box center [418, 459] width 287 height 26
paste input "9"
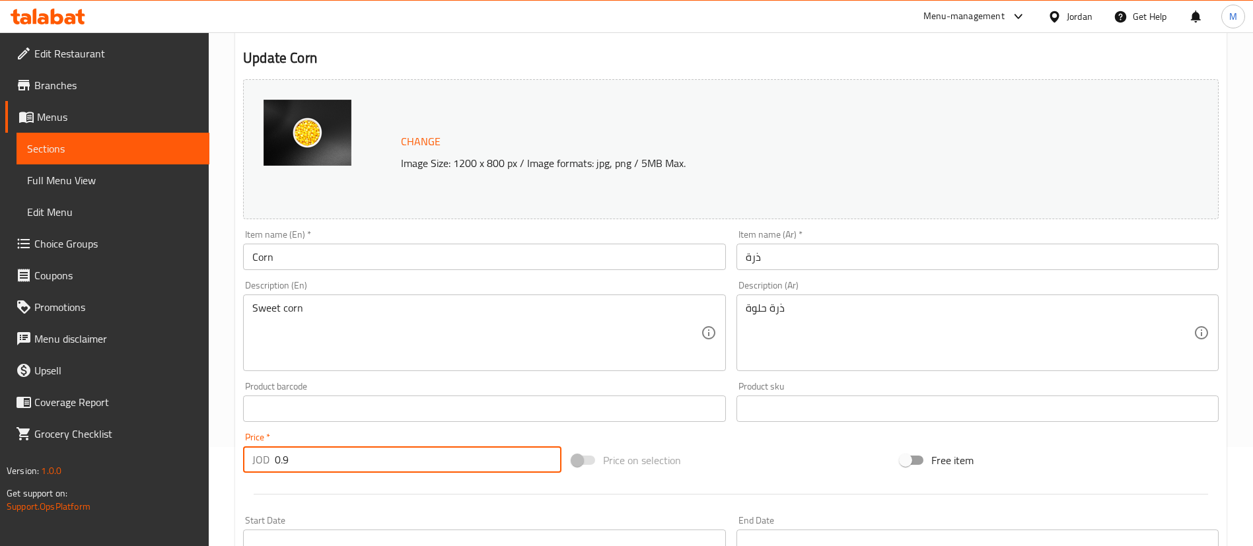
type input "0.9"
click at [376, 479] on div at bounding box center [731, 494] width 986 height 32
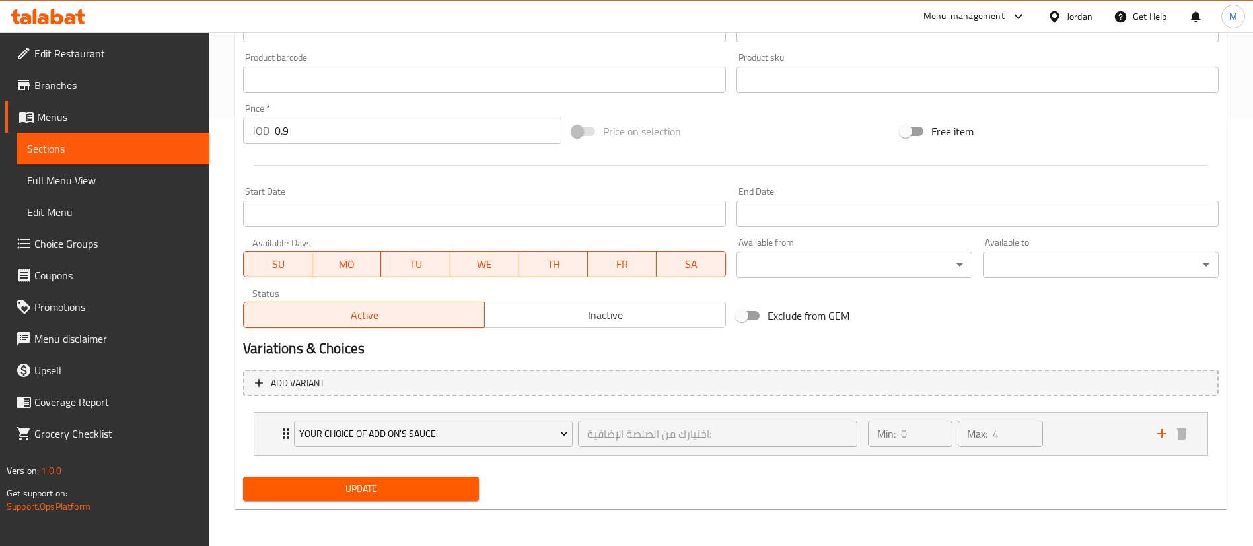
click at [404, 483] on span "Update" at bounding box center [361, 489] width 215 height 17
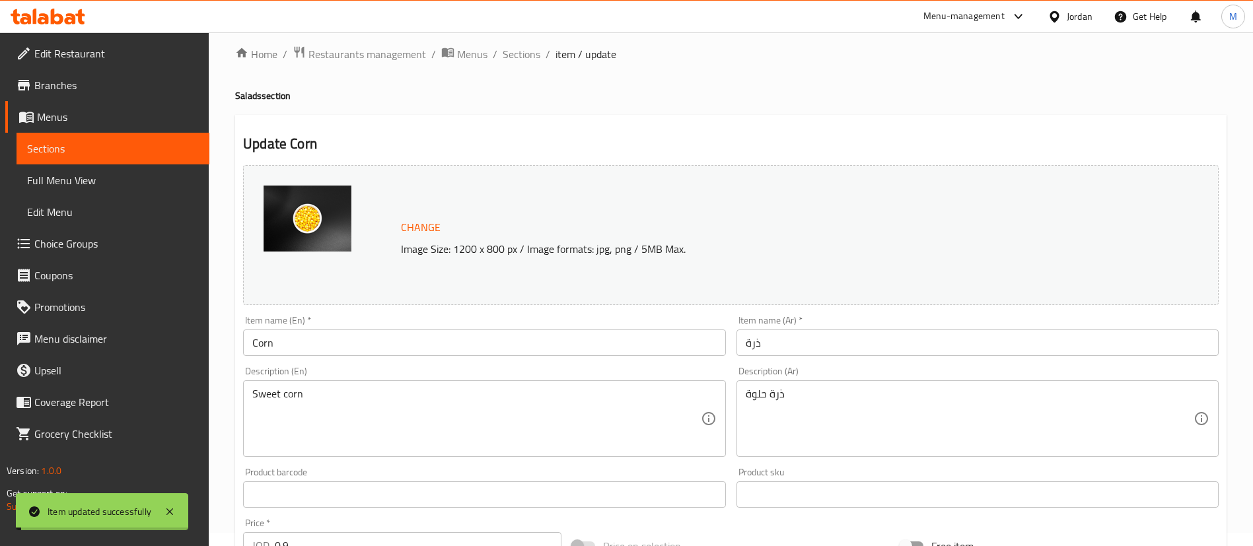
scroll to position [0, 0]
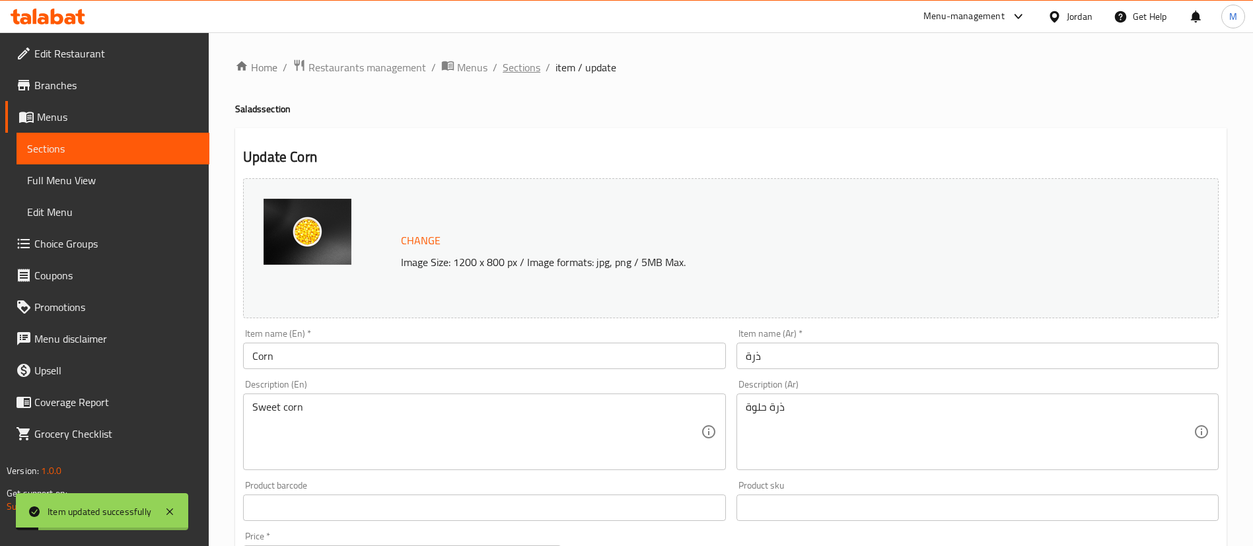
click at [520, 74] on span "Sections" at bounding box center [522, 67] width 38 height 16
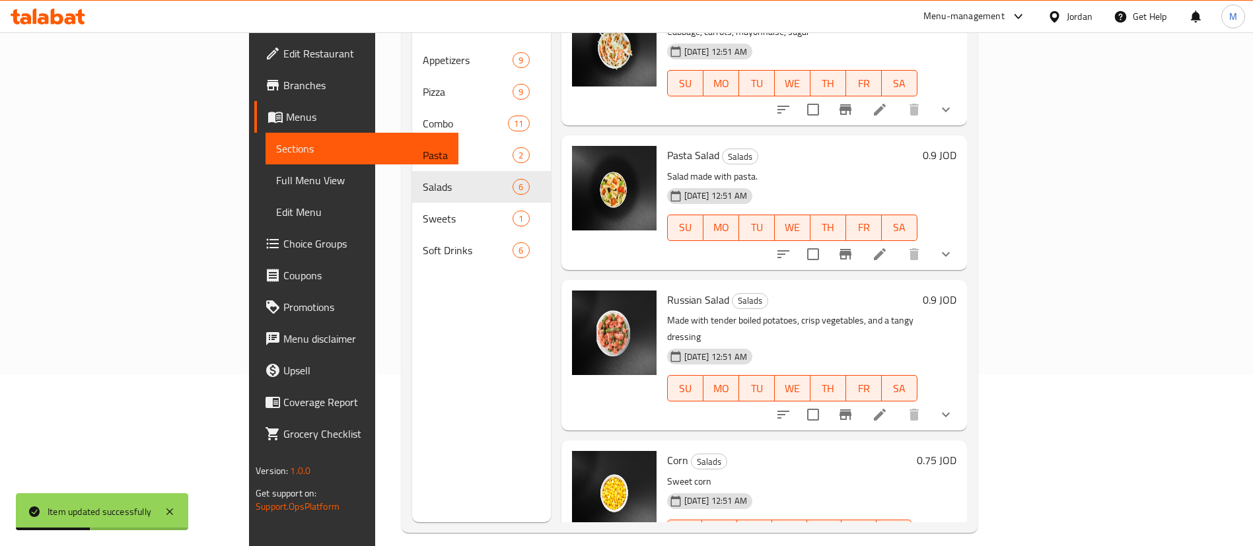
scroll to position [185, 0]
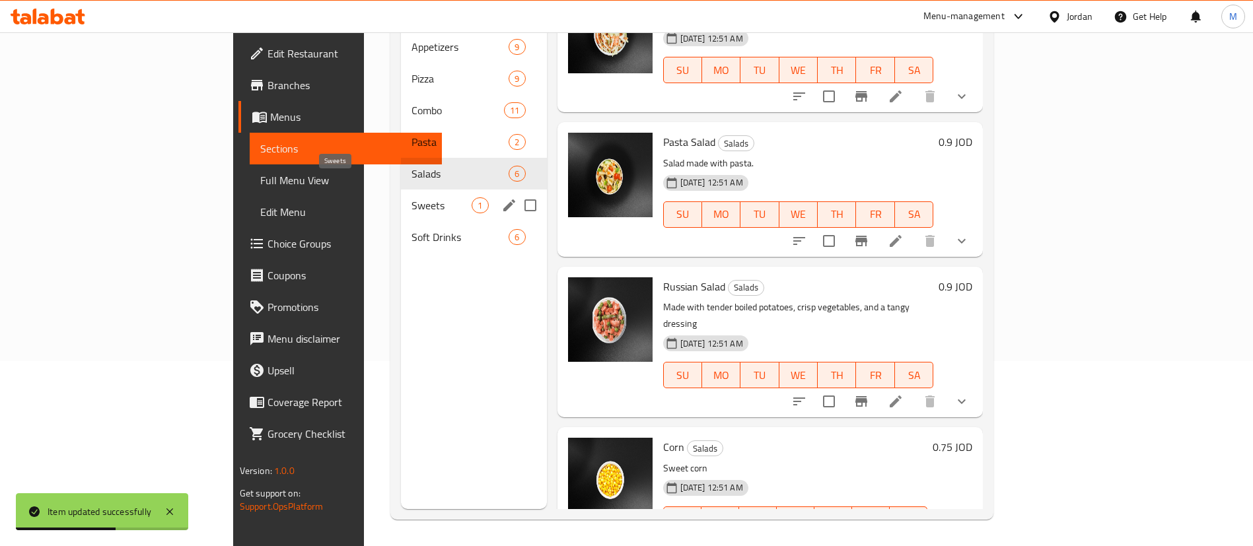
click at [411, 197] on span "Sweets" at bounding box center [441, 205] width 60 height 16
